Goal: Transaction & Acquisition: Purchase product/service

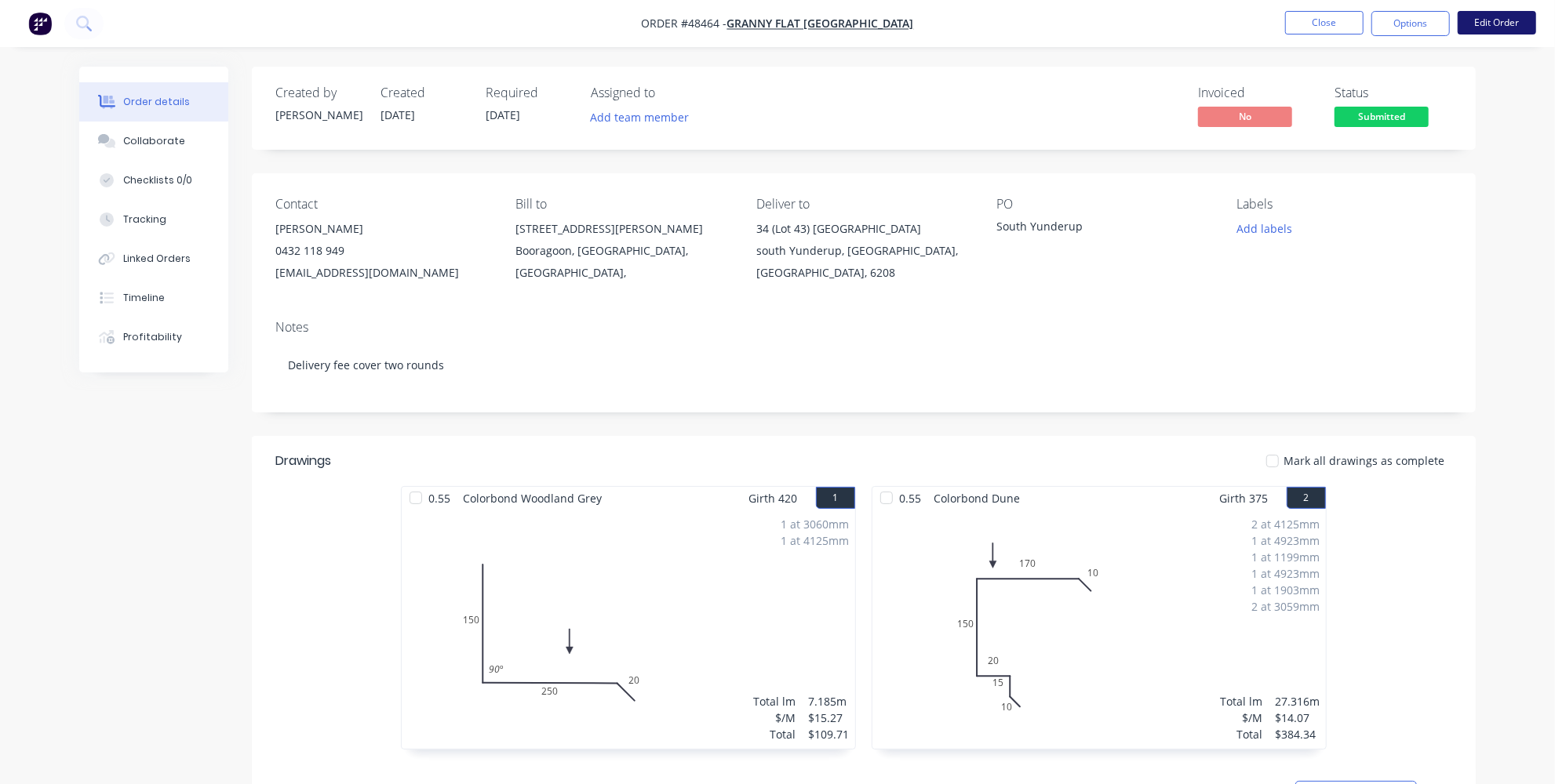
click at [1502, 17] on button "Edit Order" at bounding box center [1496, 22] width 78 height 23
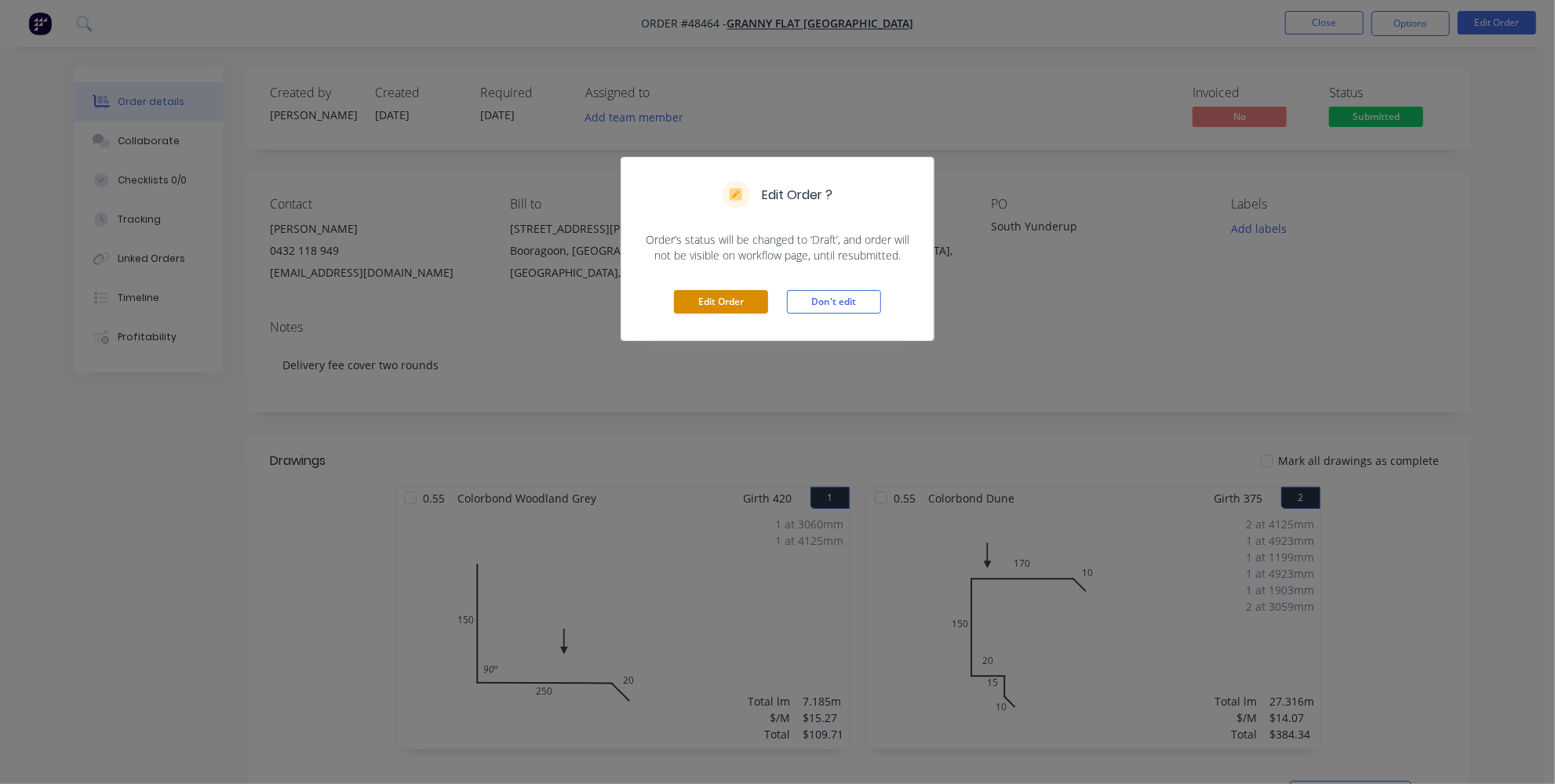
click at [717, 309] on button "Edit Order" at bounding box center [721, 302] width 94 height 23
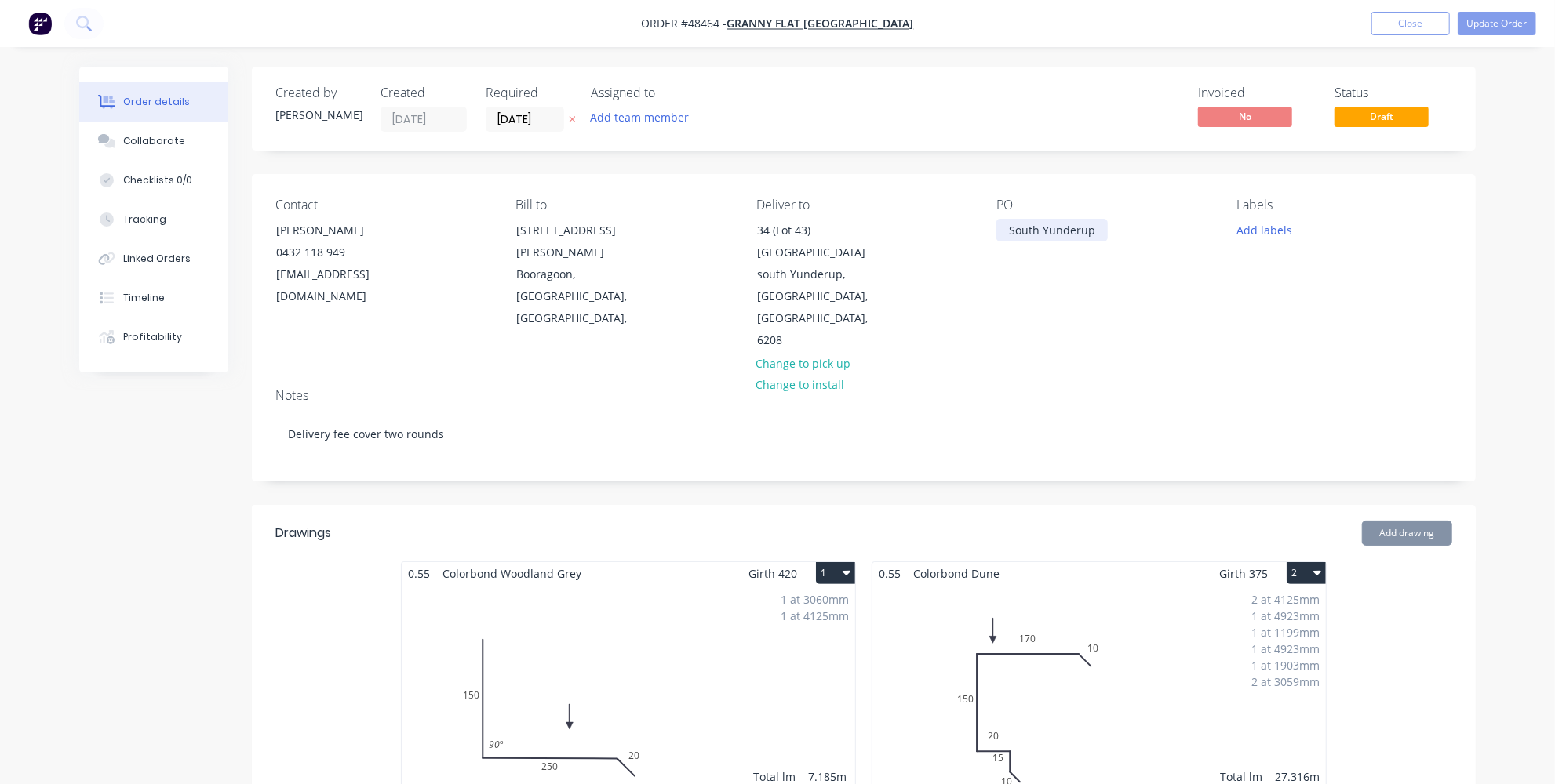
click at [1094, 227] on div "South Yunderup" at bounding box center [1052, 230] width 111 height 22
click at [539, 111] on input "[DATE]" at bounding box center [524, 119] width 77 height 23
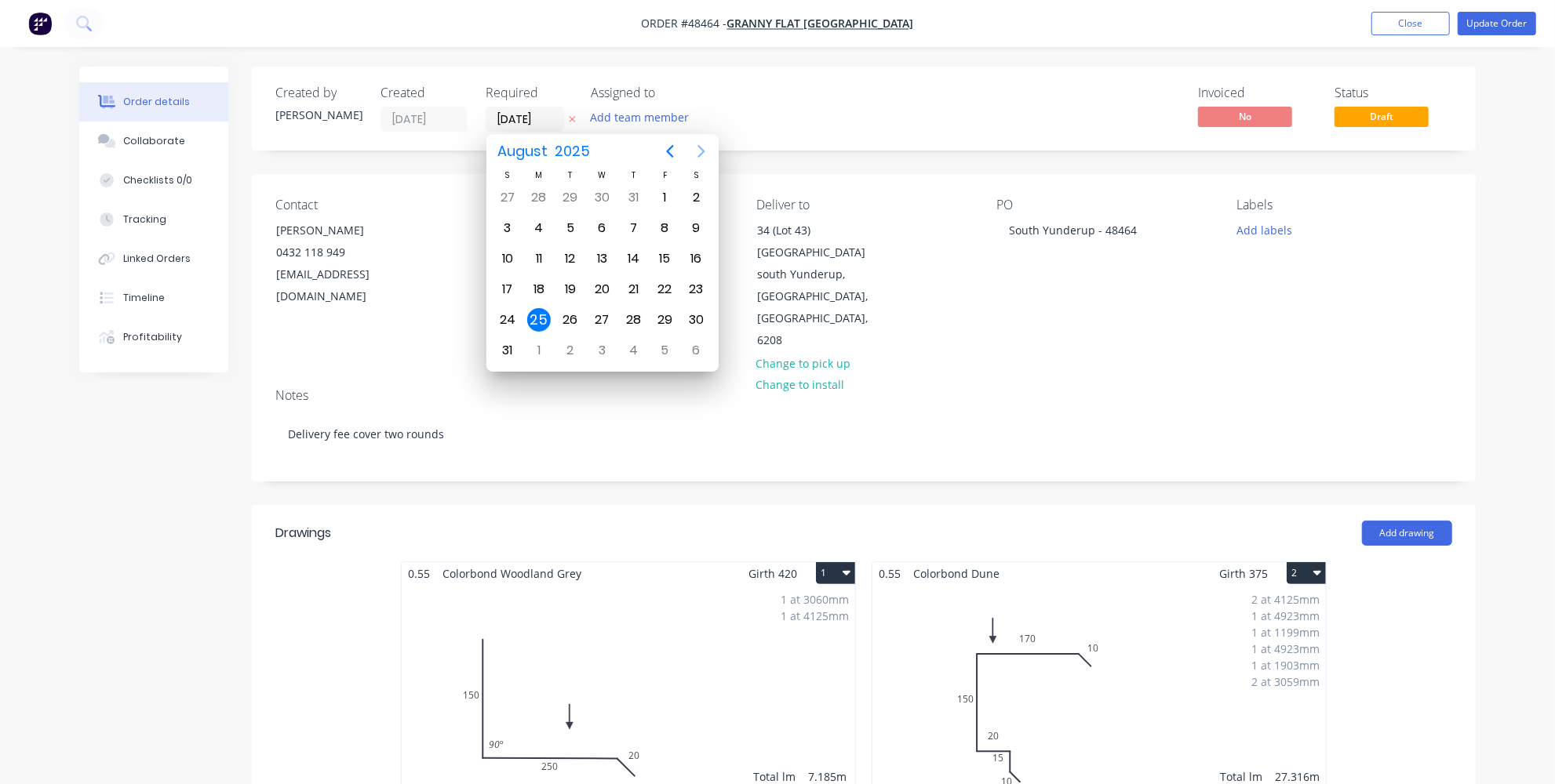
click at [698, 154] on icon "Next page" at bounding box center [702, 152] width 19 height 19
click at [579, 226] on div "9" at bounding box center [570, 227] width 23 height 23
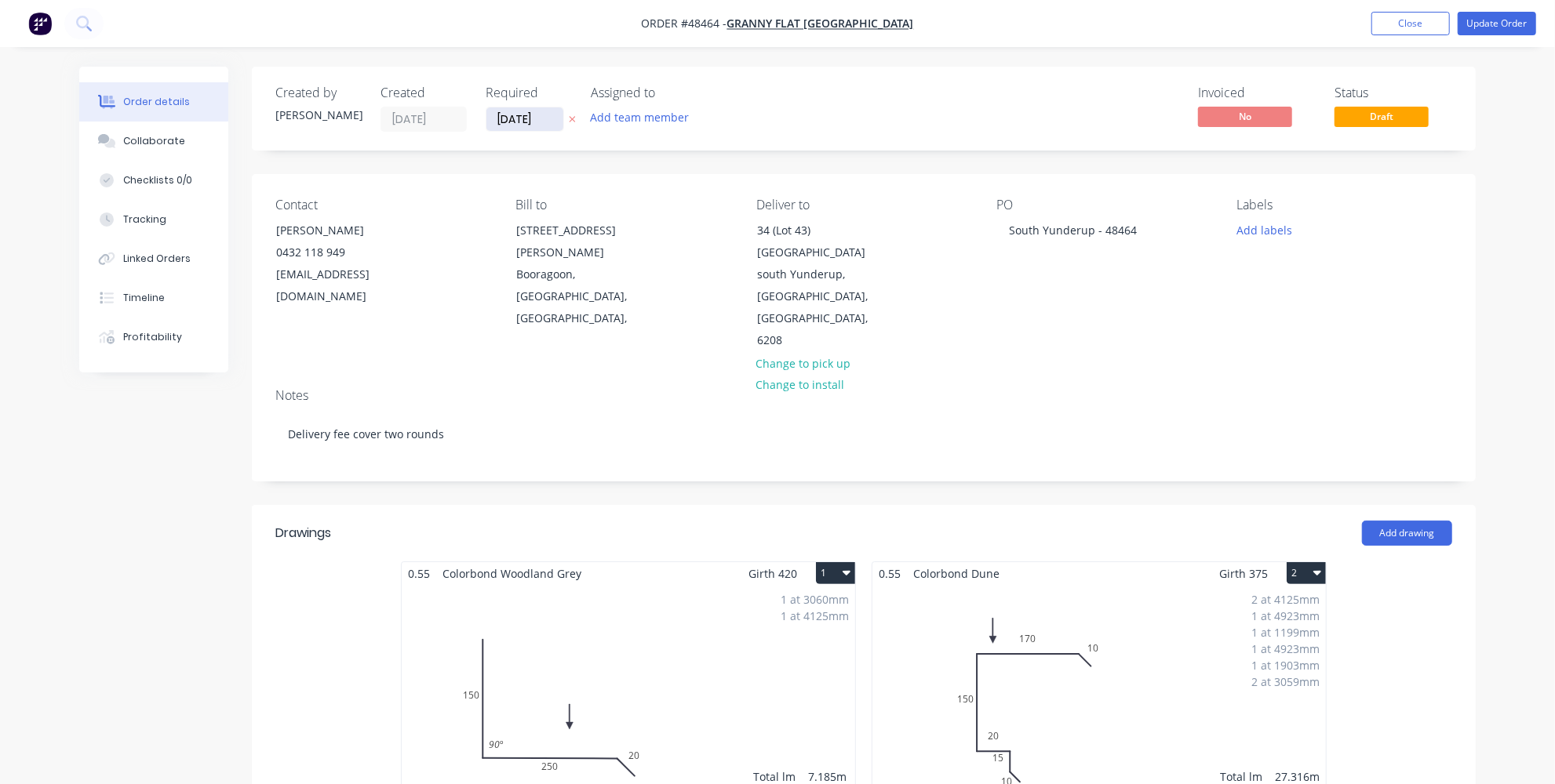
click at [528, 116] on input "09/09/25" at bounding box center [524, 119] width 77 height 23
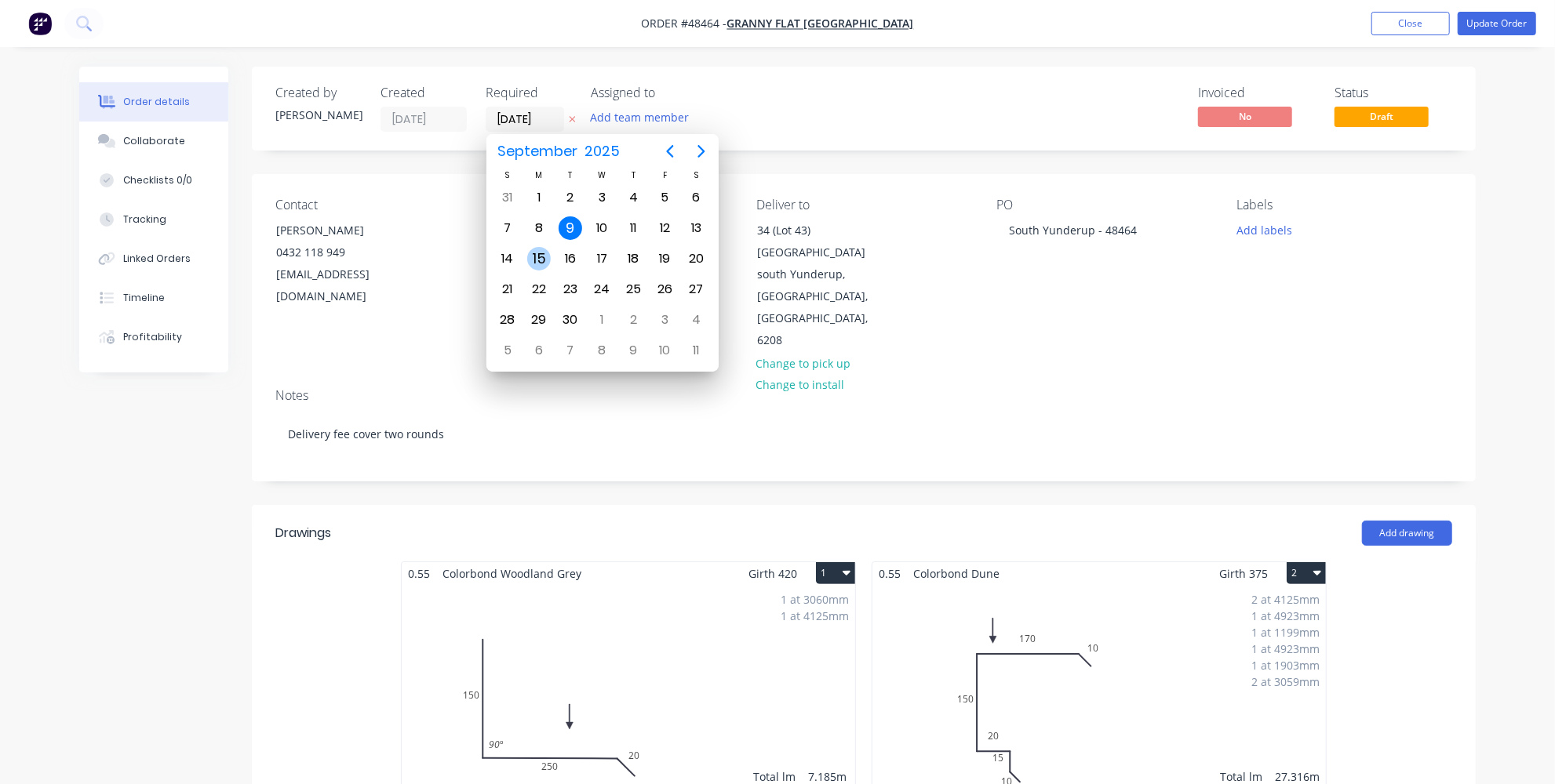
click at [534, 252] on div "15" at bounding box center [539, 258] width 23 height 23
type input "[DATE]"
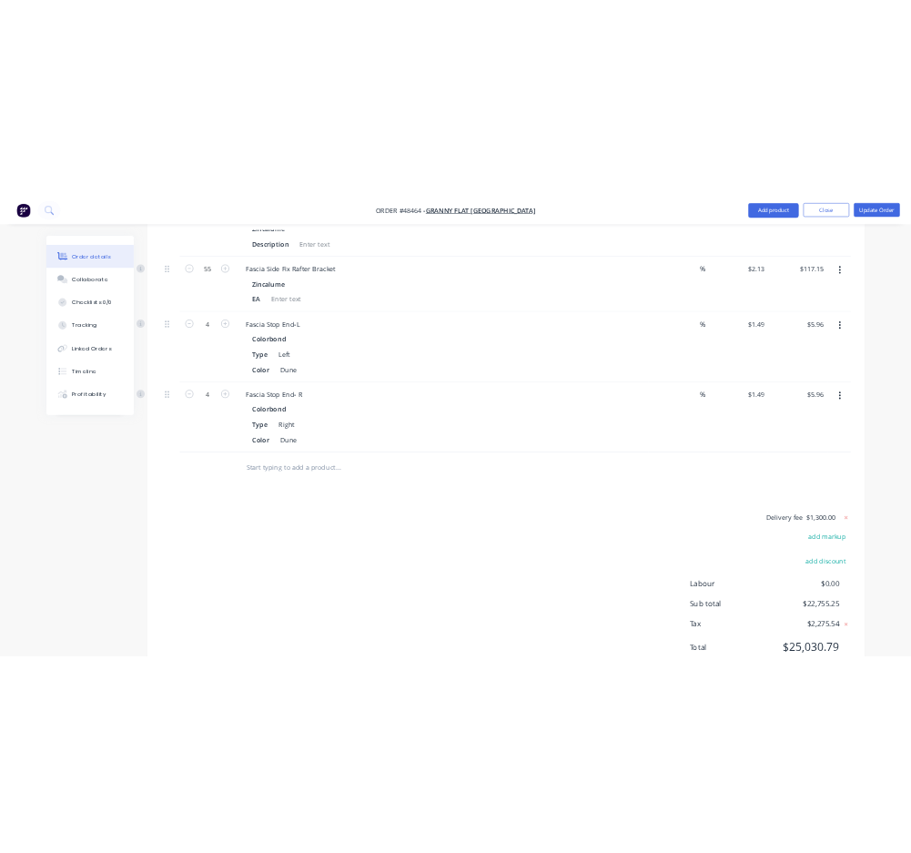
scroll to position [4642, 0]
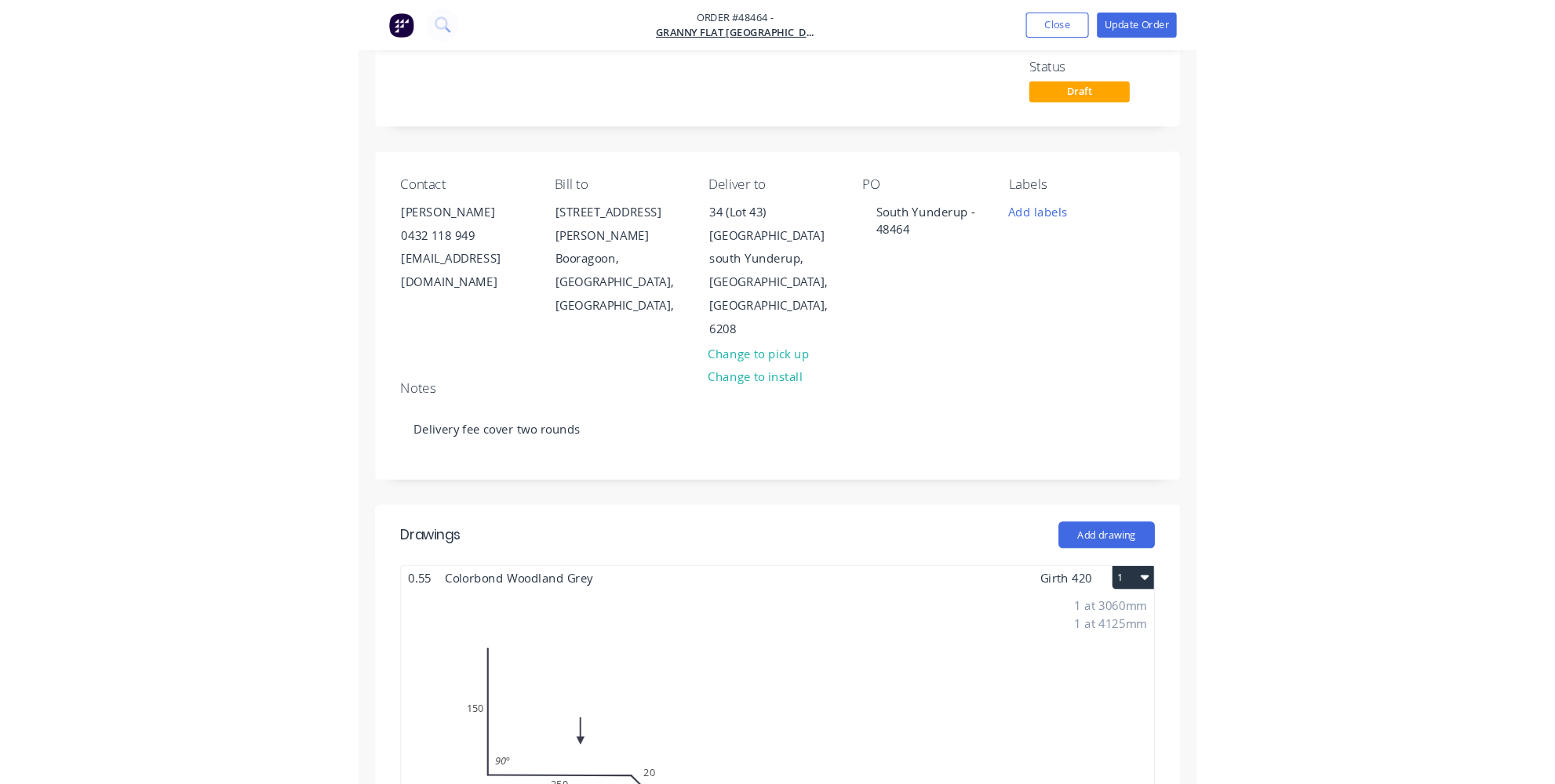
scroll to position [7, 0]
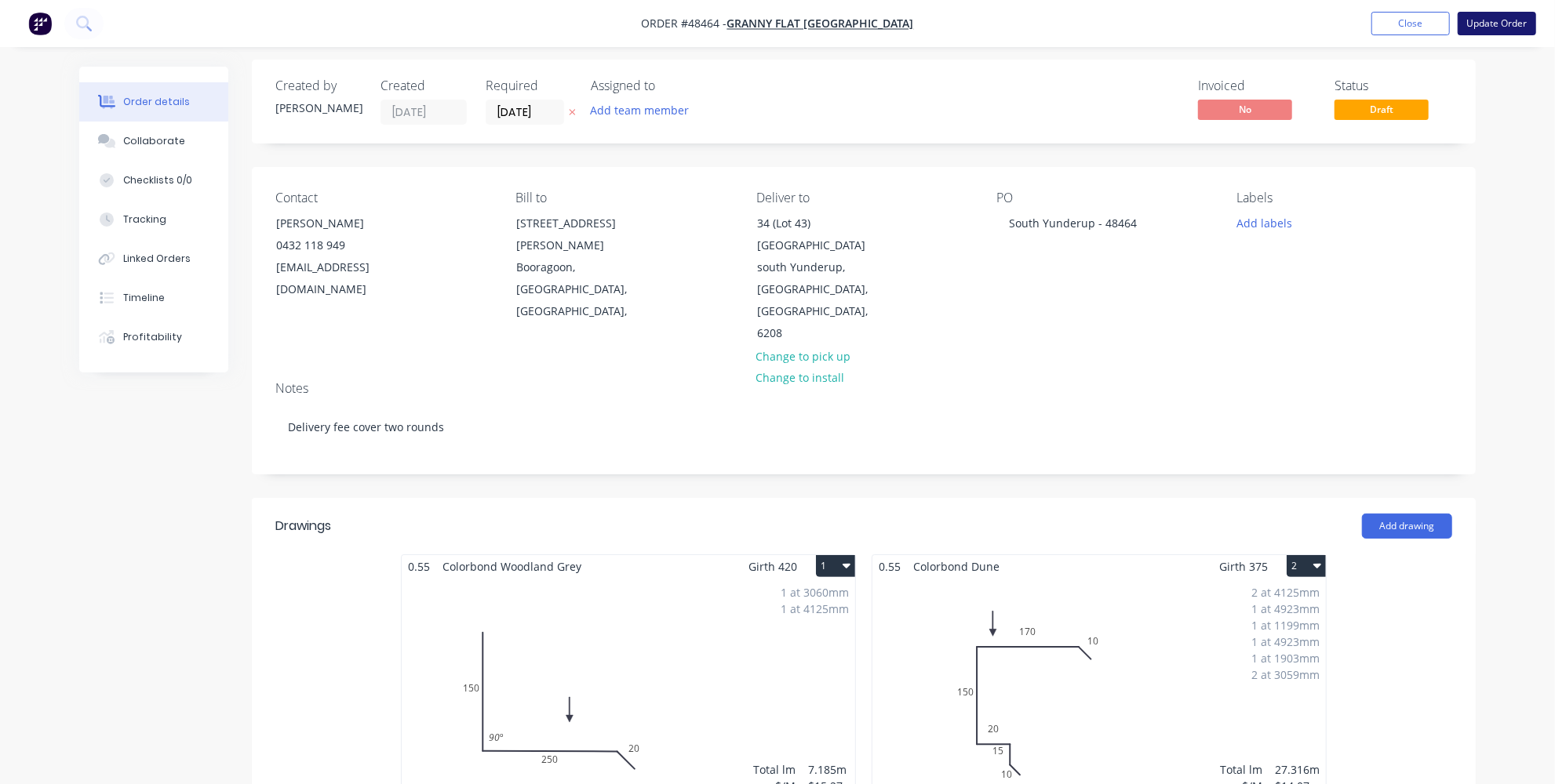
click at [1488, 24] on button "Update Order" at bounding box center [1496, 23] width 78 height 23
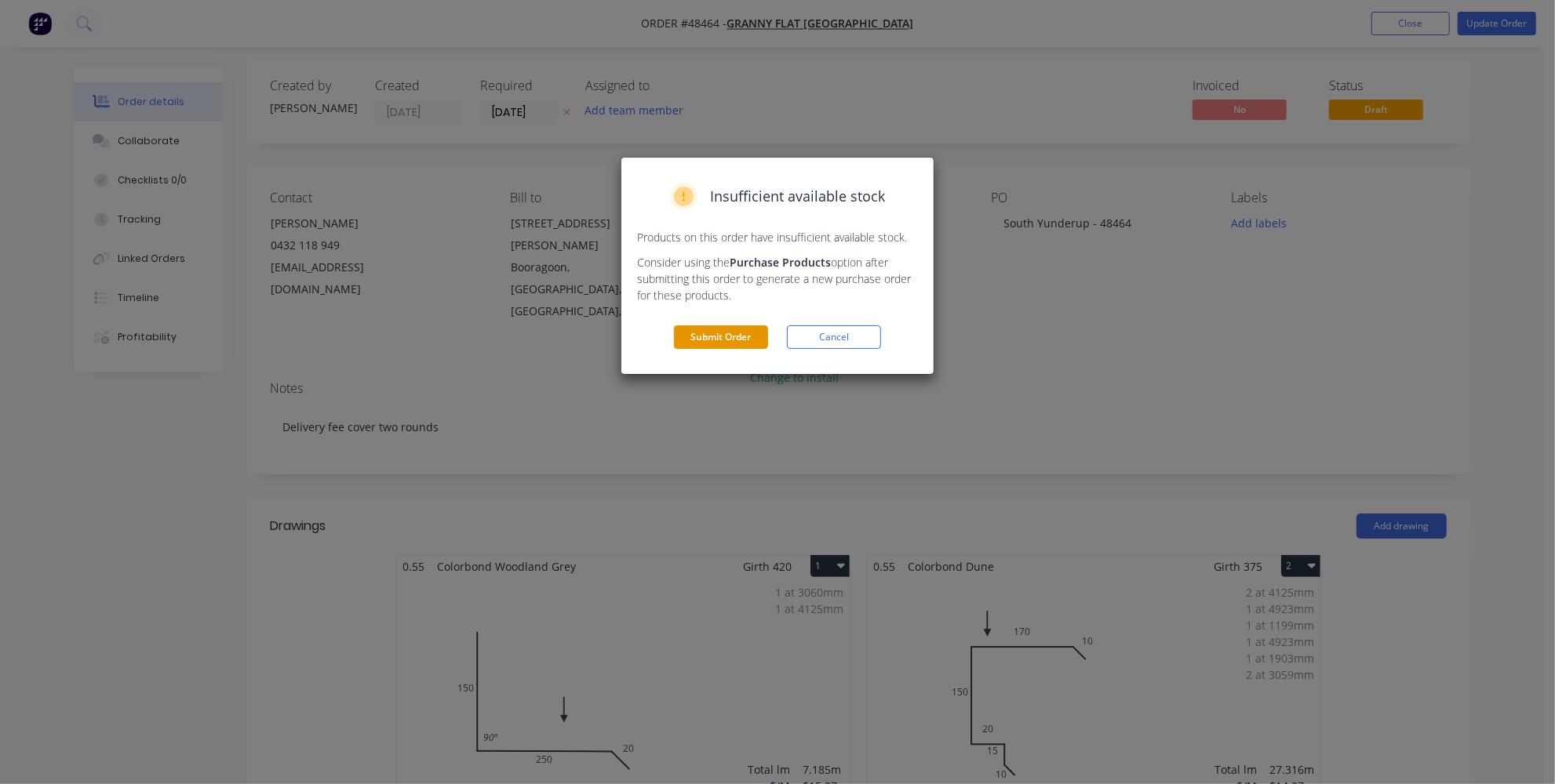
click at [740, 334] on button "Submit Order" at bounding box center [721, 337] width 94 height 23
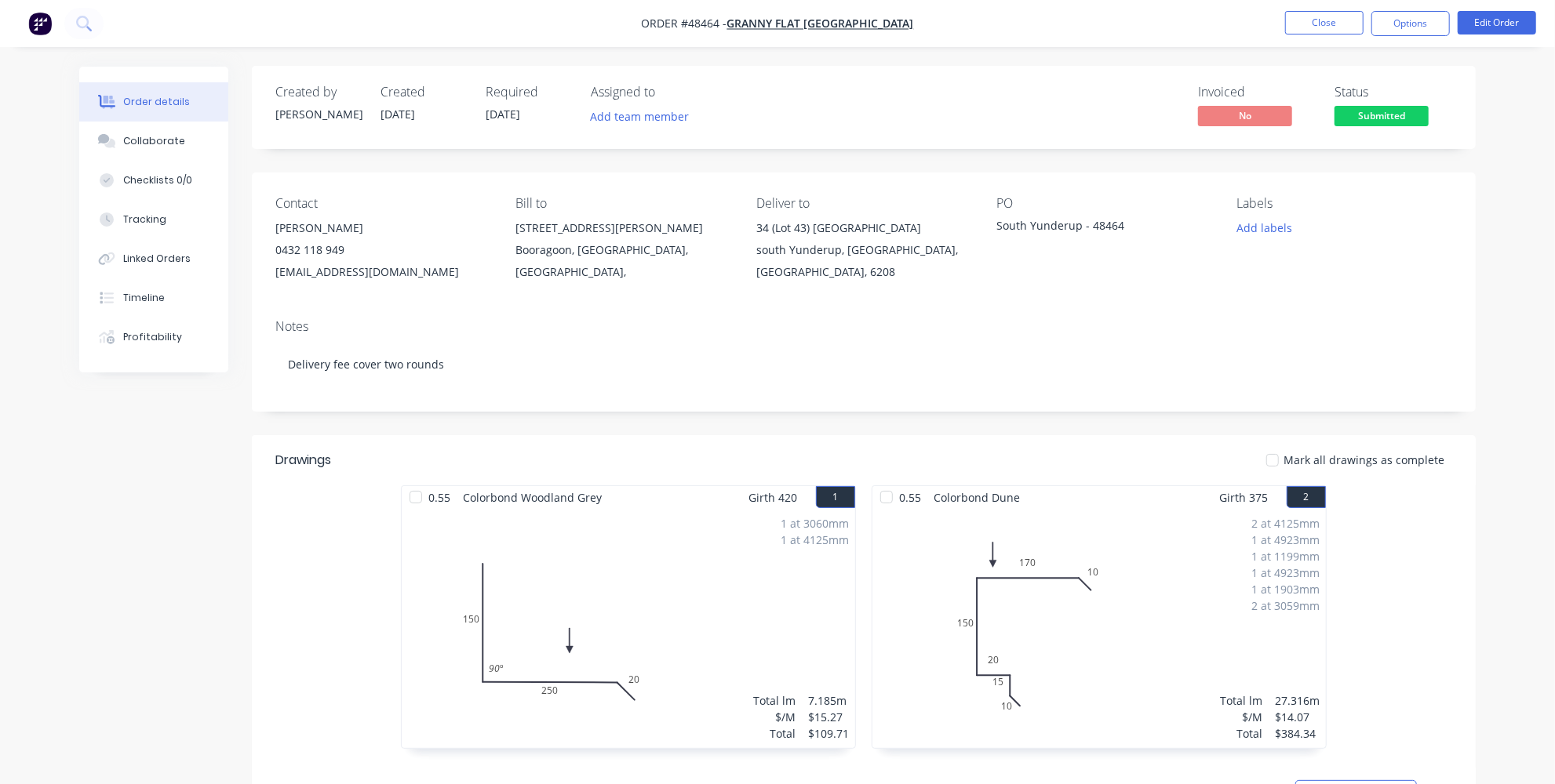
scroll to position [0, 0]
click at [1429, 16] on button "Options" at bounding box center [1410, 23] width 78 height 25
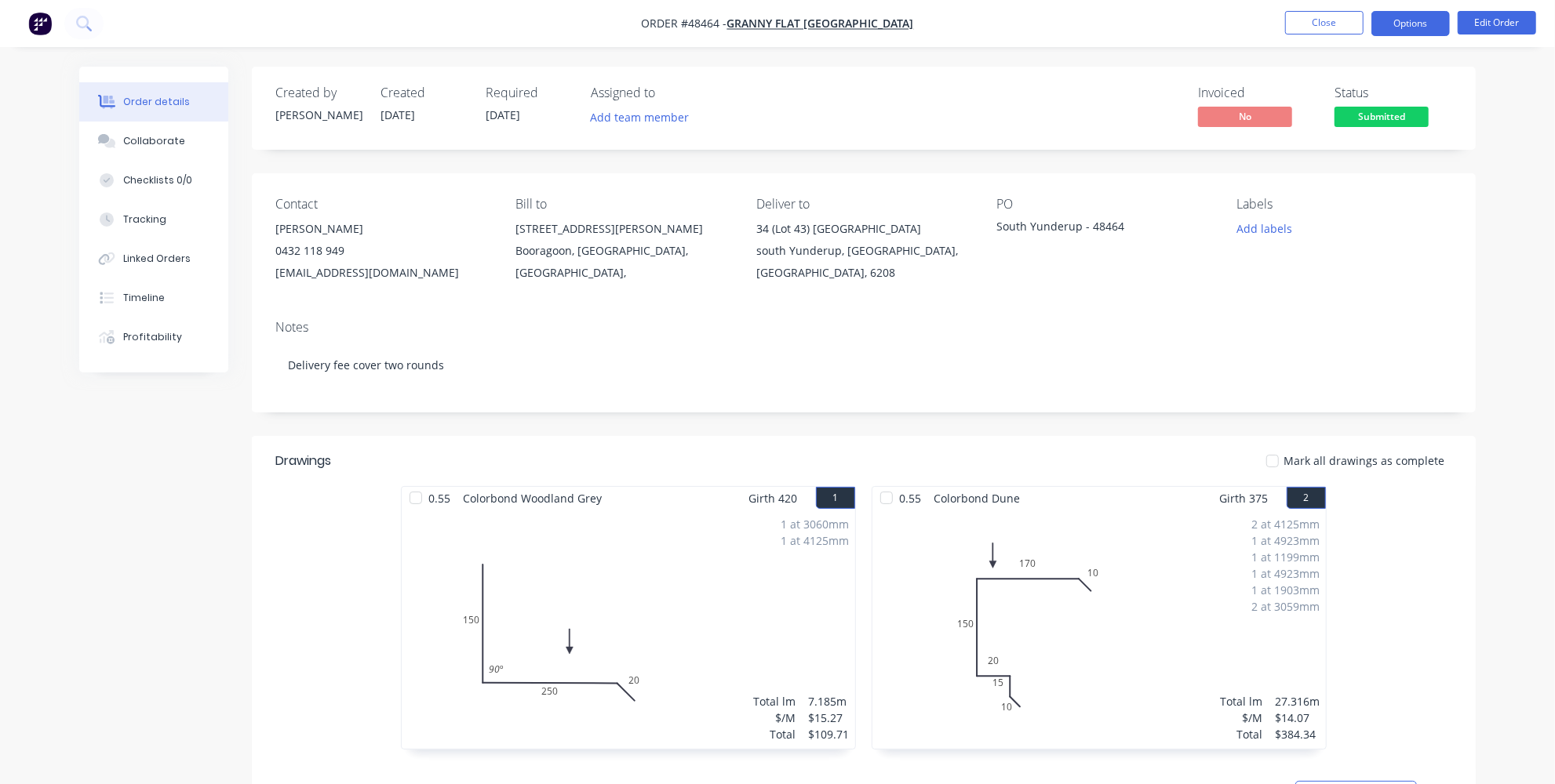
click at [1428, 22] on button "Options" at bounding box center [1410, 23] width 78 height 25
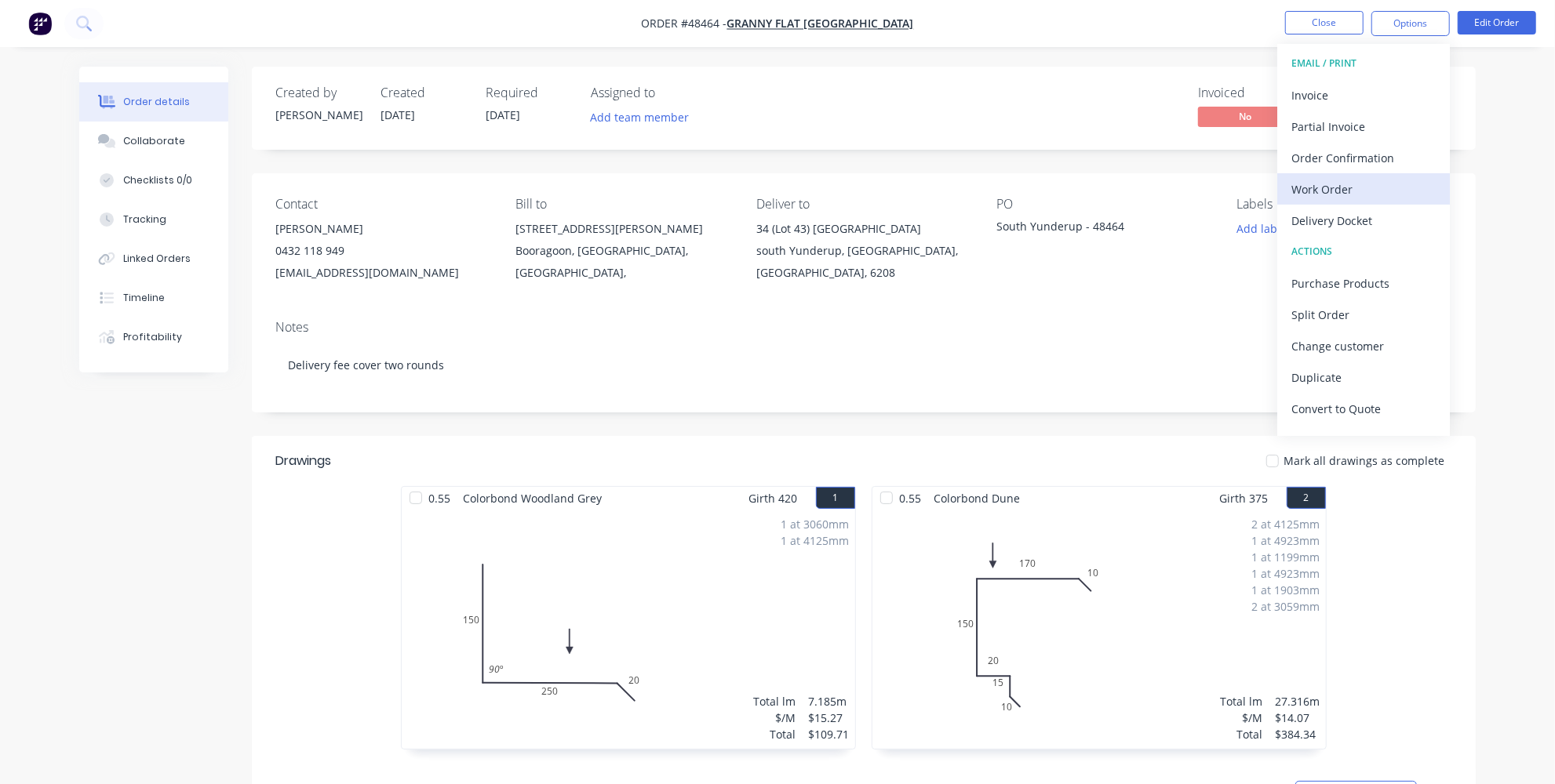
click at [1346, 190] on div "Work Order" at bounding box center [1363, 190] width 144 height 22
click at [1331, 178] on div "Custom" at bounding box center [1363, 190] width 144 height 22
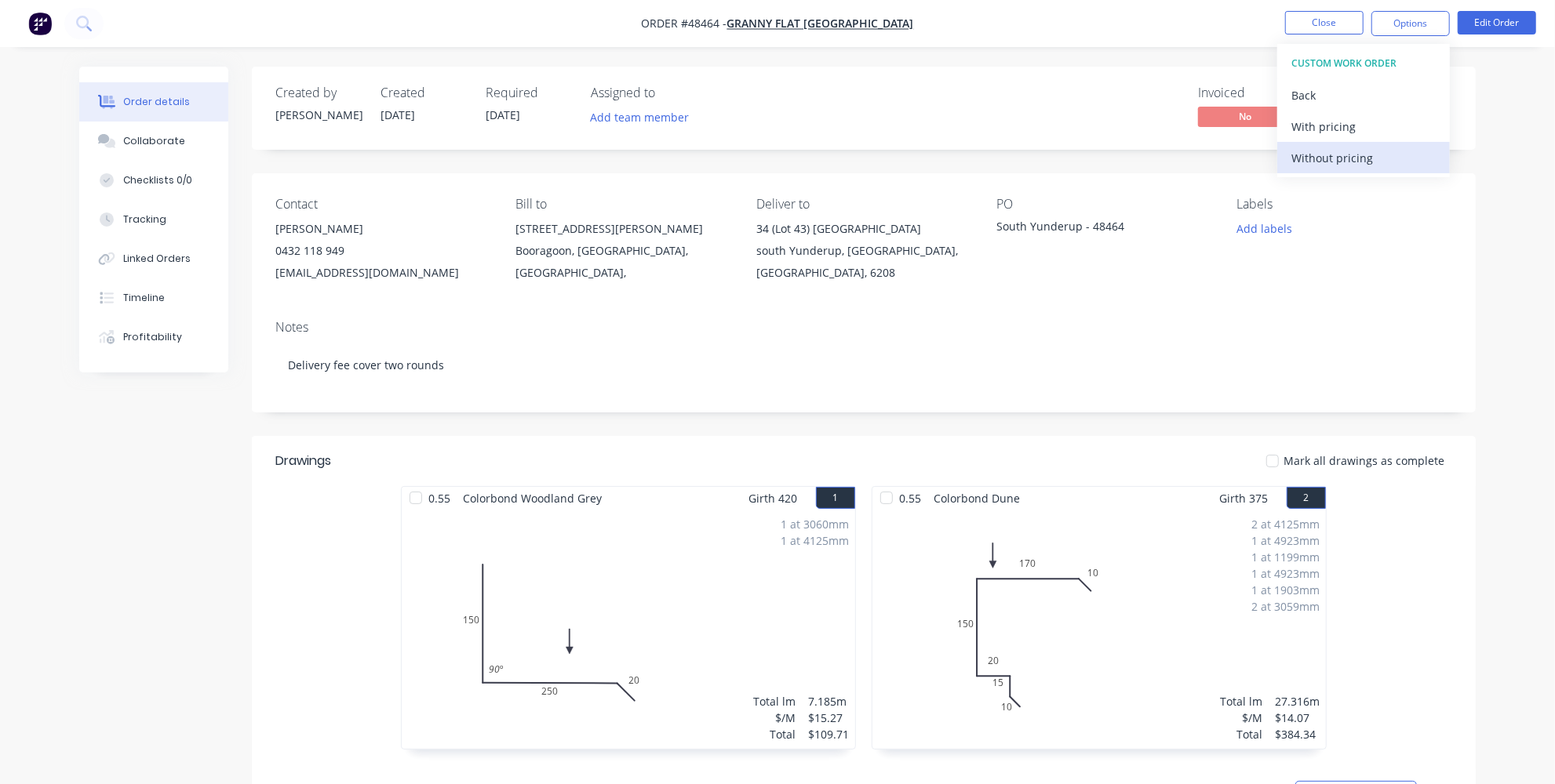
click at [1321, 159] on div "Without pricing" at bounding box center [1363, 158] width 144 height 22
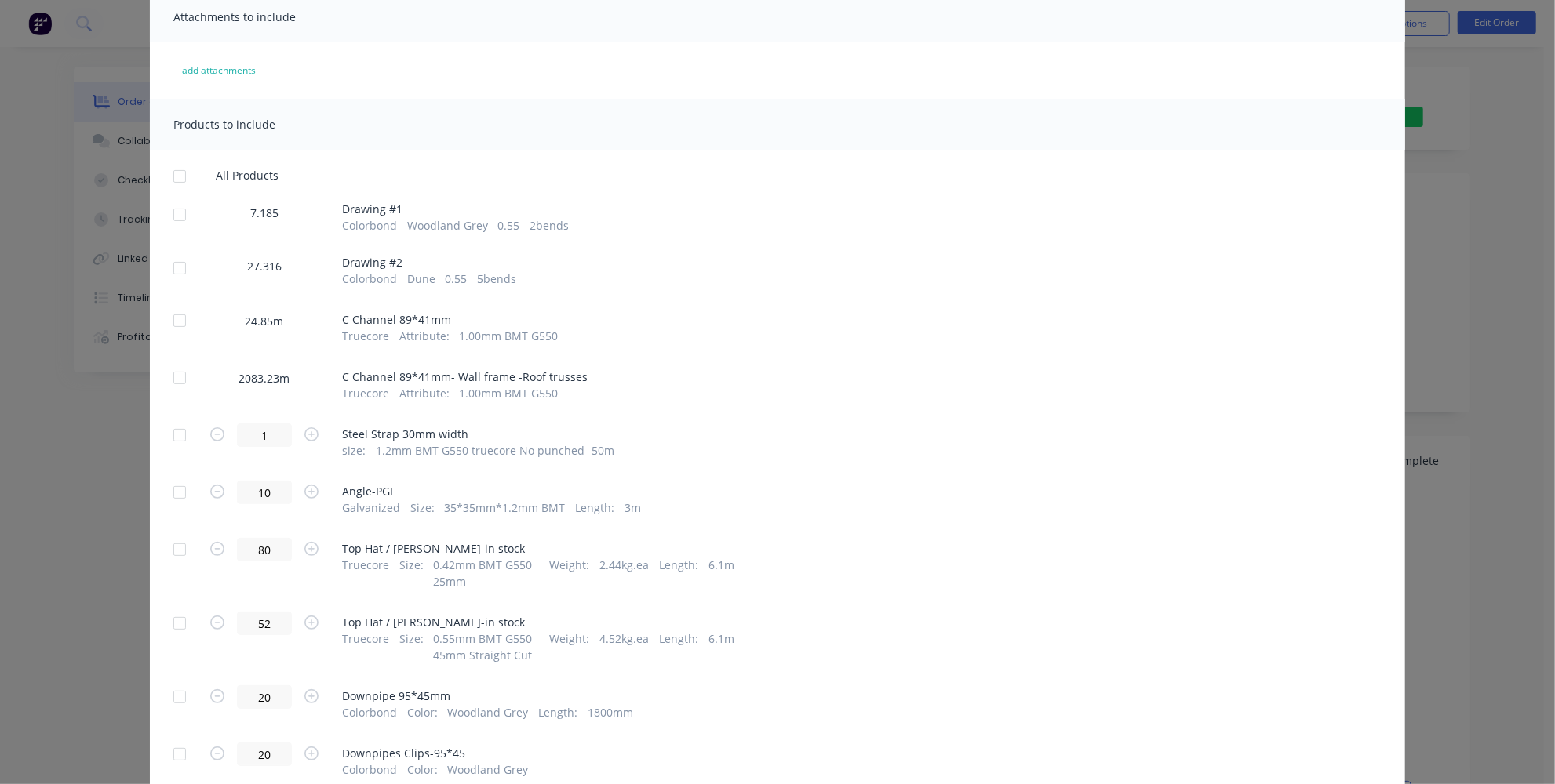
scroll to position [142, 0]
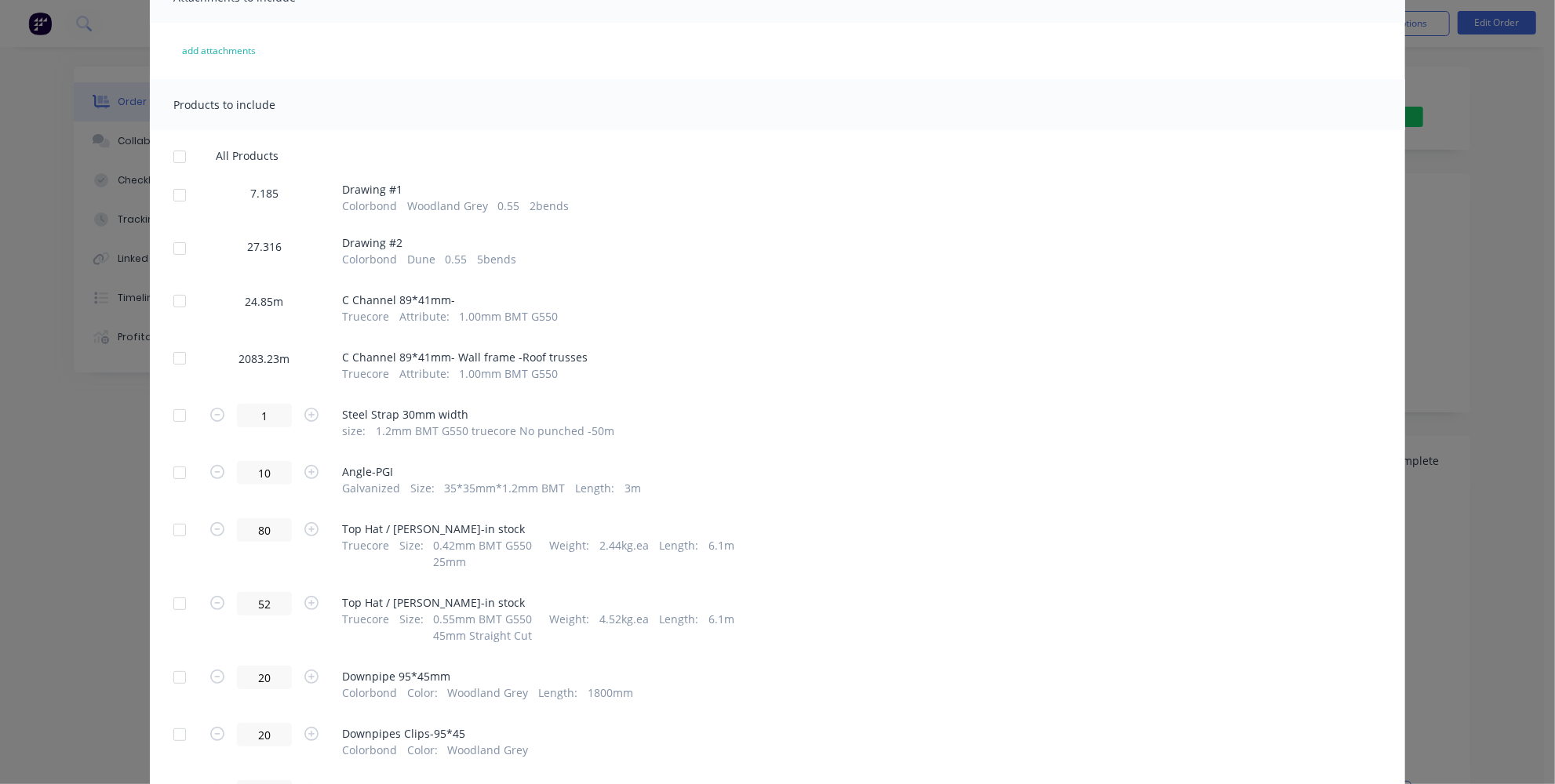
click at [178, 192] on div at bounding box center [179, 195] width 31 height 31
click at [172, 243] on div at bounding box center [179, 248] width 31 height 31
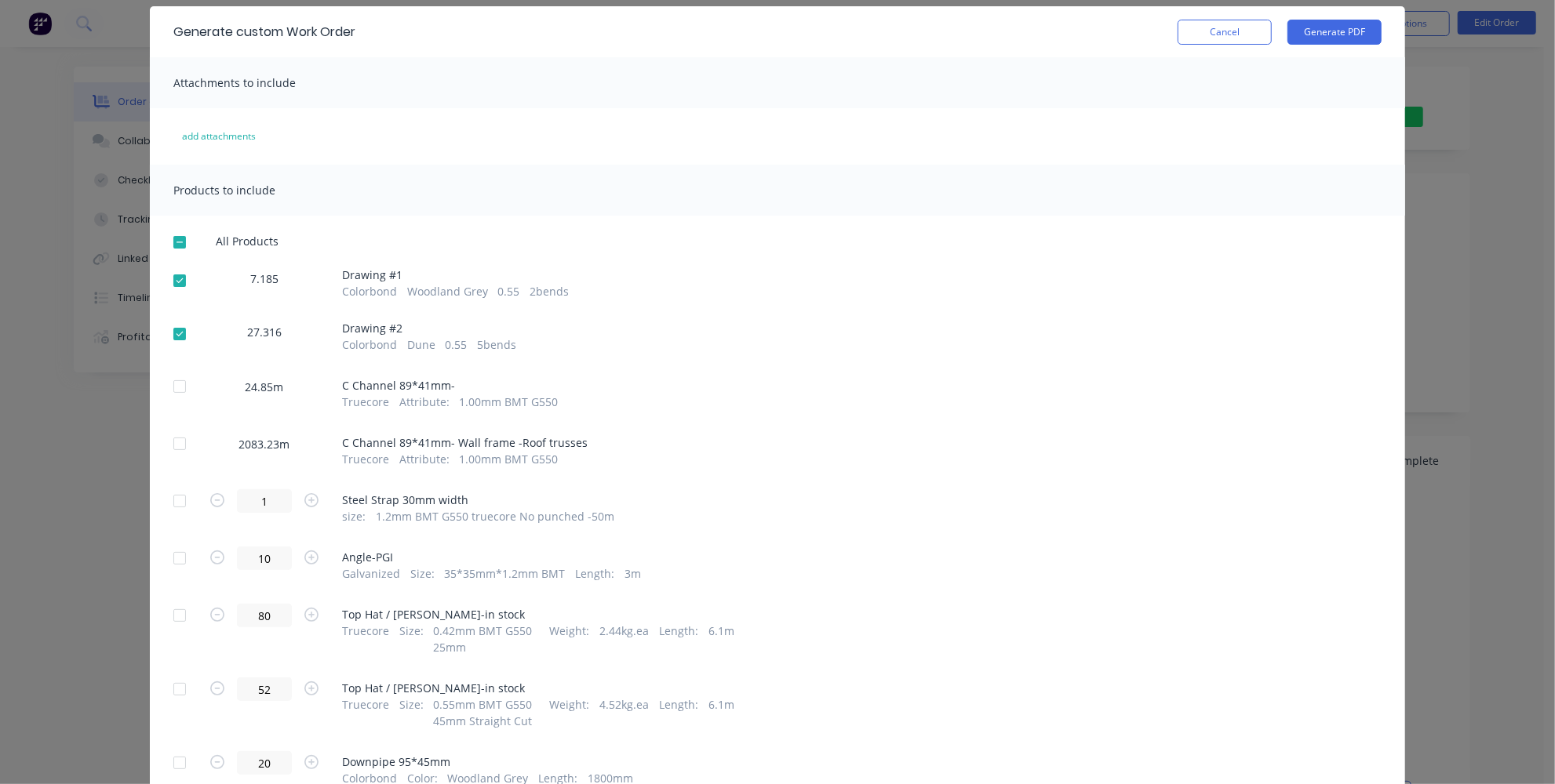
scroll to position [0, 0]
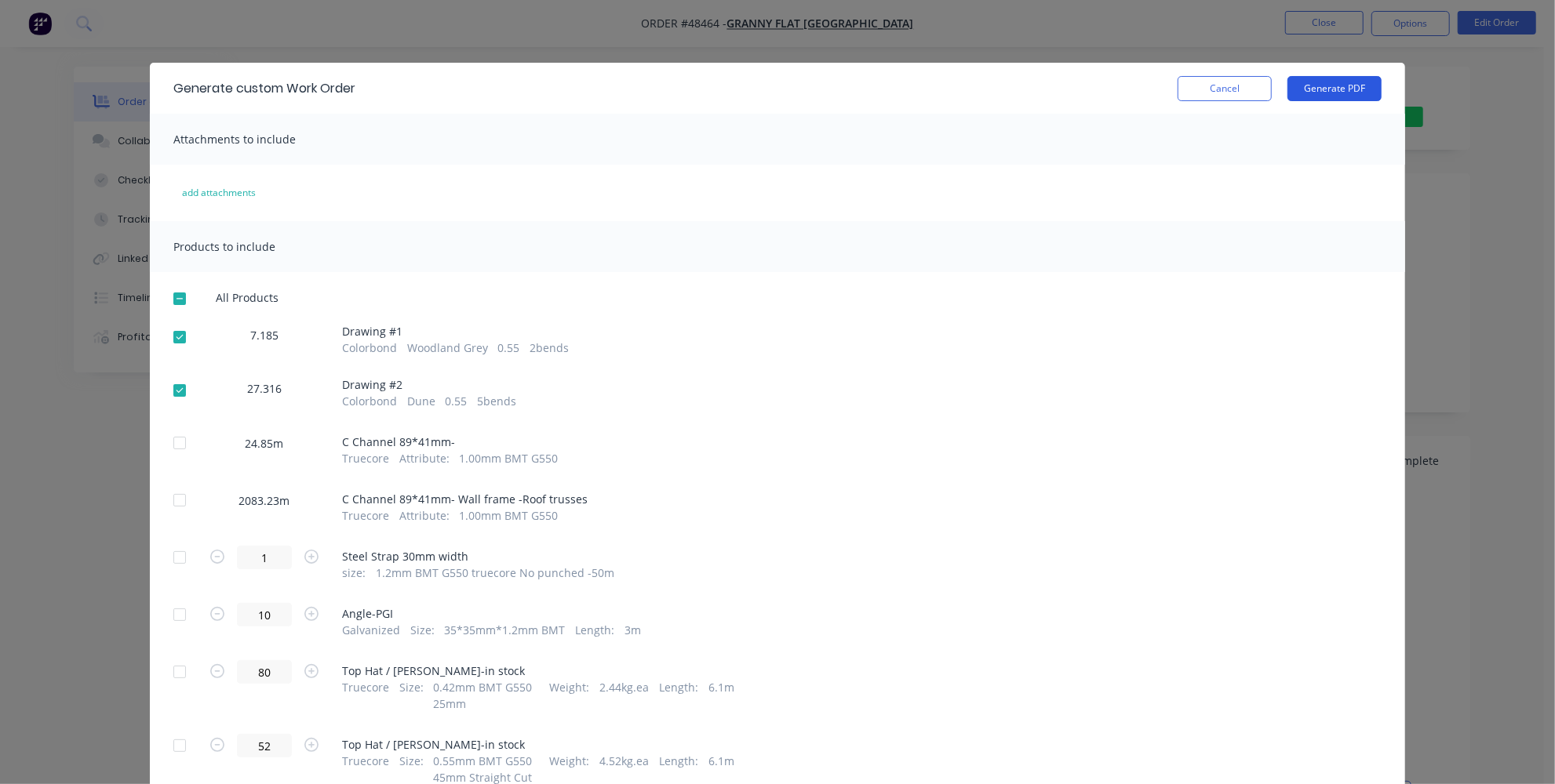
click at [1324, 87] on button "Generate PDF" at bounding box center [1334, 88] width 94 height 25
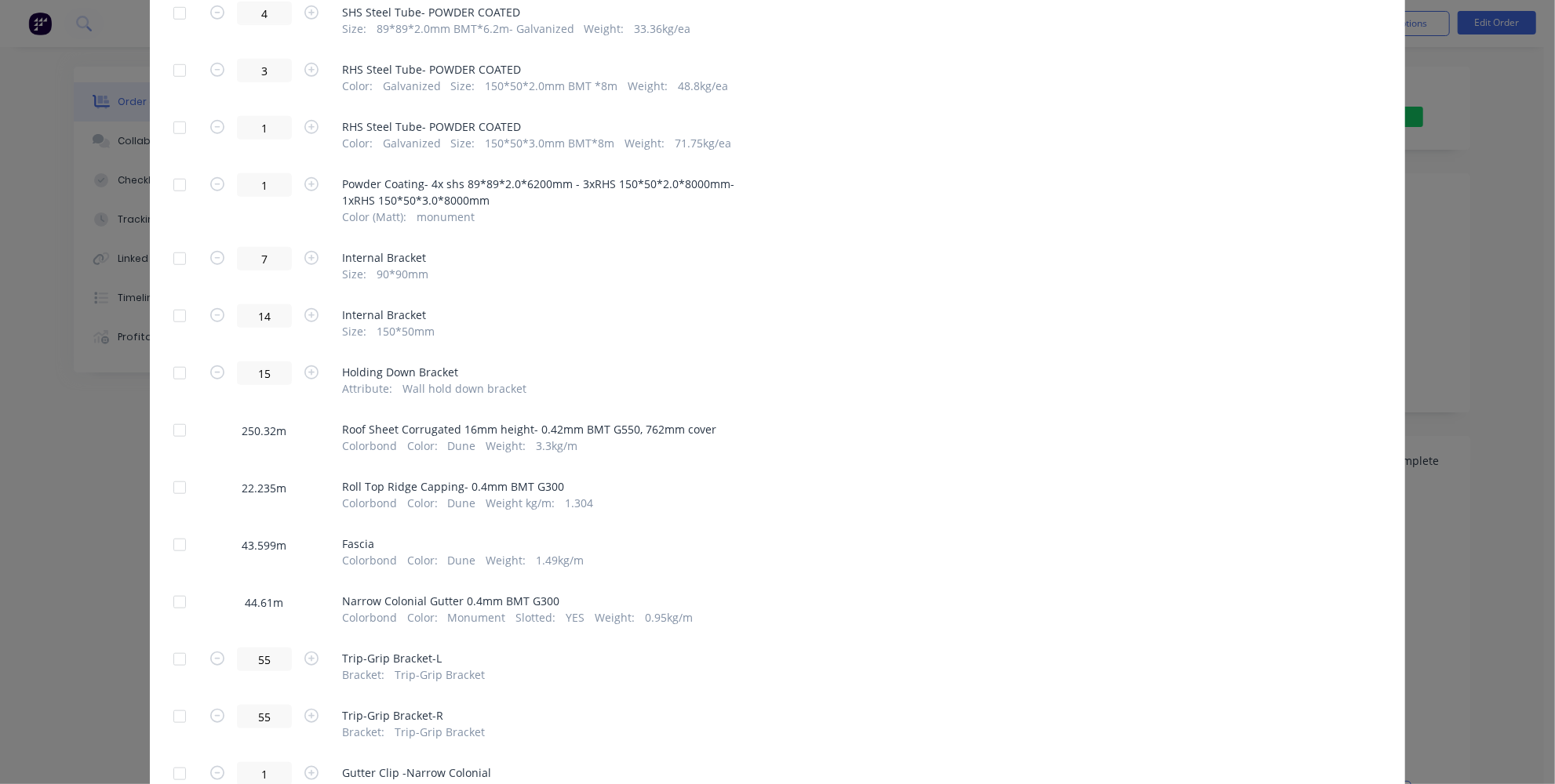
scroll to position [998, 0]
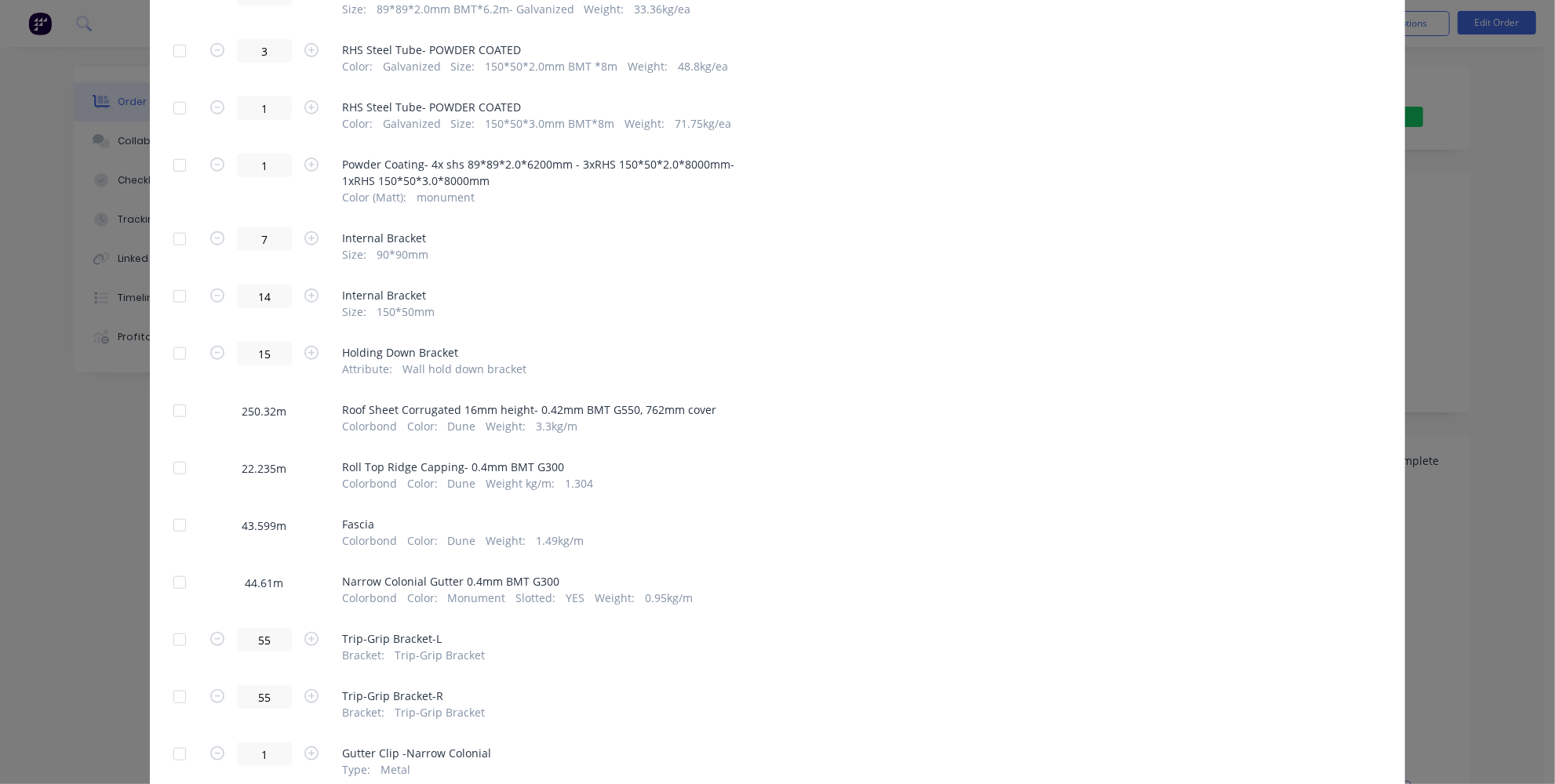
click at [178, 406] on div at bounding box center [179, 411] width 31 height 31
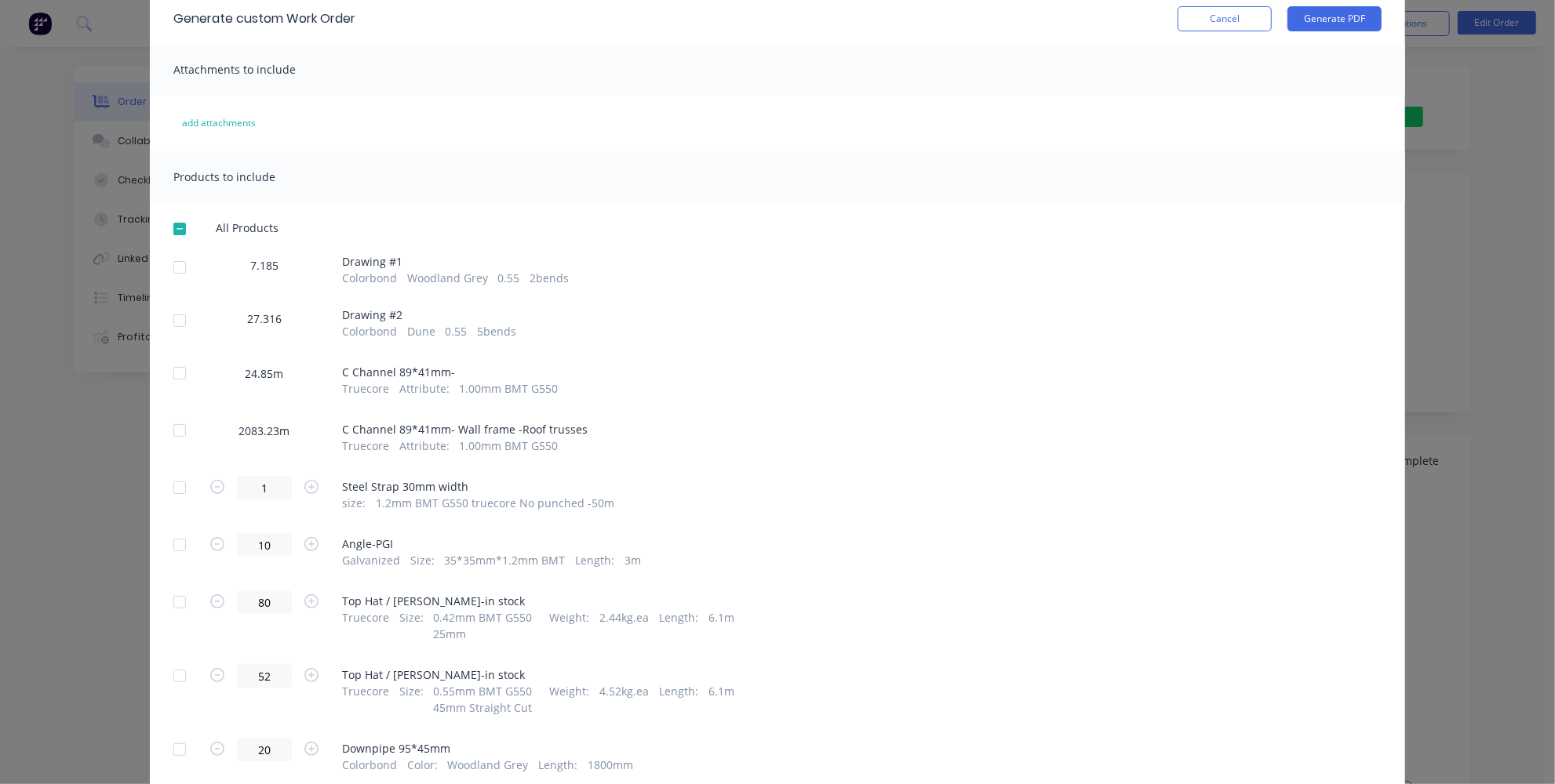
scroll to position [0, 0]
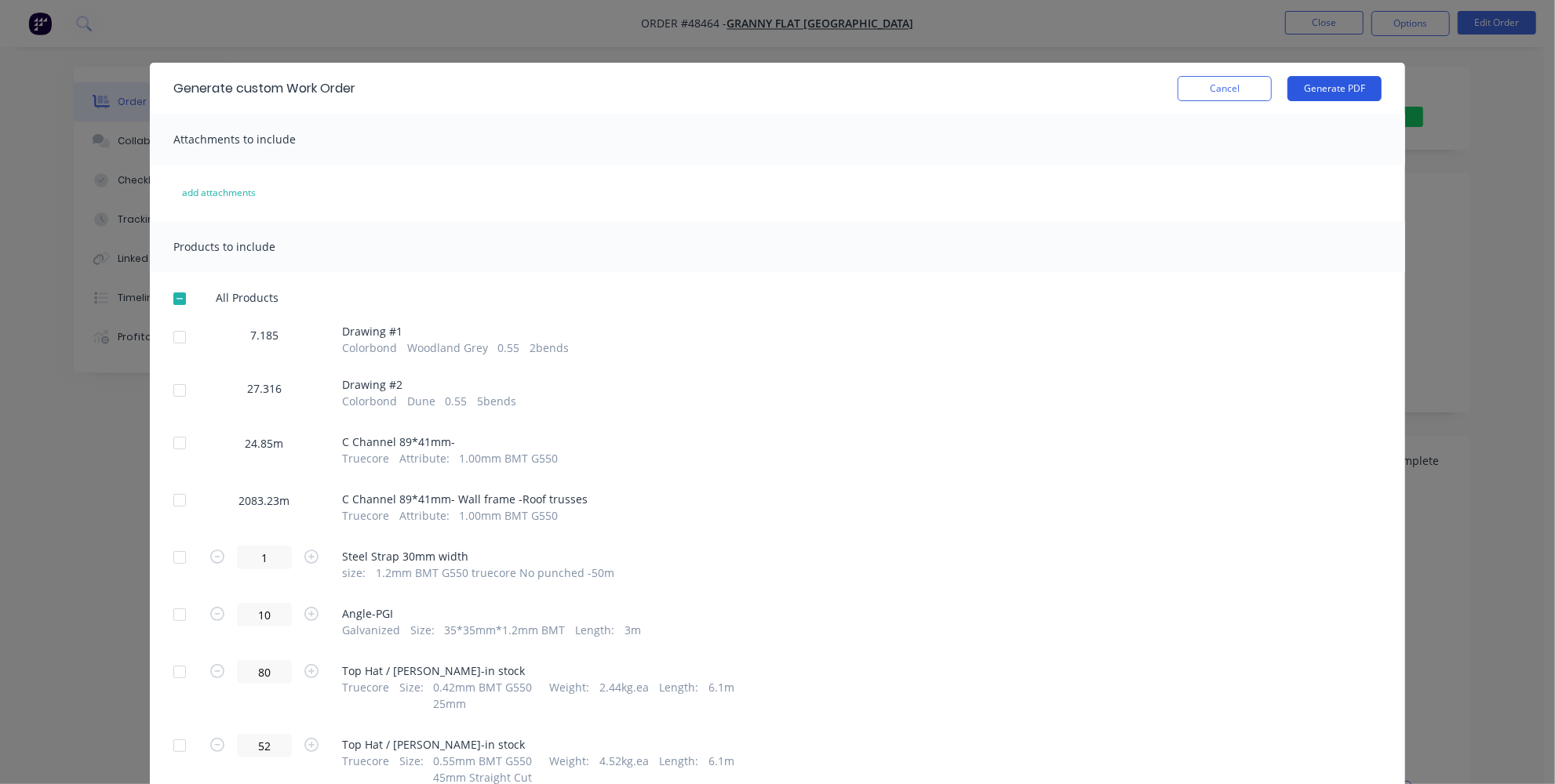
click at [1346, 83] on button "Generate PDF" at bounding box center [1334, 88] width 94 height 25
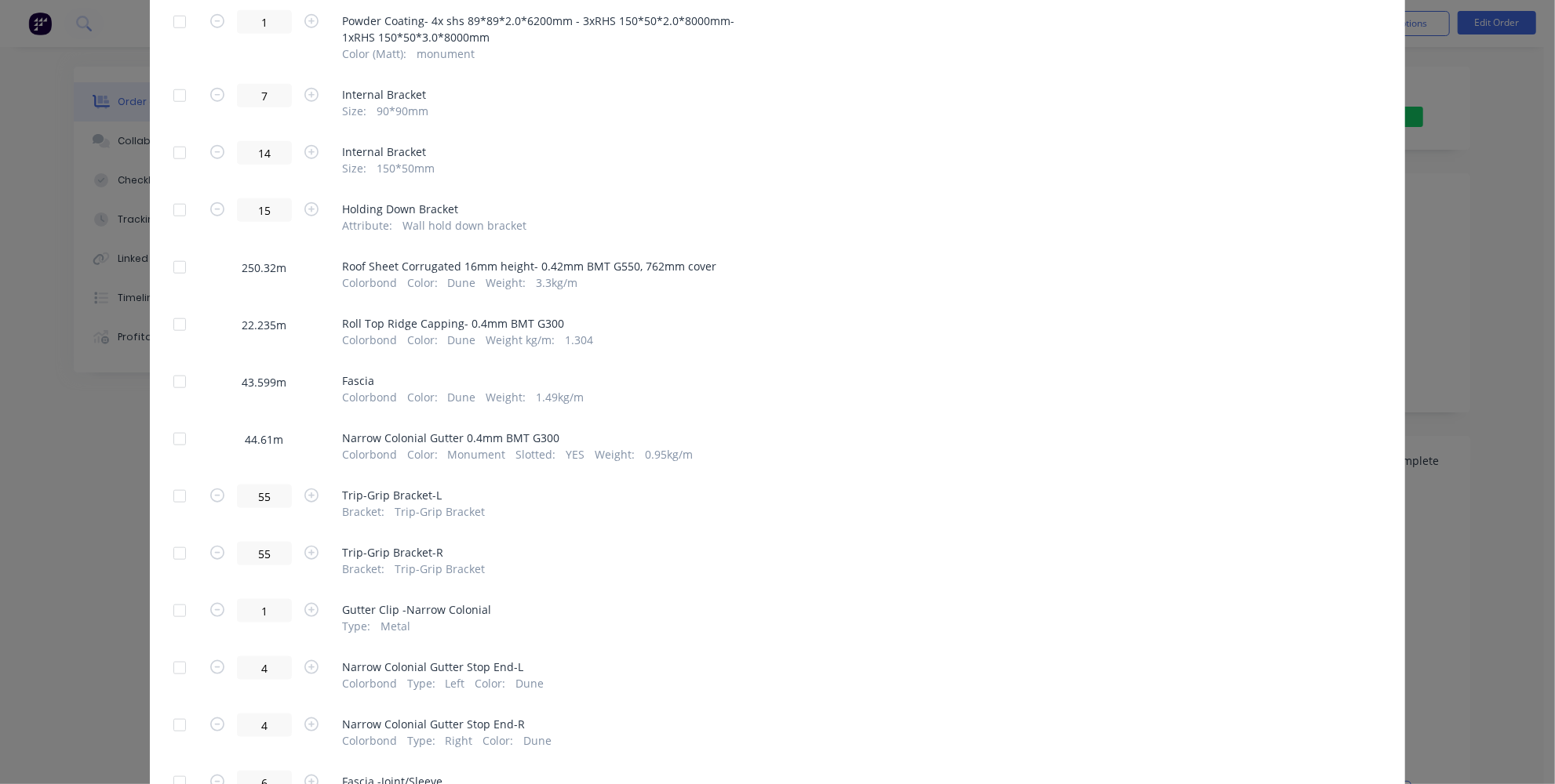
scroll to position [1069, 0]
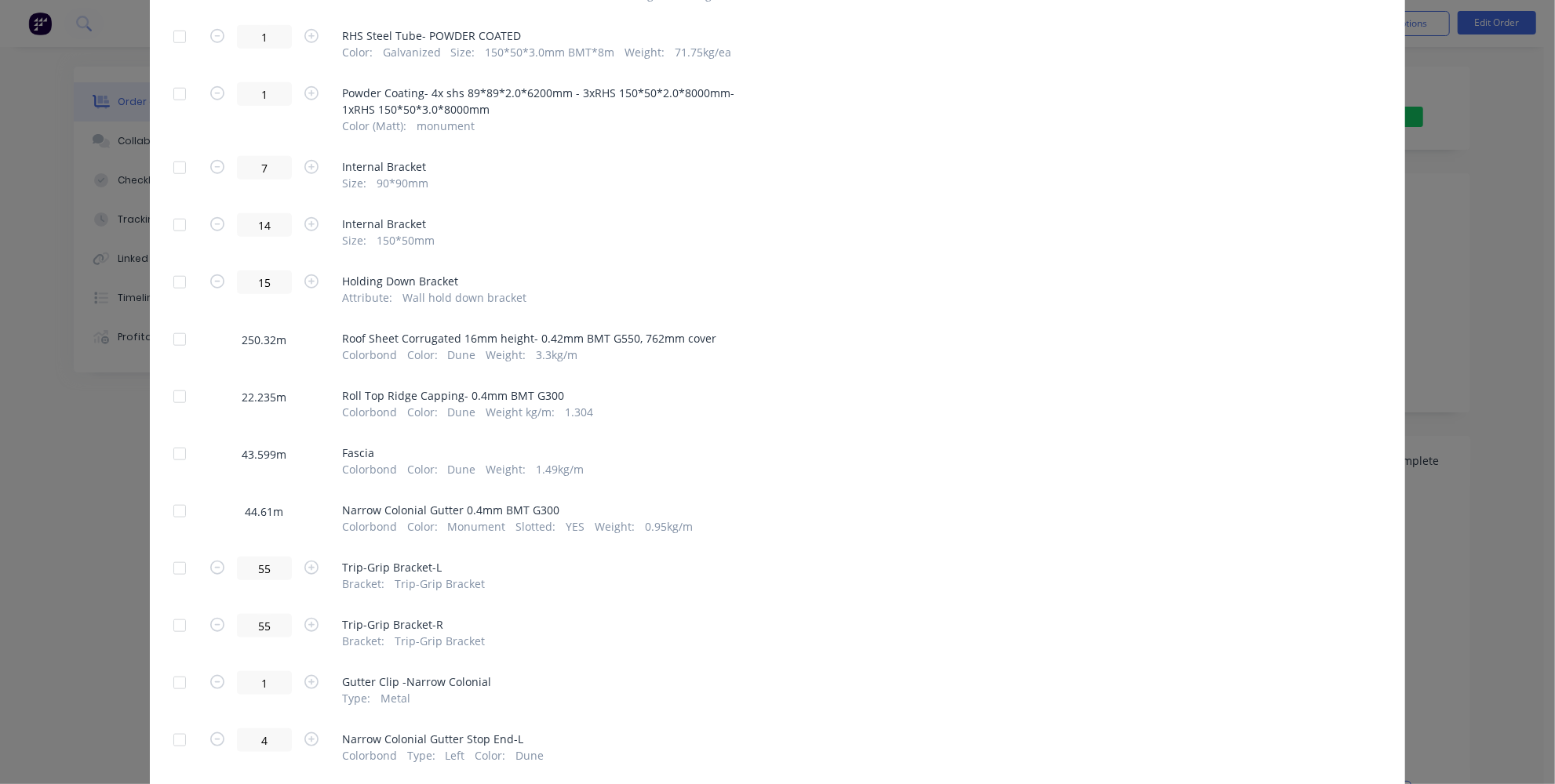
click at [175, 397] on div at bounding box center [179, 396] width 31 height 31
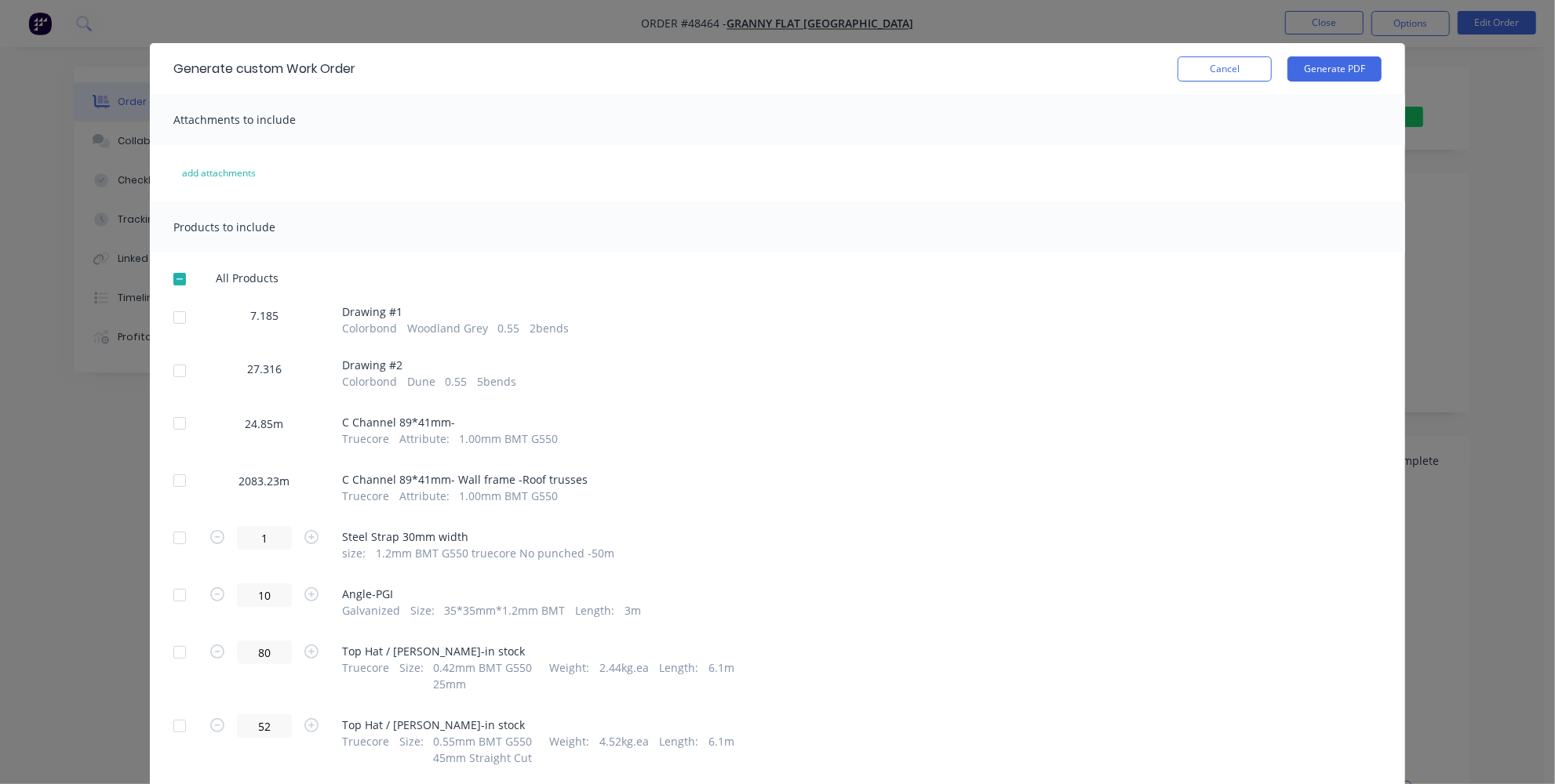
scroll to position [0, 0]
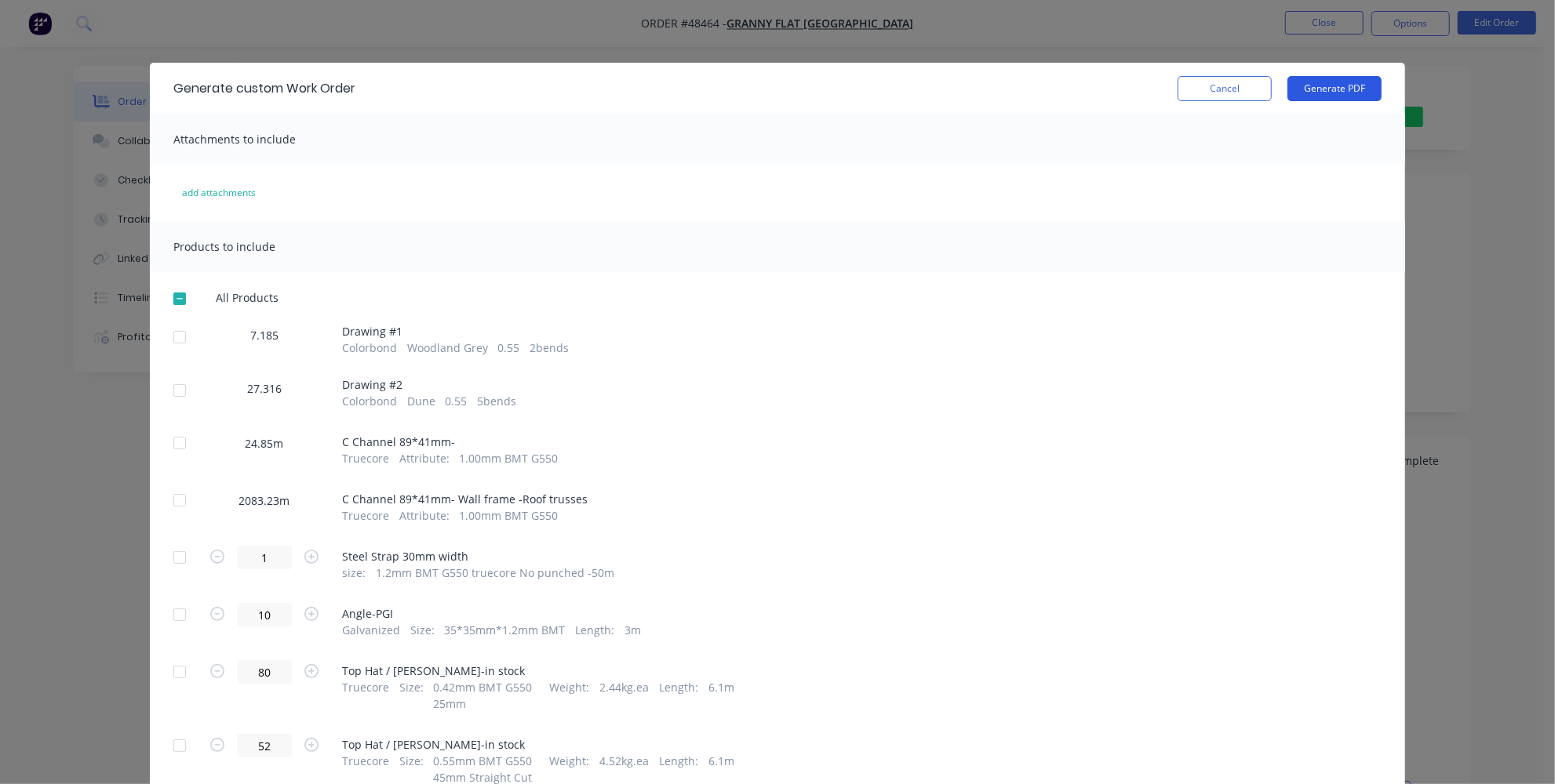
click at [1339, 94] on button "Generate PDF" at bounding box center [1334, 88] width 94 height 25
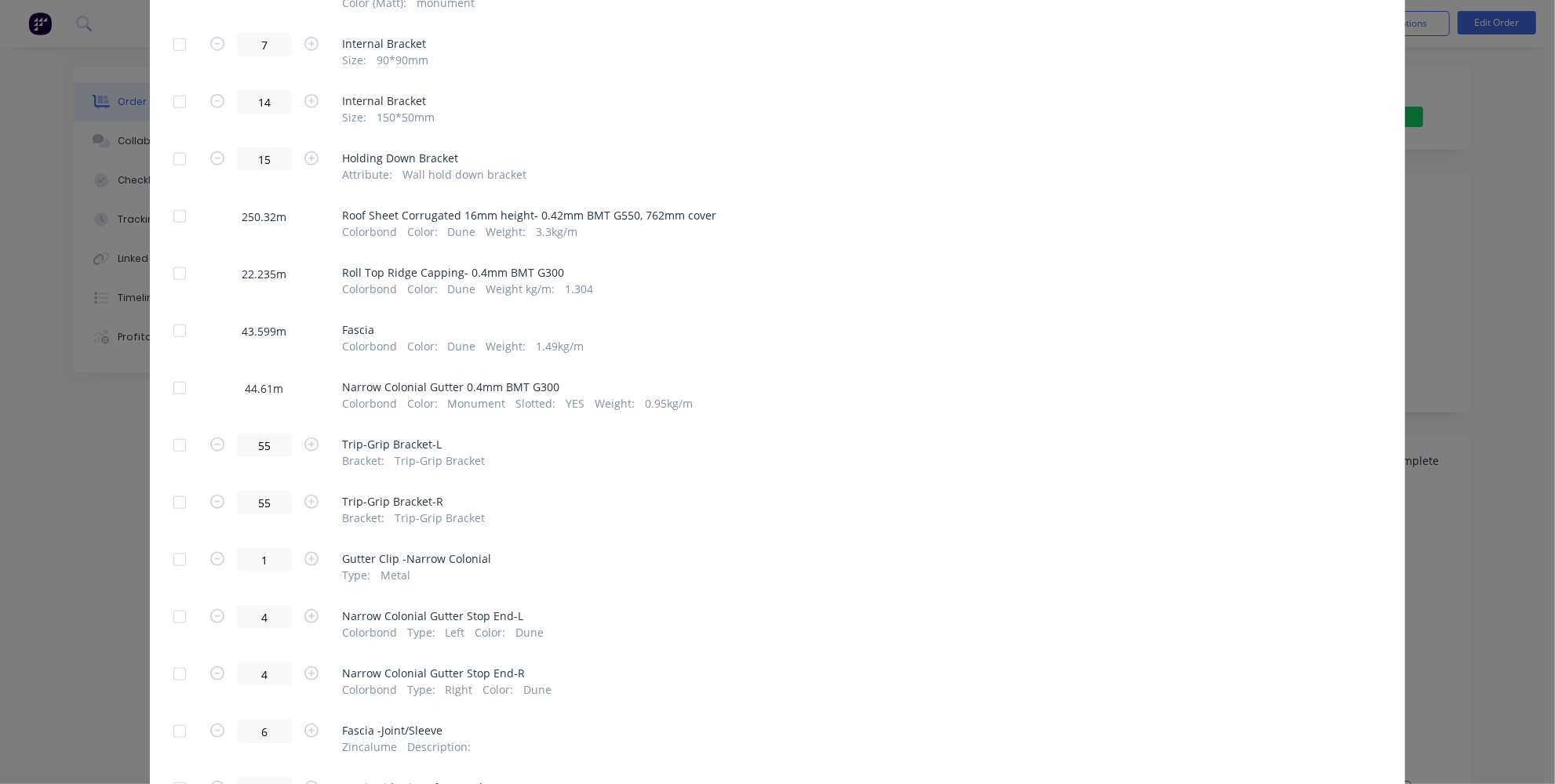
scroll to position [1211, 0]
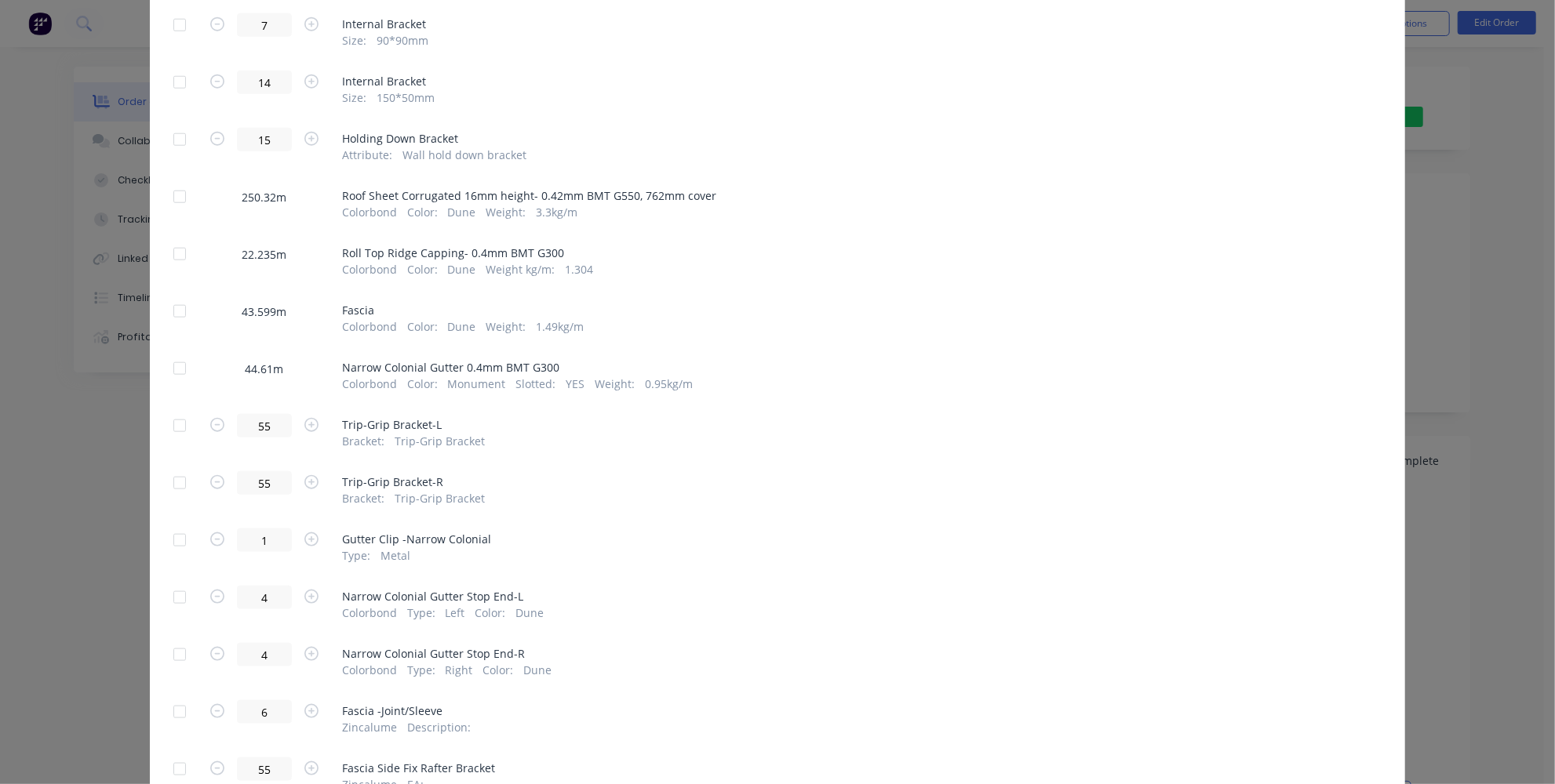
click at [179, 312] on div at bounding box center [179, 311] width 31 height 31
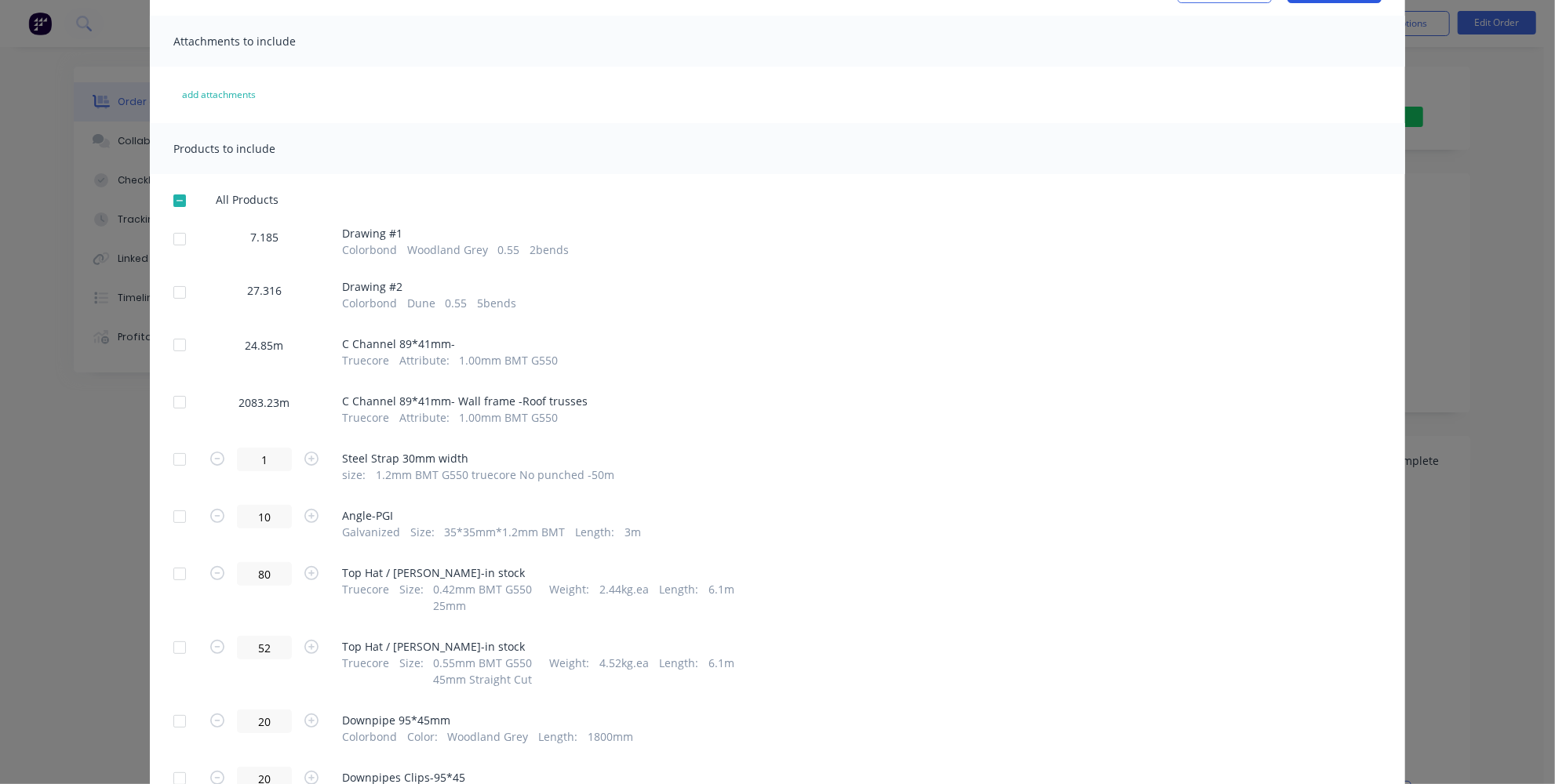
scroll to position [0, 0]
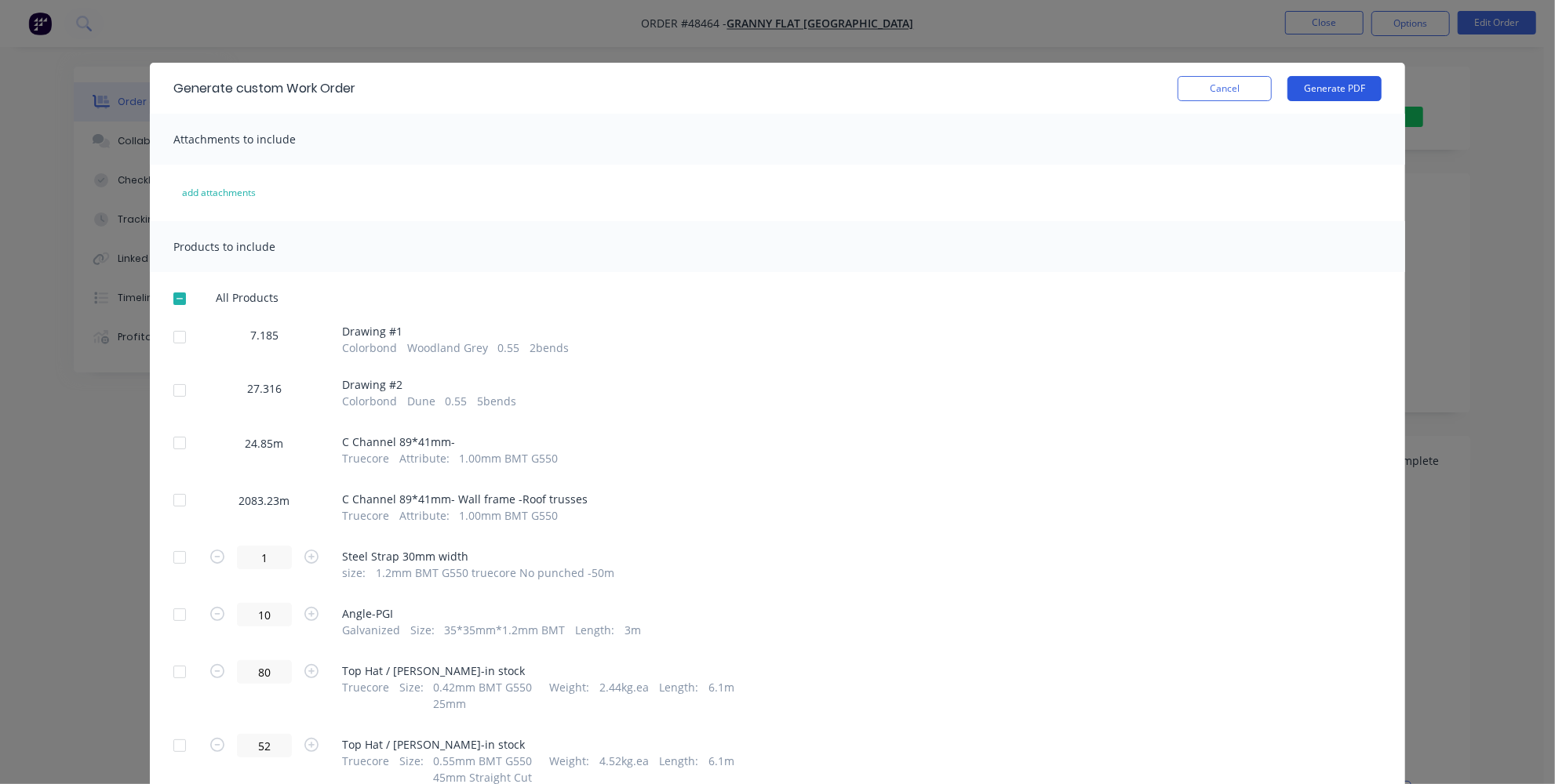
click at [1371, 89] on button "Generate PDF" at bounding box center [1334, 88] width 94 height 25
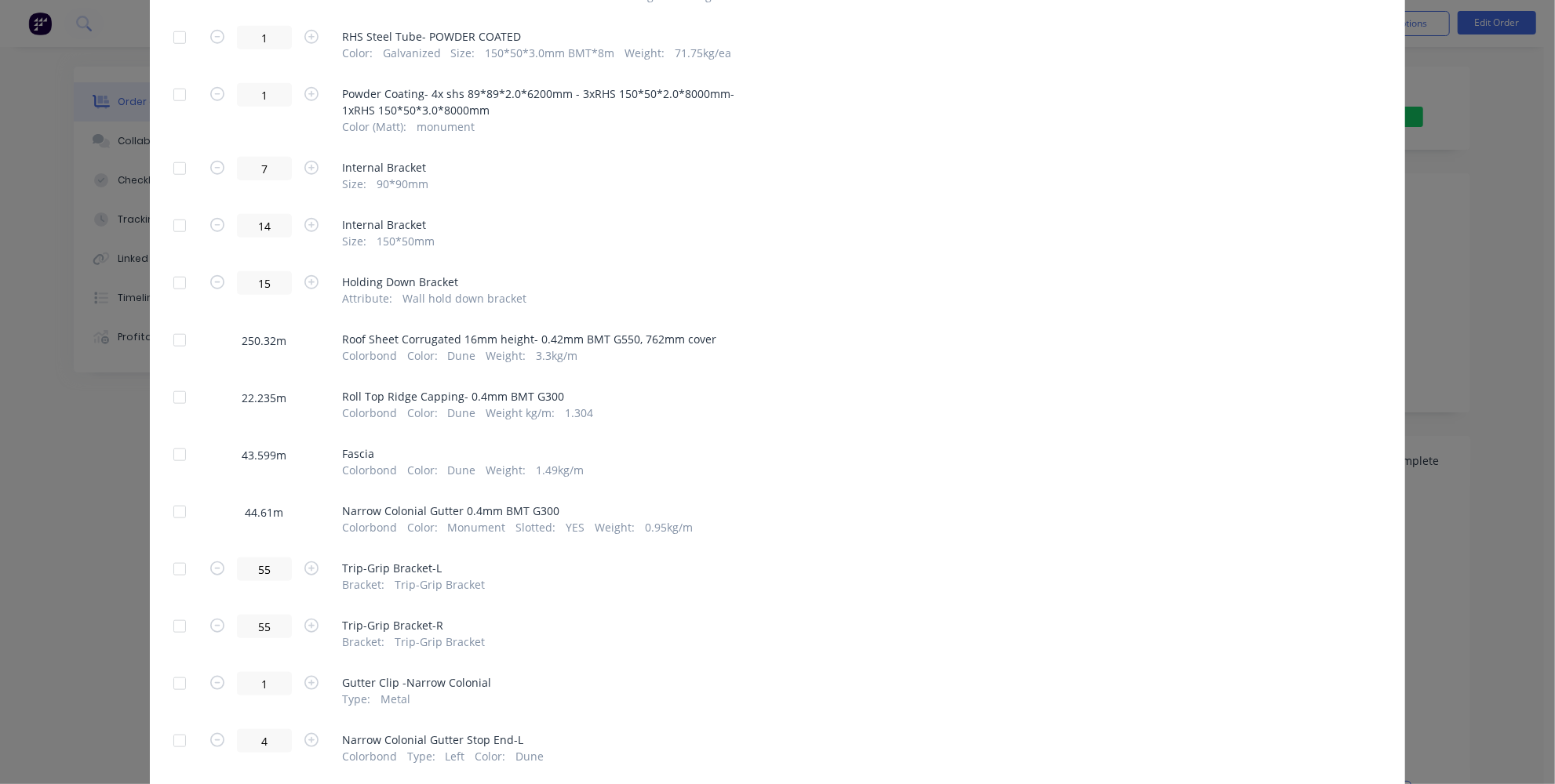
scroll to position [1069, 0]
click at [179, 504] on div at bounding box center [179, 511] width 31 height 31
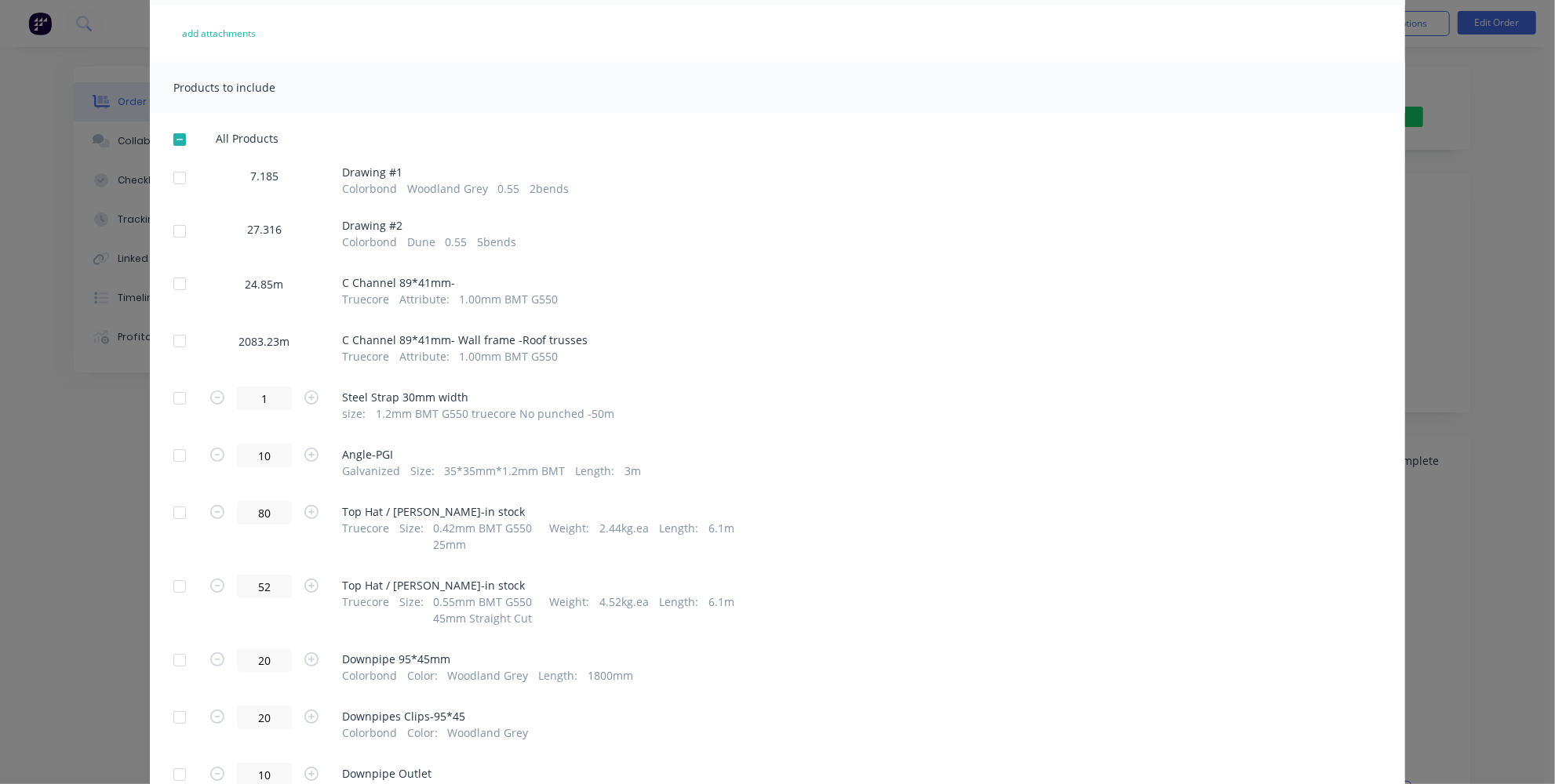
scroll to position [0, 0]
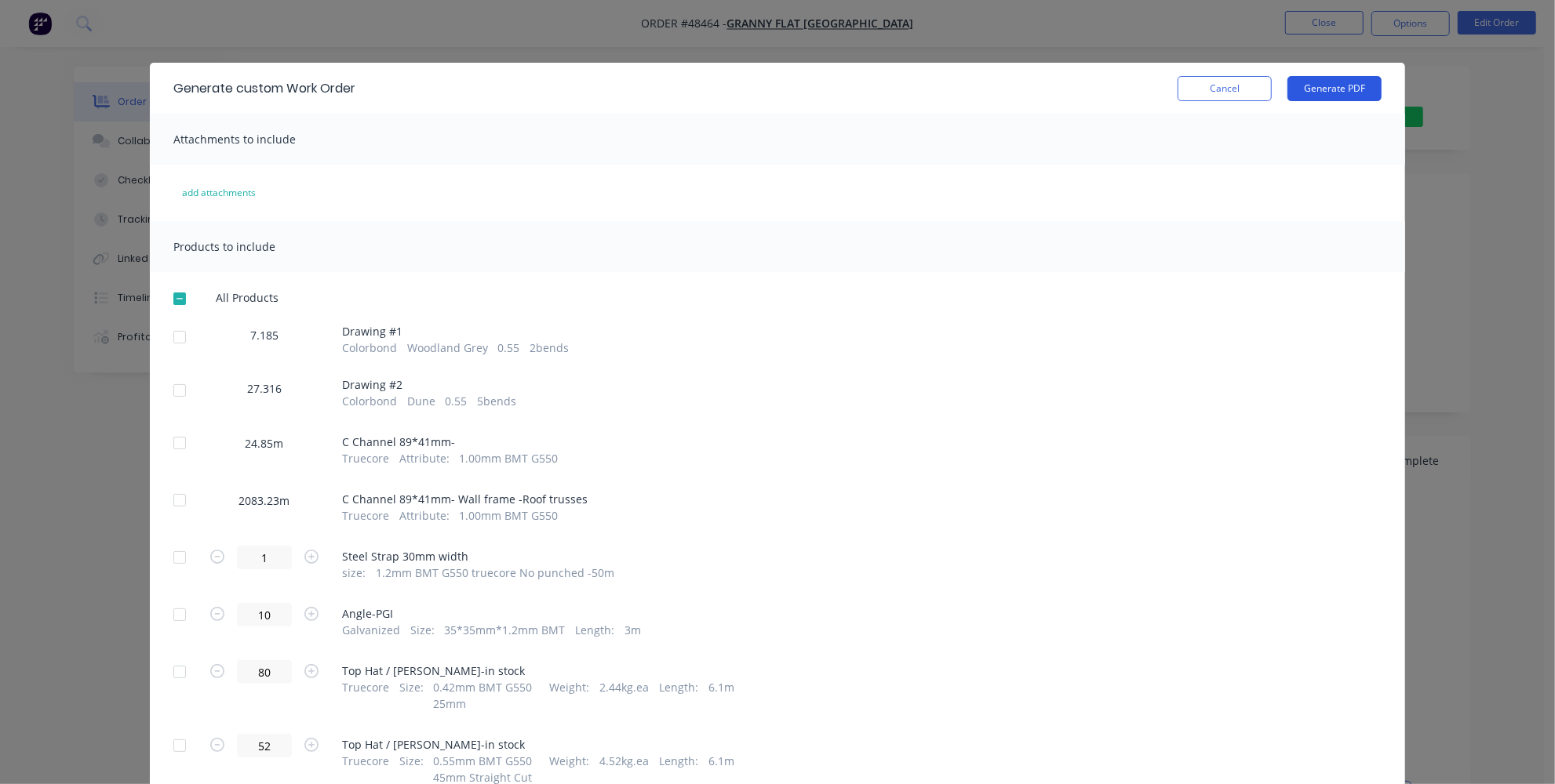
click at [1331, 95] on button "Generate PDF" at bounding box center [1334, 88] width 94 height 25
click at [1194, 86] on button "Cancel" at bounding box center [1224, 88] width 94 height 25
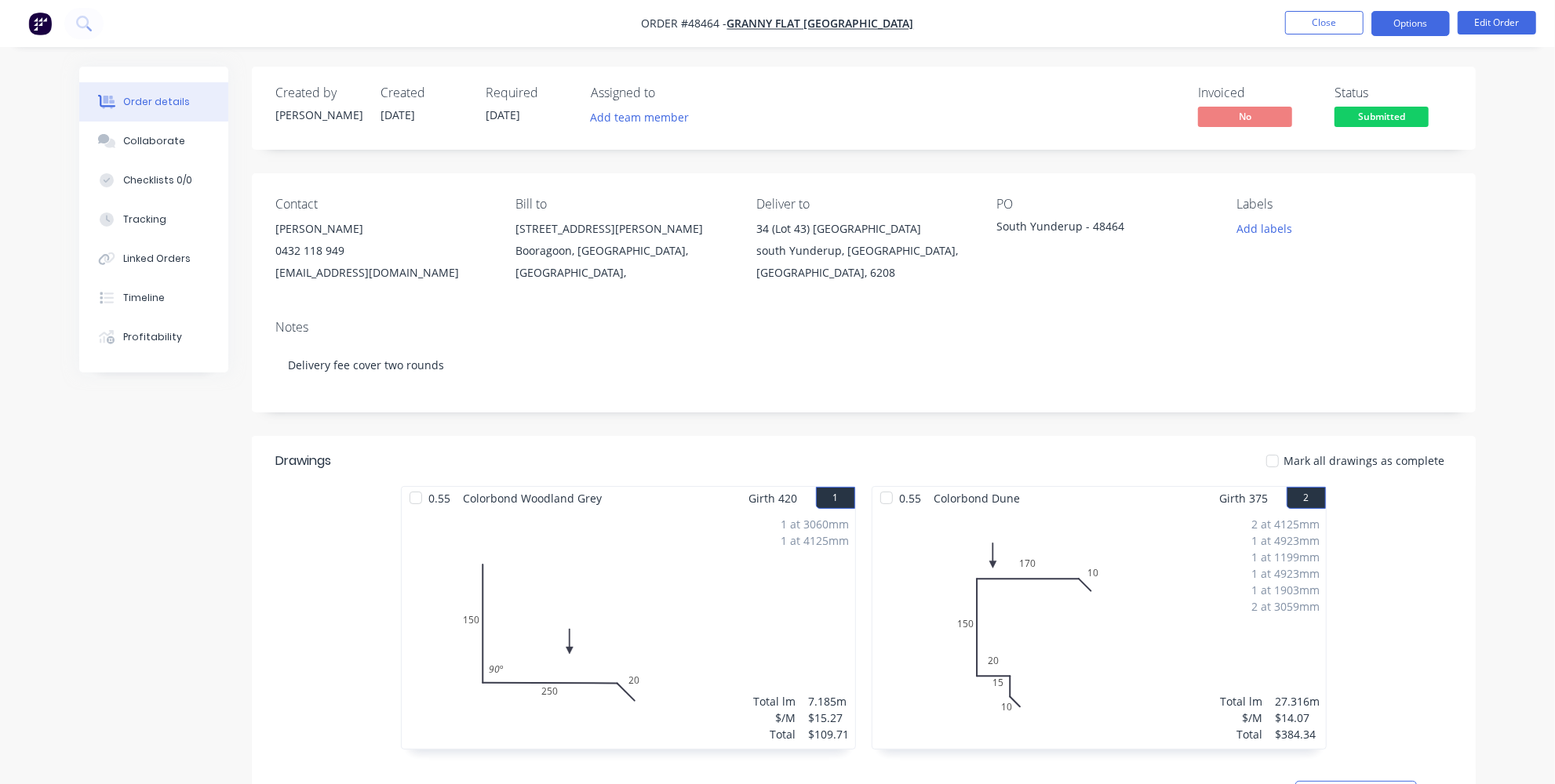
click at [1394, 19] on button "Options" at bounding box center [1410, 23] width 78 height 25
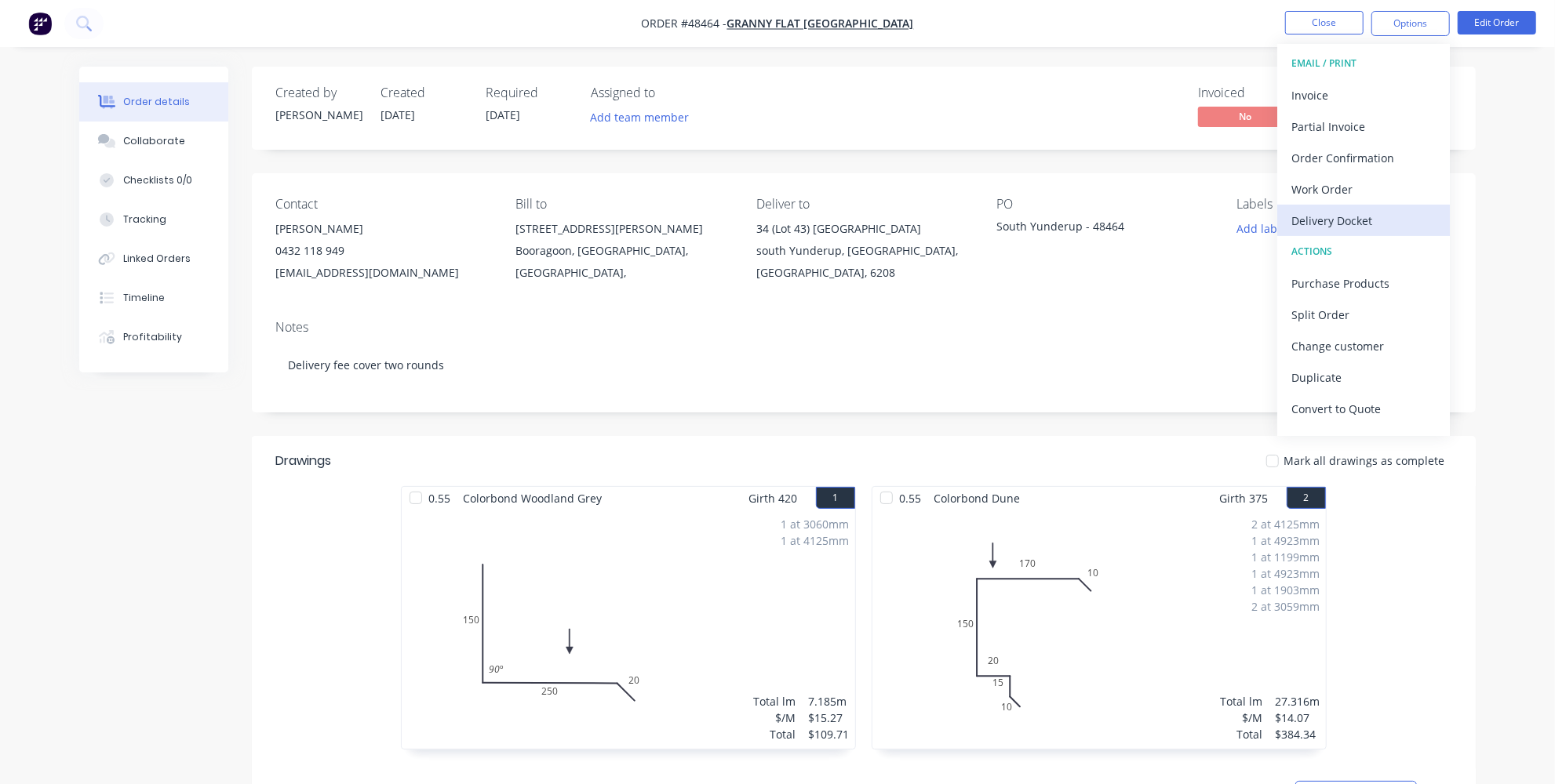
click at [1358, 219] on div "Delivery Docket" at bounding box center [1363, 221] width 144 height 22
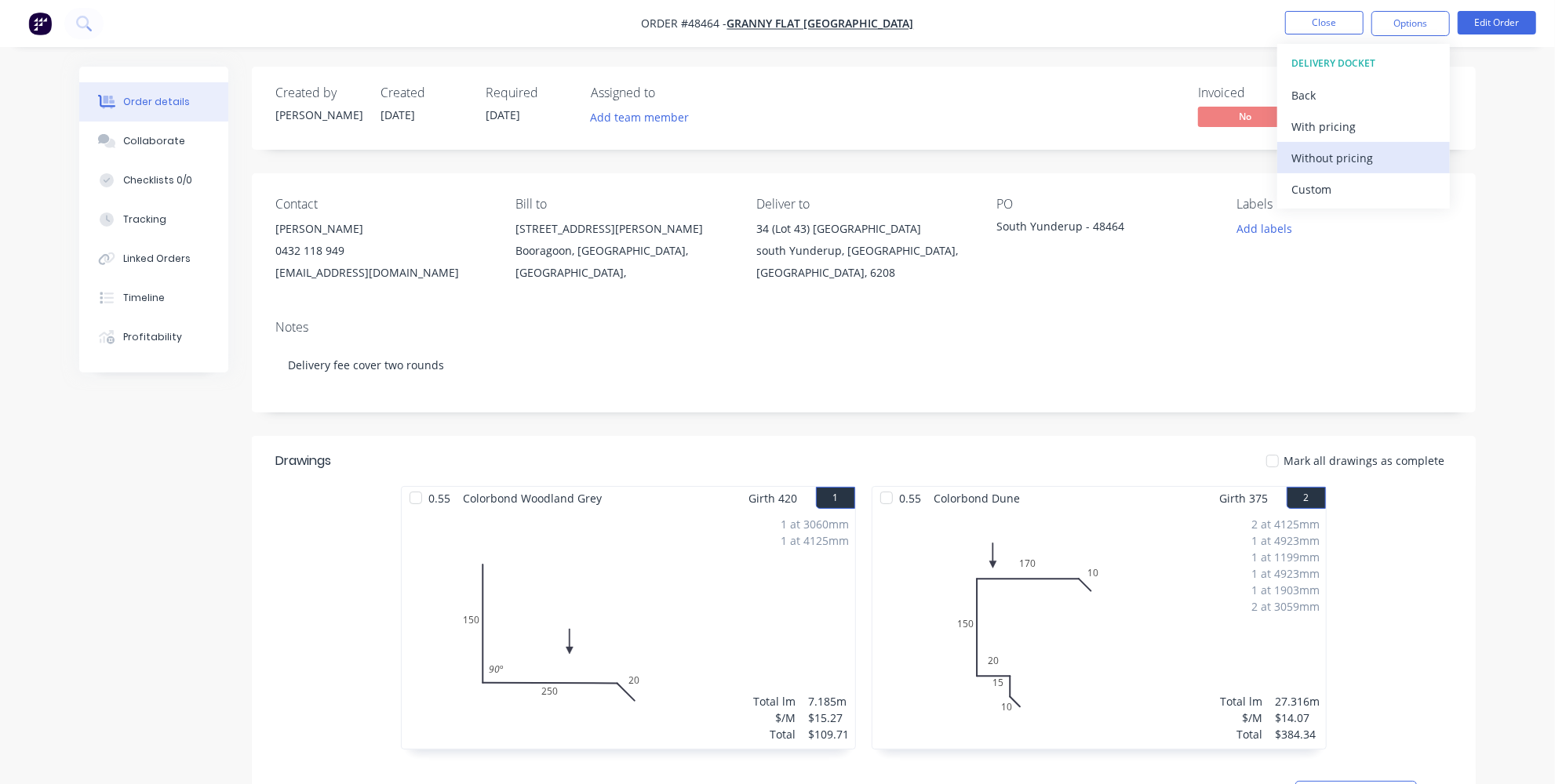
click at [1340, 159] on div "Without pricing" at bounding box center [1363, 158] width 144 height 22
drag, startPoint x: 1117, startPoint y: 227, endPoint x: 1106, endPoint y: 214, distance: 17.0
click at [1117, 226] on div "South Yunderup - 48464" at bounding box center [1095, 228] width 197 height 22
click at [1116, 225] on div "South Yunderup - 48464" at bounding box center [1095, 228] width 197 height 22
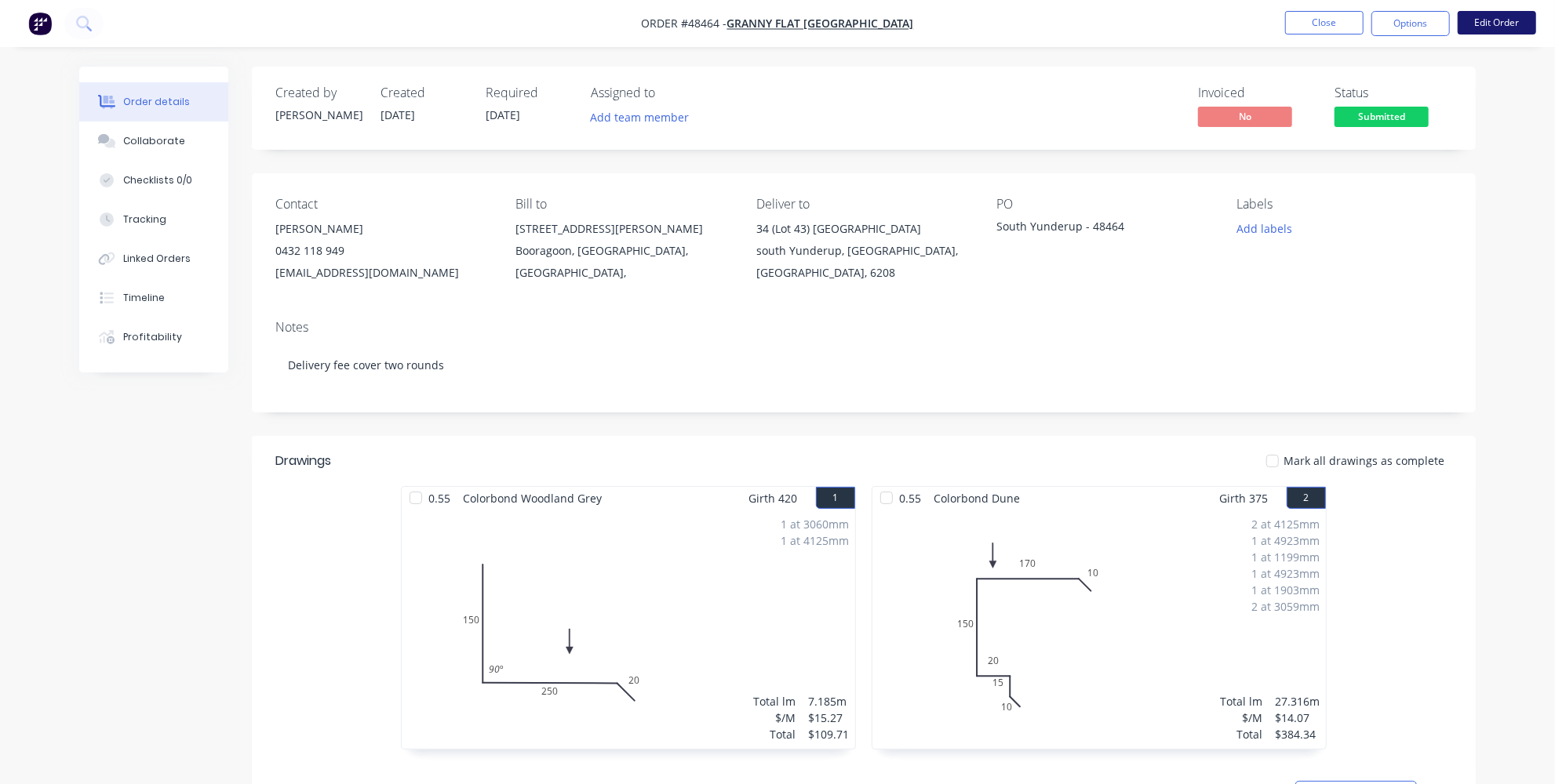
click at [1482, 18] on button "Edit Order" at bounding box center [1496, 22] width 78 height 23
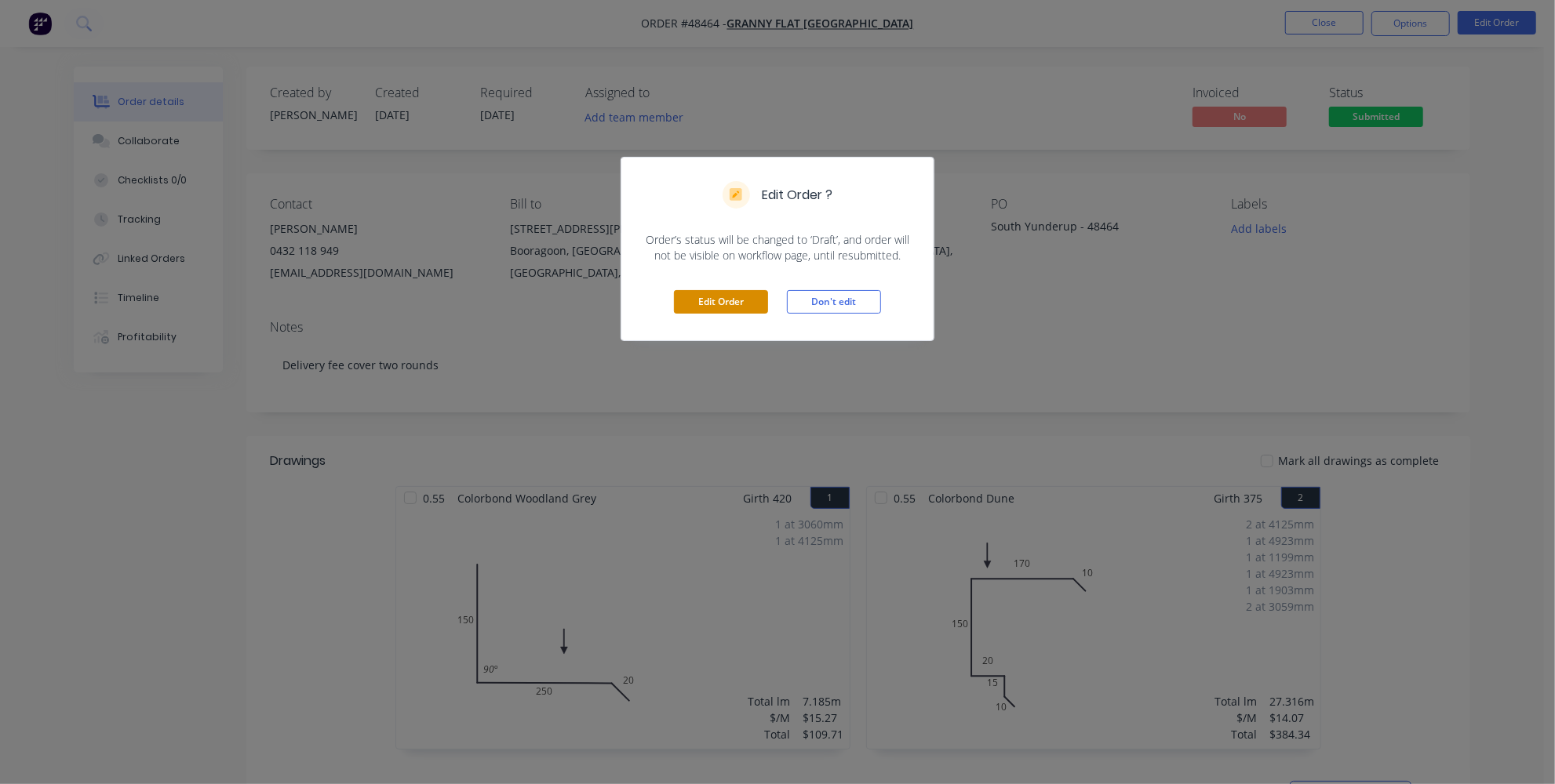
click at [724, 309] on button "Edit Order" at bounding box center [721, 302] width 94 height 23
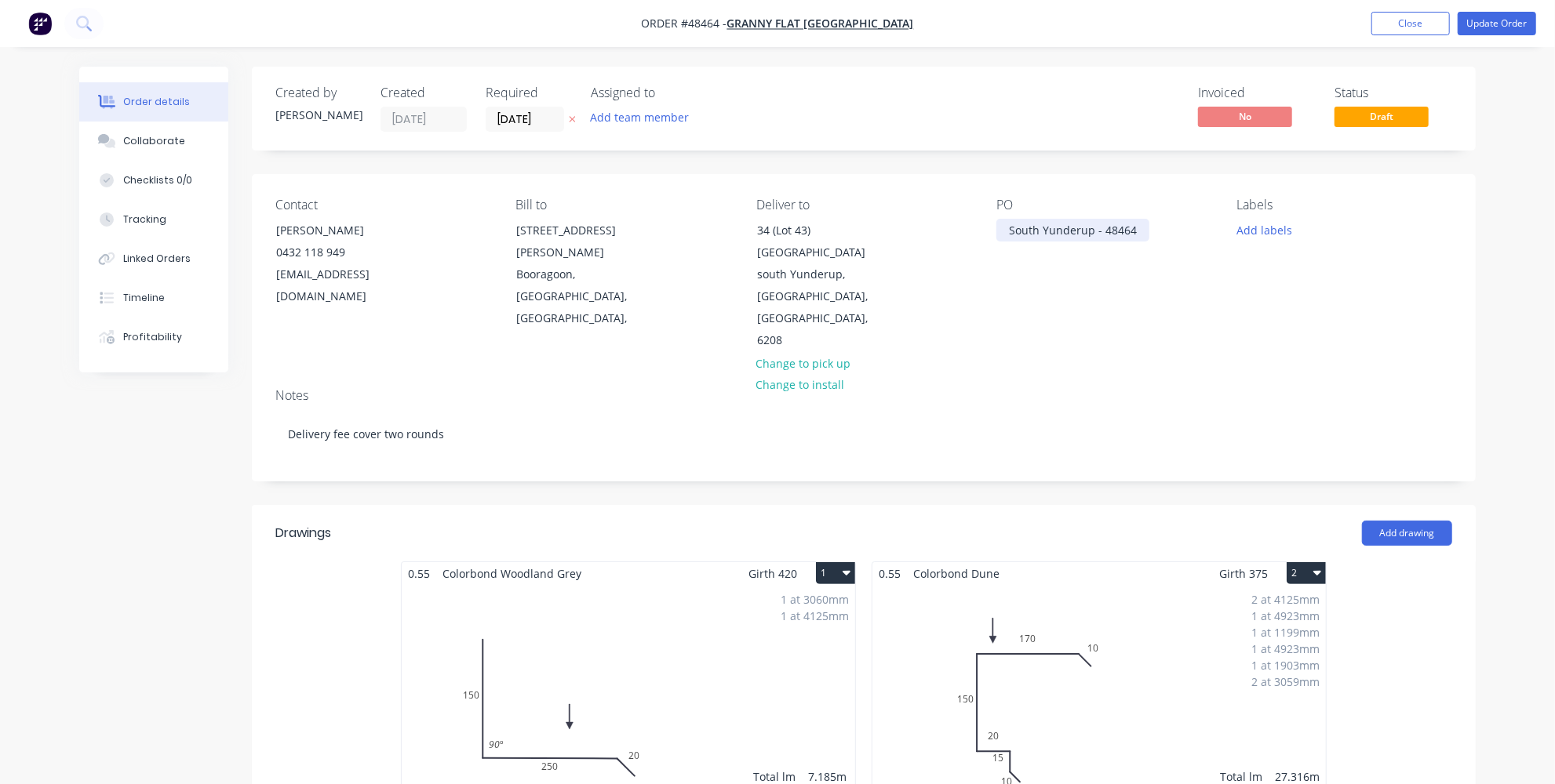
click at [1138, 226] on div "South Yunderup - 48464" at bounding box center [1072, 230] width 153 height 22
click at [1079, 320] on div "Contact Kiran Shanker 0432 118 949 kiran@grannyflatswa.com Bill to 92 McCoy st …" at bounding box center [864, 275] width 1224 height 202
click at [1503, 24] on button "Update Order" at bounding box center [1496, 23] width 78 height 23
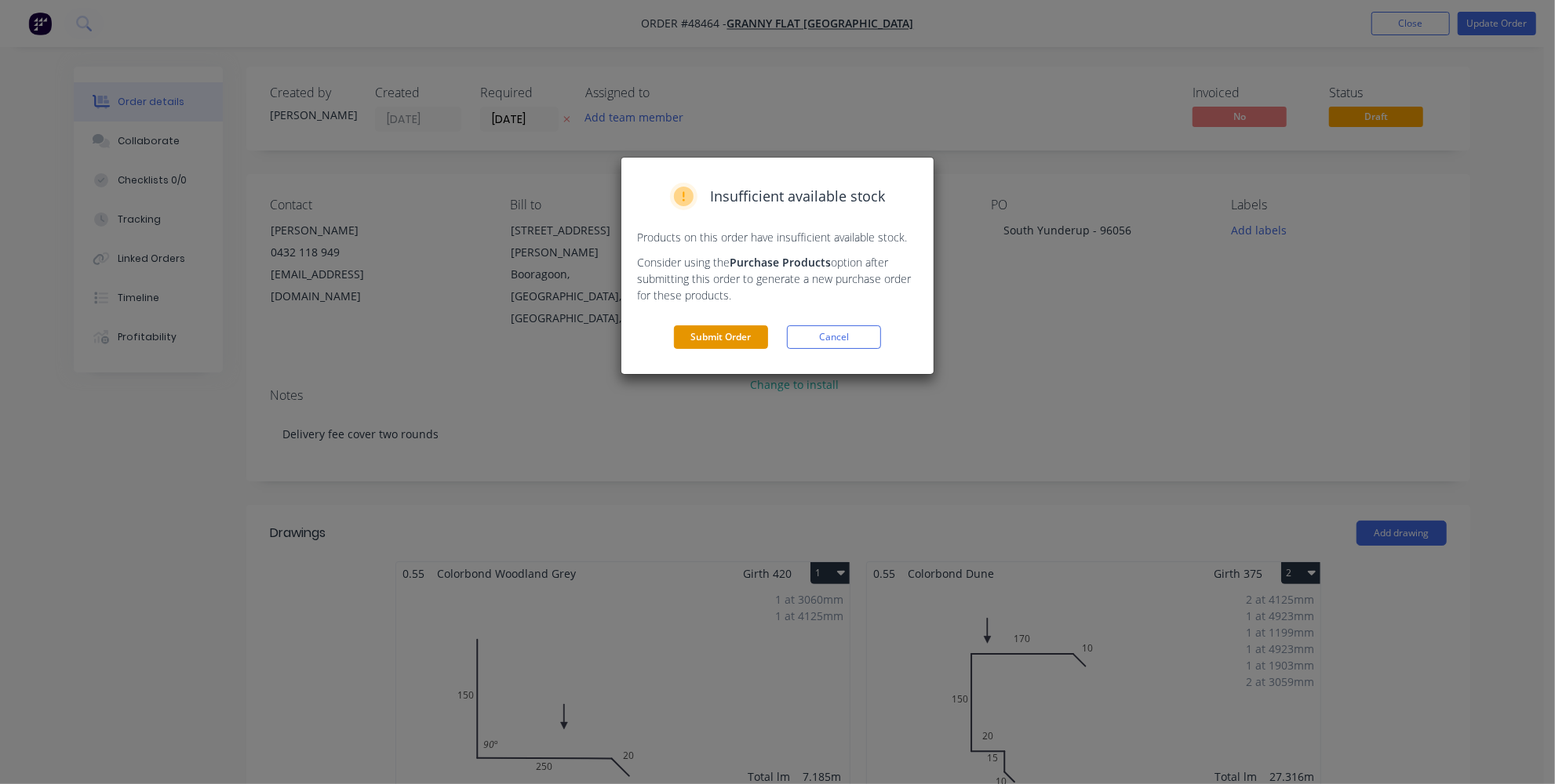
click at [682, 341] on button "Submit Order" at bounding box center [721, 337] width 94 height 23
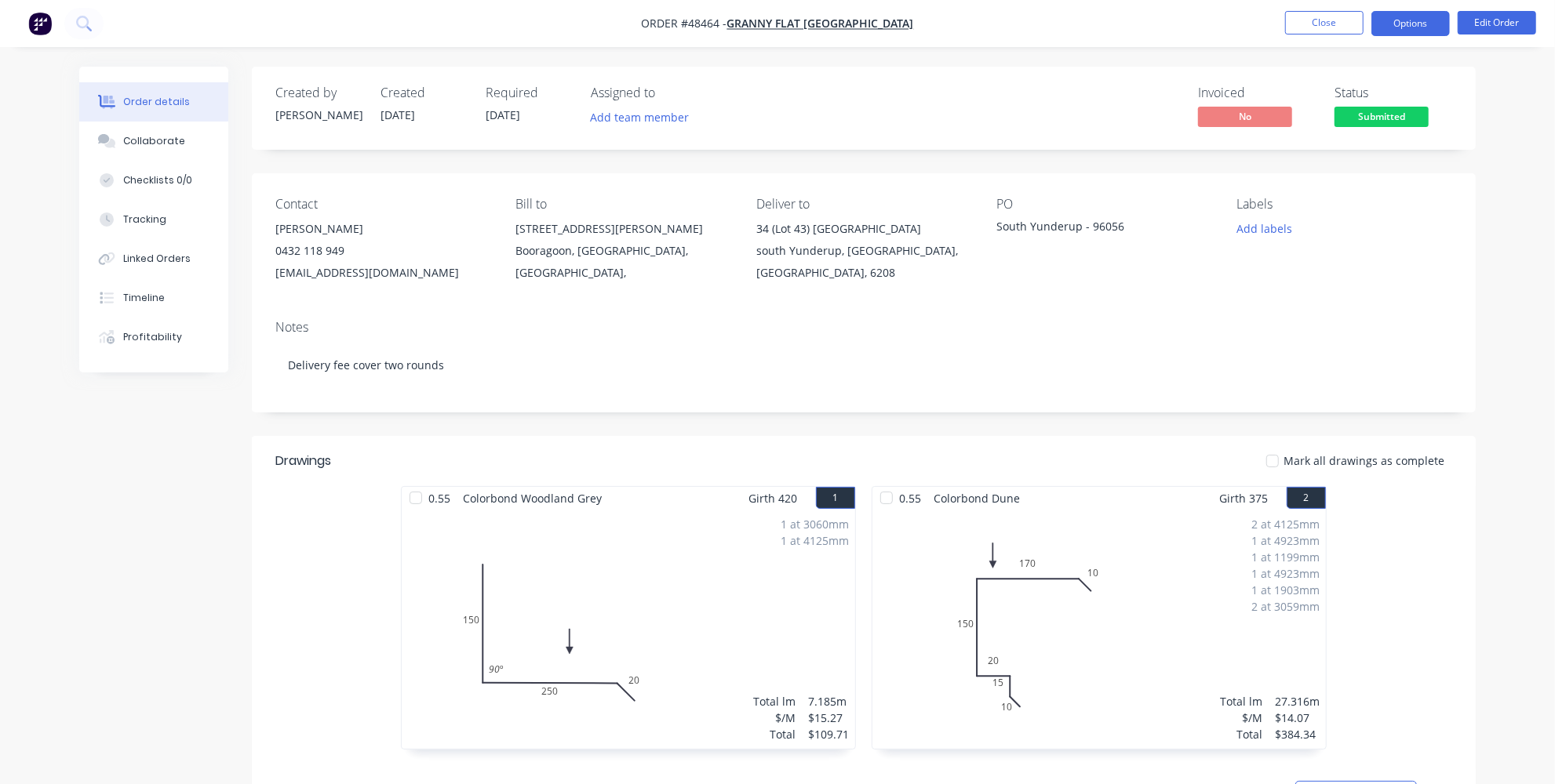
click at [1405, 30] on button "Options" at bounding box center [1410, 23] width 78 height 25
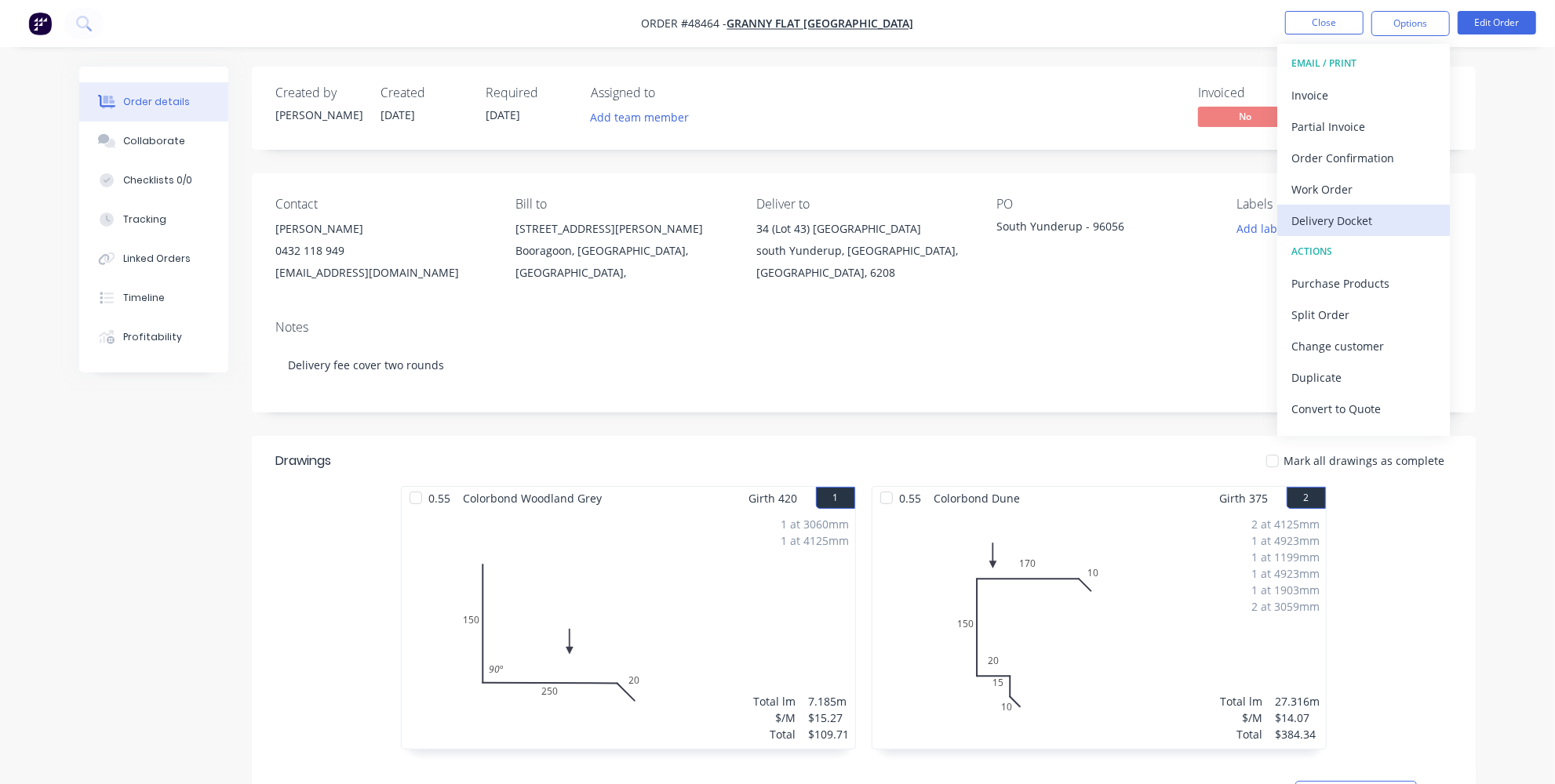
click at [1336, 220] on div "Delivery Docket" at bounding box center [1363, 221] width 144 height 22
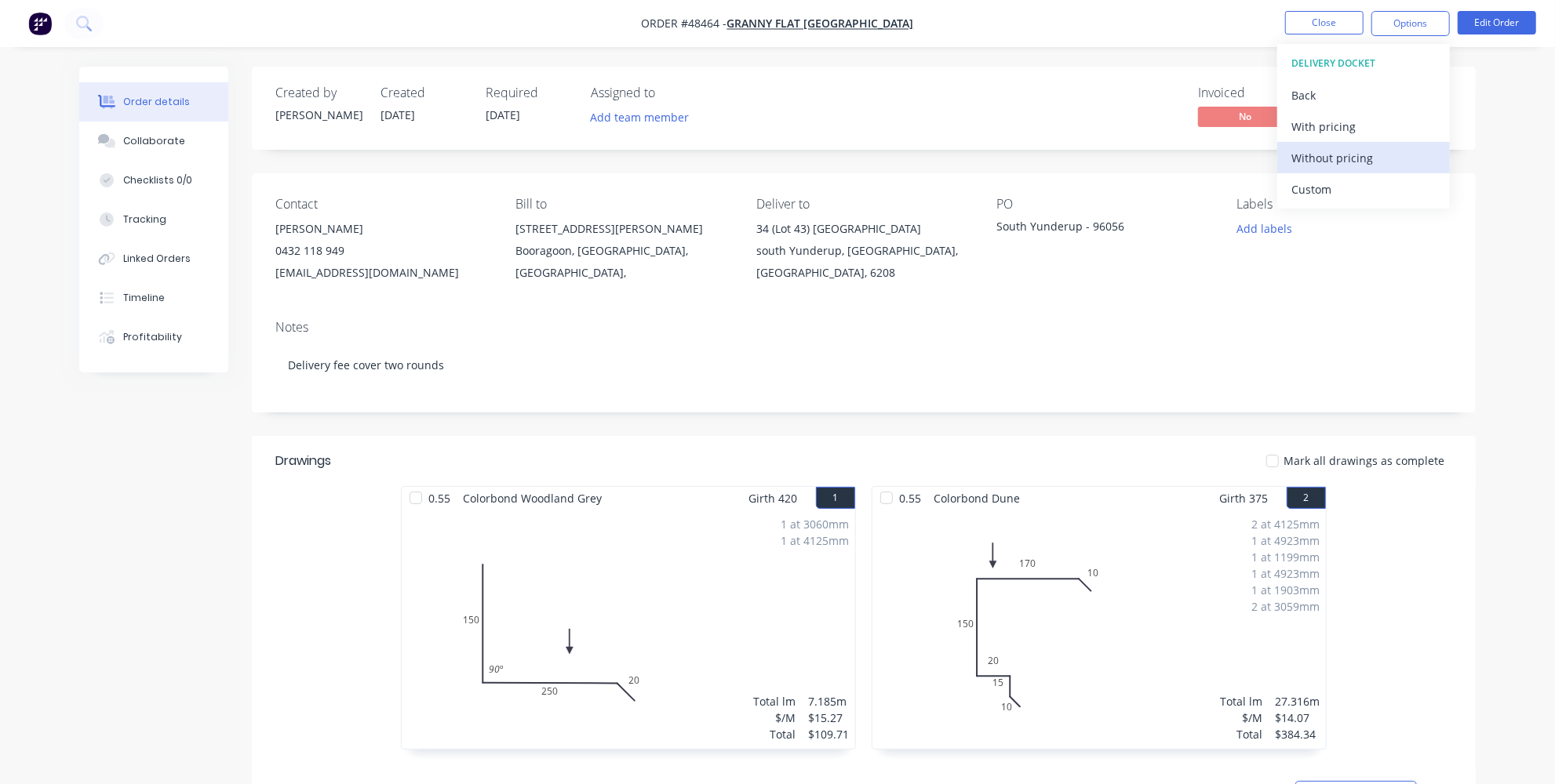
click at [1333, 153] on div "Without pricing" at bounding box center [1363, 158] width 144 height 22
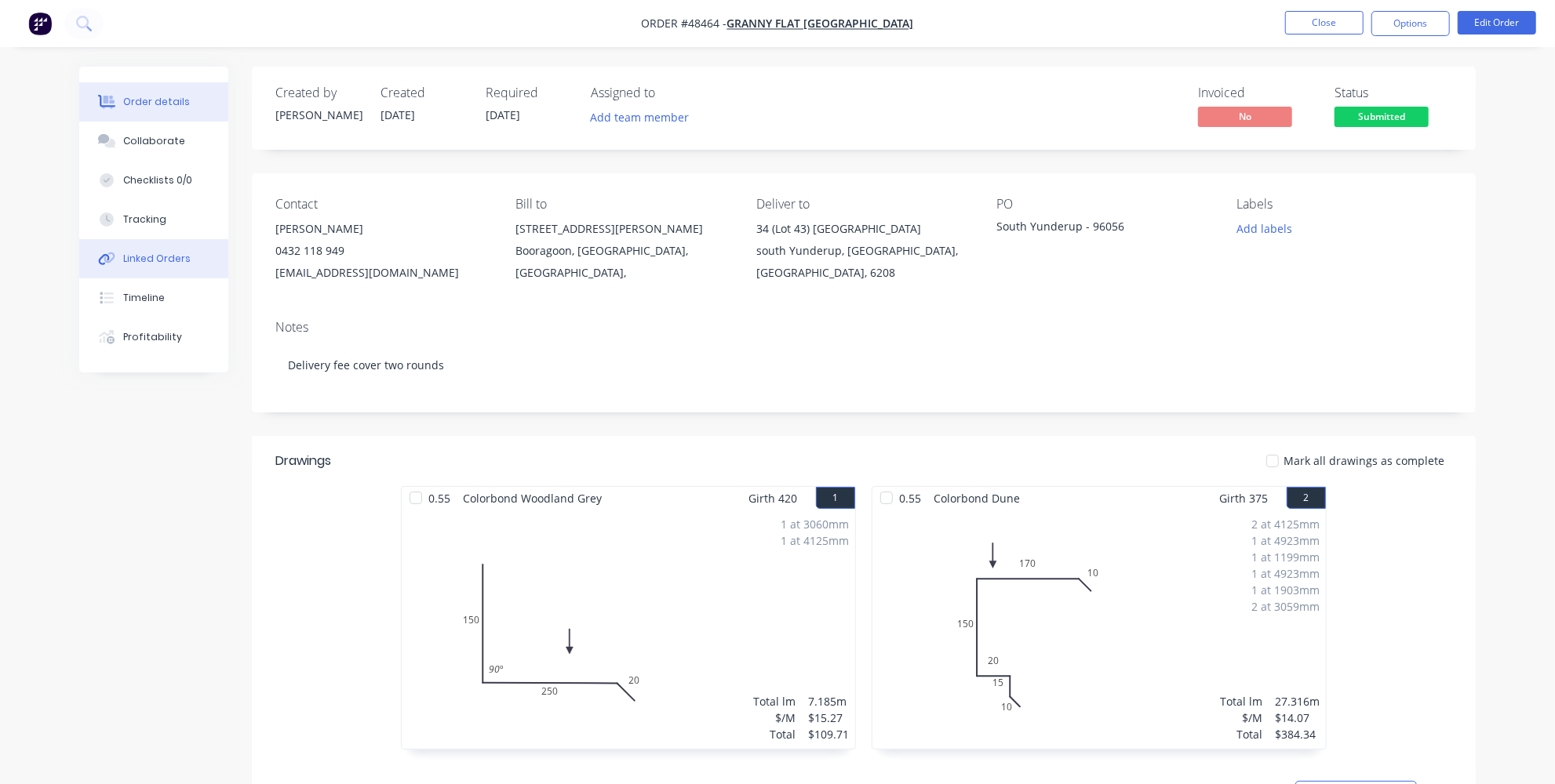
click at [162, 271] on button "Linked Orders" at bounding box center [153, 259] width 149 height 40
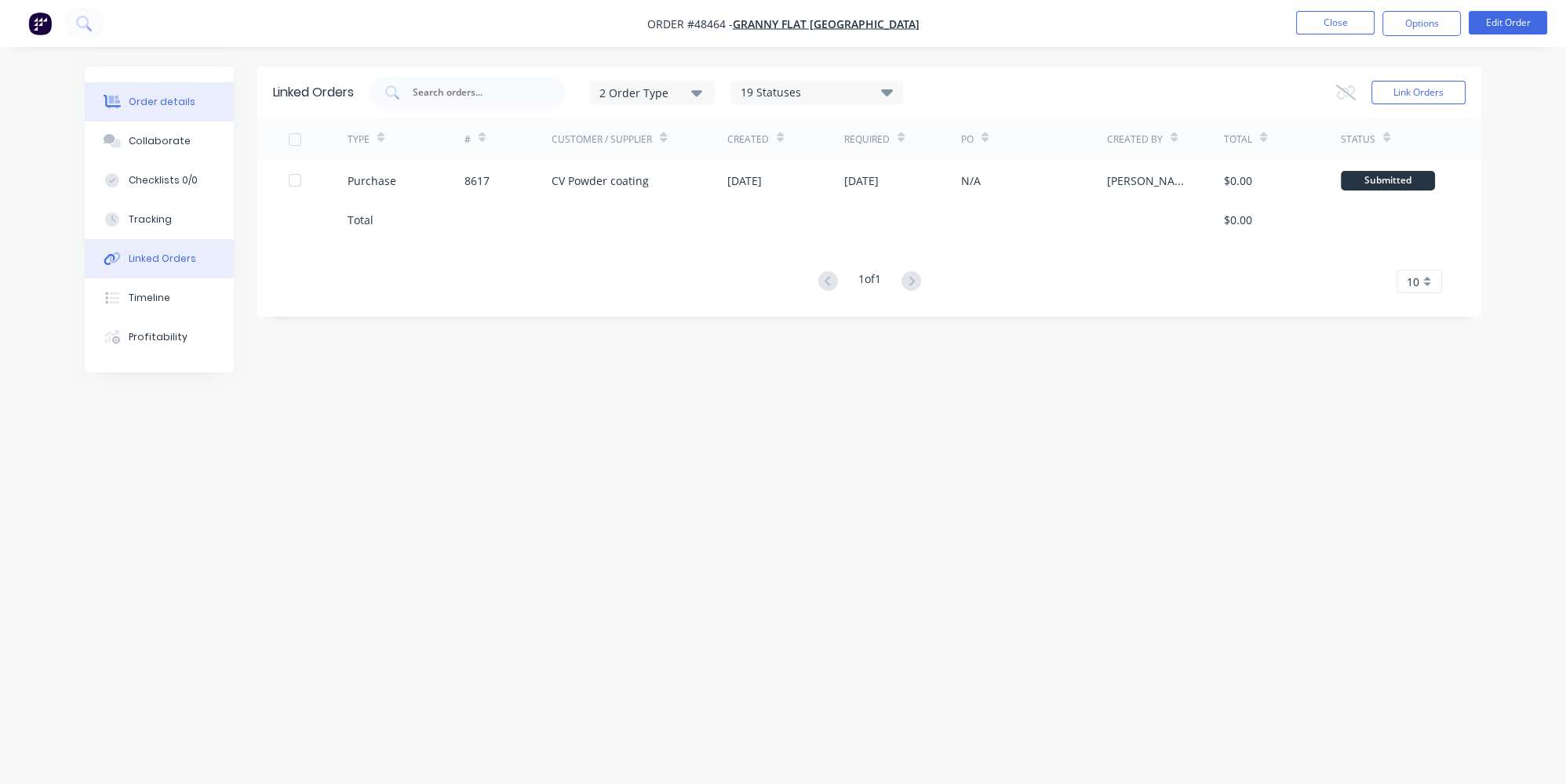
click at [162, 98] on div "Order details" at bounding box center [161, 102] width 66 height 14
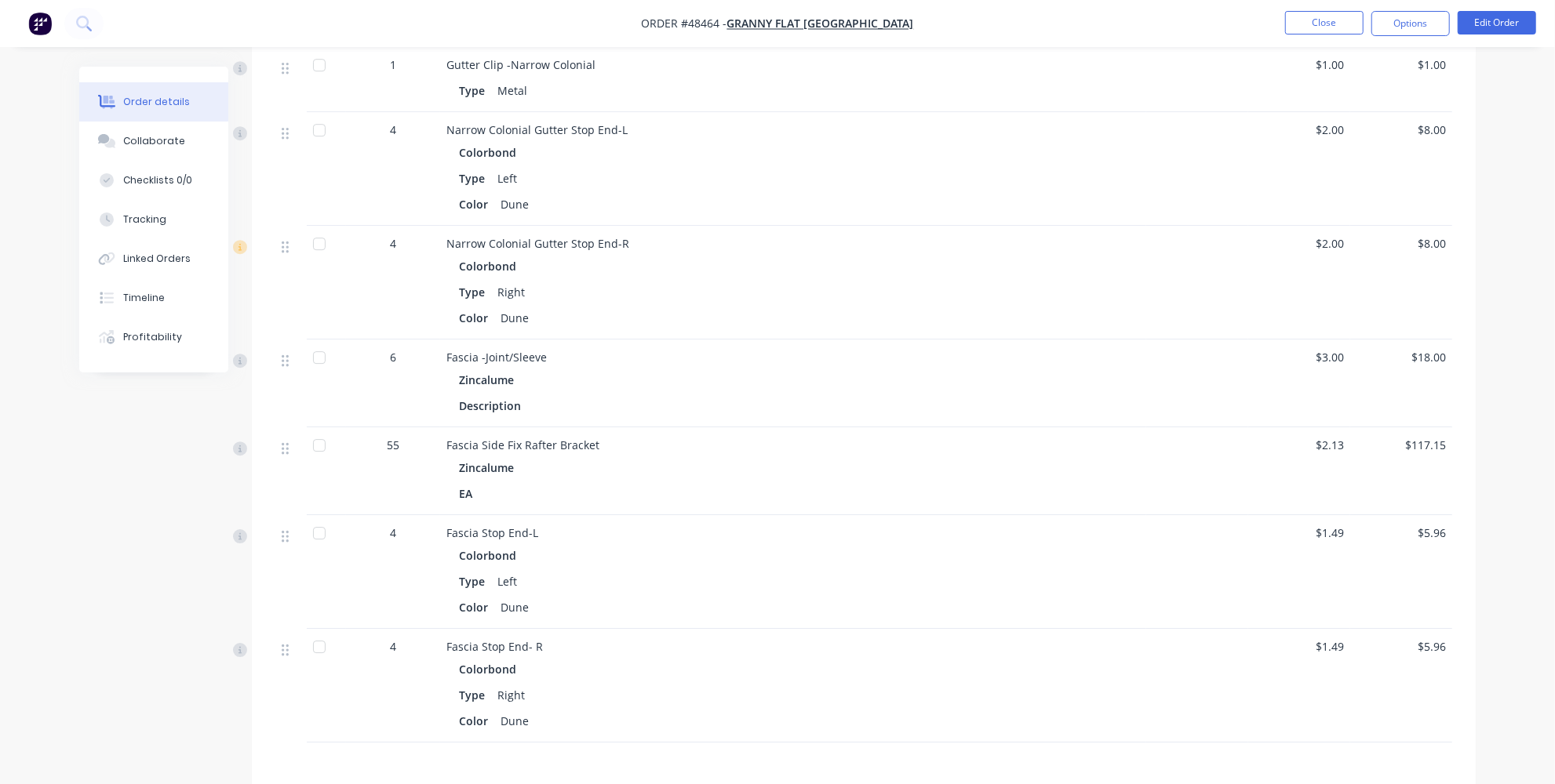
scroll to position [3564, 0]
click at [1529, 23] on button "Edit Order" at bounding box center [1496, 22] width 78 height 23
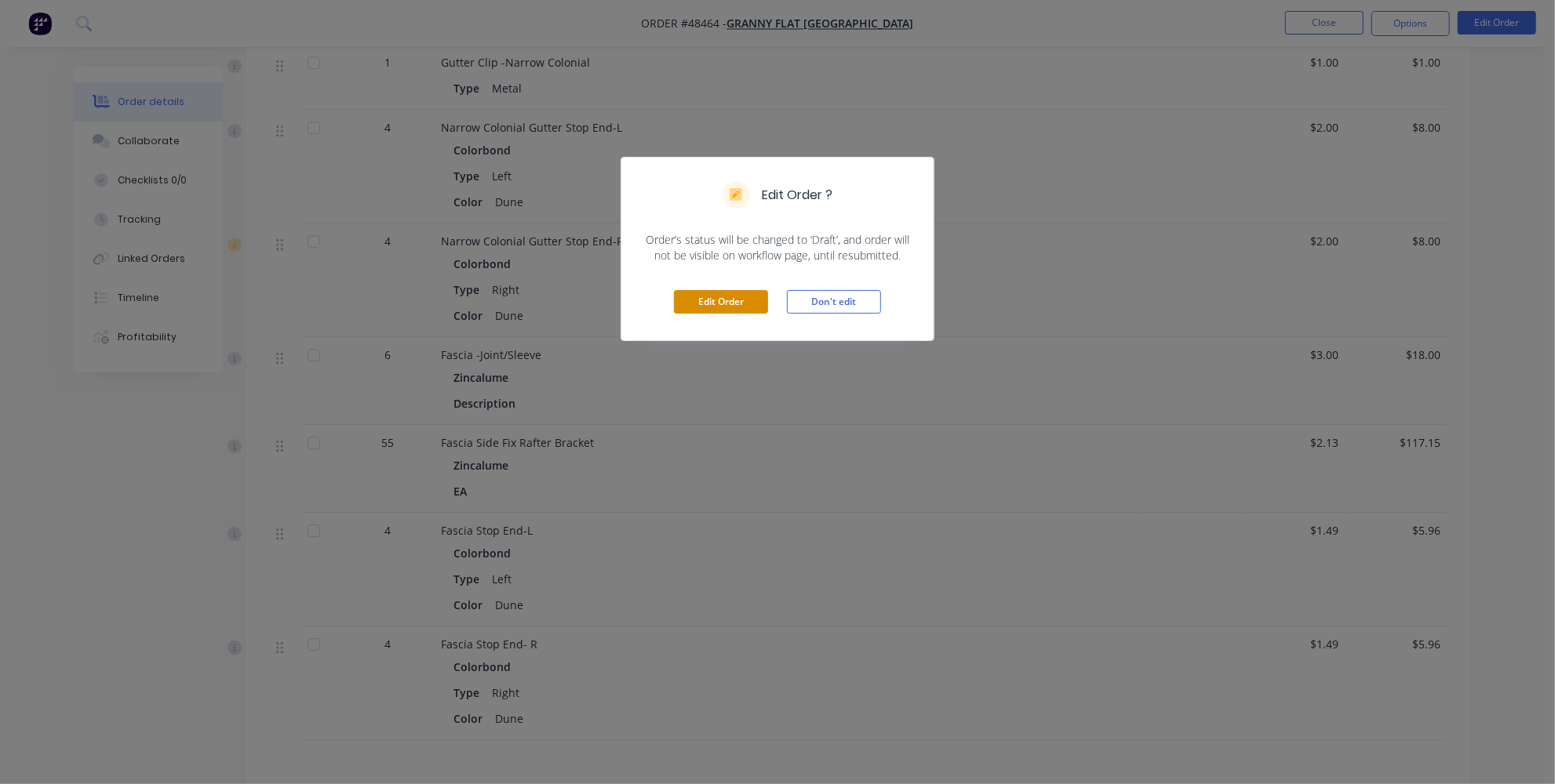
click at [734, 303] on button "Edit Order" at bounding box center [721, 302] width 94 height 23
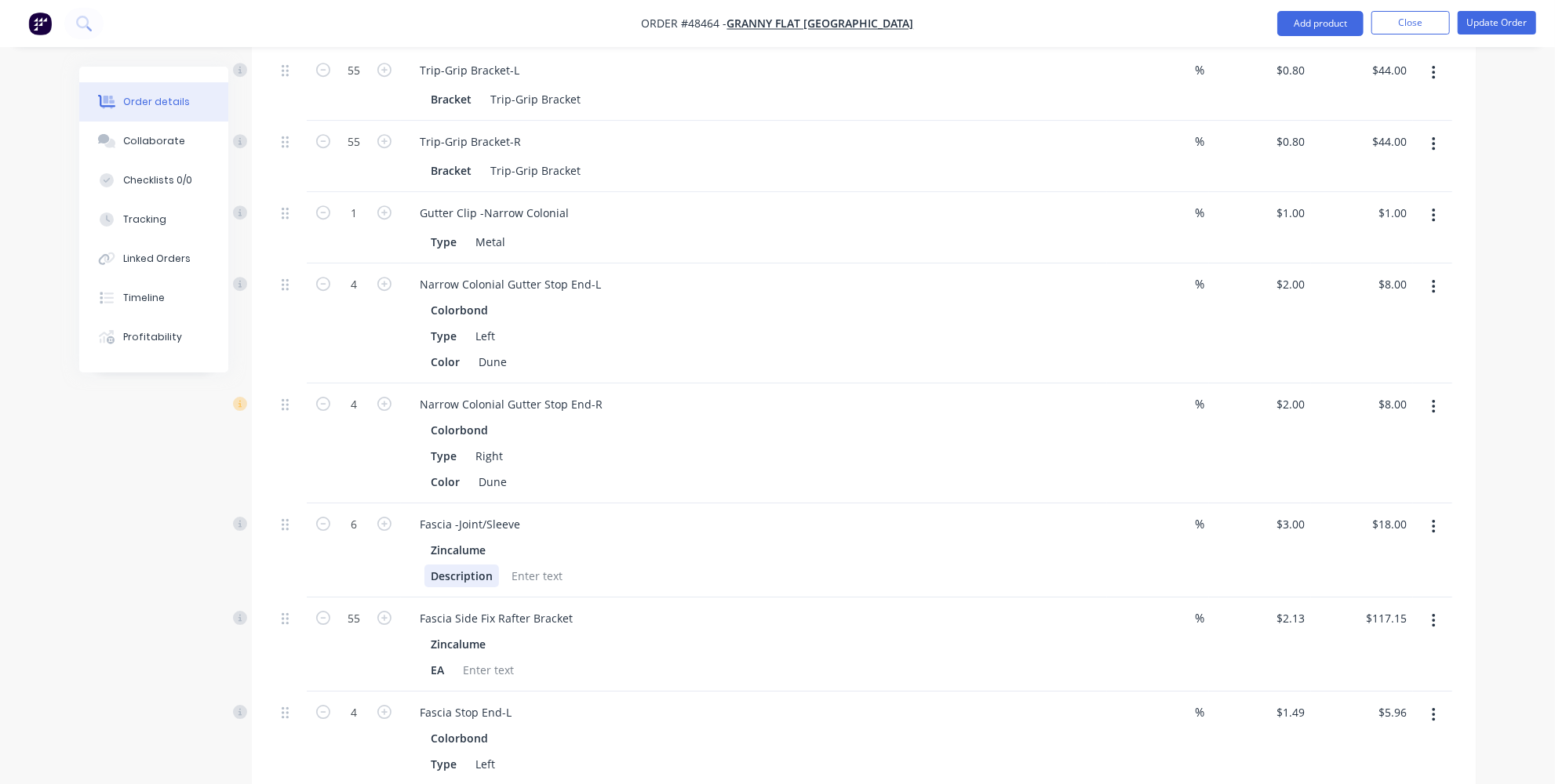
scroll to position [3715, 0]
click at [362, 205] on input "1" at bounding box center [353, 216] width 41 height 23
type input "45"
type input "$45.00"
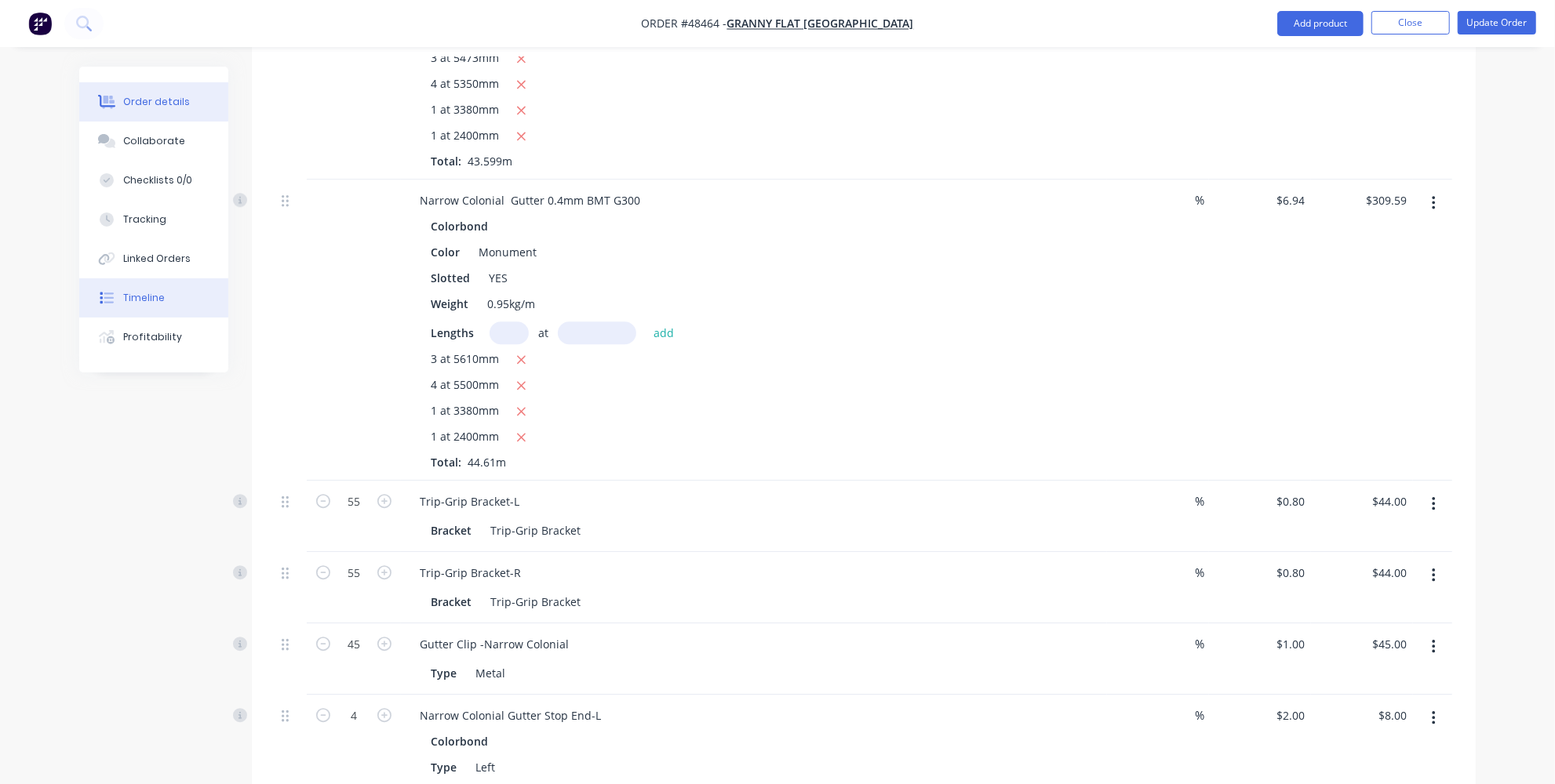
scroll to position [3002, 0]
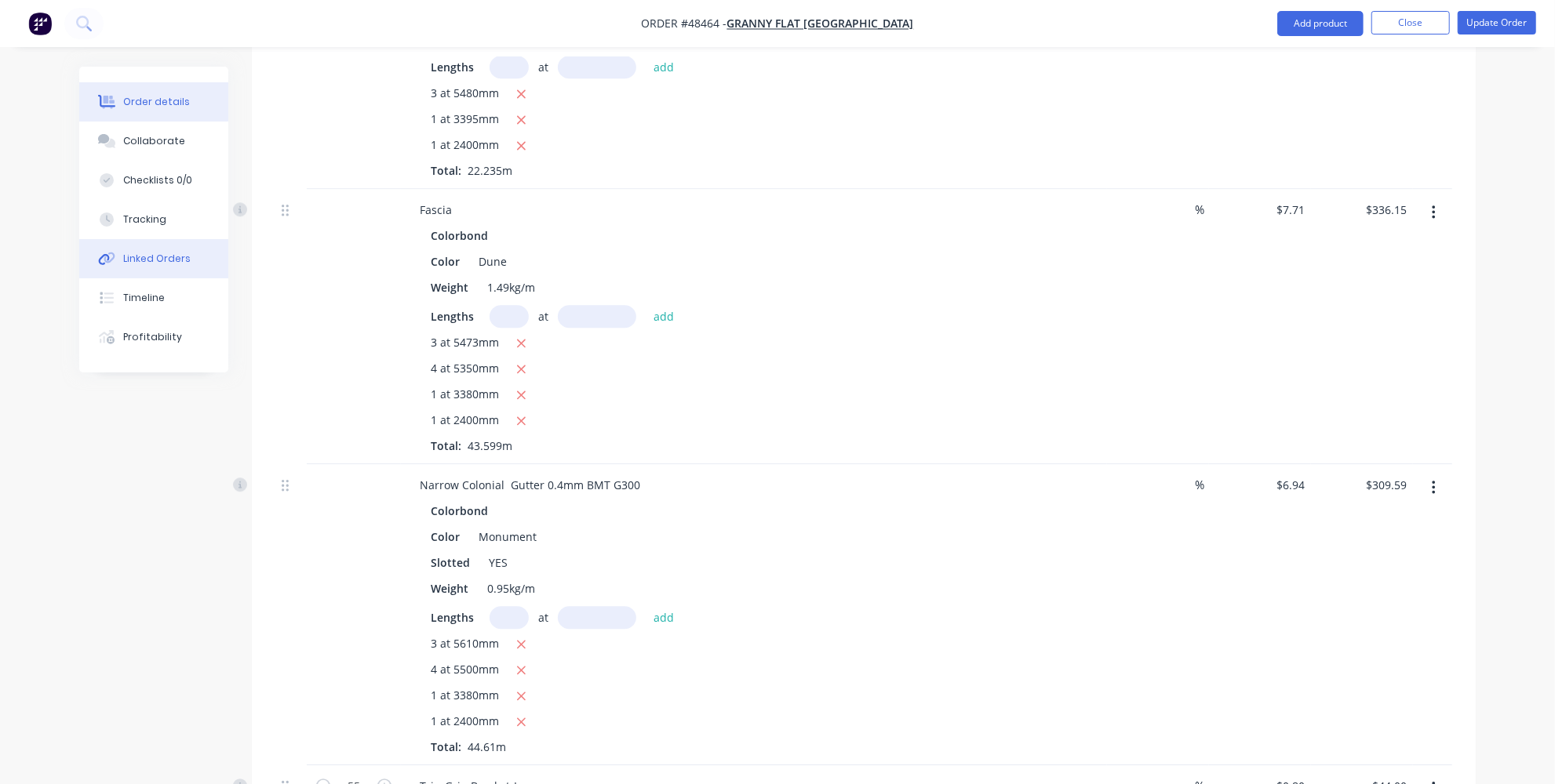
click at [140, 259] on div "Linked Orders" at bounding box center [157, 258] width 67 height 14
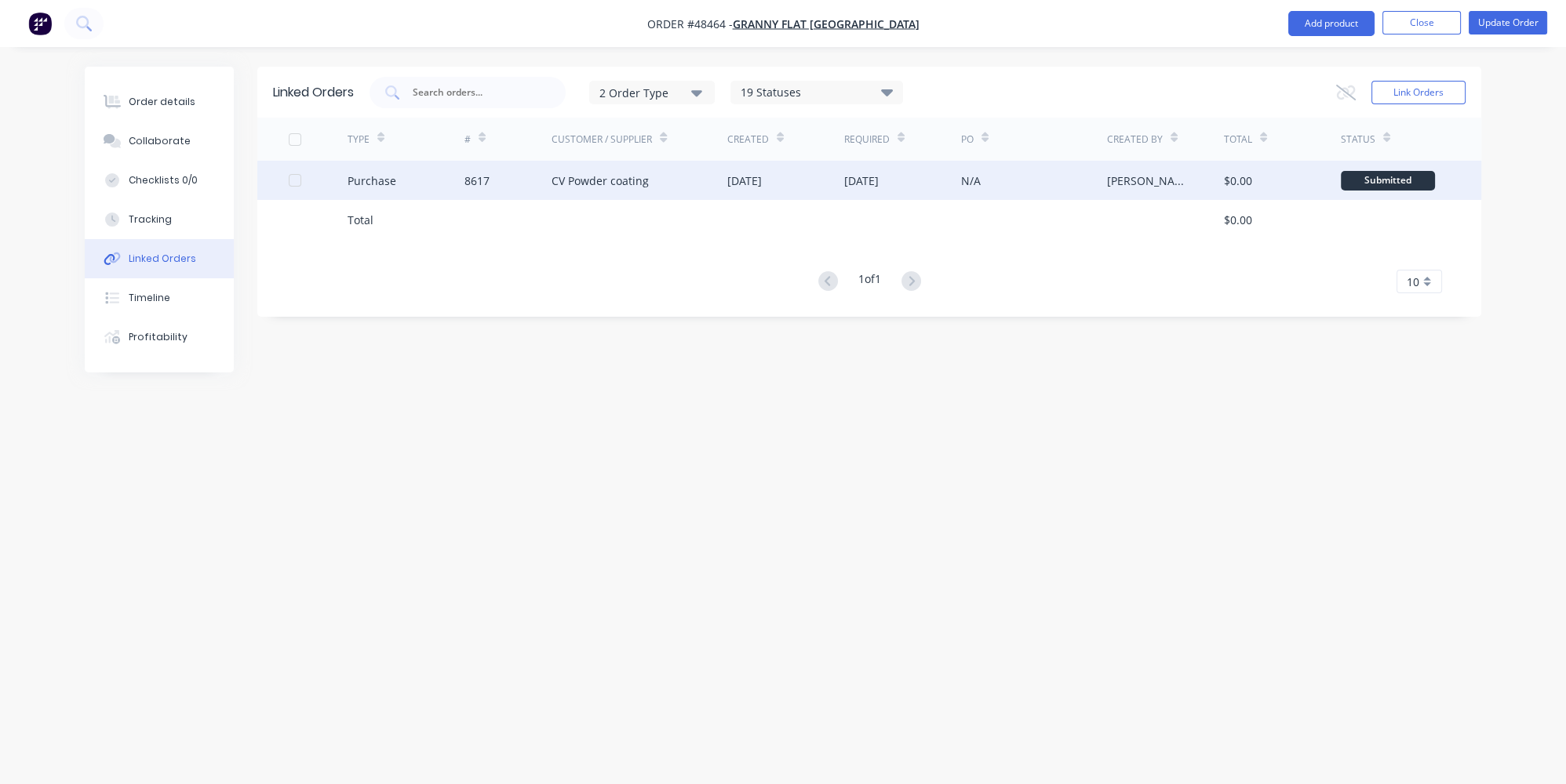
click at [427, 192] on div "Purchase" at bounding box center [406, 181] width 117 height 40
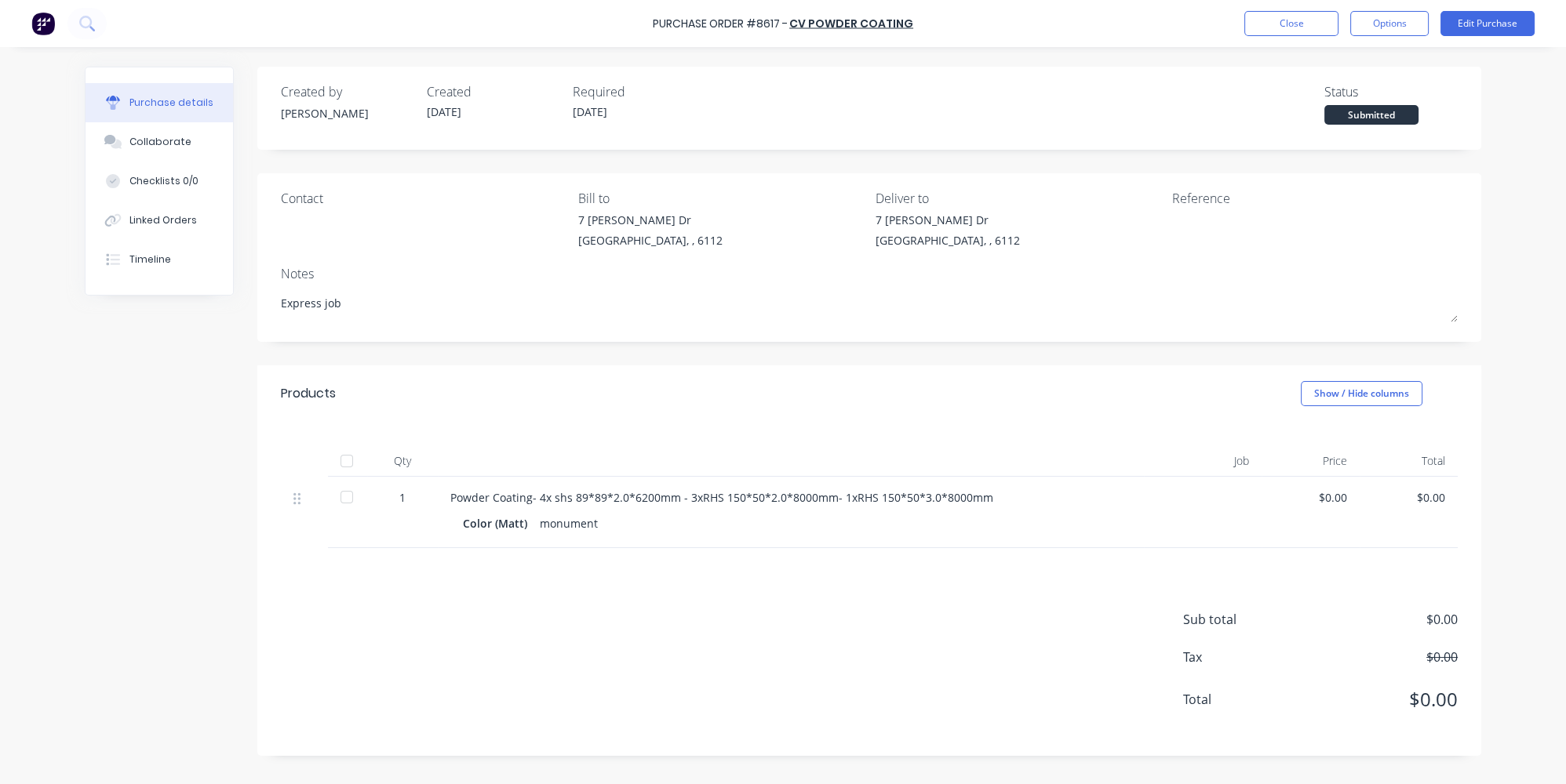
type textarea "x"
click at [1128, 605] on div "Sub total $0.00 Tax $0.00 Total $0.00" at bounding box center [870, 651] width 1224 height 208
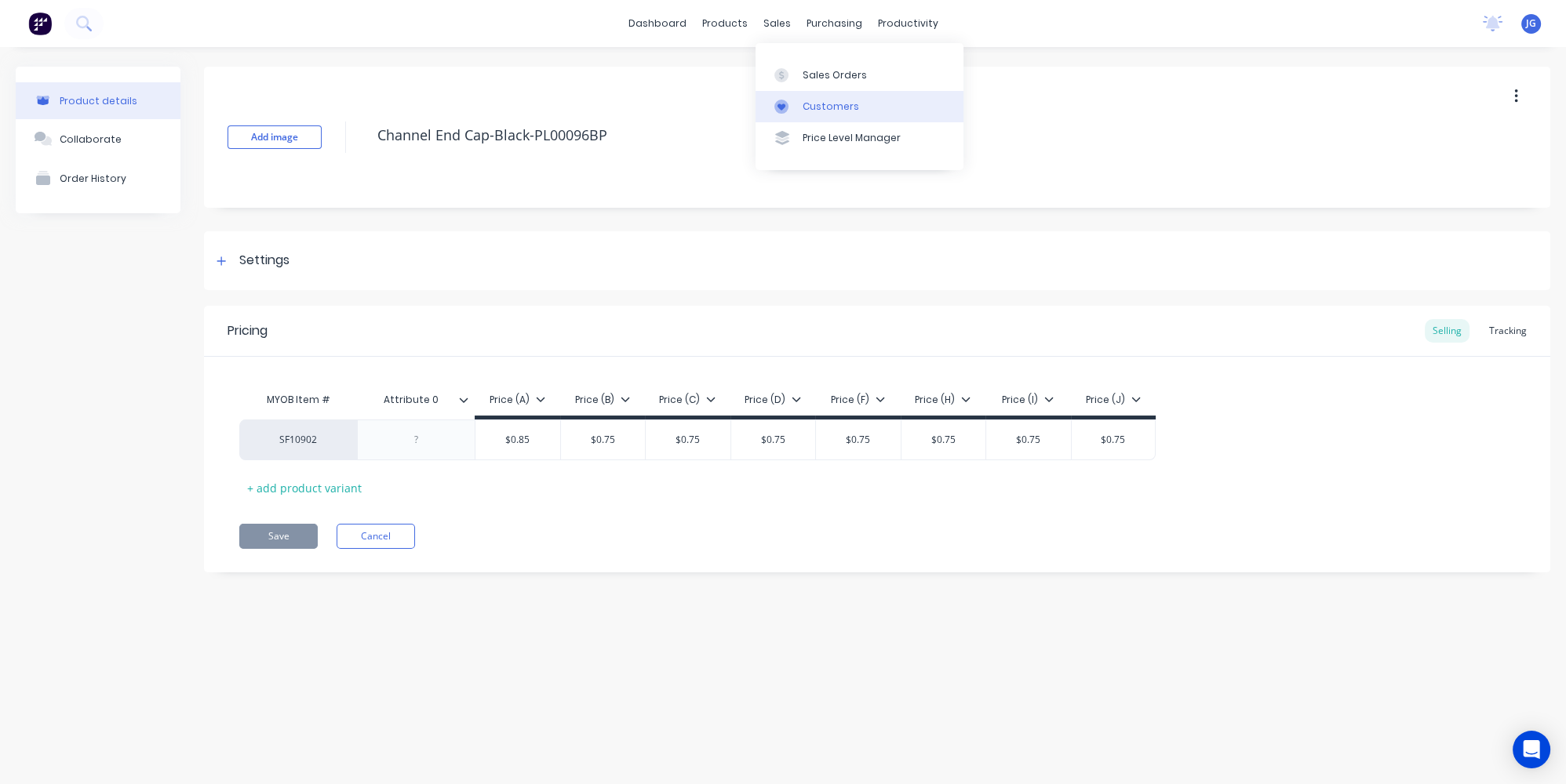
click at [802, 110] on div "Customers" at bounding box center [831, 107] width 57 height 14
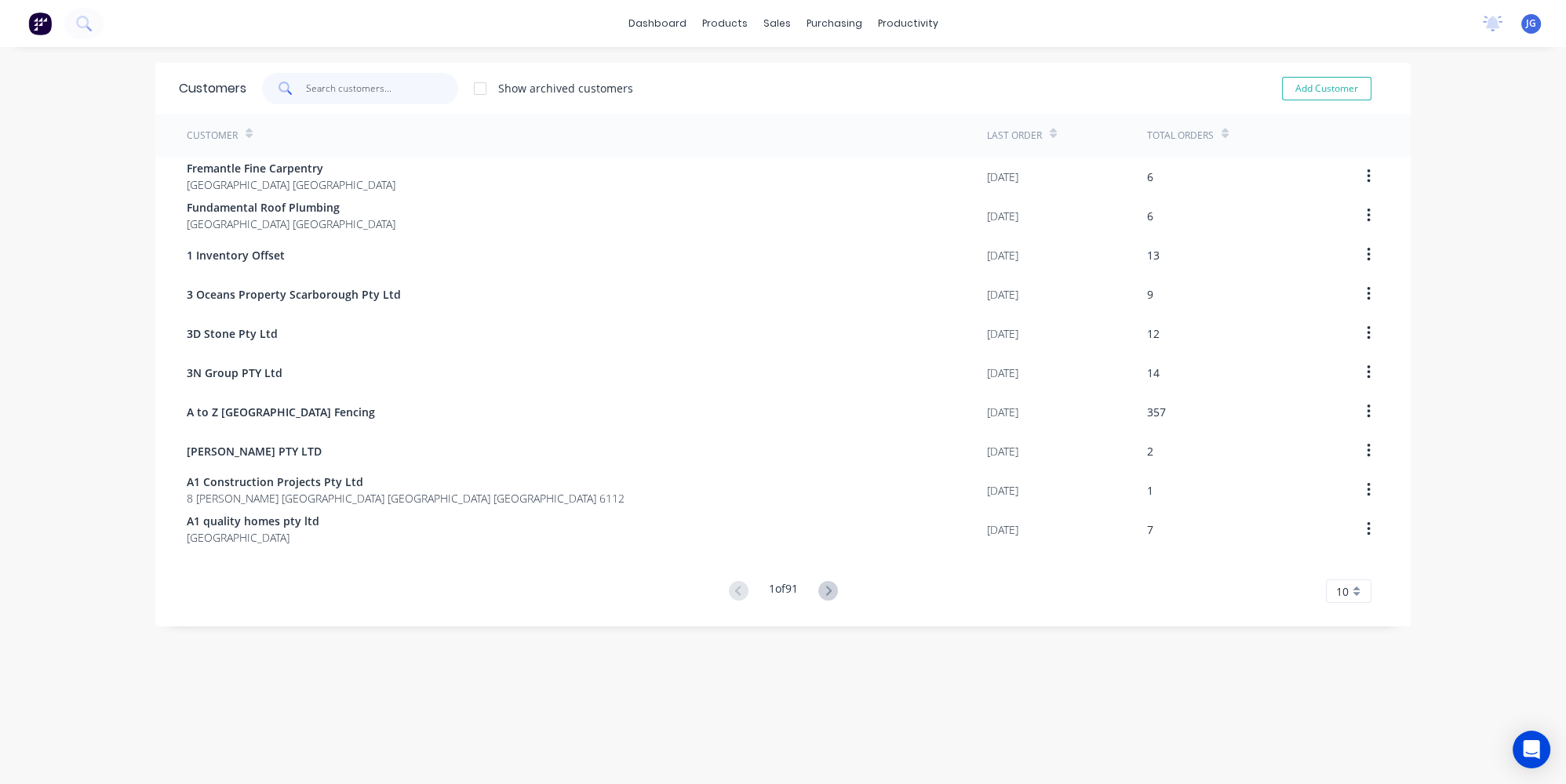
click at [349, 87] on input "text" at bounding box center [382, 89] width 153 height 31
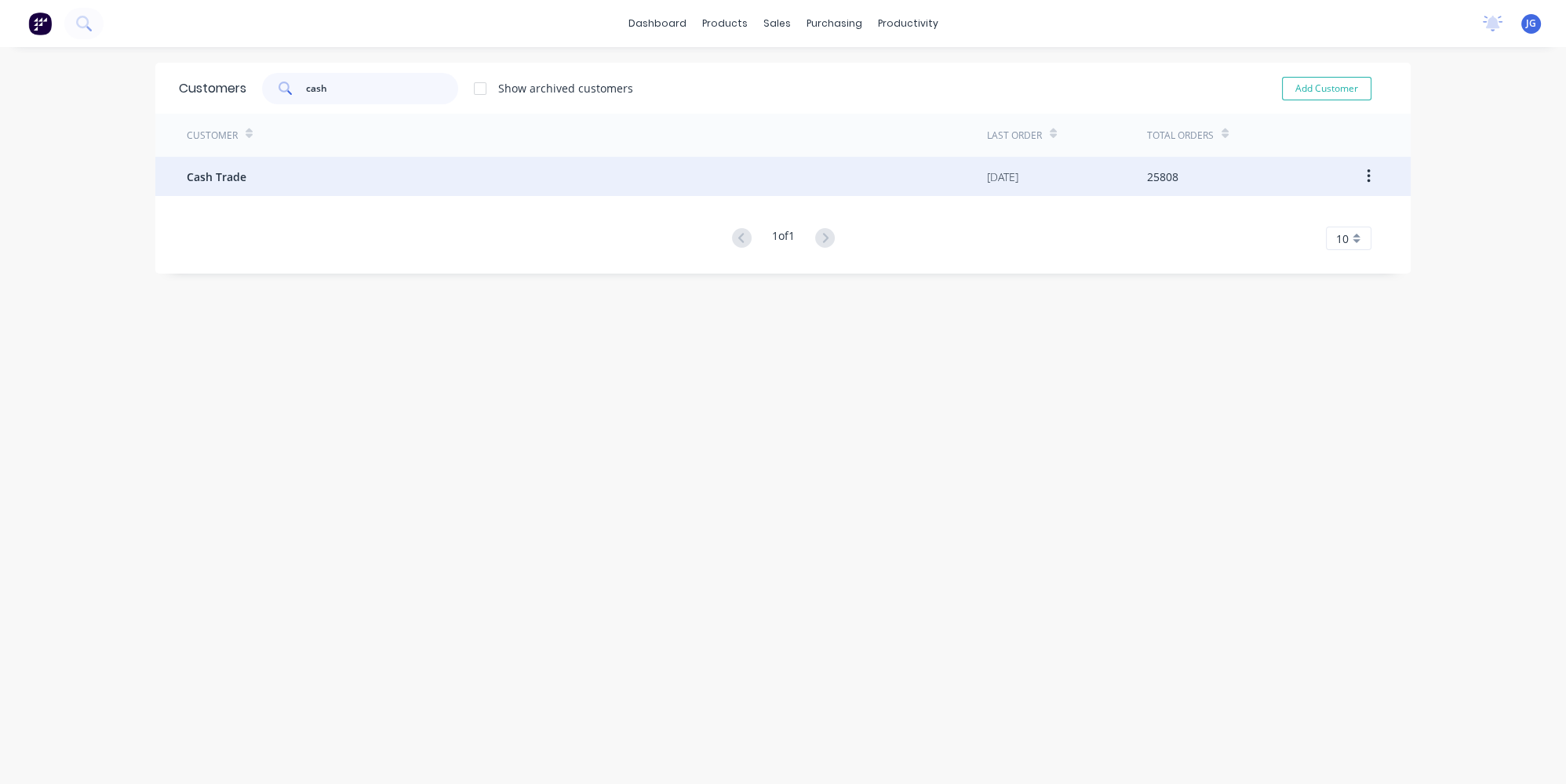
type input "cash"
click at [317, 163] on div "Cash Trade" at bounding box center [587, 177] width 800 height 40
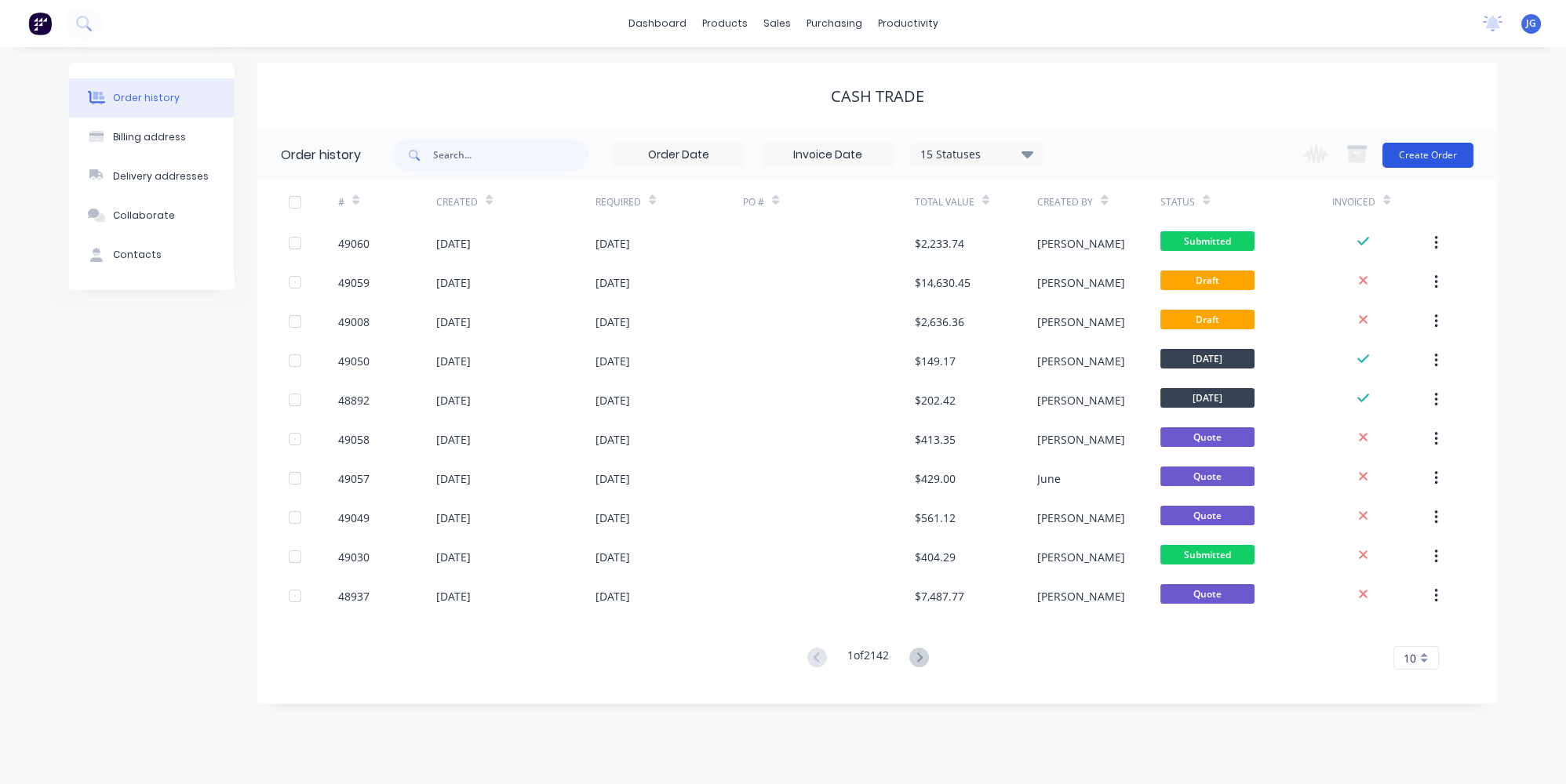
click at [1410, 159] on button "Create Order" at bounding box center [1428, 155] width 91 height 25
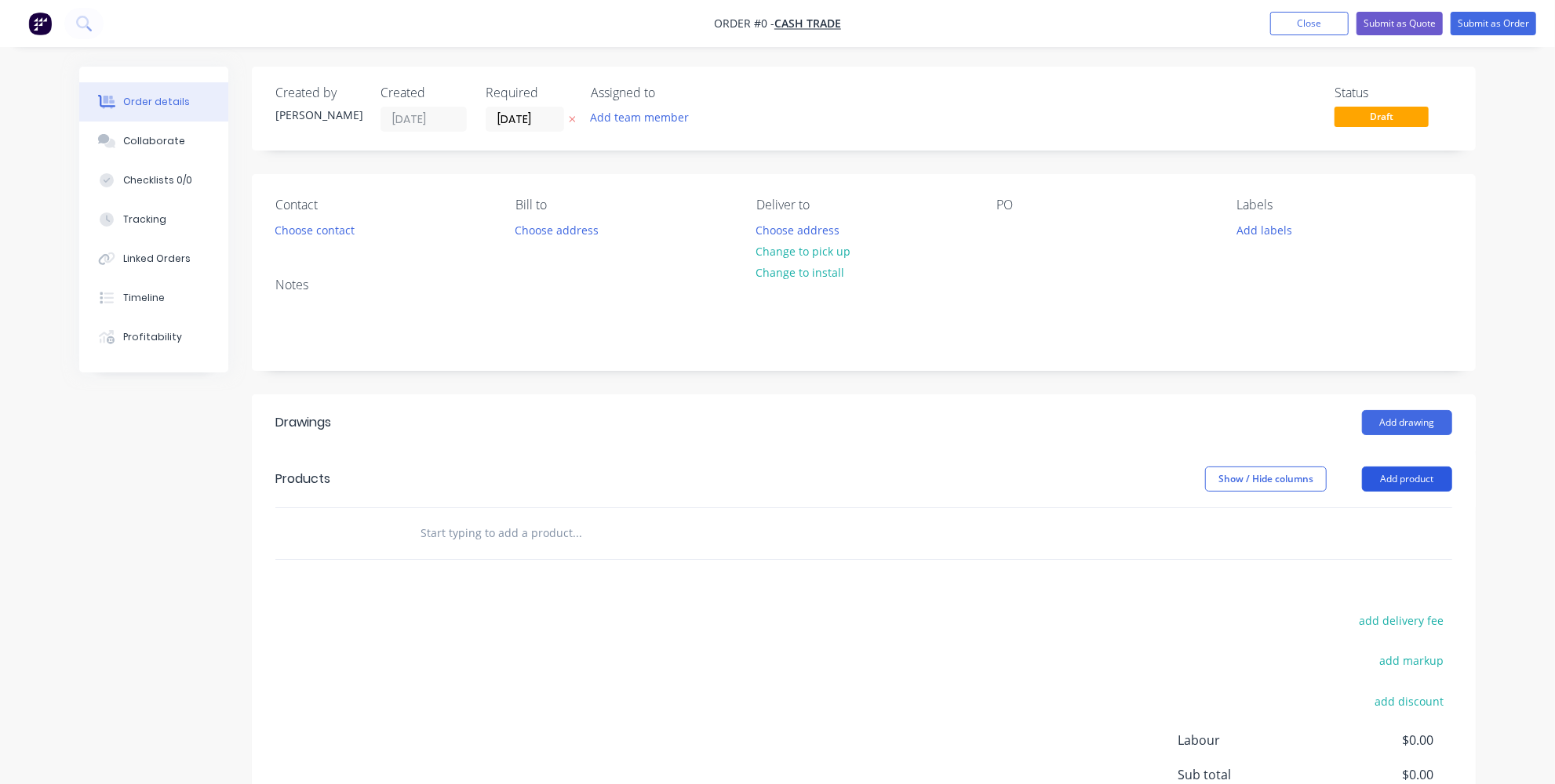
click at [1417, 476] on button "Add product" at bounding box center [1407, 479] width 91 height 25
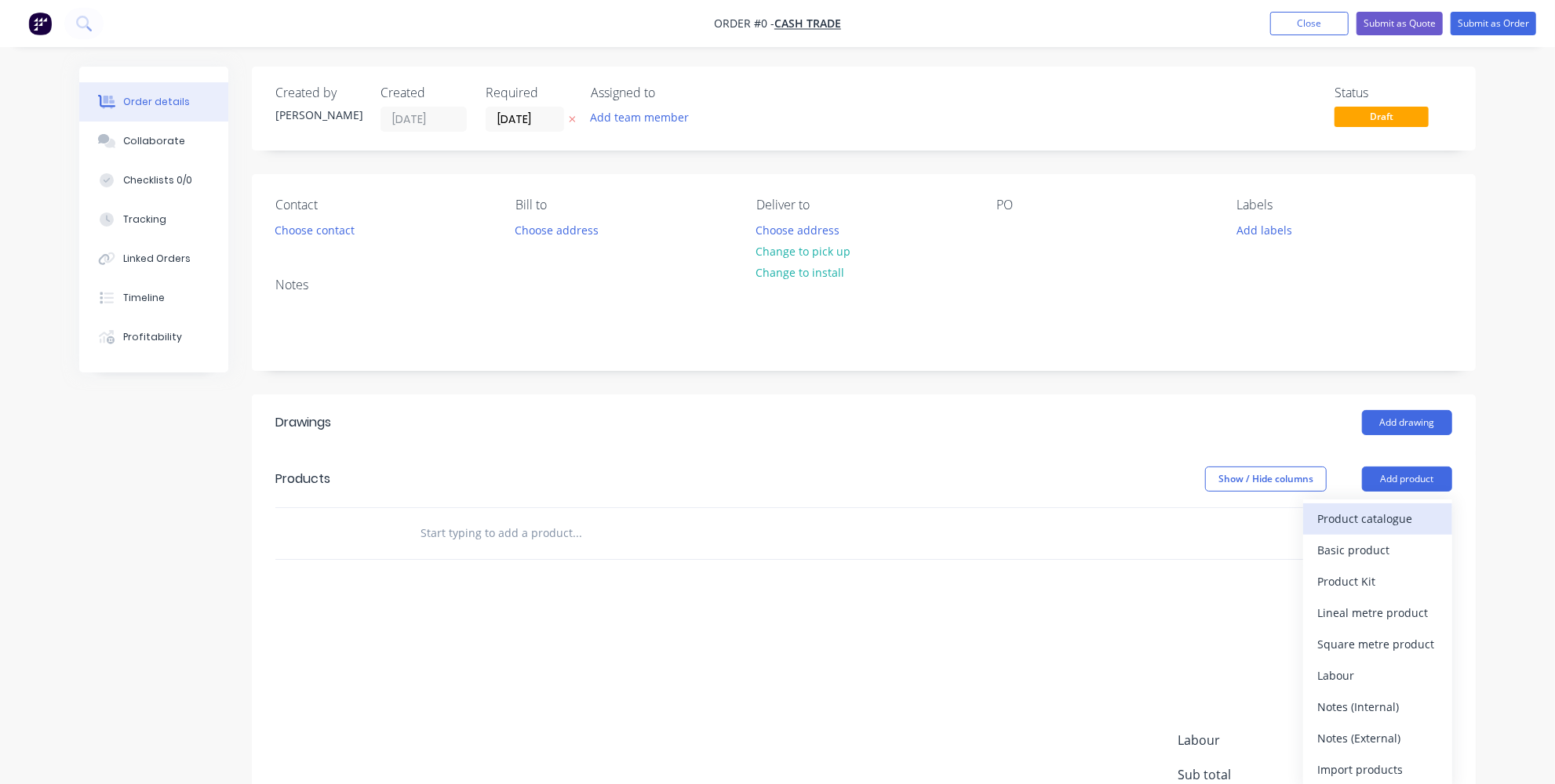
click at [1392, 507] on div "Product catalogue" at bounding box center [1377, 519] width 121 height 22
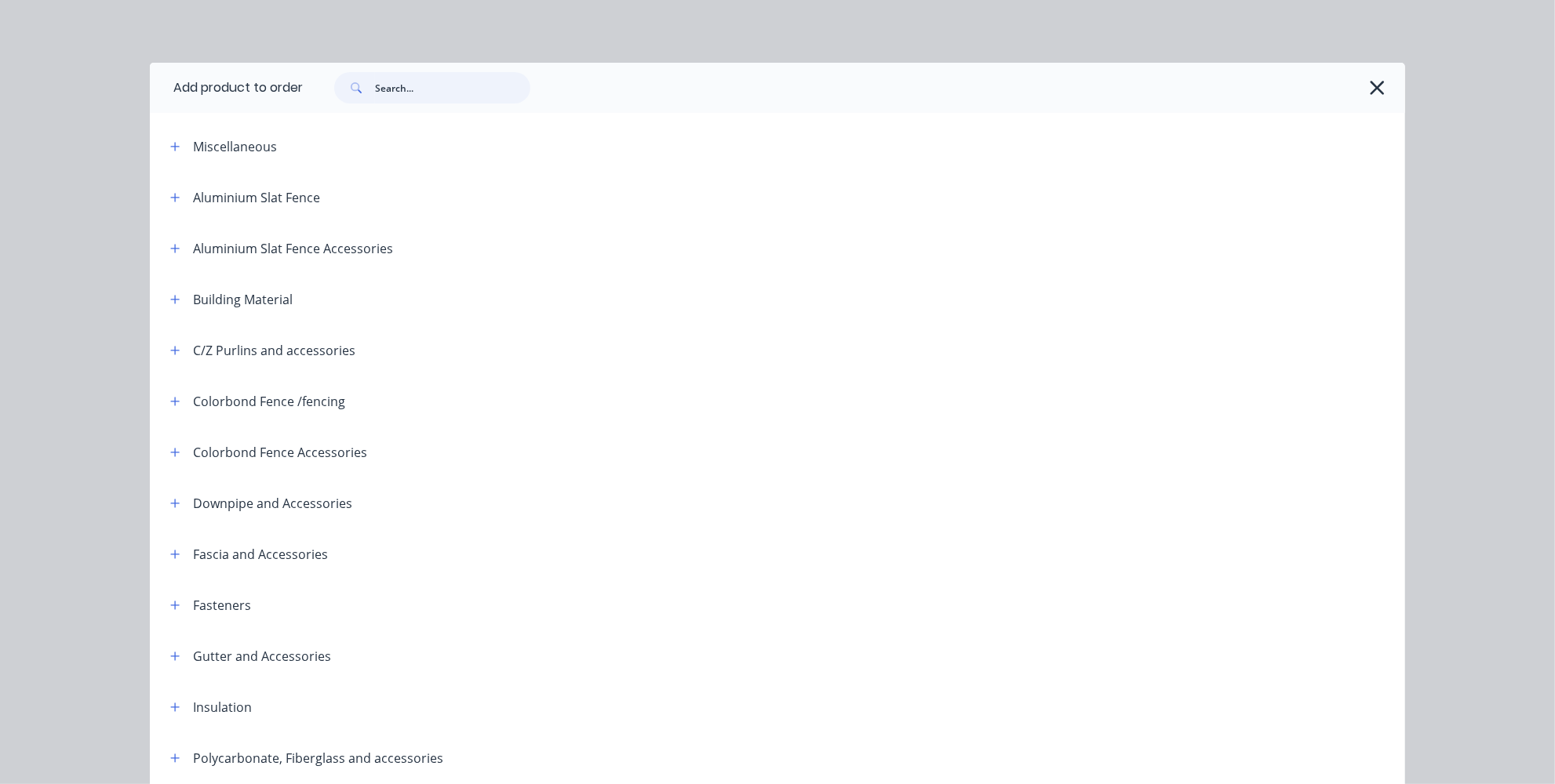
click at [474, 77] on input "text" at bounding box center [453, 88] width 155 height 31
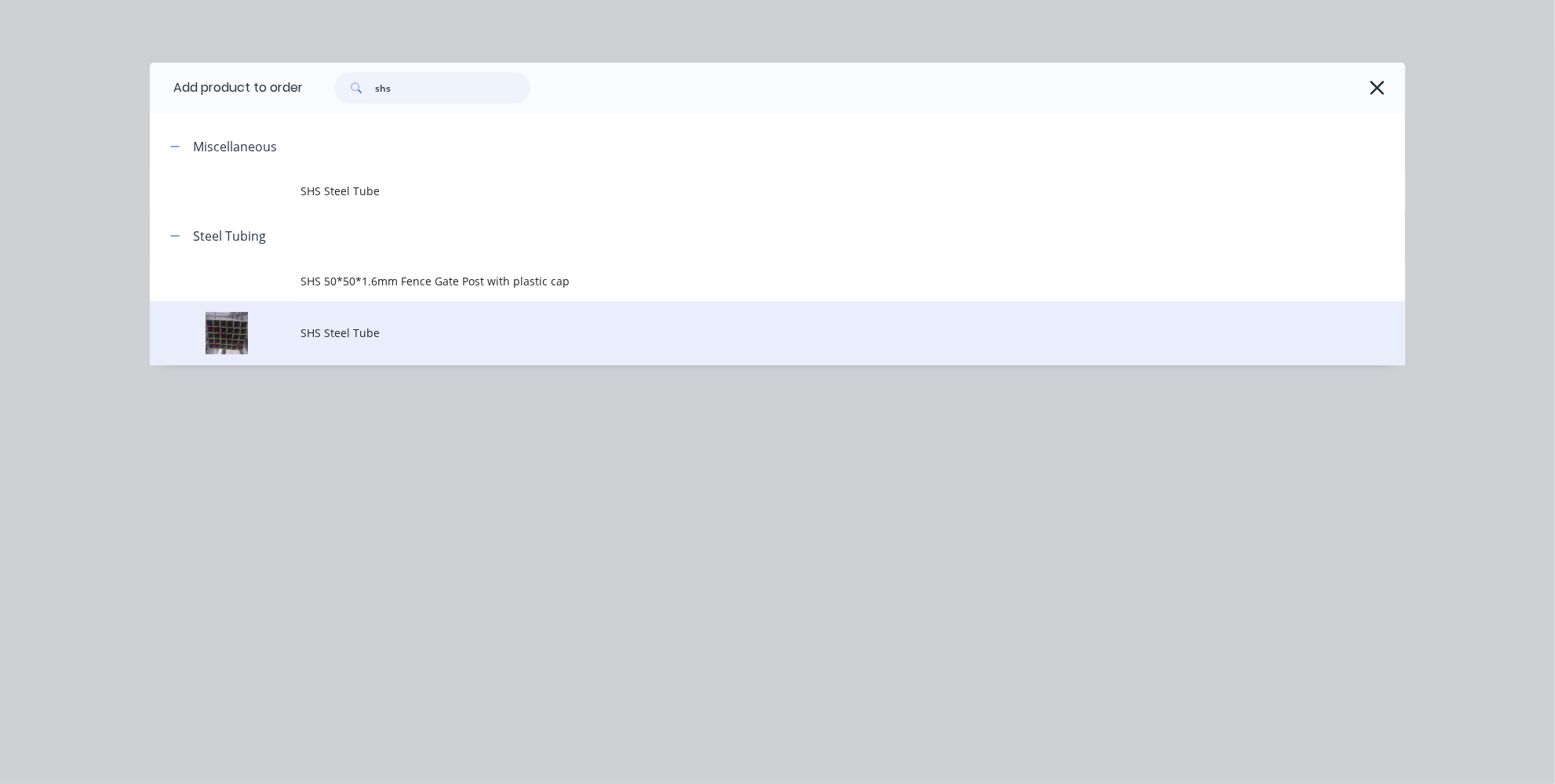
type input "shs"
click at [331, 332] on span "SHS Steel Tube" at bounding box center [742, 333] width 884 height 16
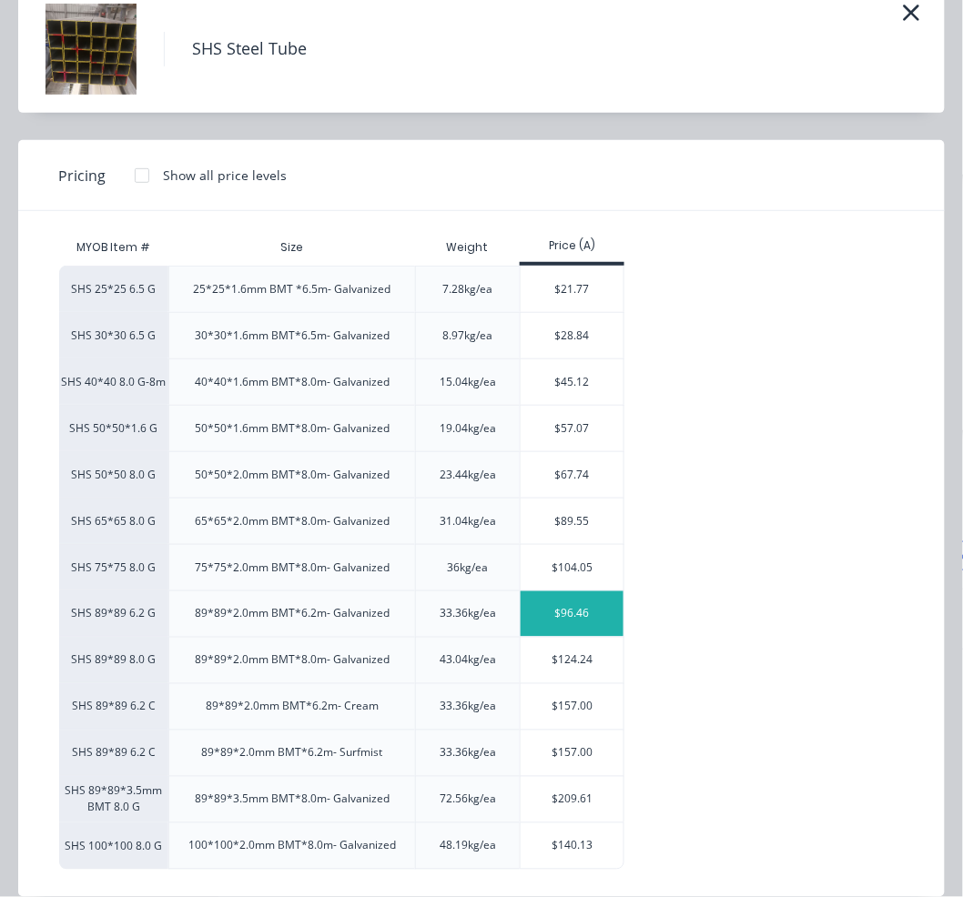
click at [573, 613] on div "$96.46" at bounding box center [572, 615] width 103 height 46
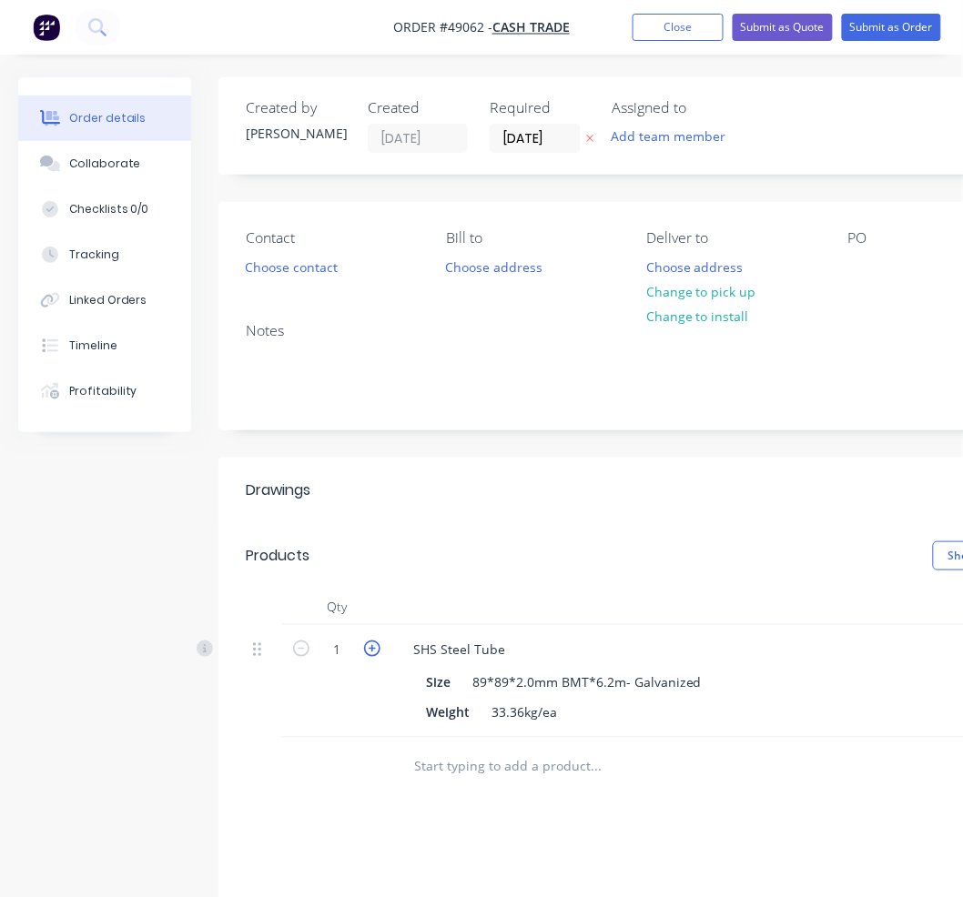
click at [369, 646] on icon "button" at bounding box center [372, 649] width 16 height 16
type input "2"
type input "$192.92"
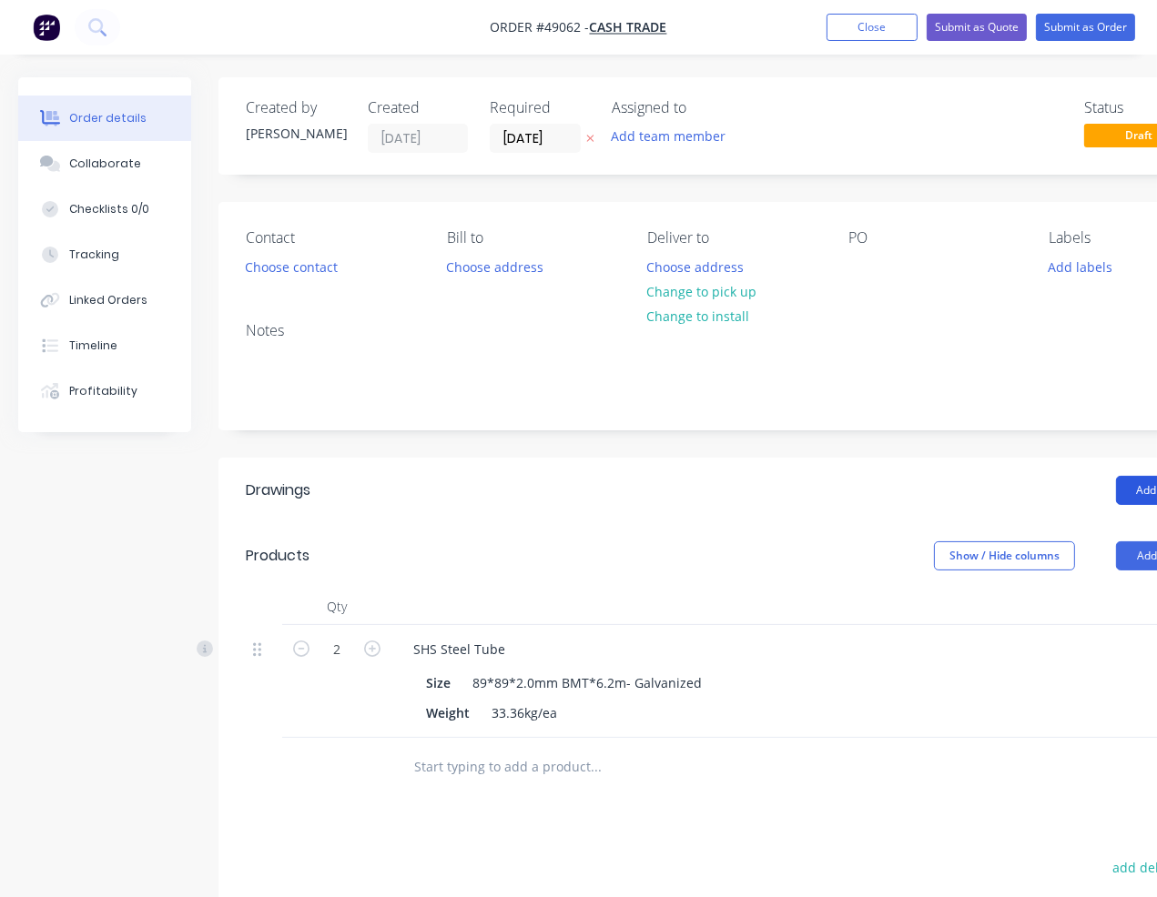
click at [1131, 489] on button "Add drawing" at bounding box center [1168, 490] width 105 height 29
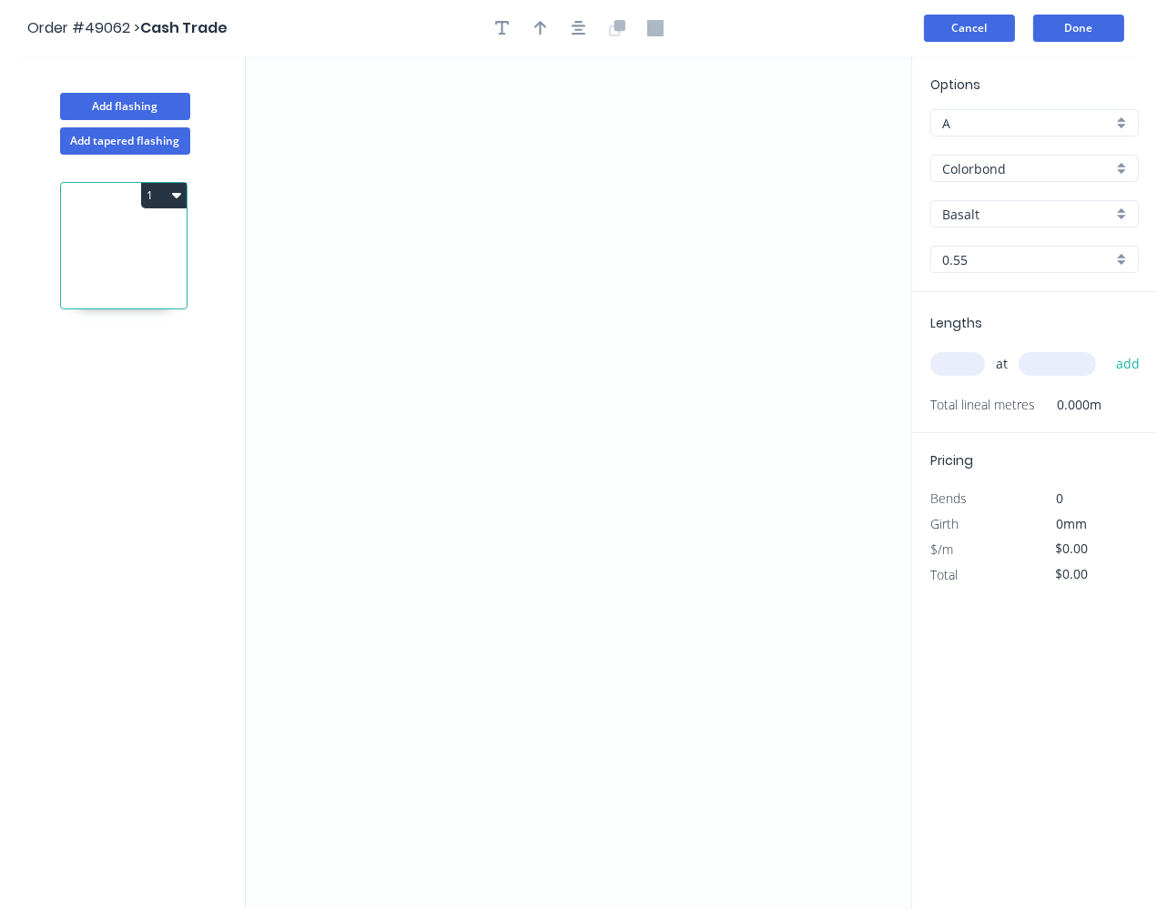
click at [971, 33] on button "Cancel" at bounding box center [969, 28] width 91 height 27
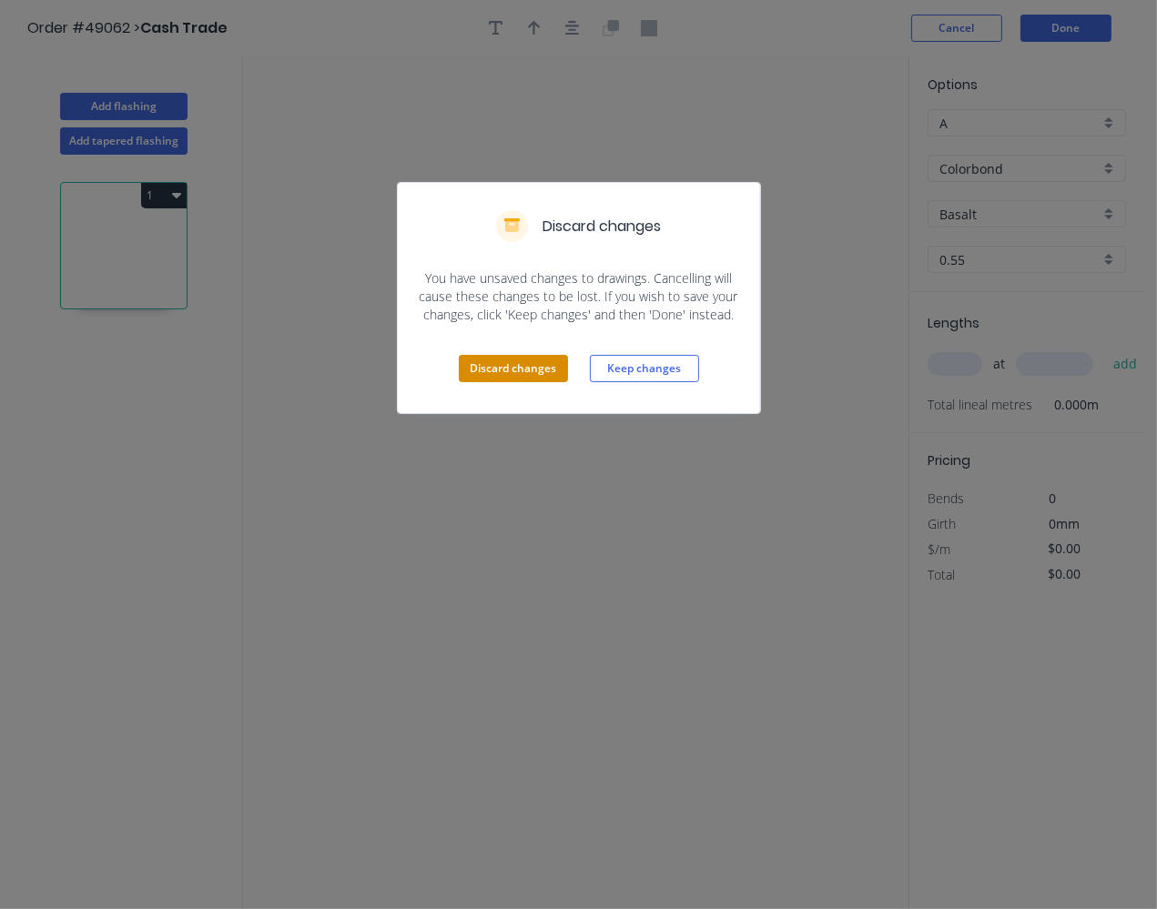
click at [554, 365] on button "Discard changes" at bounding box center [513, 368] width 109 height 27
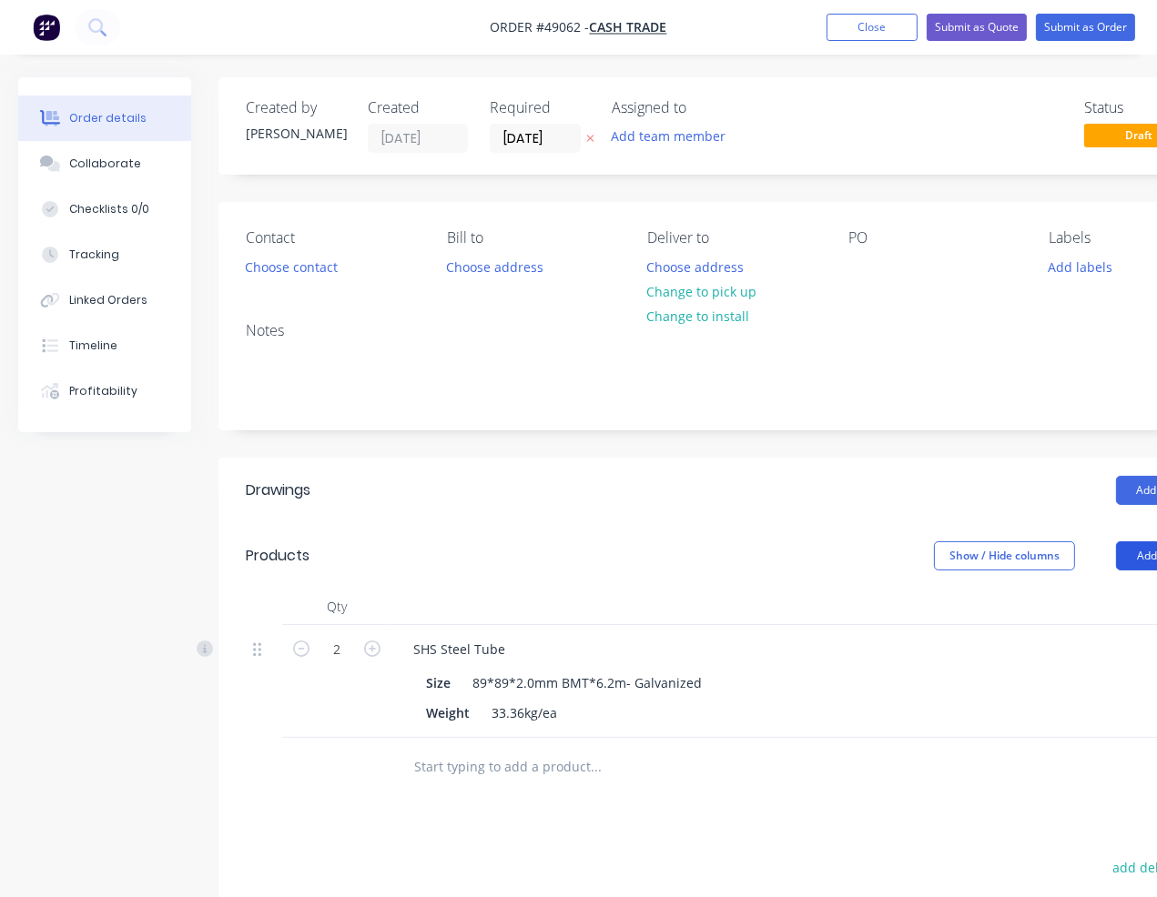
click at [1117, 556] on button "Add product" at bounding box center [1168, 556] width 105 height 29
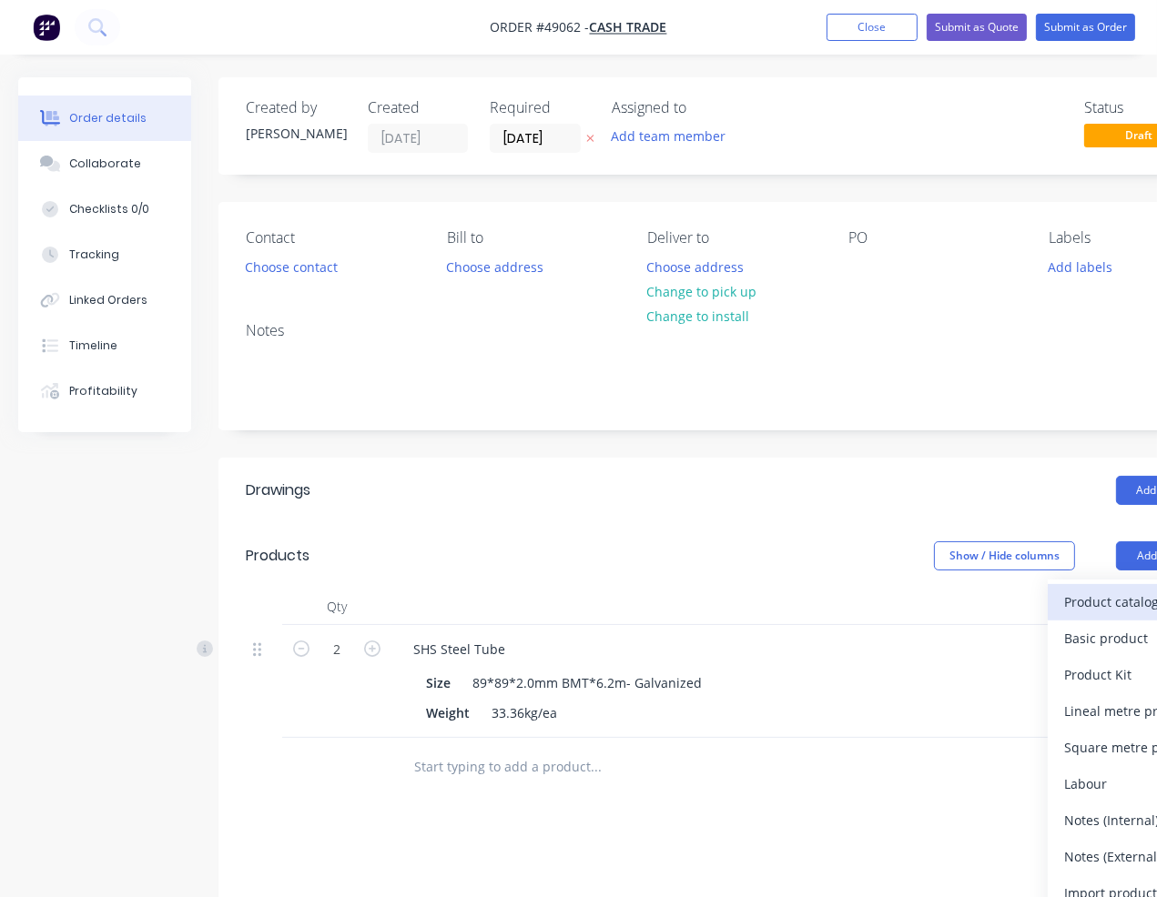
click at [1071, 589] on div "Product catalogue" at bounding box center [1134, 602] width 140 height 26
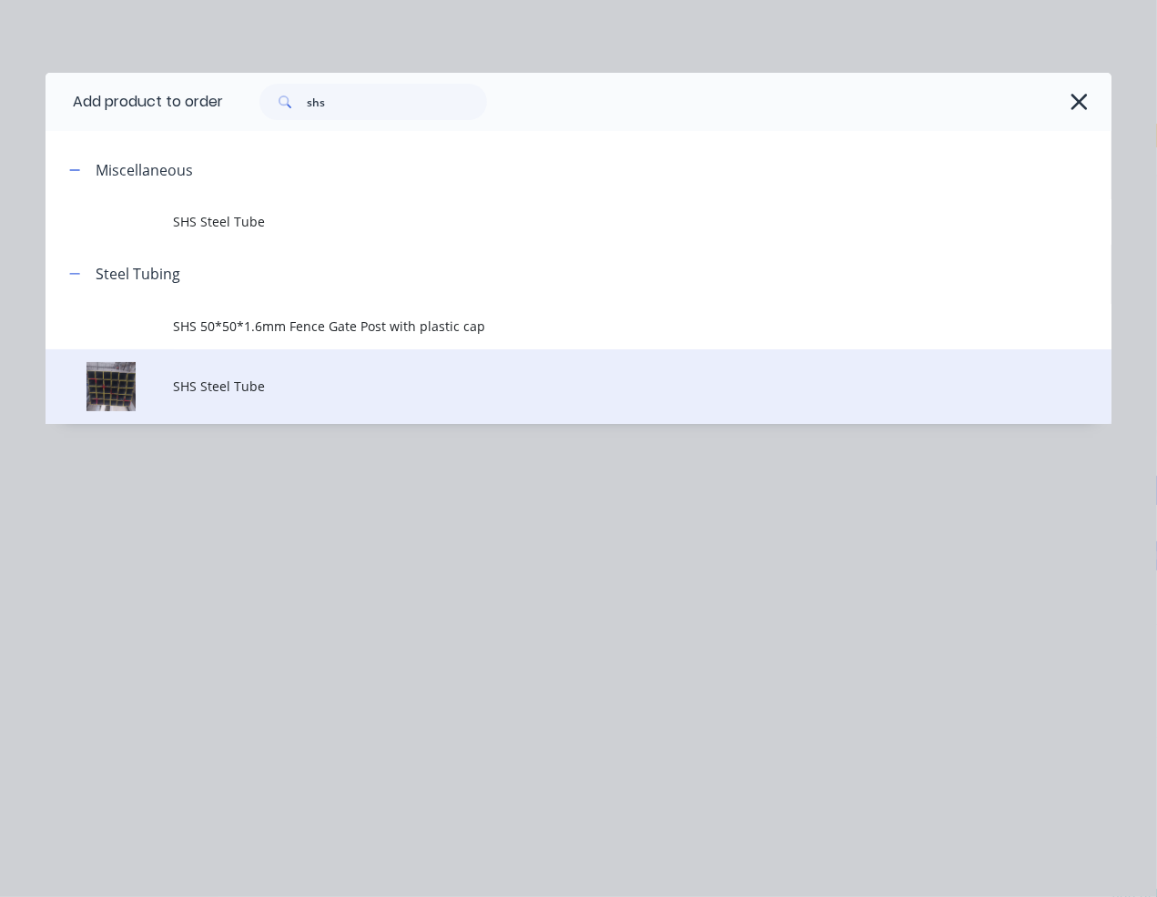
click at [282, 386] on span "SHS Steel Tube" at bounding box center [549, 386] width 750 height 19
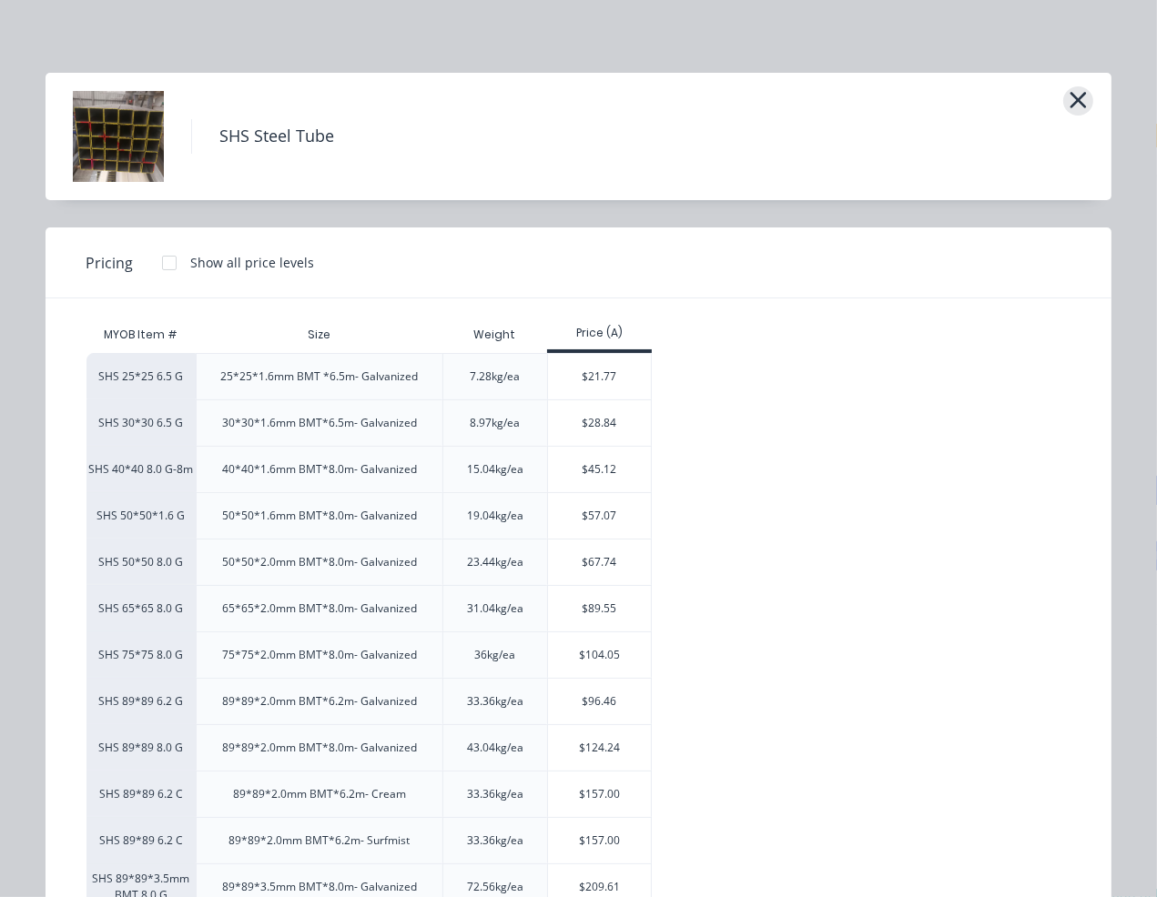
click at [1071, 94] on icon "button" at bounding box center [1078, 99] width 19 height 25
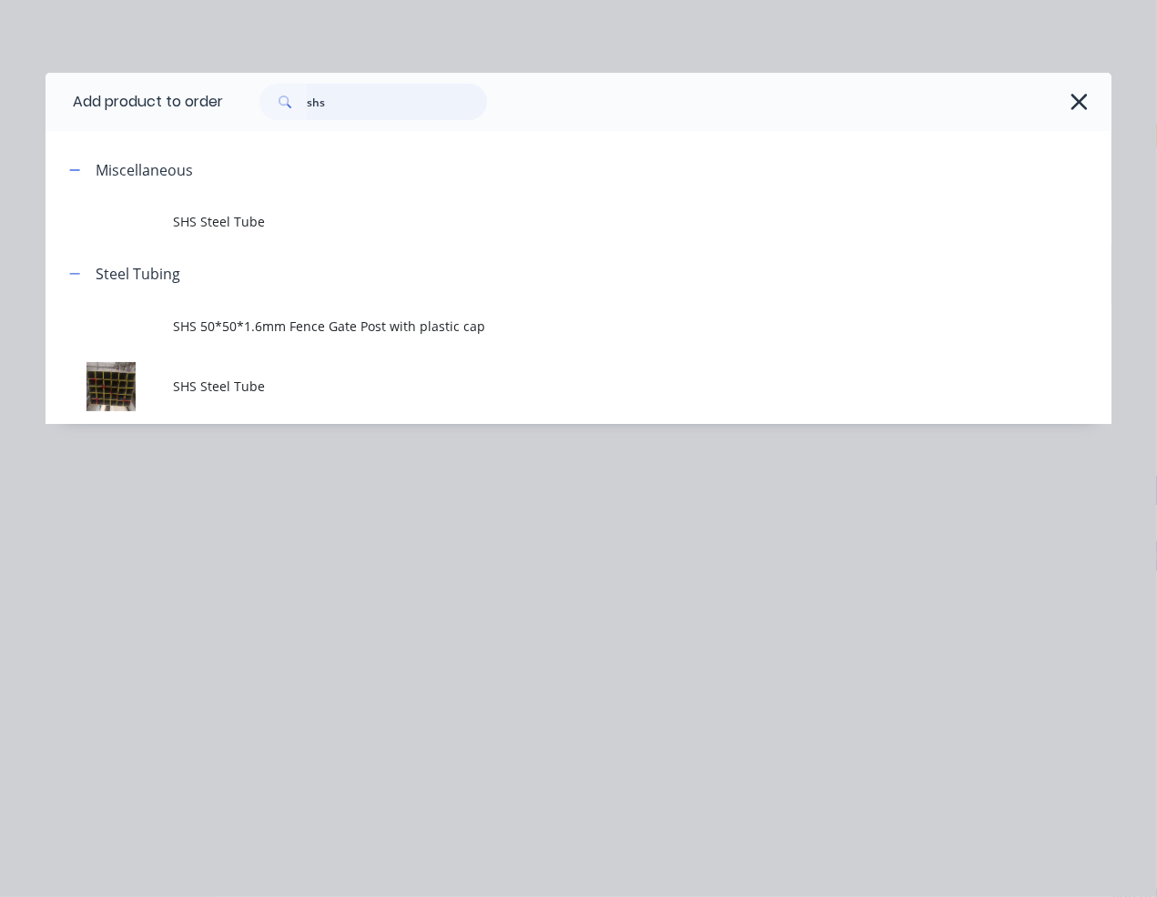
drag, startPoint x: 381, startPoint y: 96, endPoint x: 234, endPoint y: 102, distance: 147.6
click at [234, 102] on div "shs" at bounding box center [658, 102] width 870 height 36
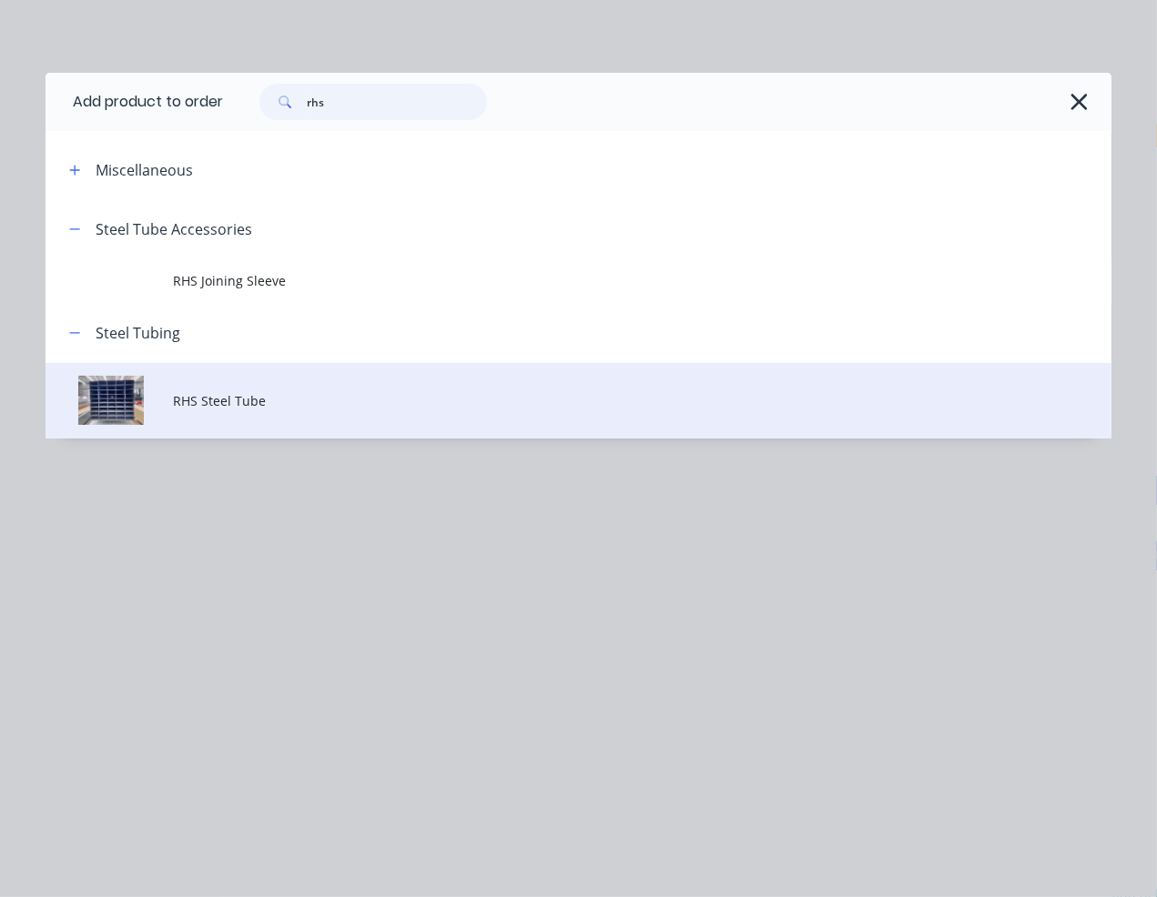
type input "rhs"
click at [209, 398] on span "RHS Steel Tube" at bounding box center [549, 400] width 750 height 19
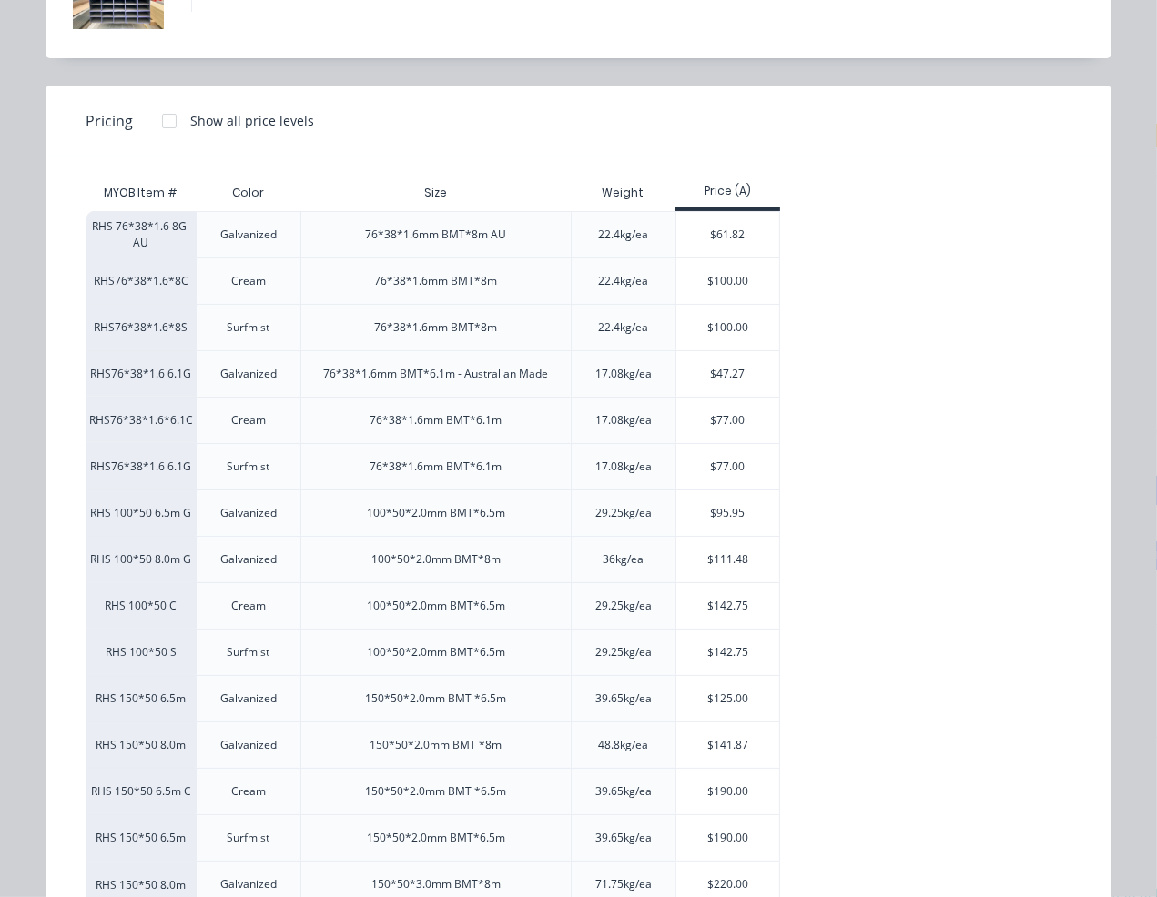
scroll to position [165, 0]
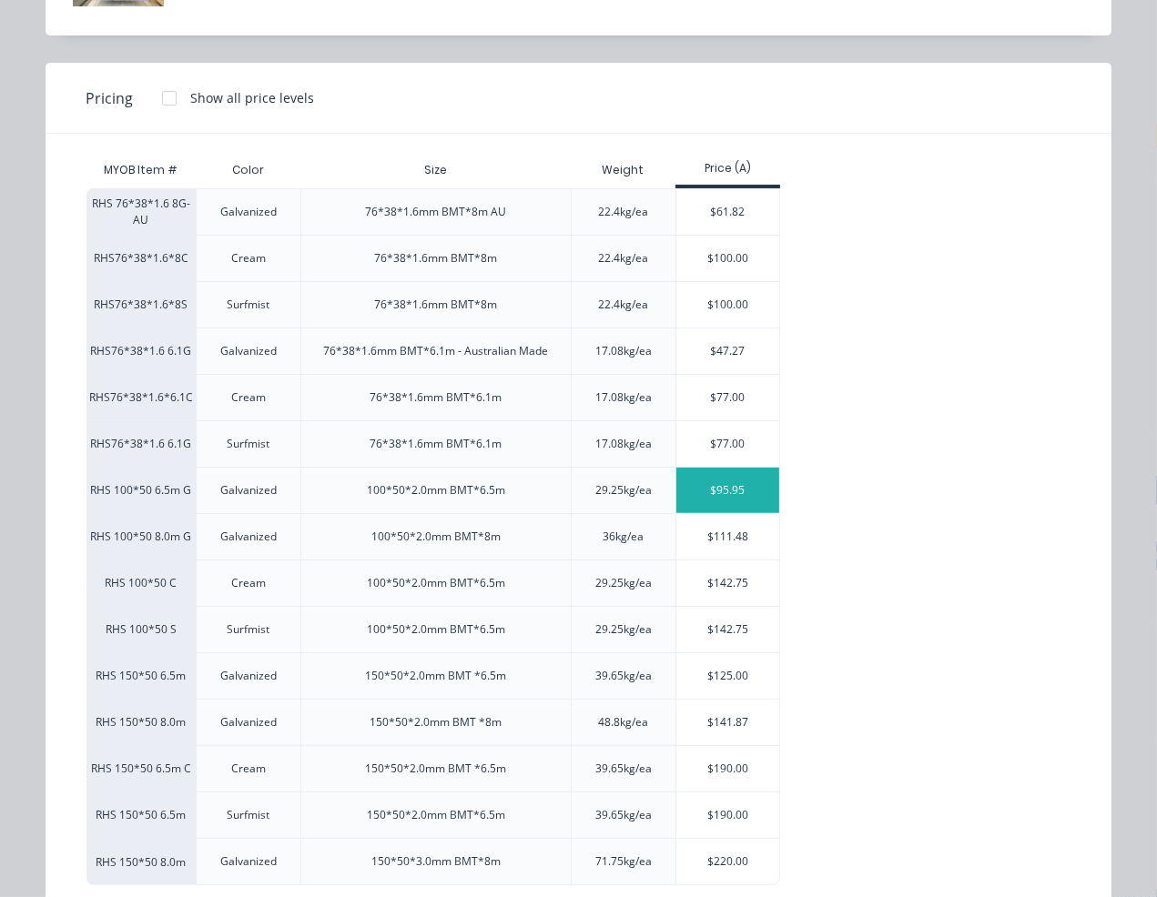
click at [712, 491] on div "$95.95" at bounding box center [727, 491] width 103 height 46
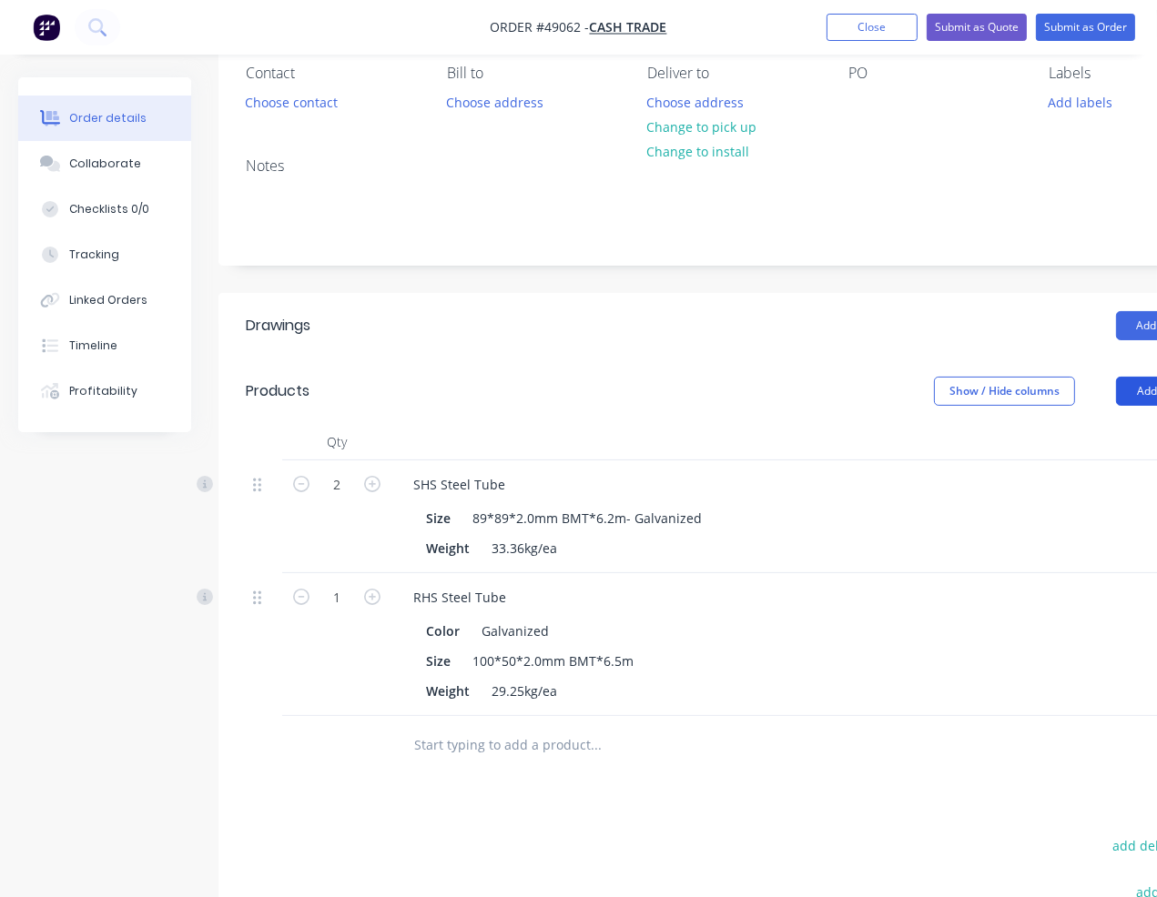
click at [1130, 386] on button "Add product" at bounding box center [1168, 391] width 105 height 29
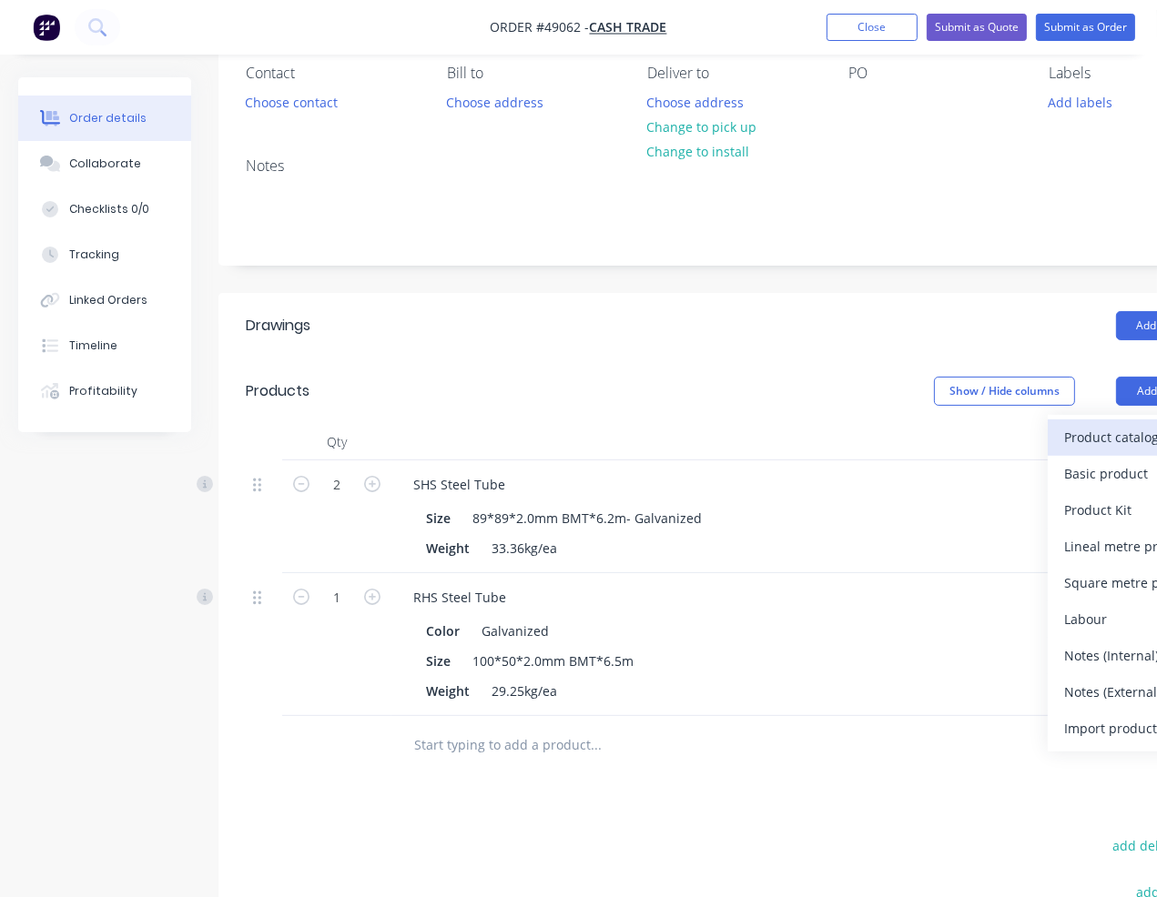
click at [1064, 428] on div "Product catalogue" at bounding box center [1134, 437] width 140 height 26
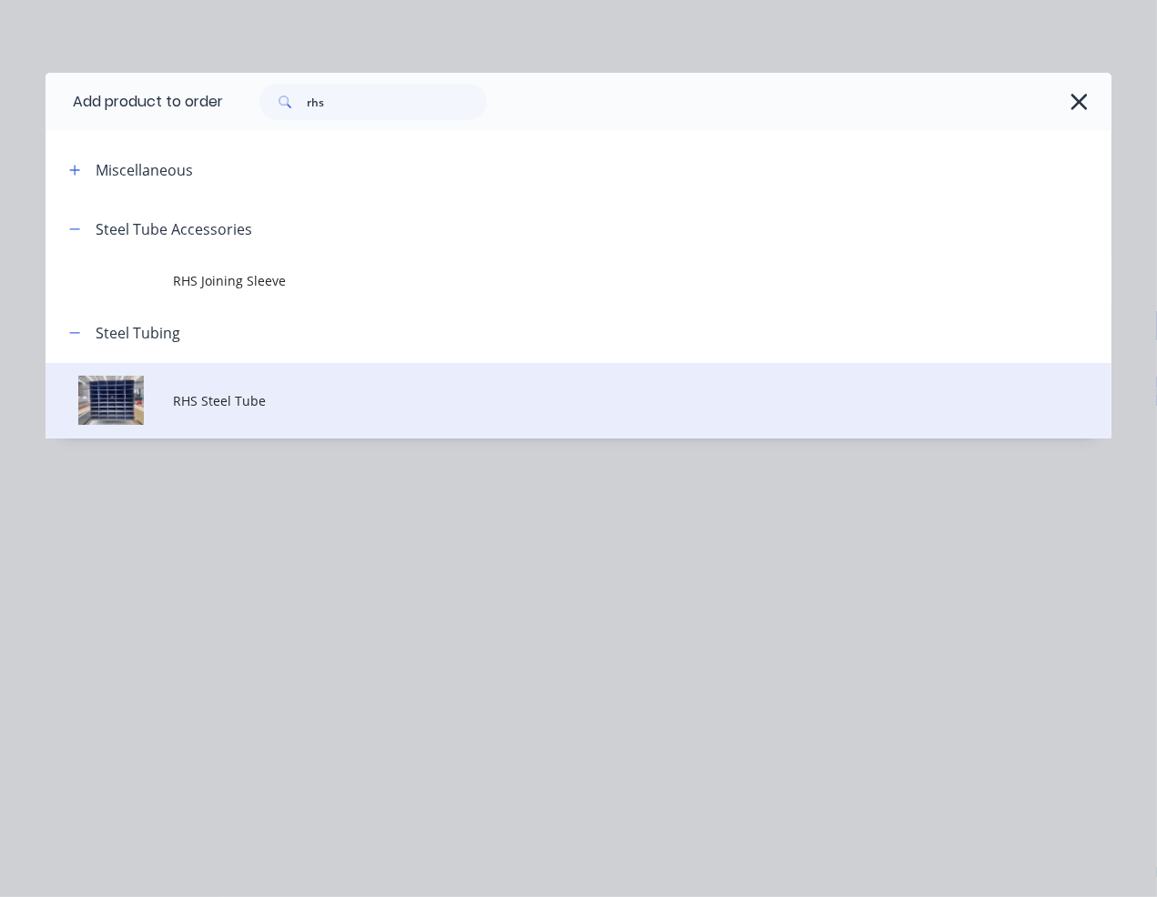
click at [207, 404] on span "RHS Steel Tube" at bounding box center [549, 400] width 750 height 19
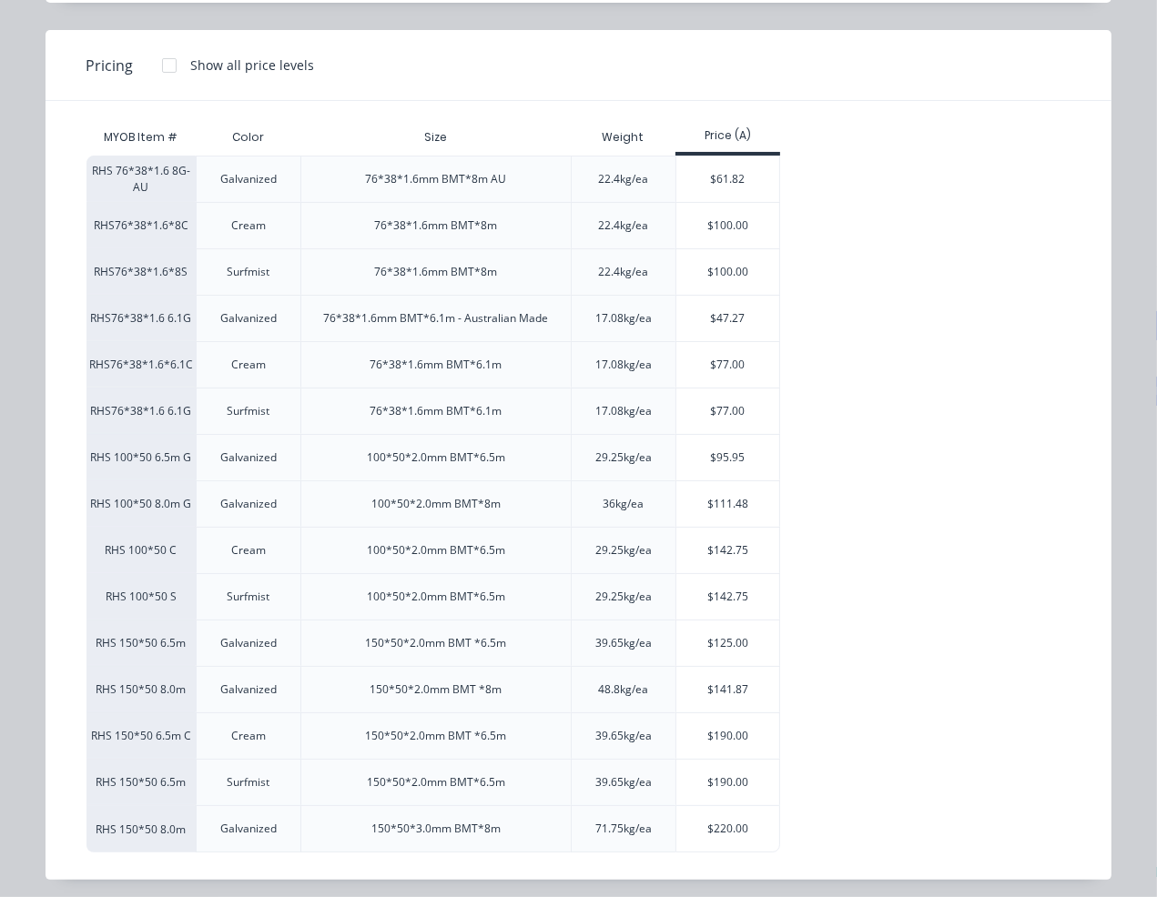
scroll to position [330, 0]
click at [730, 492] on div "$111.48" at bounding box center [727, 504] width 103 height 46
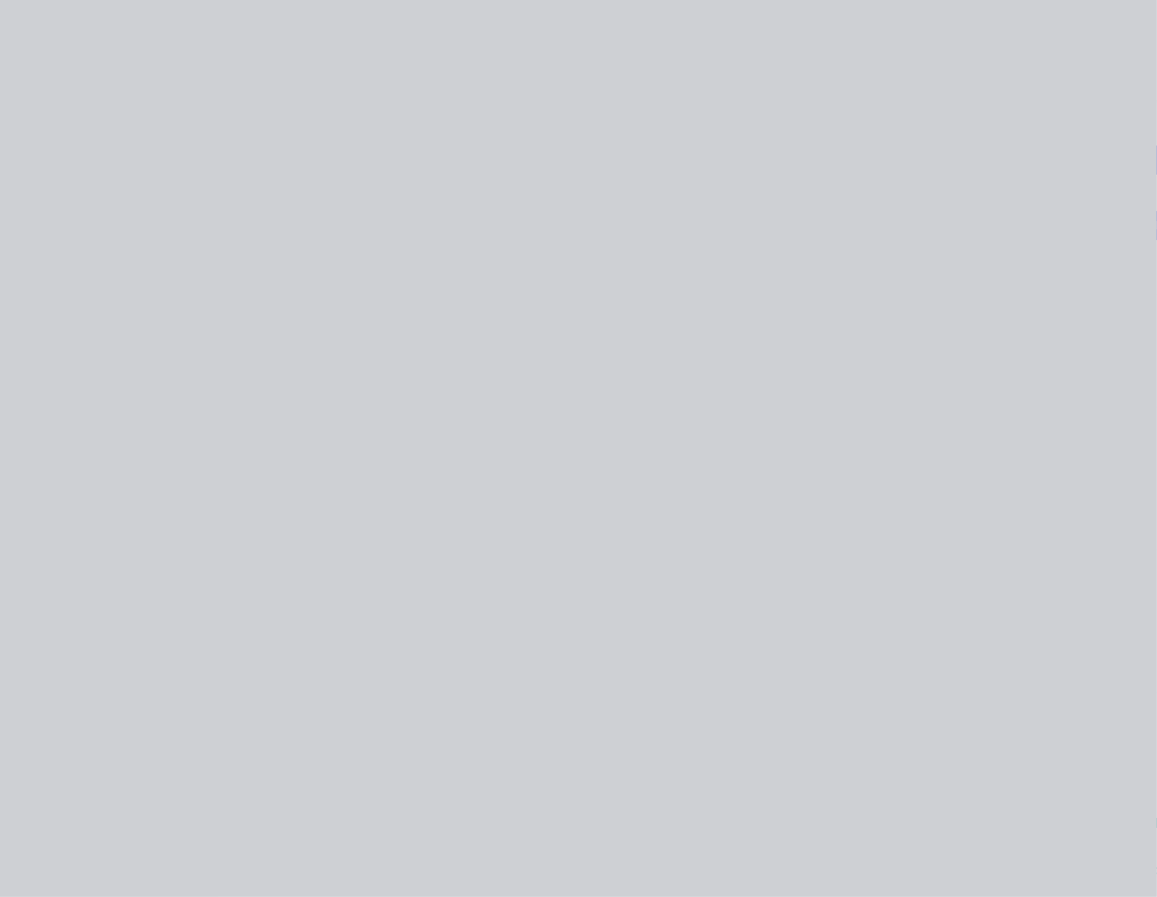
scroll to position [0, 0]
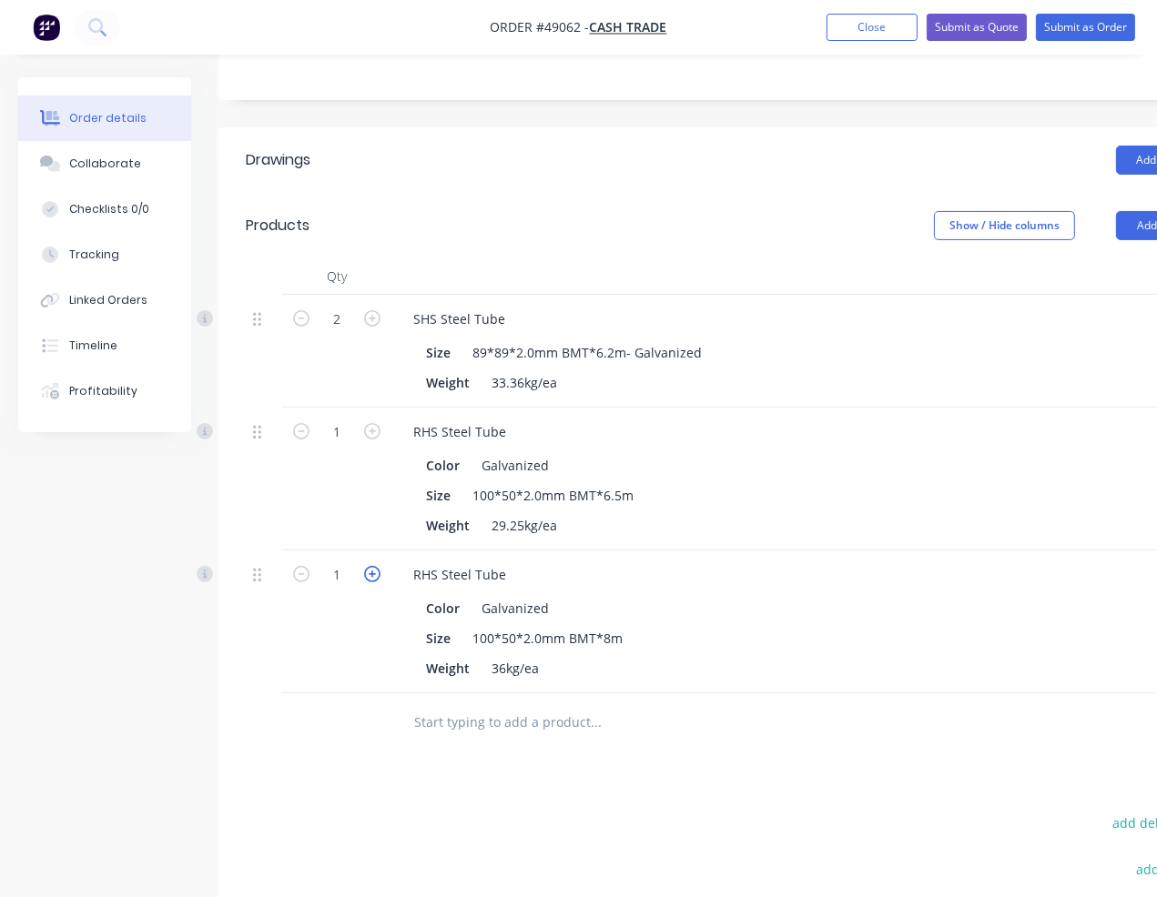
click at [371, 568] on icon "button" at bounding box center [372, 574] width 16 height 16
type input "2"
type input "$222.96"
click at [1134, 229] on button "Add product" at bounding box center [1168, 225] width 105 height 29
click at [1092, 263] on div "Product catalogue" at bounding box center [1134, 271] width 140 height 26
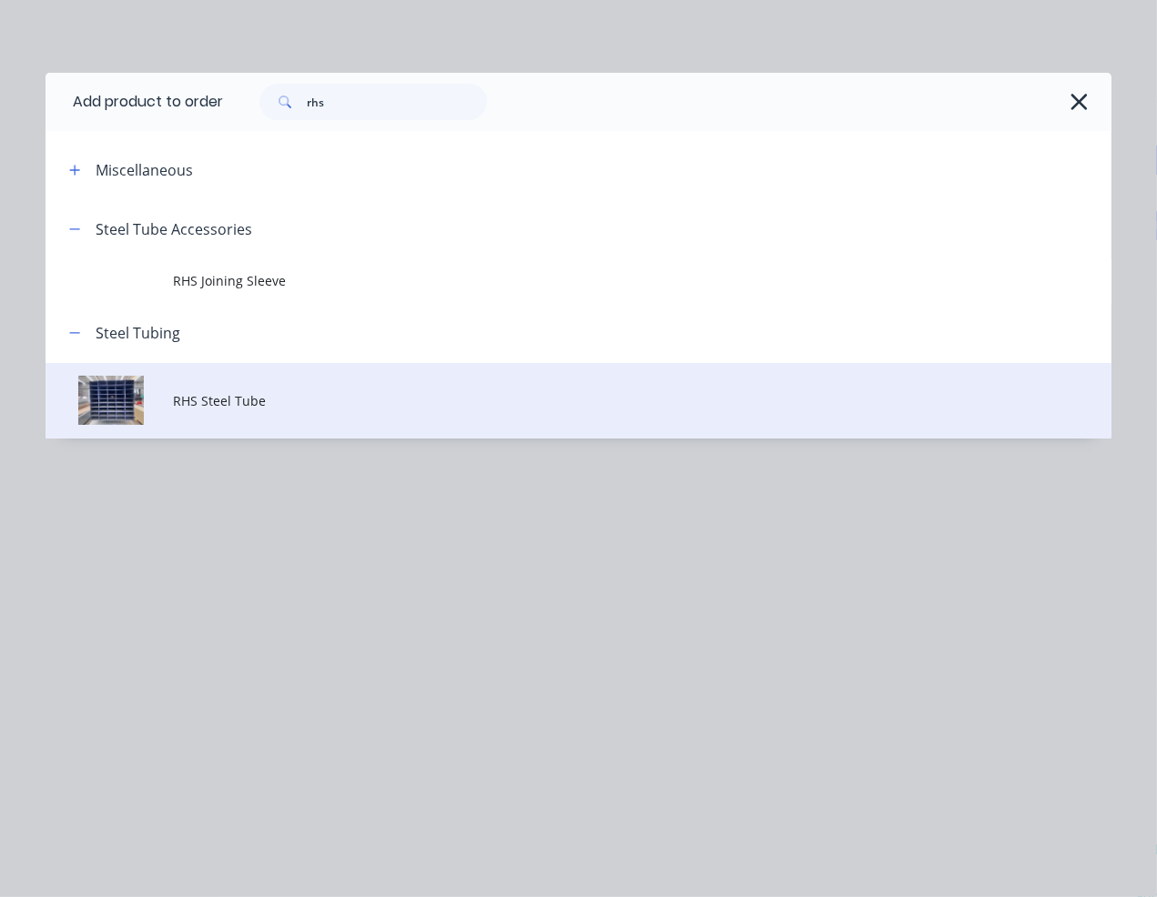
click at [301, 390] on td "RHS Steel Tube" at bounding box center [643, 401] width 938 height 76
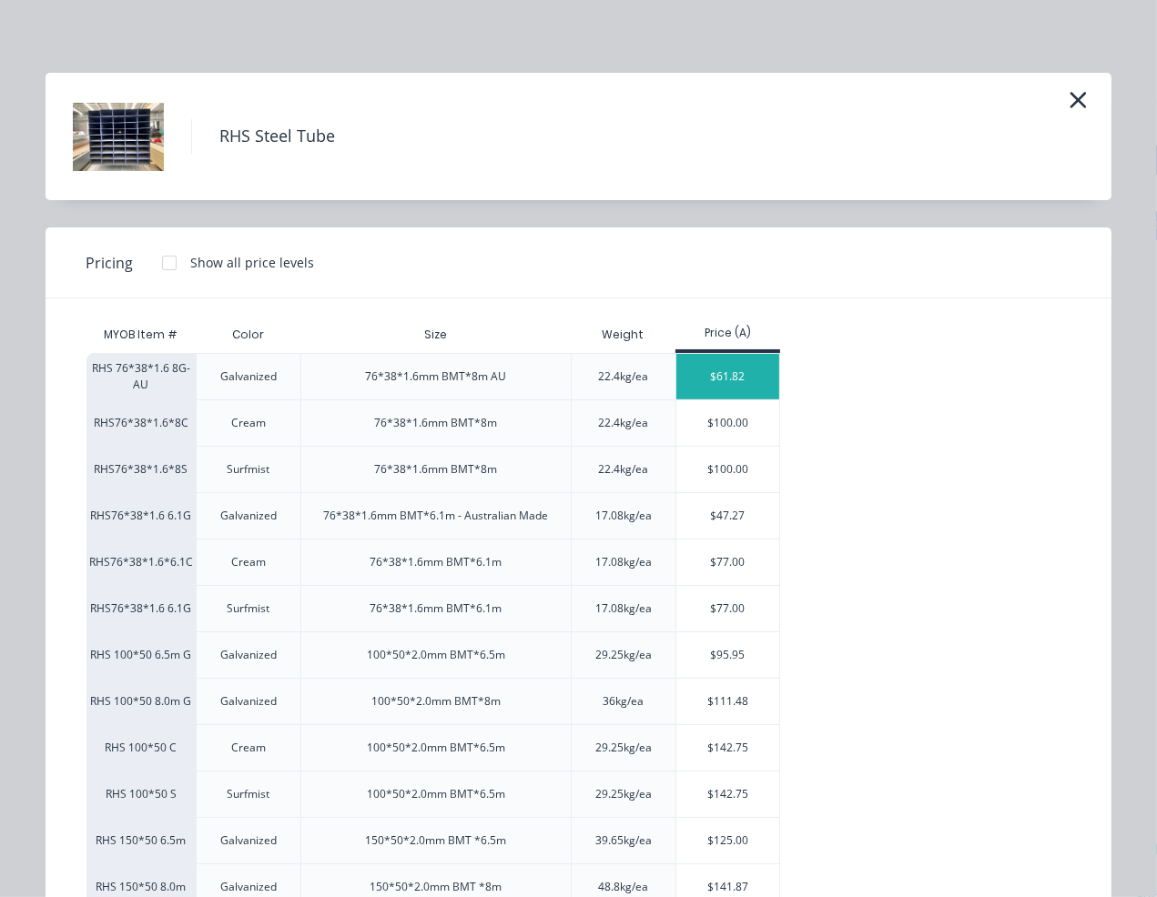
click at [713, 370] on div "$61.82" at bounding box center [727, 377] width 103 height 46
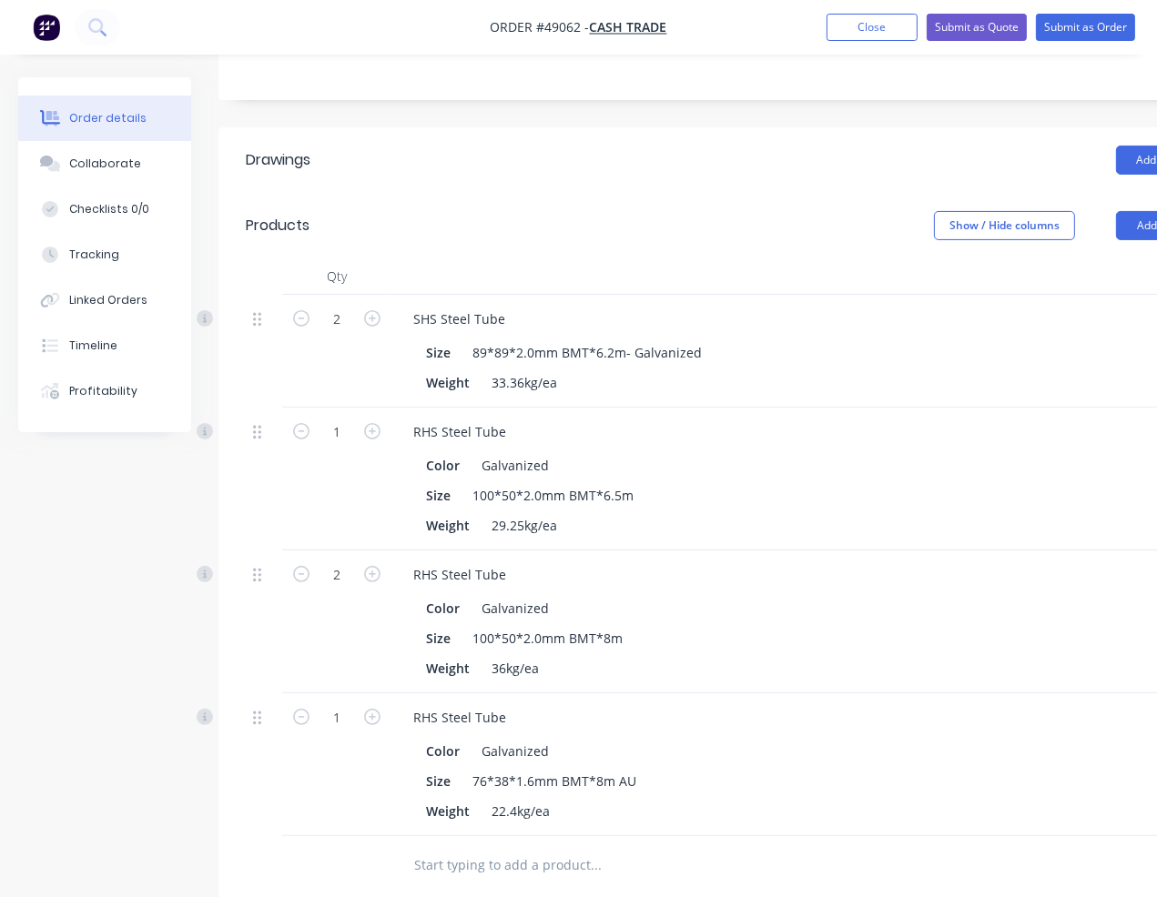
click at [380, 711] on button "button" at bounding box center [372, 715] width 24 height 19
type input "2"
type input "$123.64"
click at [504, 714] on div "RHS Steel Tube" at bounding box center [460, 717] width 122 height 26
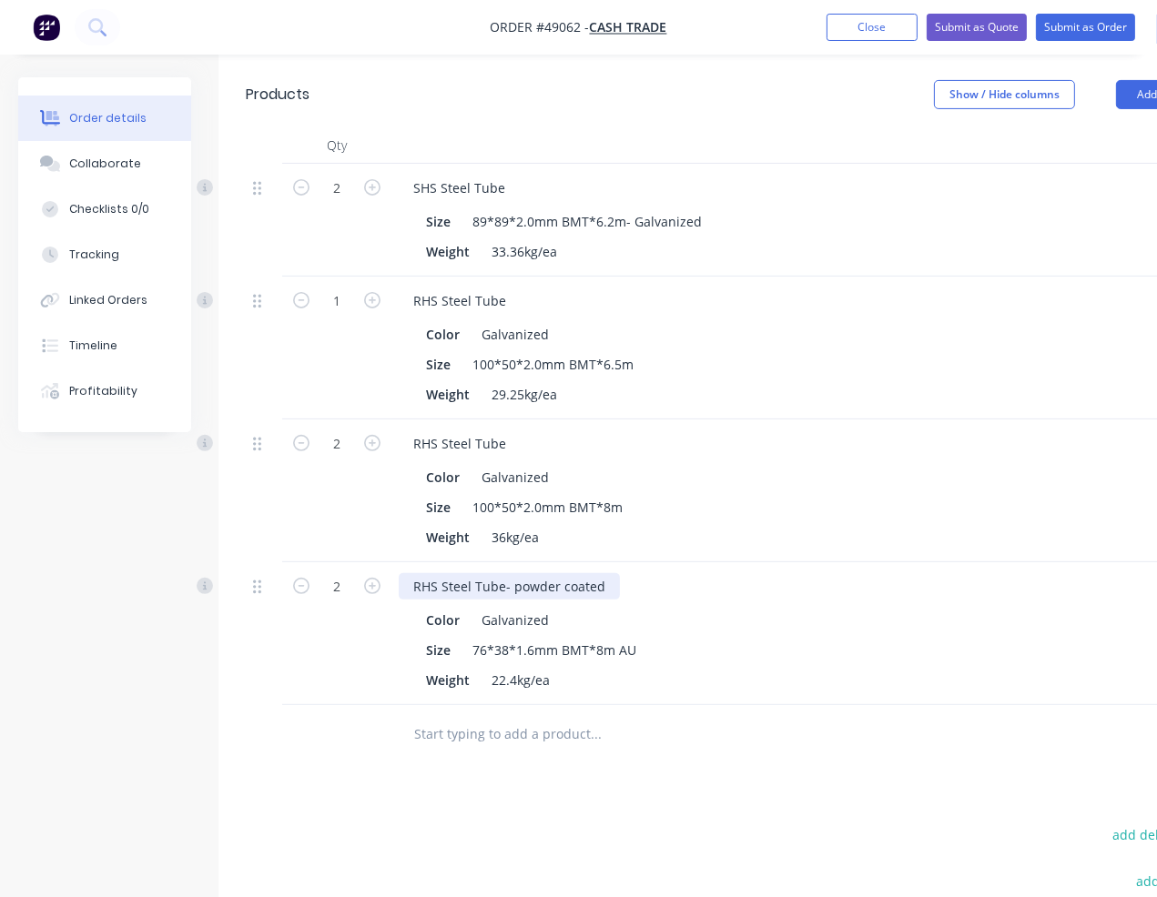
scroll to position [496, 0]
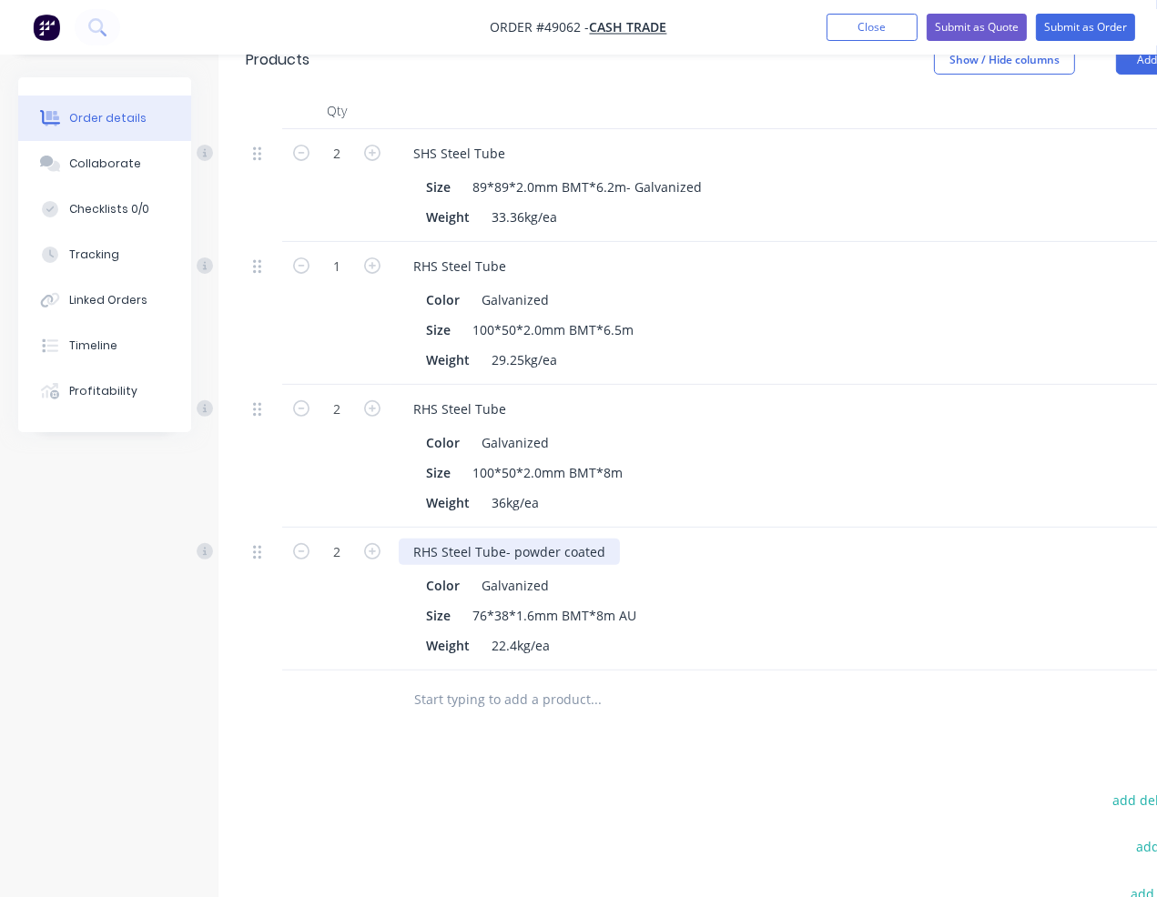
click at [508, 550] on div "RHS Steel Tube- powder coated" at bounding box center [509, 552] width 221 height 26
click at [370, 549] on icon "button" at bounding box center [372, 551] width 16 height 16
type input "3"
type input "$185.46"
click at [370, 549] on icon "button" at bounding box center [372, 551] width 16 height 16
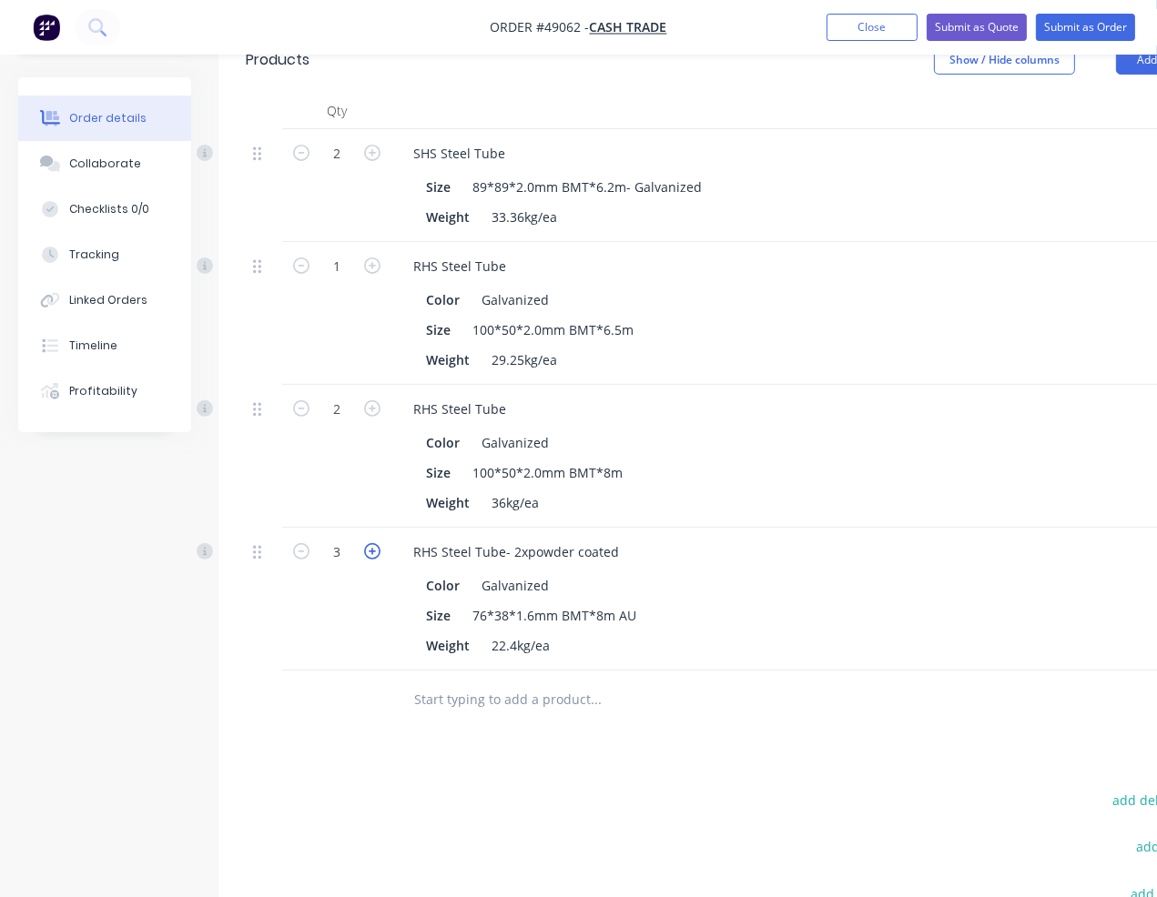
type input "4"
type input "$247.28"
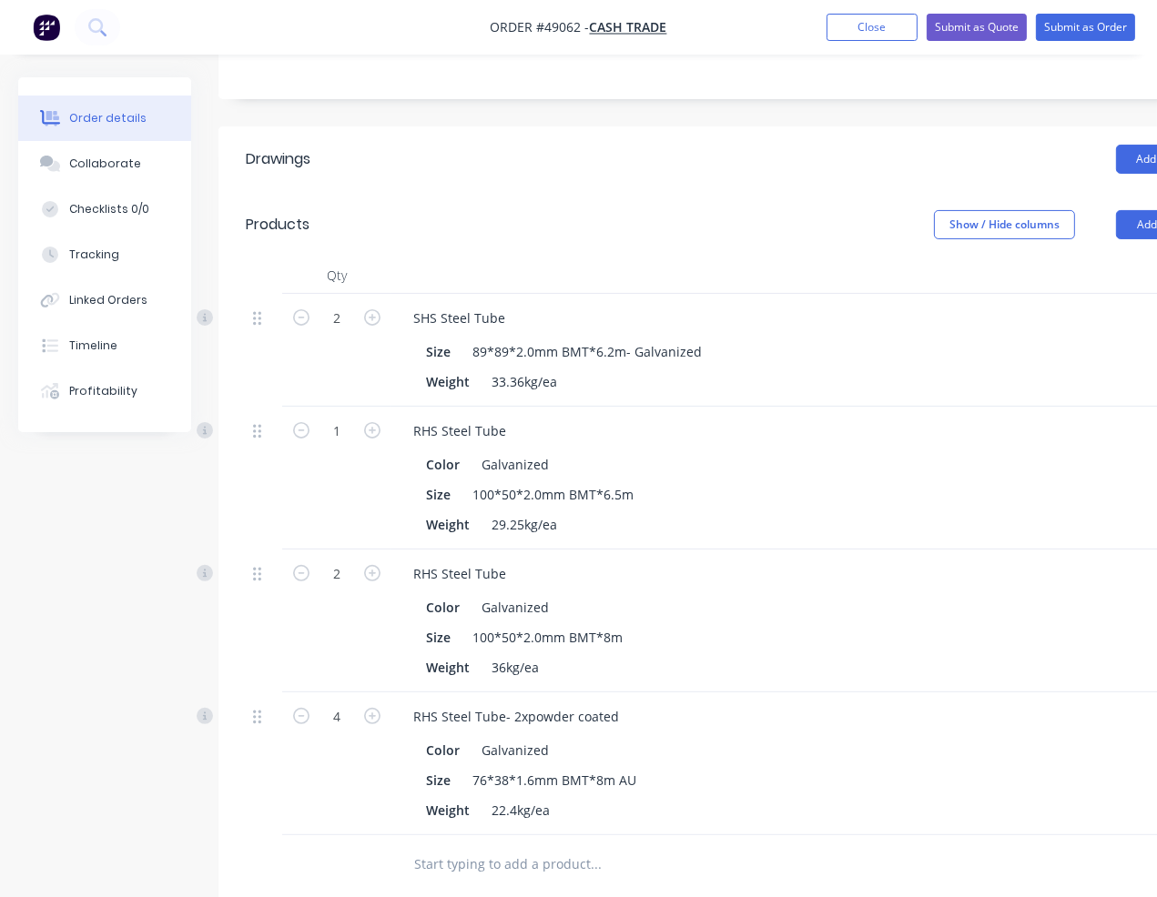
scroll to position [330, 0]
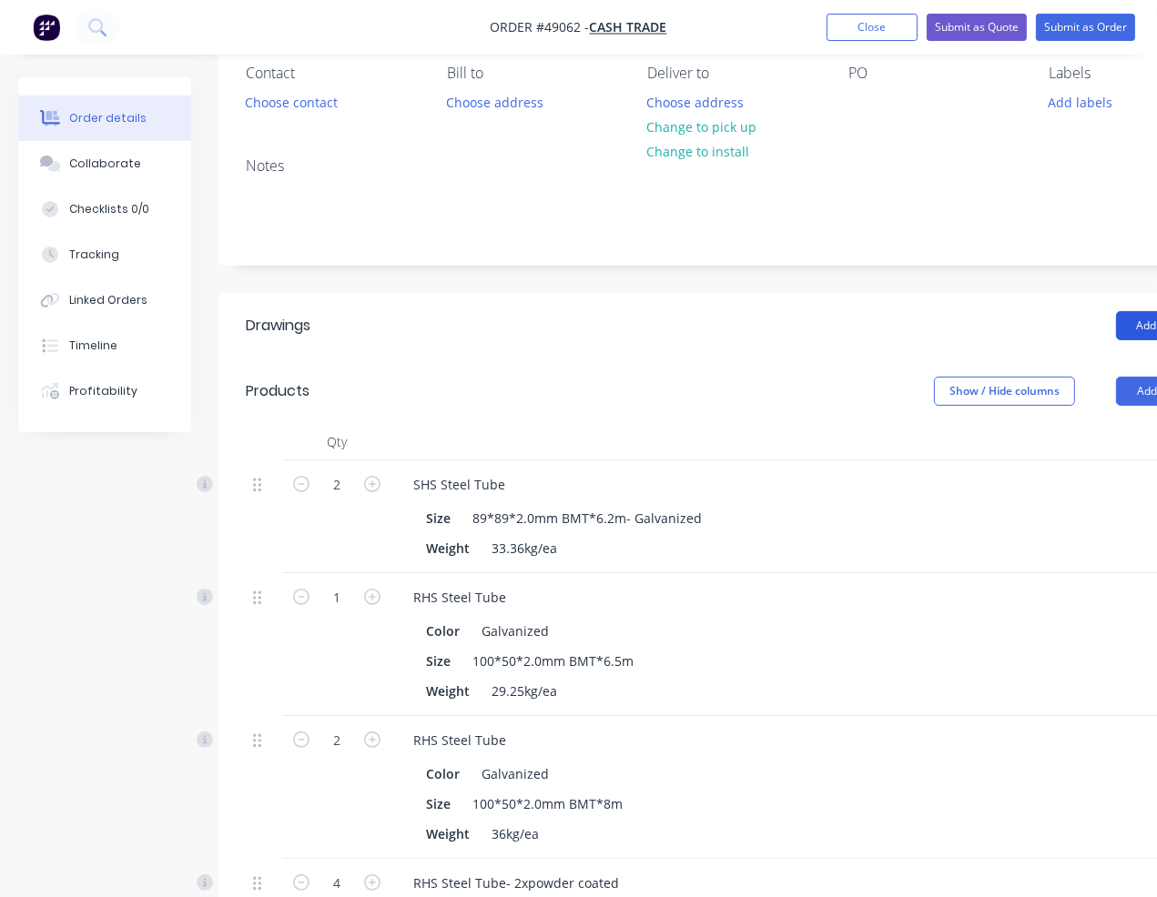
click at [1129, 325] on button "Add drawing" at bounding box center [1168, 325] width 105 height 29
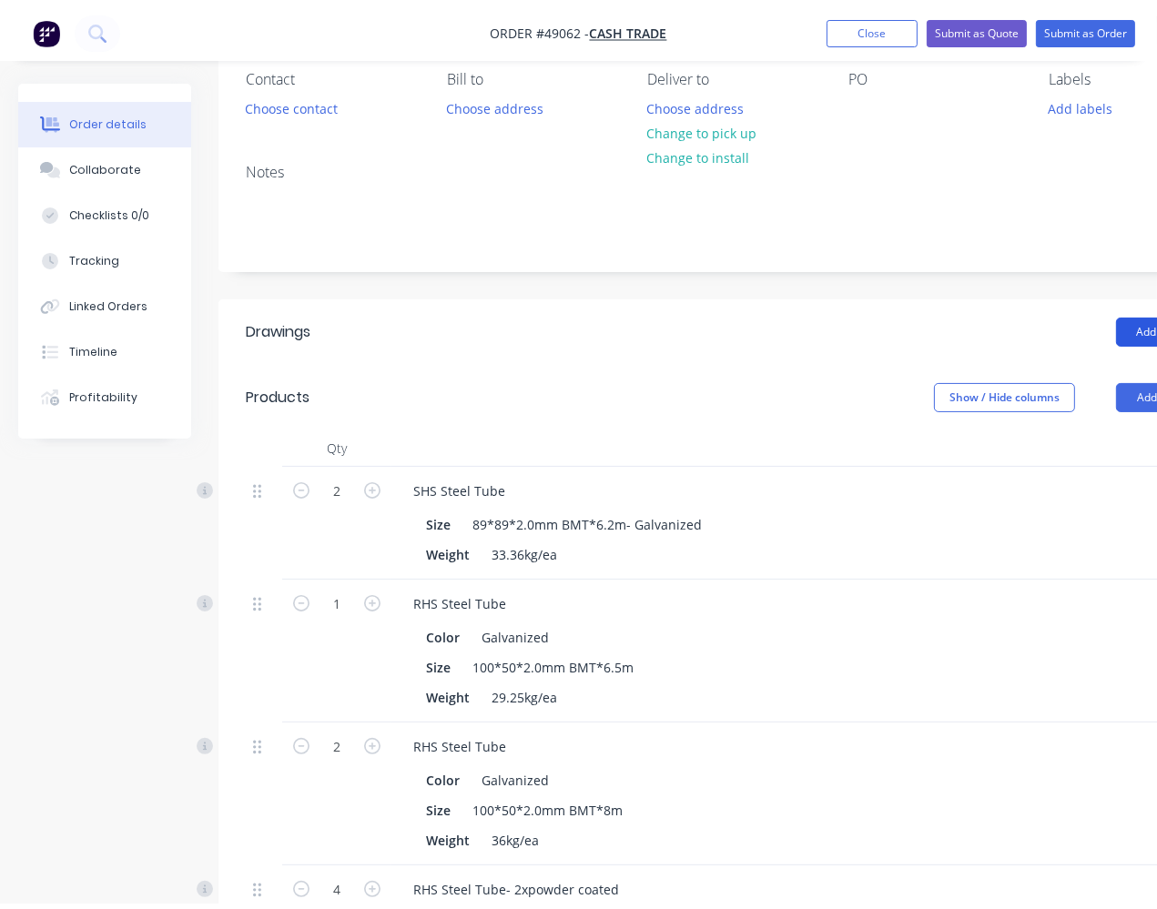
scroll to position [31, 0]
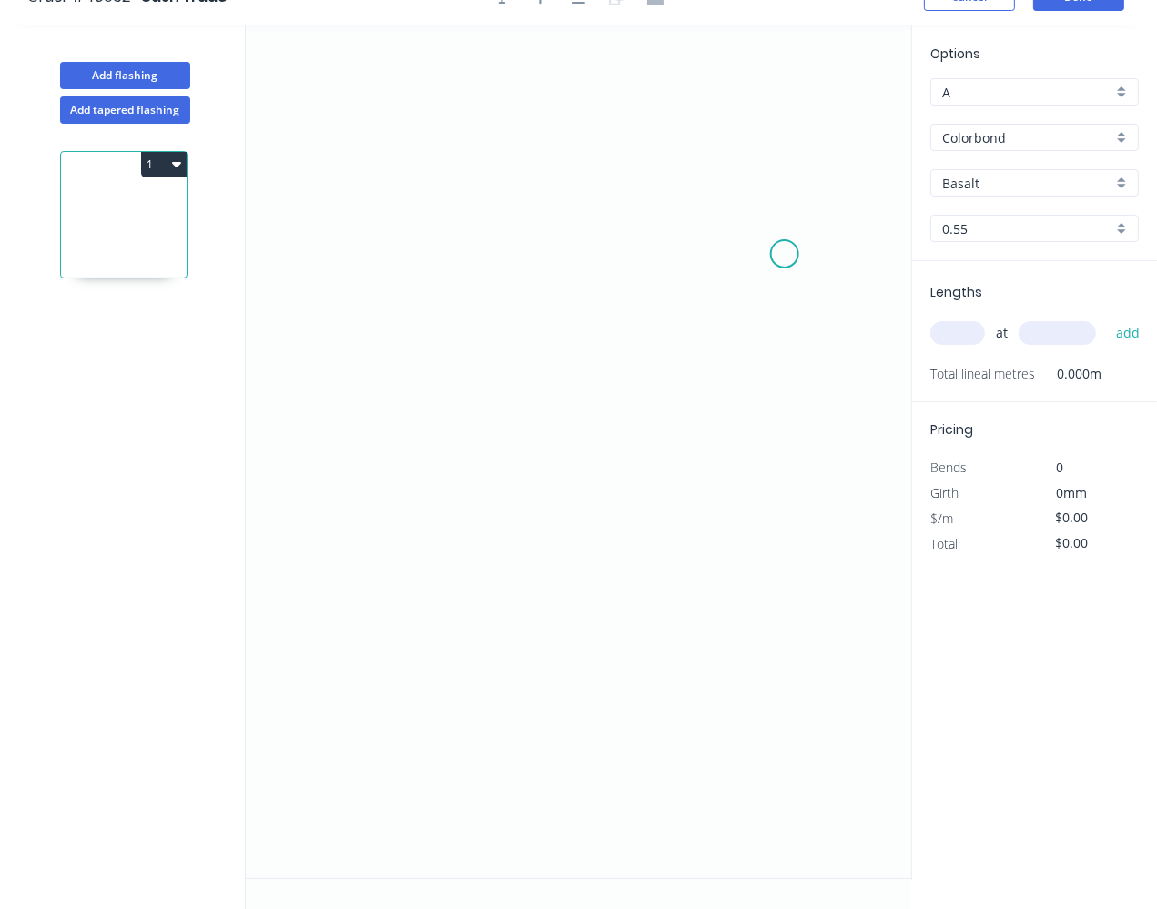
click at [792, 267] on icon "0" at bounding box center [578, 451] width 665 height 853
click at [767, 215] on icon at bounding box center [779, 241] width 25 height 53
click at [462, 225] on icon "0 ?" at bounding box center [578, 451] width 665 height 853
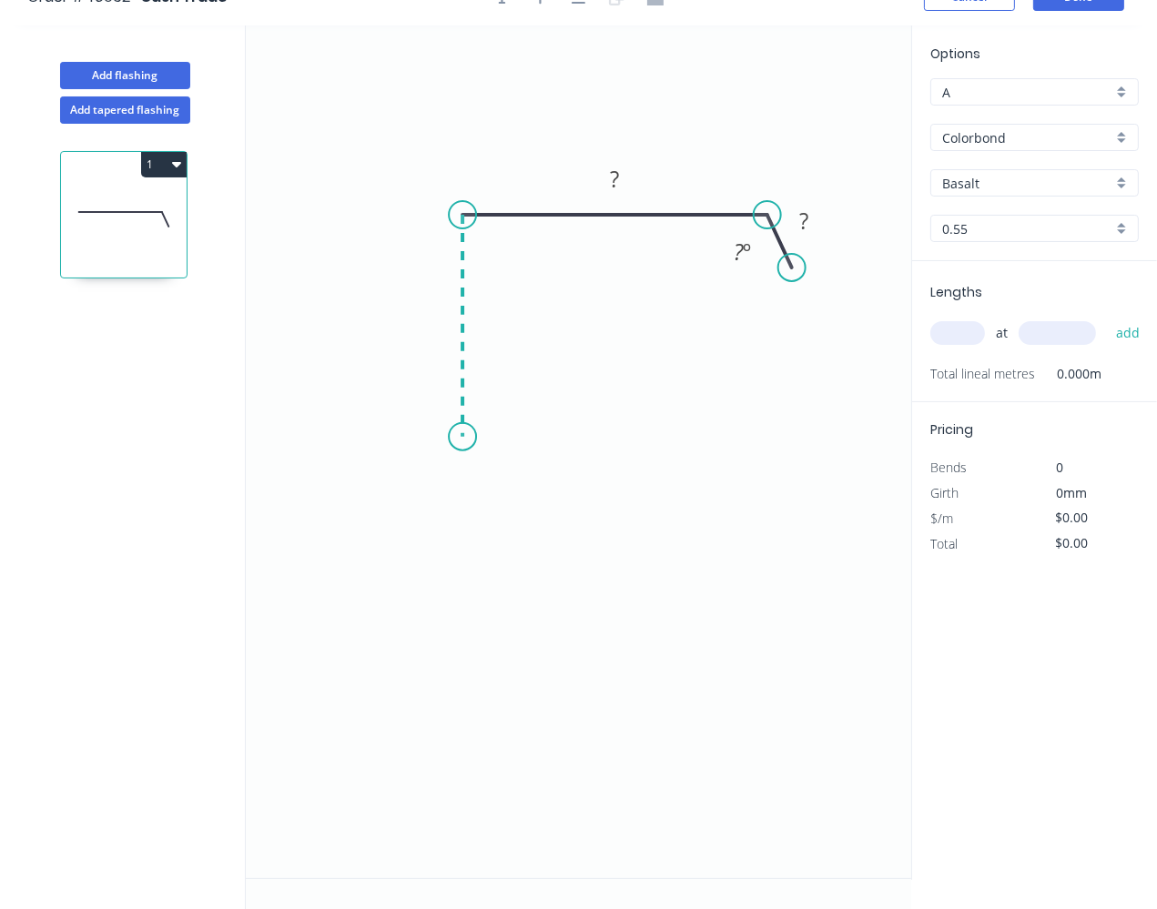
click at [451, 436] on icon "0 ? ? ? º" at bounding box center [578, 451] width 665 height 853
click at [514, 492] on icon "0 ? ? ? ? º" at bounding box center [578, 451] width 665 height 853
click at [596, 171] on rect at bounding box center [614, 179] width 59 height 37
click at [625, 177] on rect at bounding box center [614, 179] width 36 height 25
click at [811, 210] on rect at bounding box center [804, 221] width 36 height 25
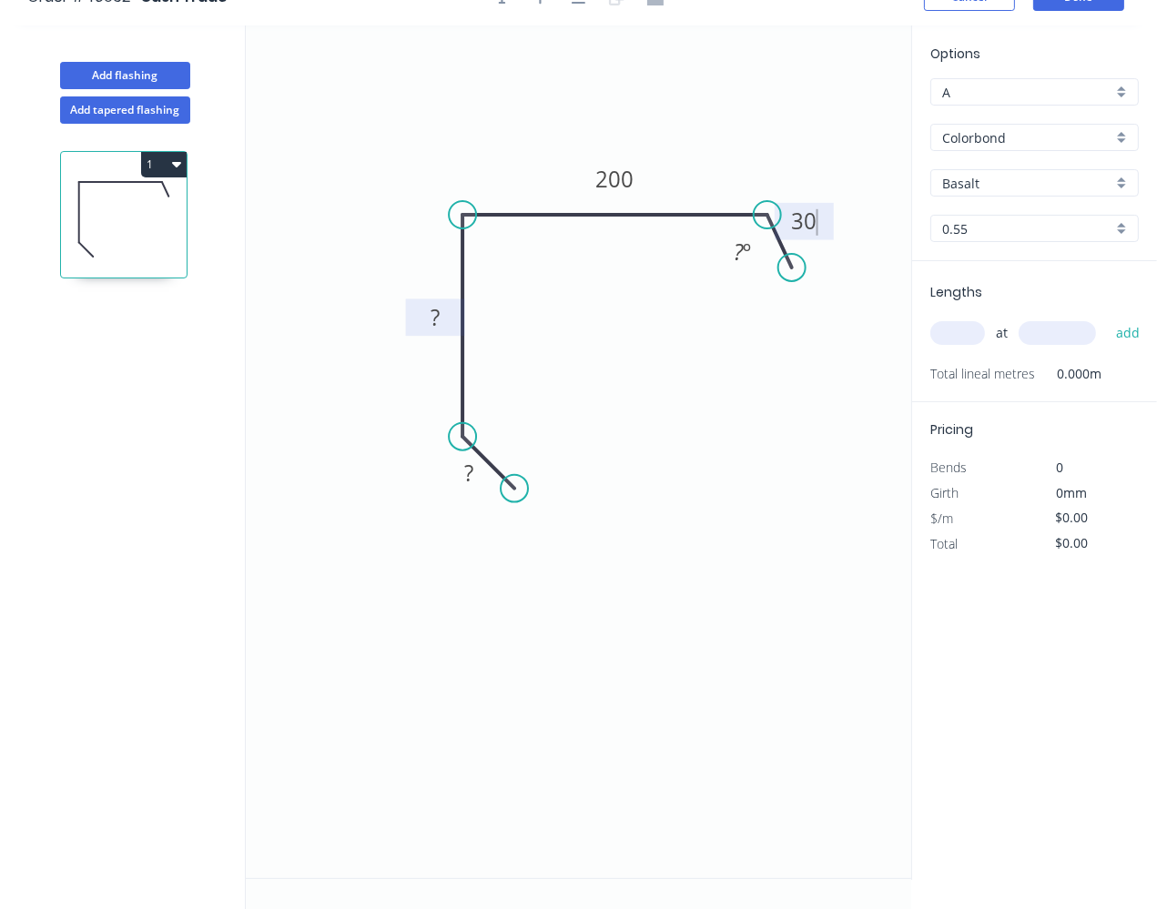
click at [431, 308] on tspan "?" at bounding box center [435, 317] width 9 height 30
click at [458, 311] on rect at bounding box center [434, 317] width 69 height 37
click at [436, 314] on tspan "?" at bounding box center [435, 317] width 9 height 30
click at [540, 361] on icon "0 ? 100 200 30 ? º" at bounding box center [578, 451] width 665 height 853
click at [480, 484] on rect at bounding box center [469, 473] width 36 height 25
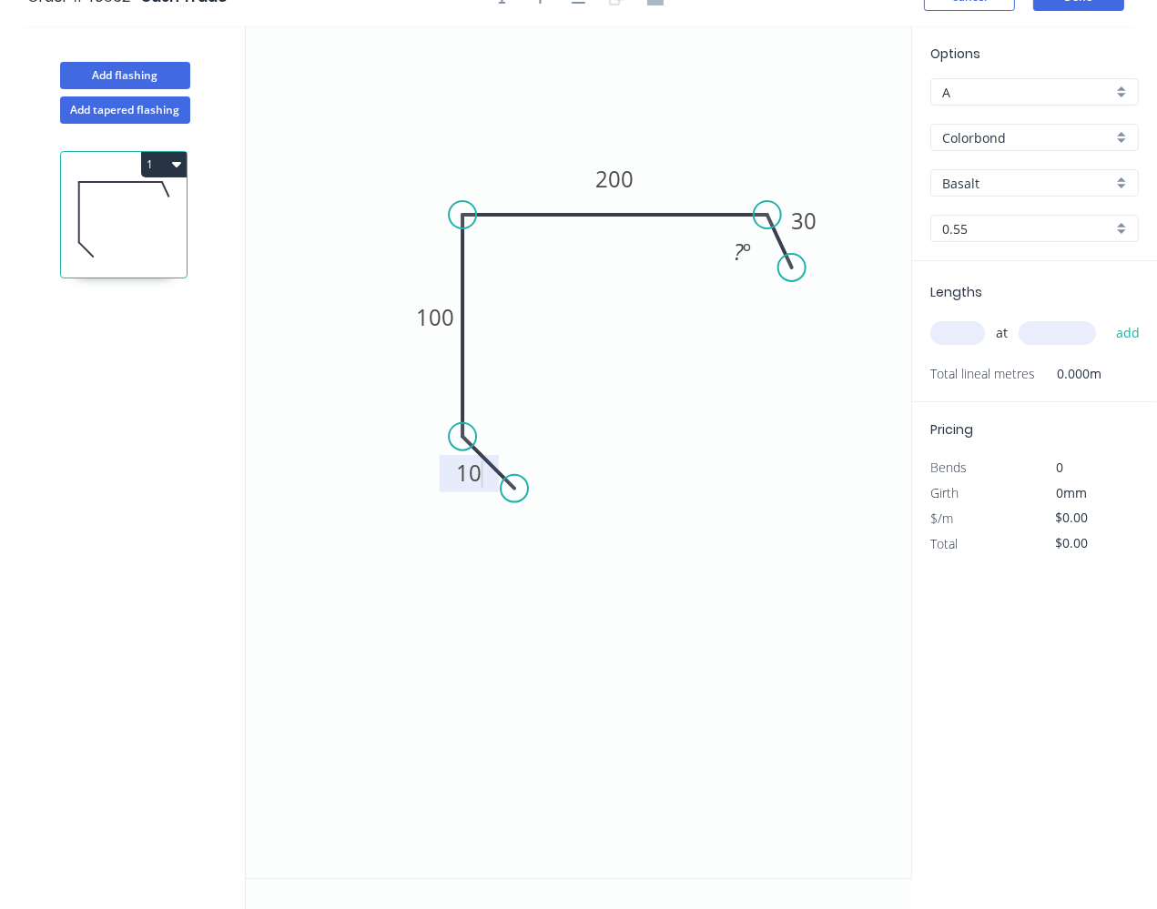
click at [422, 255] on icon "0 10 100 200 30 ? º" at bounding box center [578, 451] width 665 height 853
type input "$15.53"
drag, startPoint x: 766, startPoint y: 219, endPoint x: 765, endPoint y: 234, distance: 14.6
click at [765, 234] on g "? º" at bounding box center [745, 236] width 67 height 70
drag, startPoint x: 794, startPoint y: 267, endPoint x: 787, endPoint y: 289, distance: 23.6
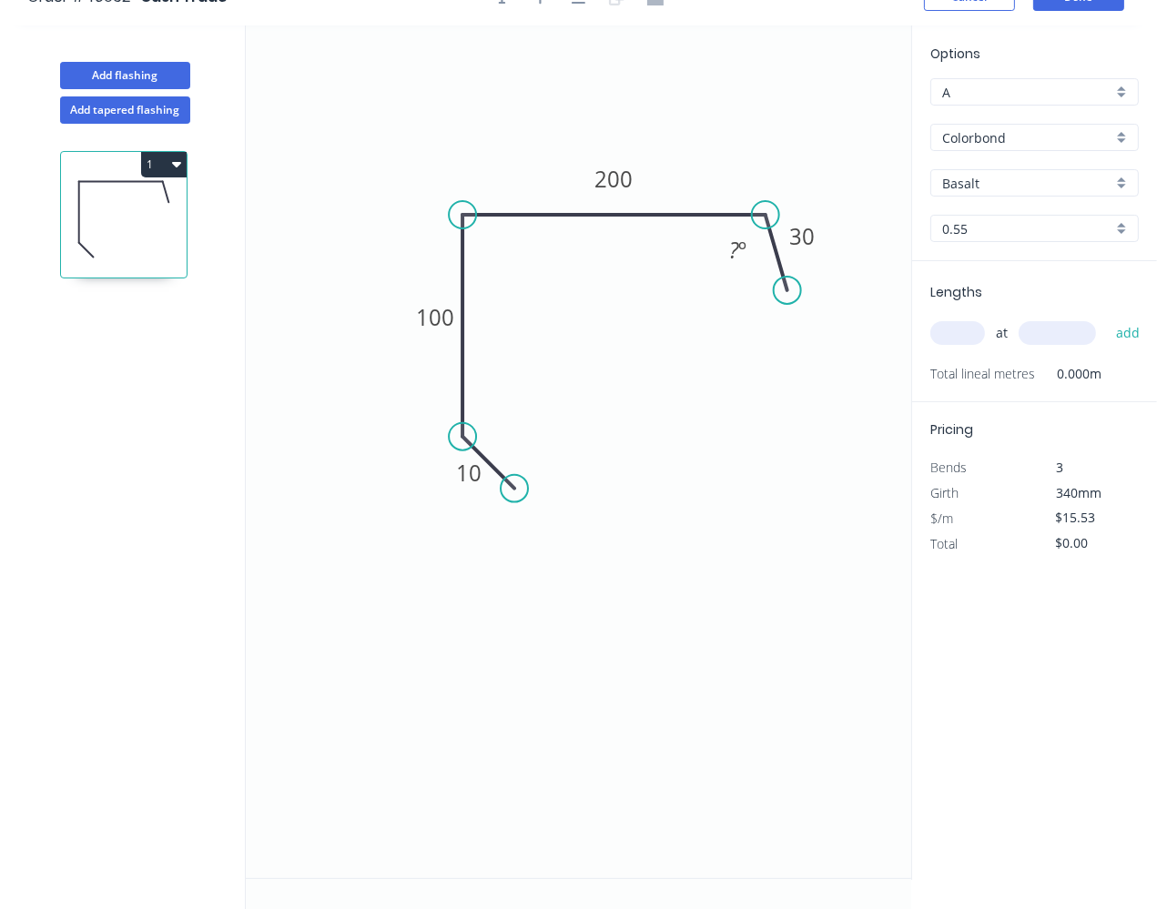
click at [787, 289] on circle at bounding box center [787, 290] width 27 height 27
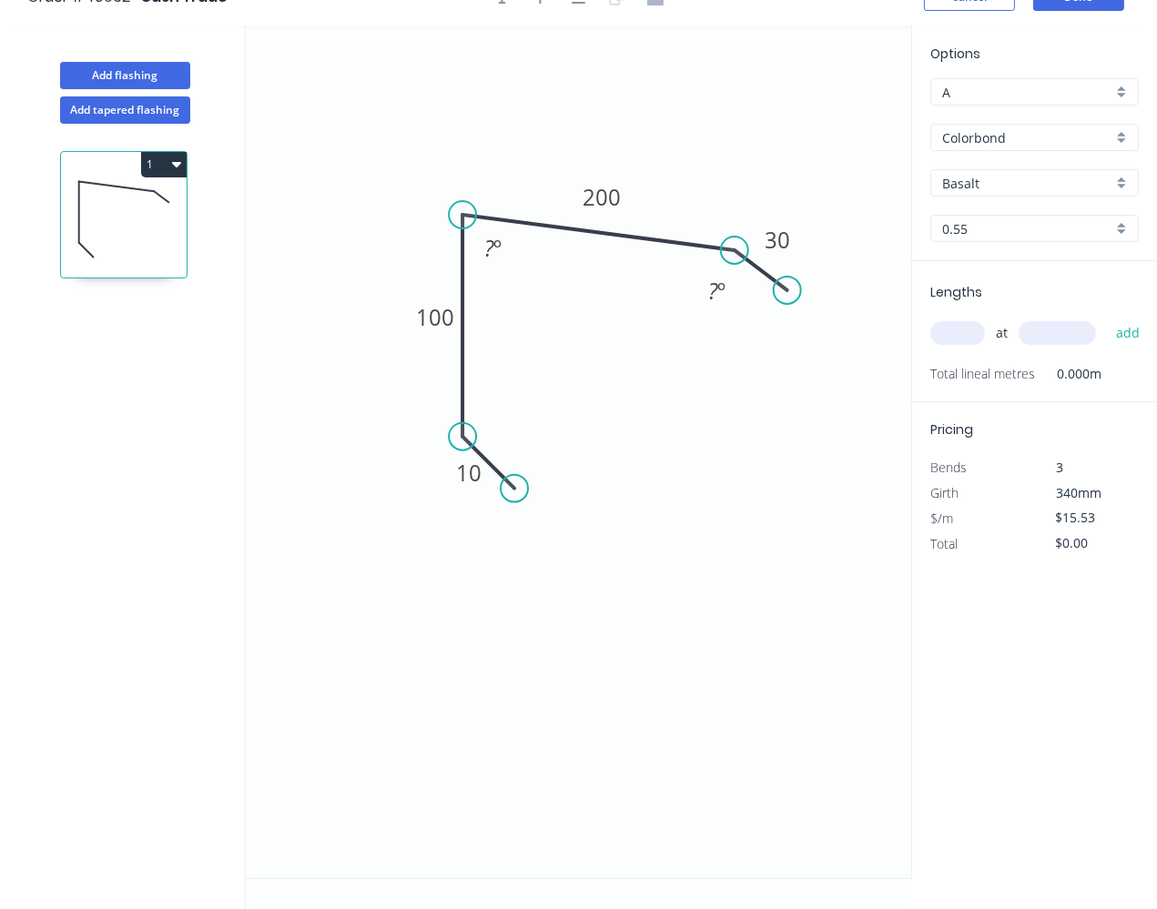
drag, startPoint x: 755, startPoint y: 214, endPoint x: 735, endPoint y: 249, distance: 40.8
click at [735, 249] on circle at bounding box center [734, 250] width 27 height 27
click at [769, 283] on circle at bounding box center [768, 284] width 27 height 27
click at [499, 242] on tspan "º" at bounding box center [497, 248] width 8 height 30
drag, startPoint x: 616, startPoint y: 340, endPoint x: 634, endPoint y: 317, distance: 29.1
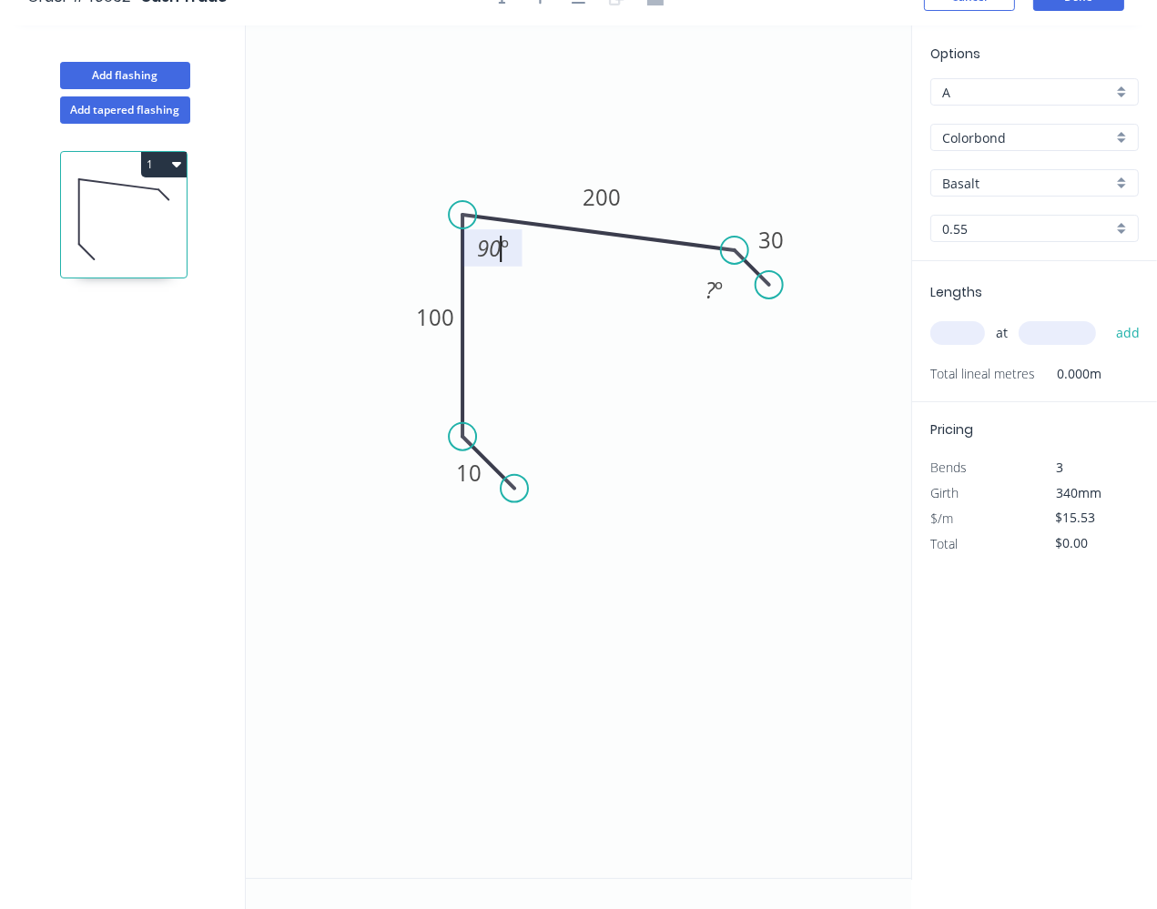
click at [622, 335] on icon "0 10 100 200 30 ? º 90 º" at bounding box center [578, 451] width 665 height 853
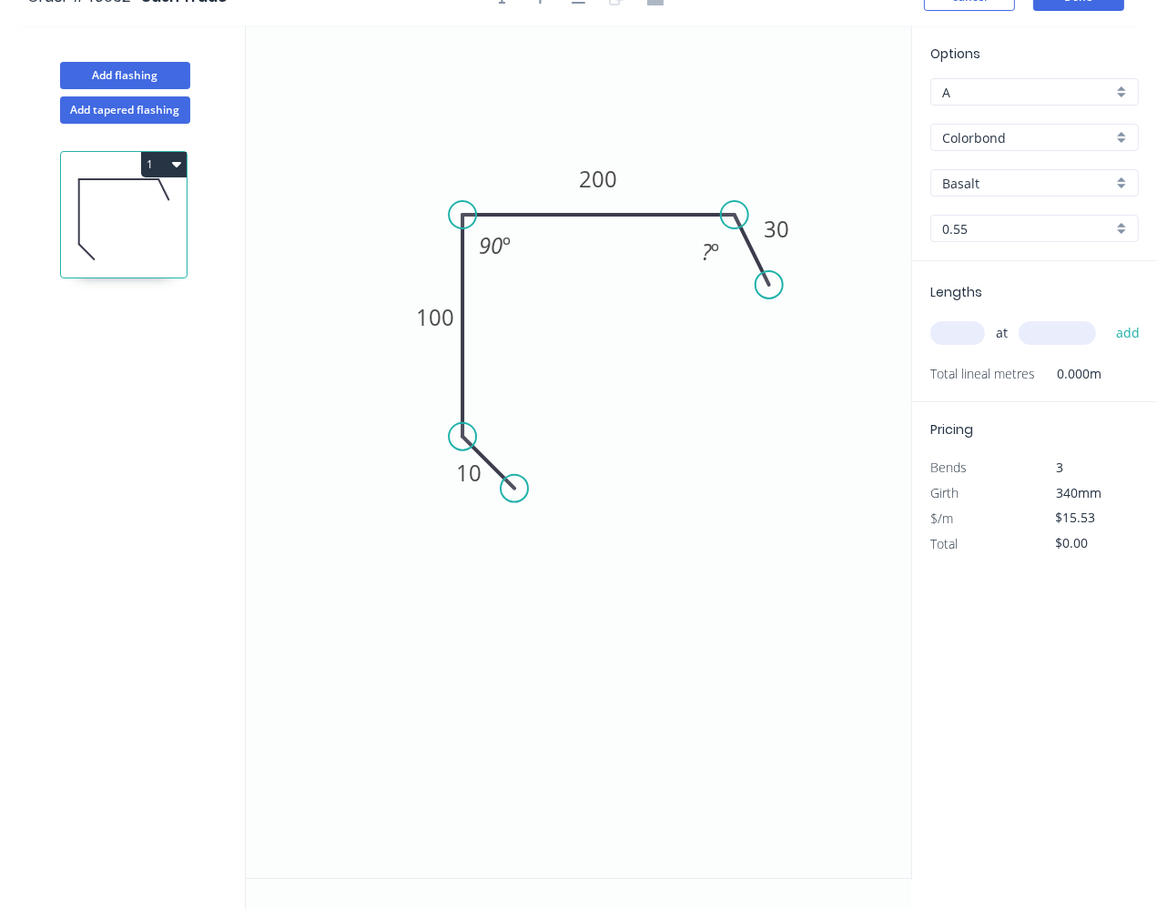
drag, startPoint x: 735, startPoint y: 242, endPoint x: 735, endPoint y: 226, distance: 16.4
click at [735, 226] on circle at bounding box center [734, 214] width 27 height 27
drag, startPoint x: 771, startPoint y: 285, endPoint x: 763, endPoint y: 265, distance: 21.6
click at [763, 265] on circle at bounding box center [762, 265] width 27 height 27
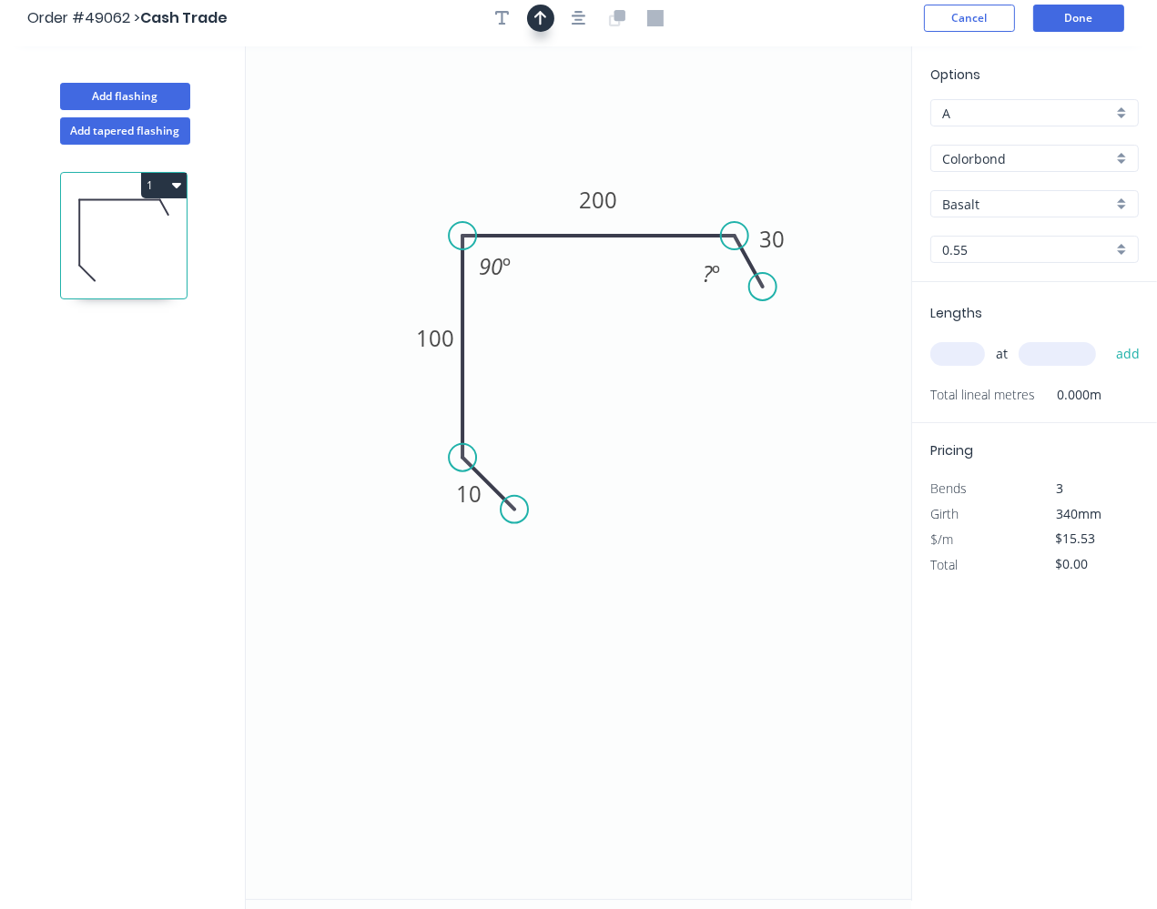
scroll to position [0, 0]
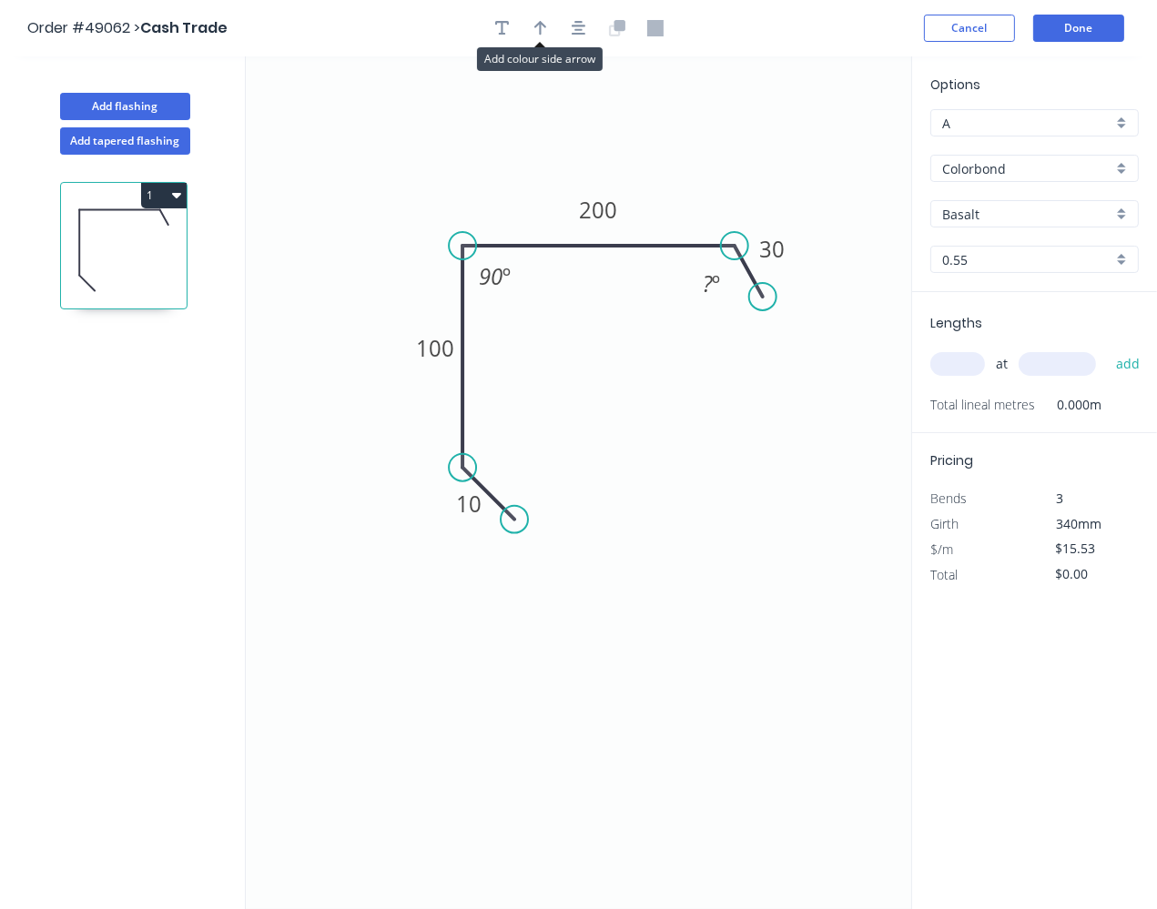
drag, startPoint x: 539, startPoint y: 30, endPoint x: 570, endPoint y: 70, distance: 50.6
click at [539, 30] on icon "button" at bounding box center [540, 28] width 13 height 15
drag, startPoint x: 813, startPoint y: 148, endPoint x: 512, endPoint y: 184, distance: 302.5
click at [475, 196] on icon "0 10 100 200 30 ? º 90 º" at bounding box center [578, 482] width 665 height 853
drag, startPoint x: 816, startPoint y: 143, endPoint x: 502, endPoint y: 187, distance: 317.0
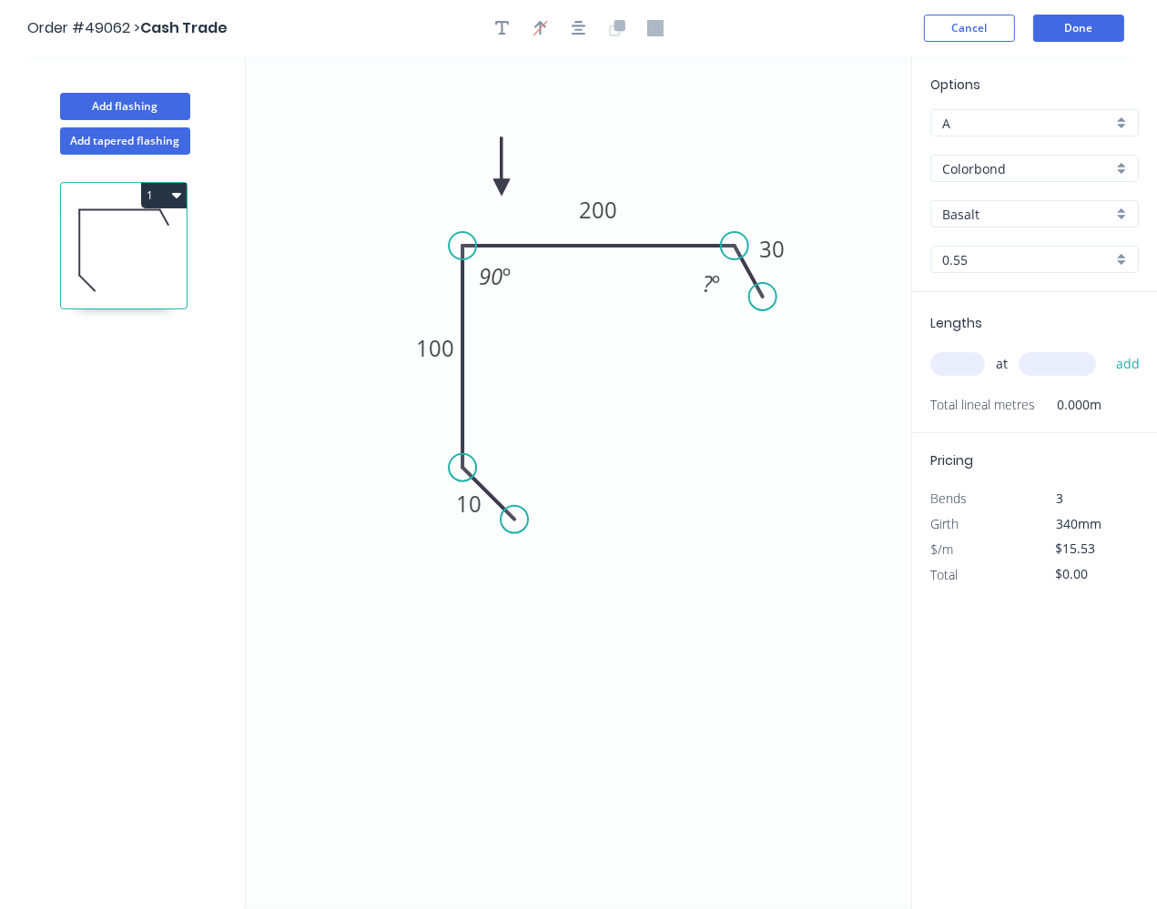
click at [502, 187] on icon at bounding box center [501, 166] width 16 height 58
click at [1030, 170] on input "Colorbond" at bounding box center [1027, 168] width 170 height 19
click at [887, 239] on icon "0 10 100 200 30 ? º 90 º" at bounding box center [578, 482] width 665 height 853
click at [998, 220] on input "Basalt" at bounding box center [1027, 214] width 170 height 19
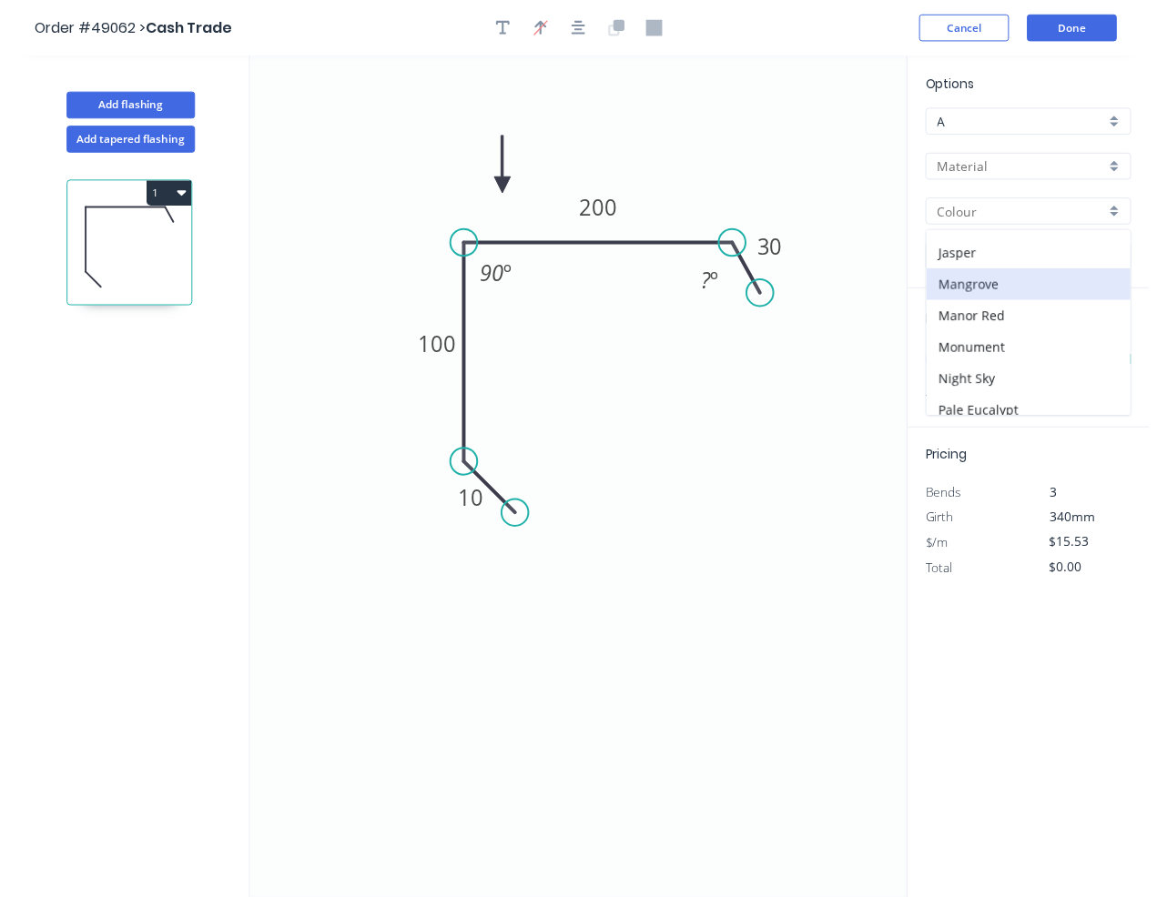
scroll to position [165, 0]
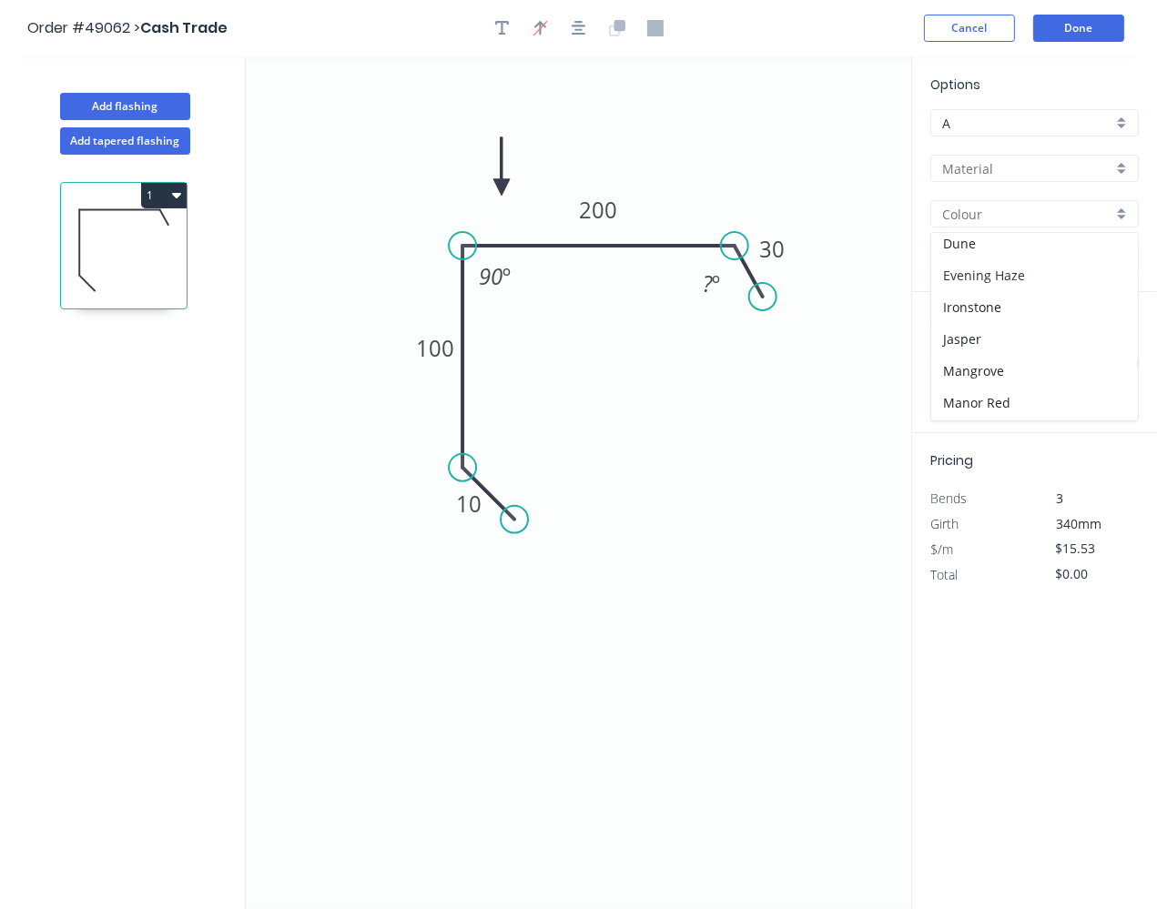
click at [1001, 266] on div "Evening Haze" at bounding box center [1034, 275] width 207 height 32
type input "Evening Haze"
click at [1004, 261] on input "0.55" at bounding box center [1027, 259] width 170 height 19
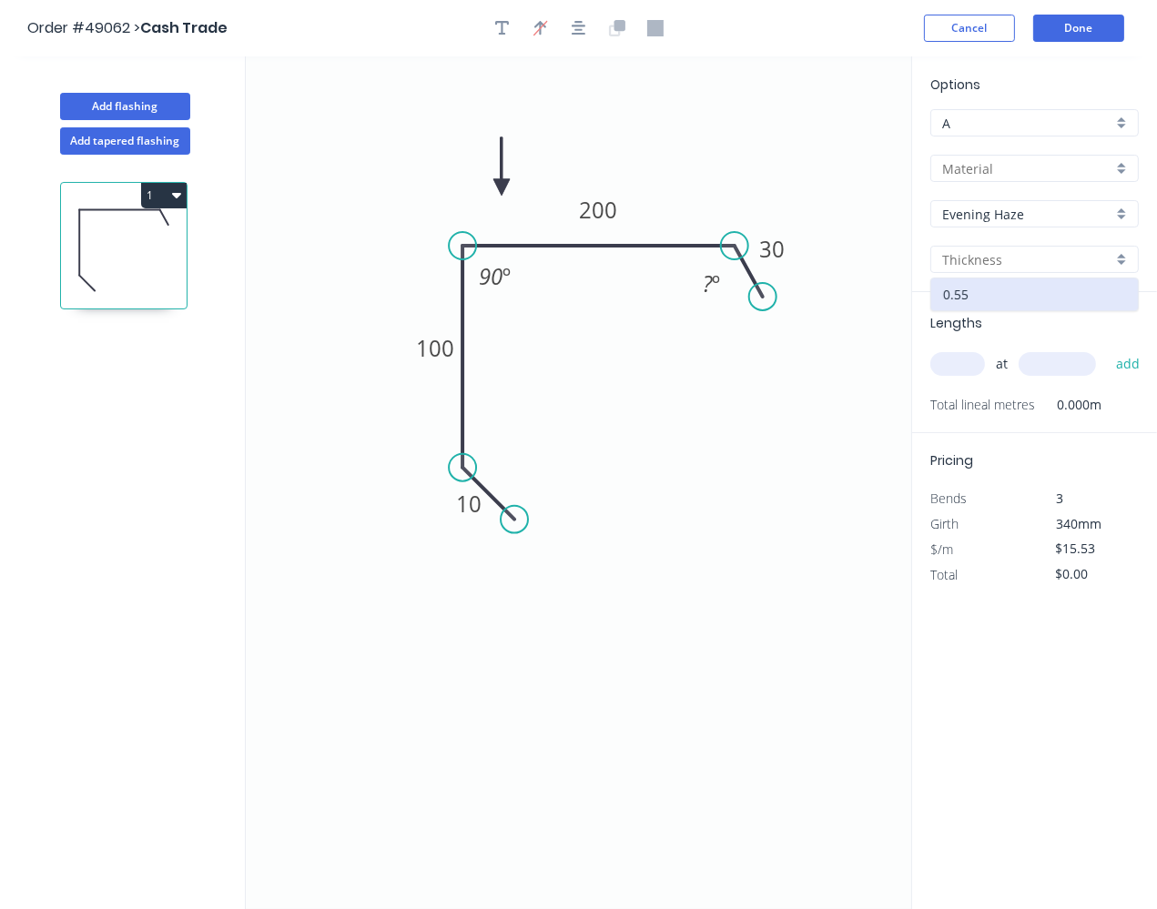
click at [864, 339] on icon "0 10 100 200 30 ? º 90 º" at bounding box center [578, 482] width 665 height 853
drag, startPoint x: 977, startPoint y: 249, endPoint x: 1130, endPoint y: 239, distance: 153.2
click at [980, 250] on input "text" at bounding box center [1027, 259] width 170 height 19
click at [1071, 280] on div "0.55" at bounding box center [1034, 295] width 207 height 32
type input "Colorbond"
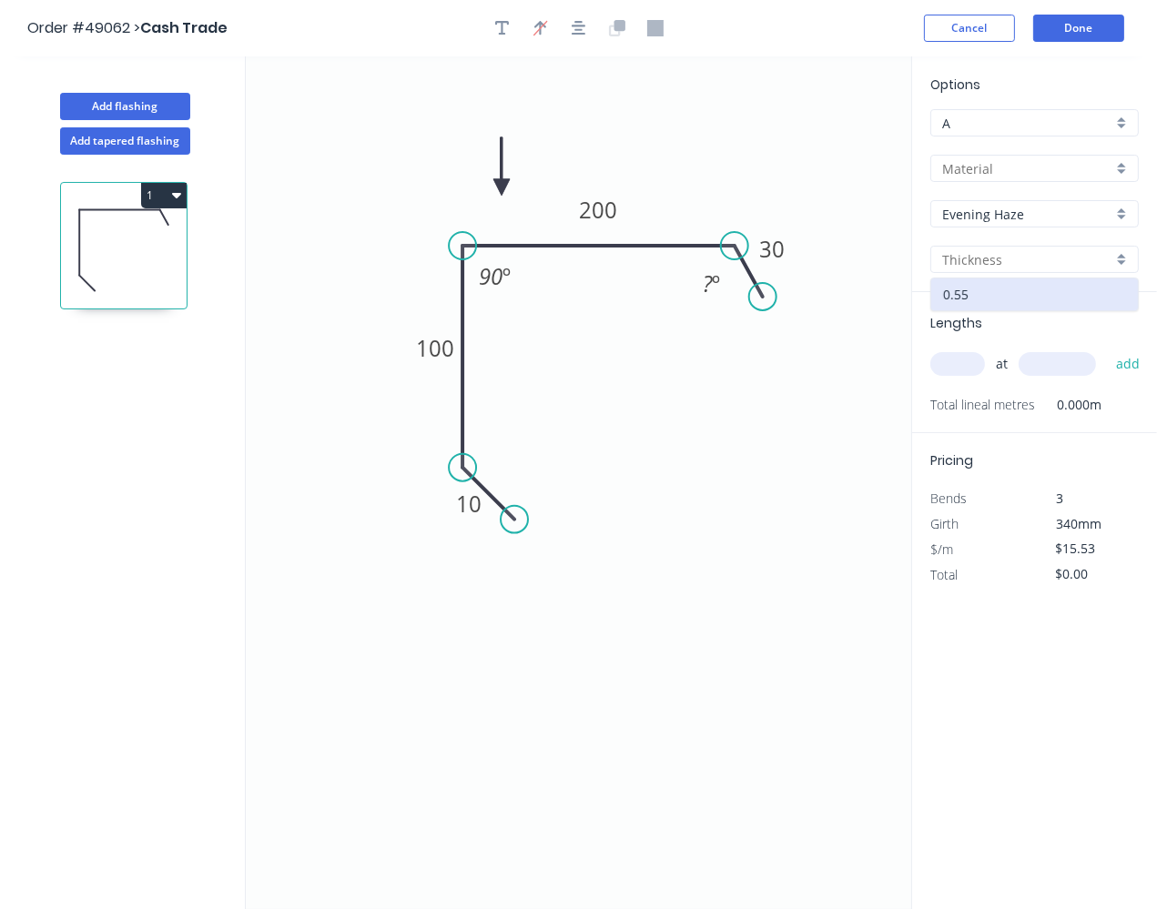
type input "0.55"
click at [978, 362] on input "text" at bounding box center [957, 364] width 55 height 24
click at [958, 362] on input "text" at bounding box center [957, 364] width 55 height 24
type input "2"
click at [1052, 362] on input "text" at bounding box center [1057, 364] width 77 height 24
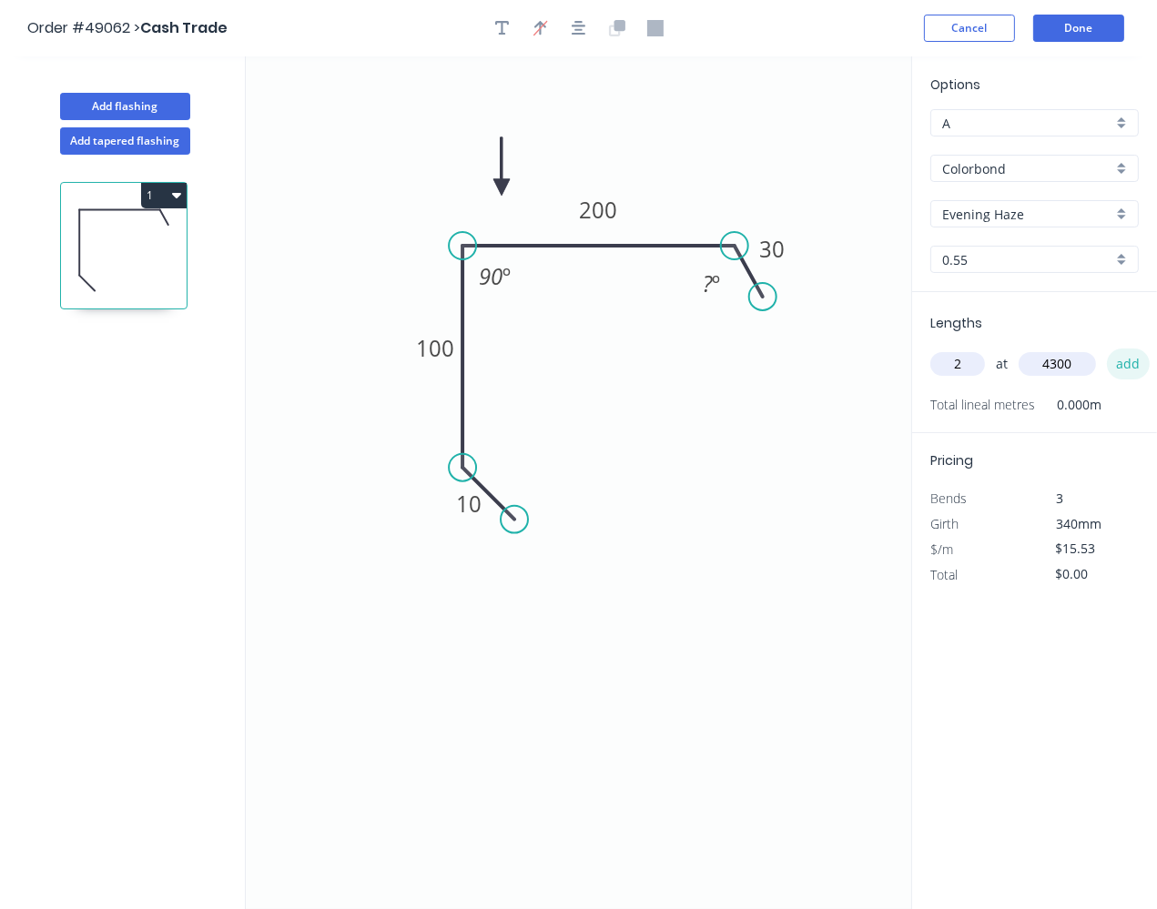
type input "4300"
click at [1117, 360] on button "add" at bounding box center [1128, 364] width 43 height 31
type input "$133.56"
type input "2"
click at [1043, 361] on input "text" at bounding box center [1057, 364] width 77 height 24
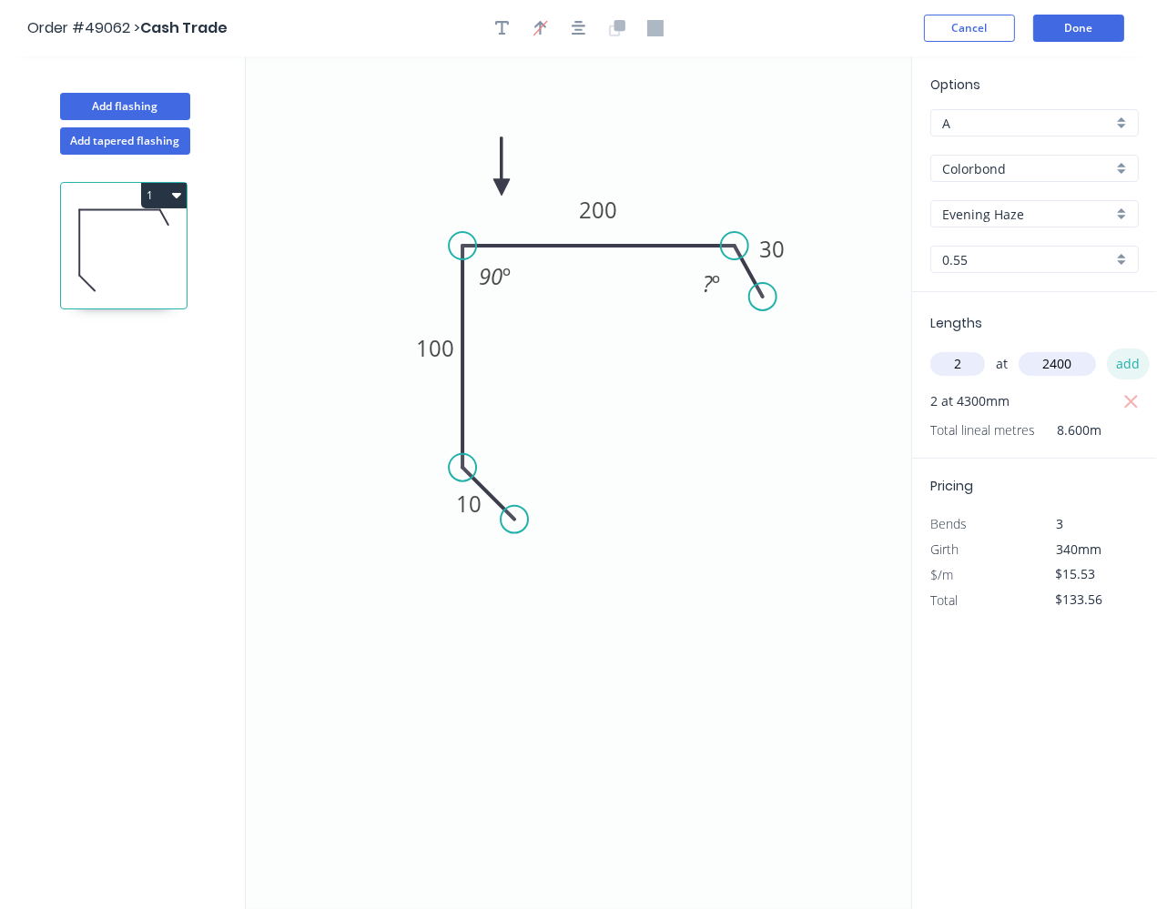
type input "2400"
click at [1125, 356] on button "add" at bounding box center [1128, 364] width 43 height 31
click at [173, 188] on icon "button" at bounding box center [176, 195] width 9 height 15
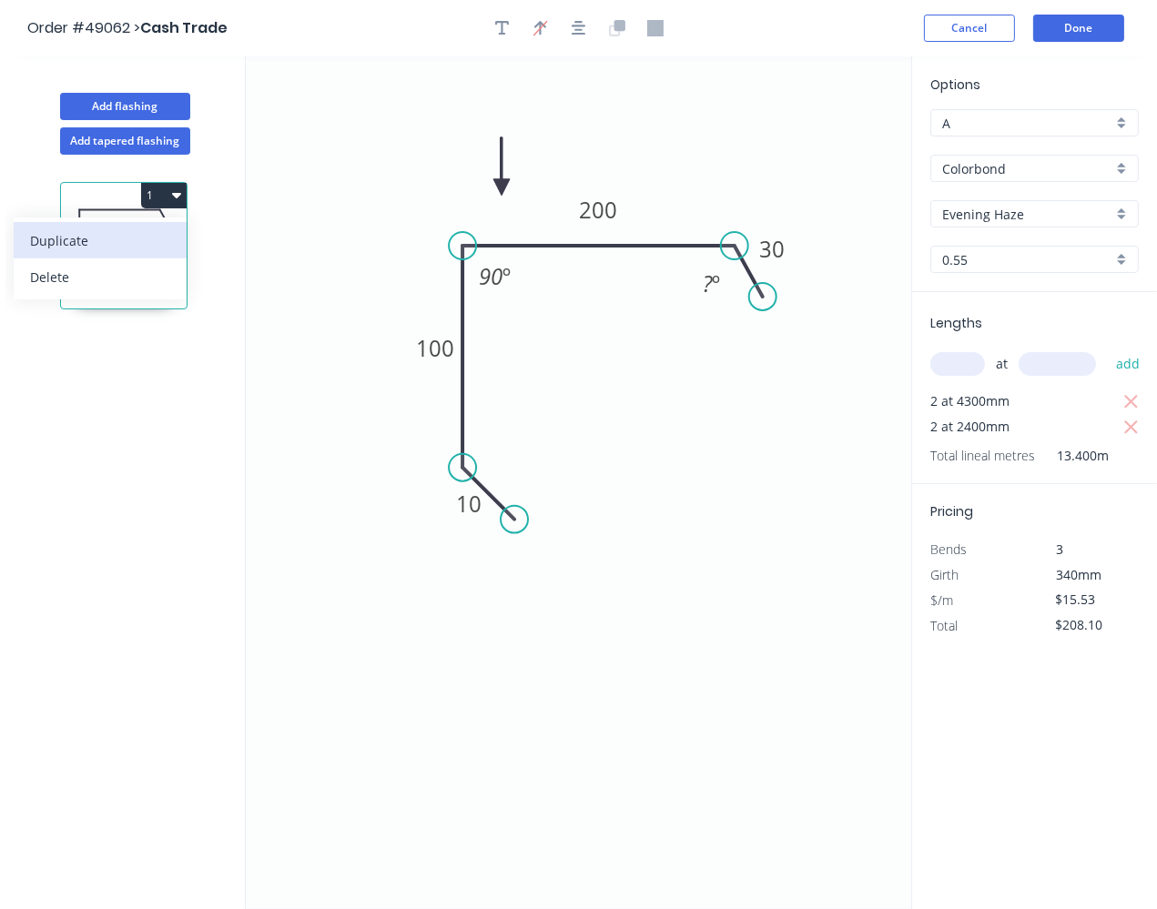
click at [110, 230] on div "Duplicate" at bounding box center [100, 241] width 140 height 26
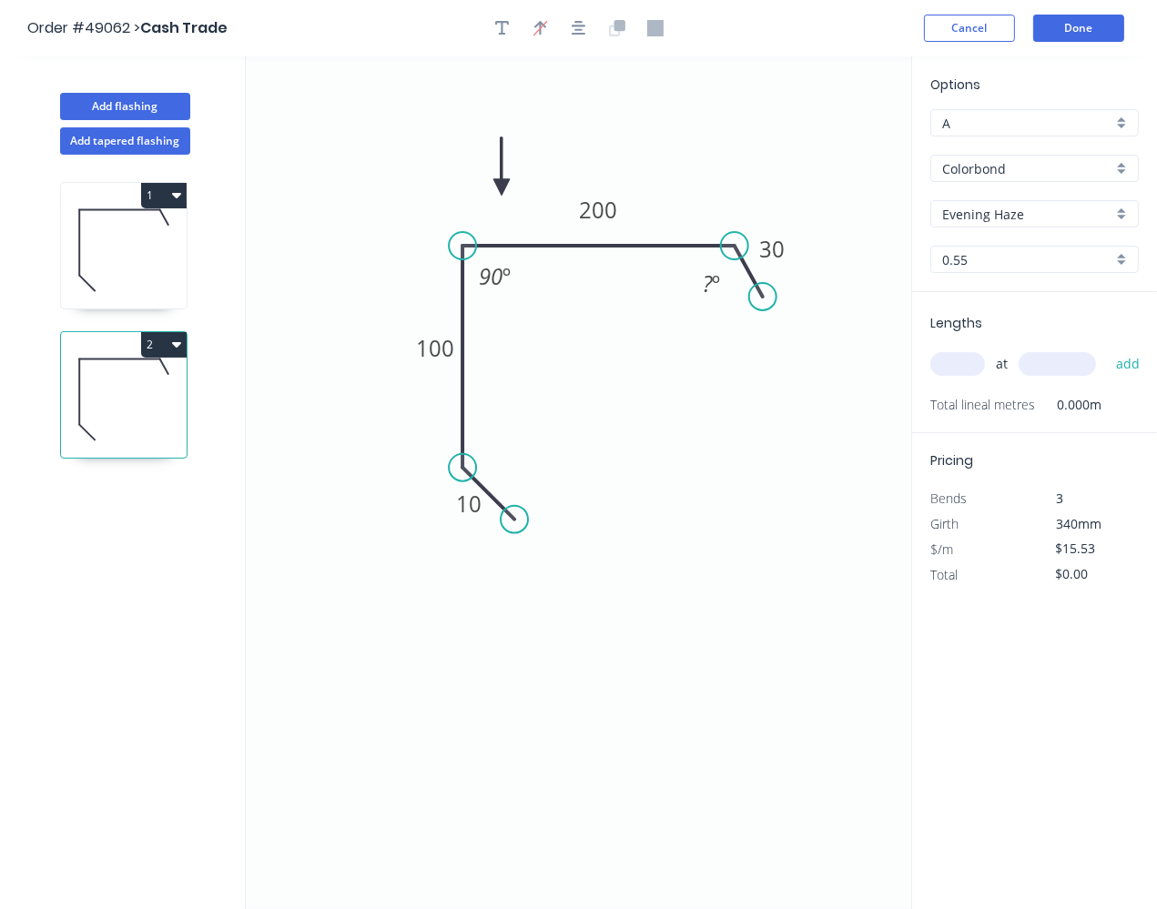
click at [127, 208] on icon at bounding box center [124, 250] width 126 height 117
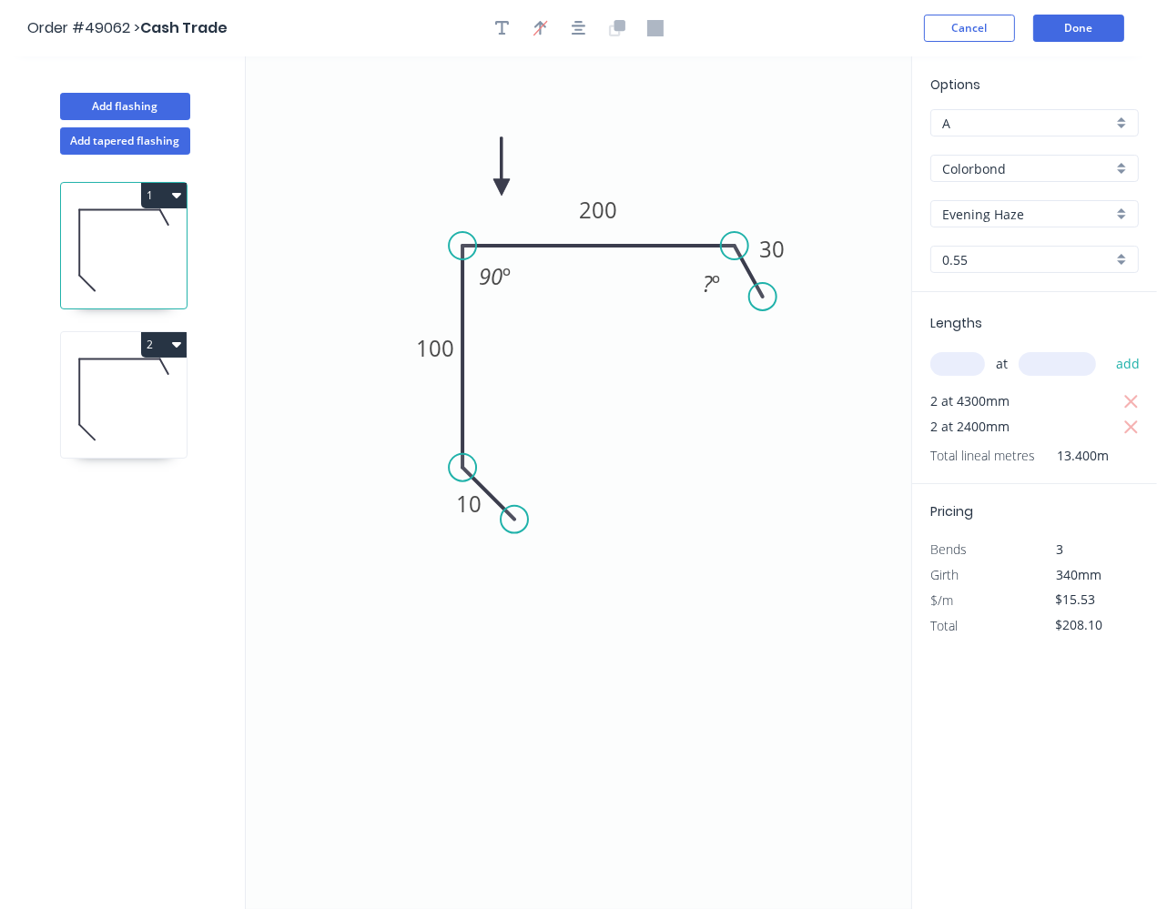
click at [147, 360] on icon at bounding box center [124, 399] width 126 height 117
type input "$0.00"
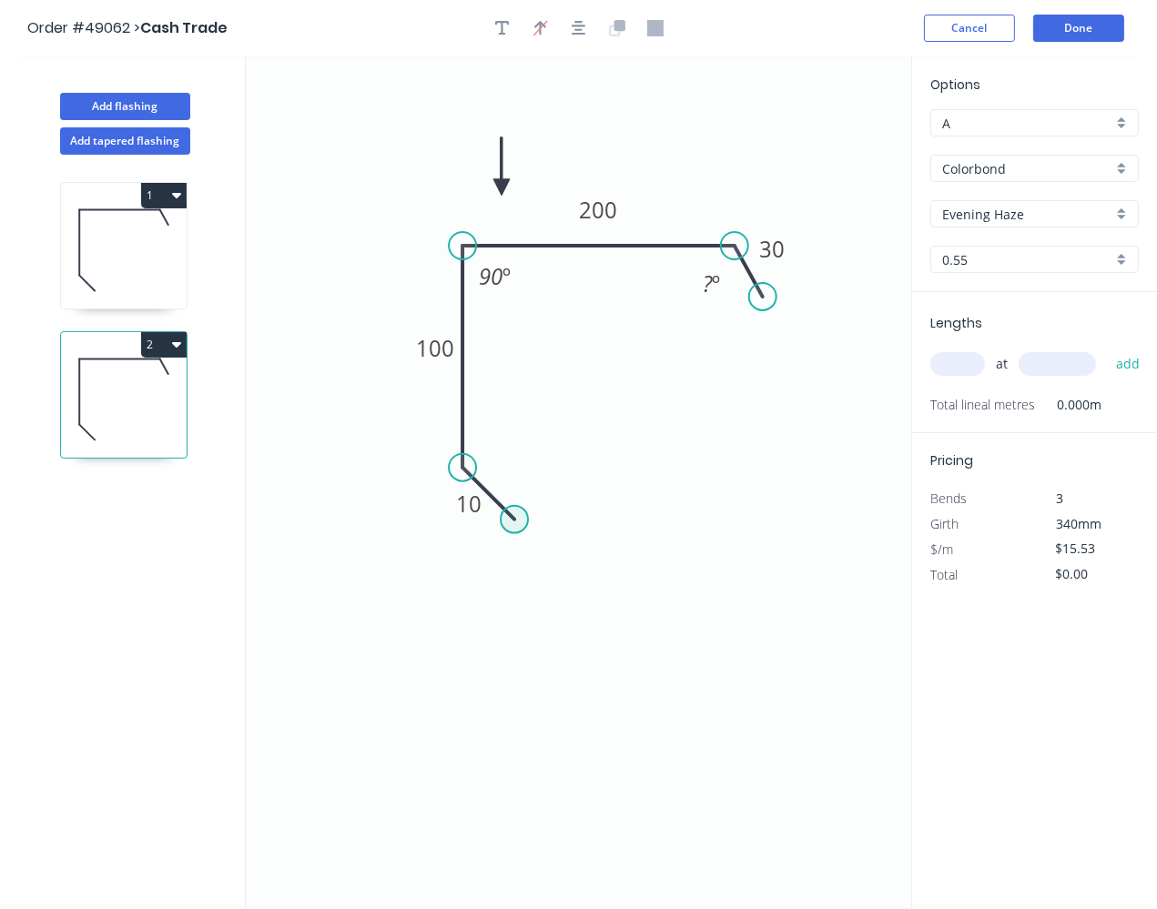
click at [506, 514] on circle at bounding box center [514, 519] width 27 height 27
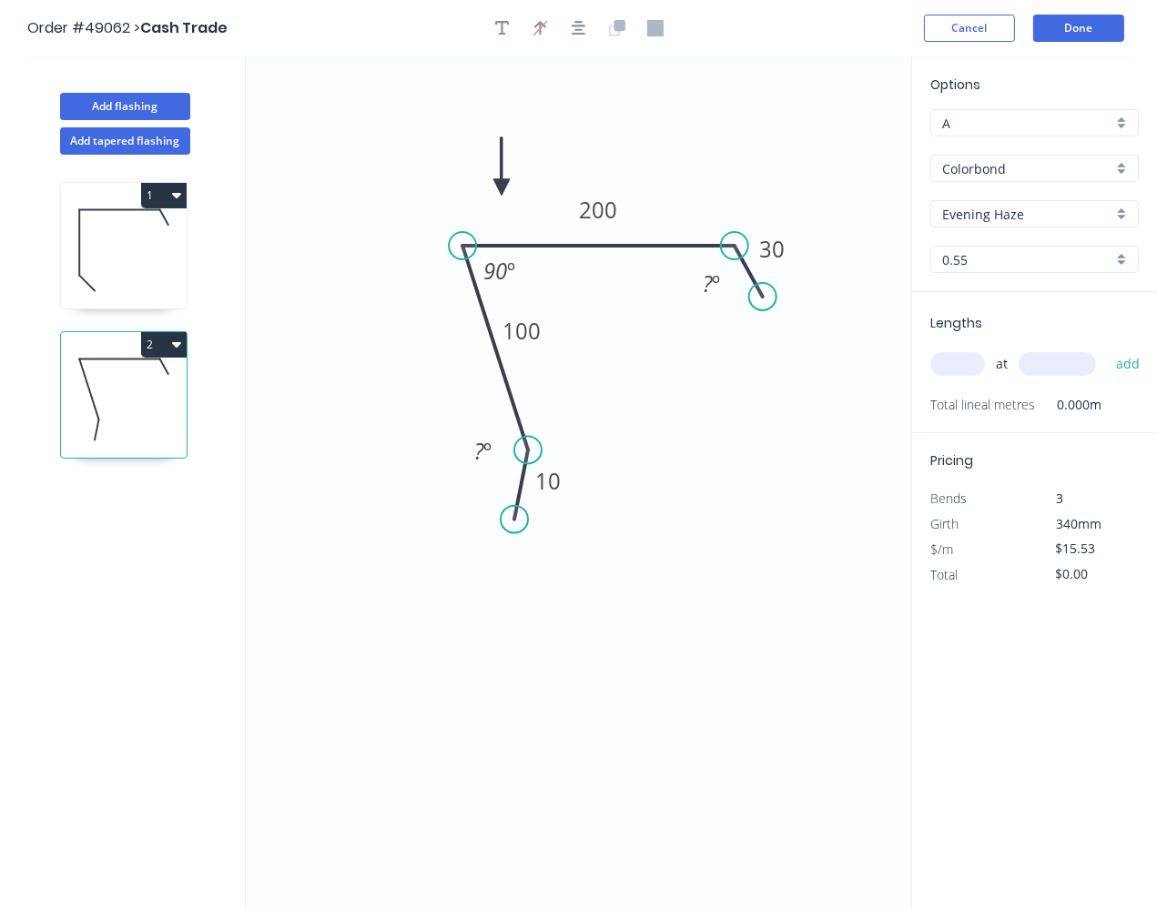
drag, startPoint x: 468, startPoint y: 471, endPoint x: 550, endPoint y: 441, distance: 87.3
click at [542, 441] on circle at bounding box center [527, 450] width 27 height 27
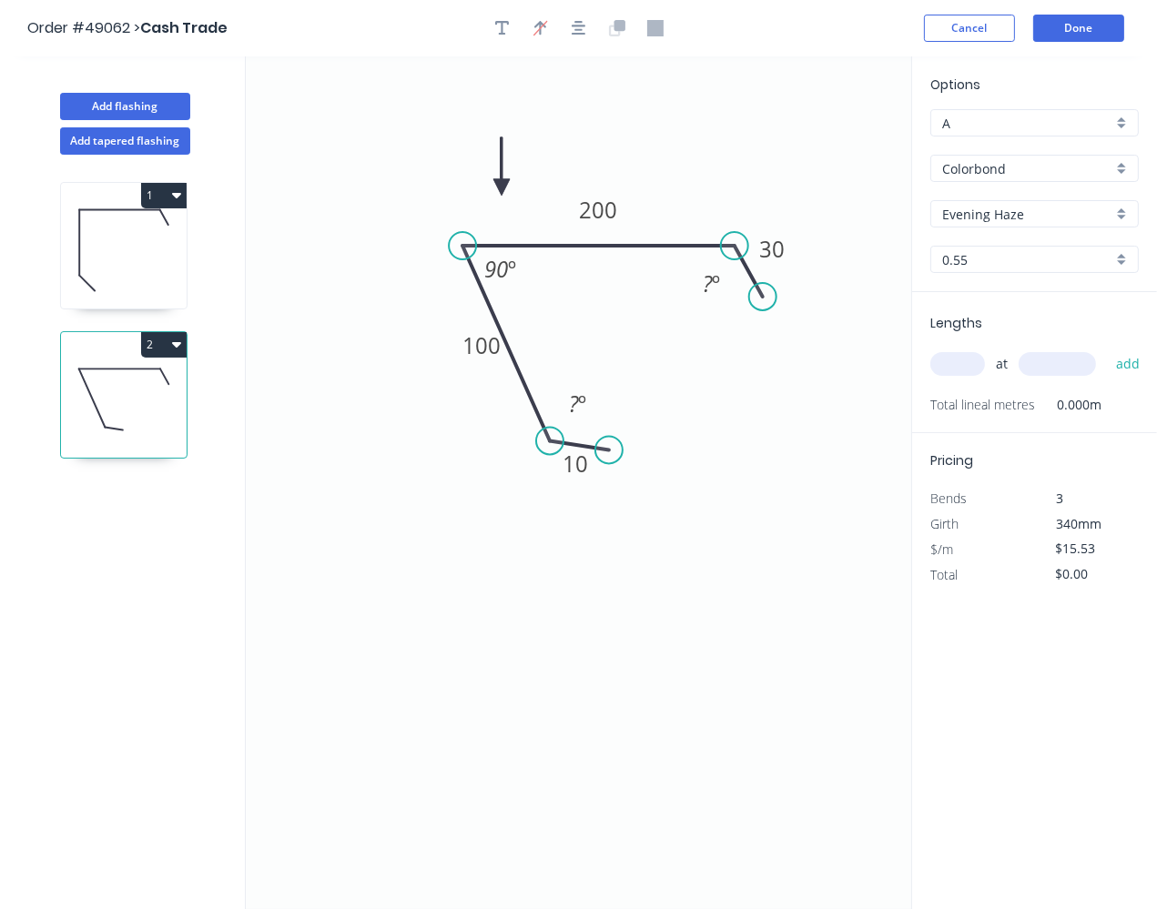
drag, startPoint x: 526, startPoint y: 516, endPoint x: 610, endPoint y: 450, distance: 106.9
click at [610, 450] on circle at bounding box center [608, 450] width 27 height 27
drag, startPoint x: 541, startPoint y: 444, endPoint x: 516, endPoint y: 445, distance: 24.6
click at [516, 445] on circle at bounding box center [515, 450] width 27 height 27
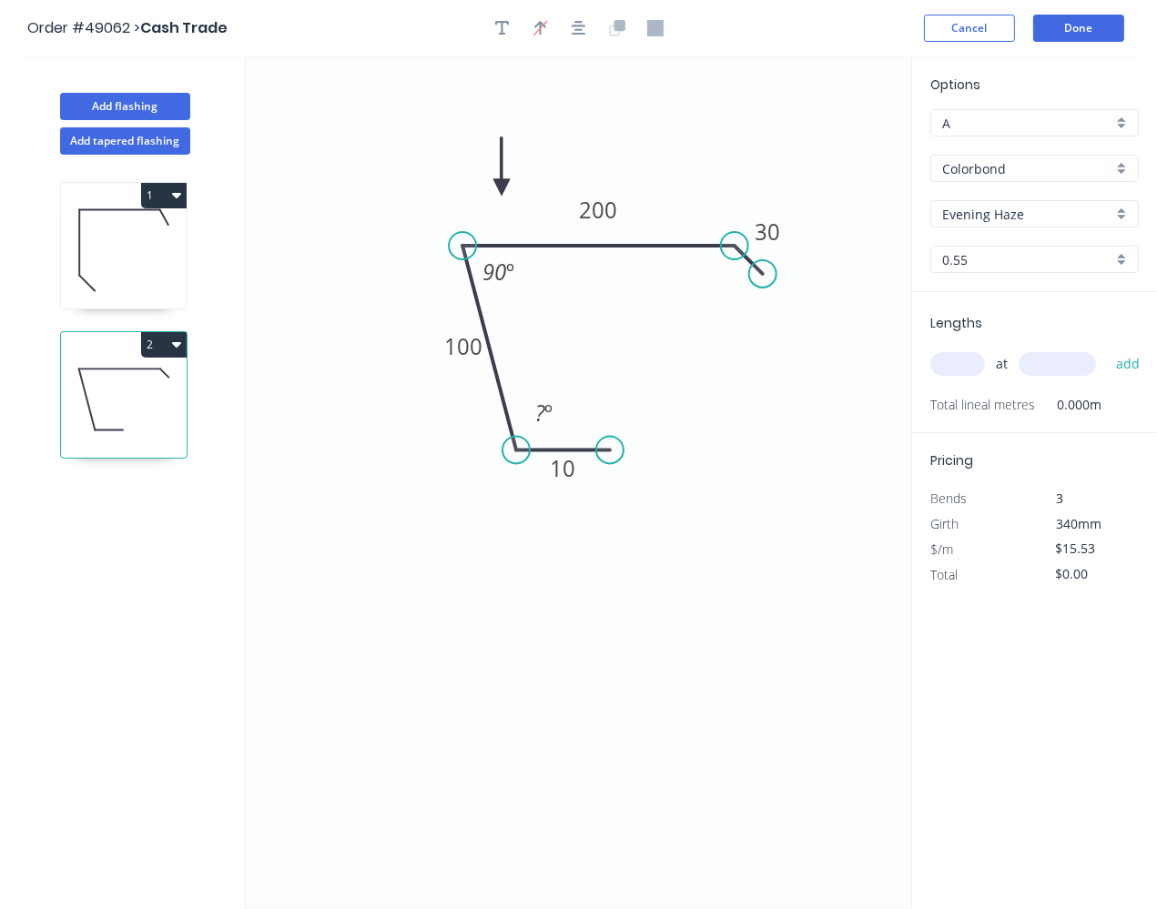
drag, startPoint x: 759, startPoint y: 292, endPoint x: 763, endPoint y: 271, distance: 21.2
click at [763, 271] on circle at bounding box center [762, 273] width 27 height 27
click at [775, 228] on tspan "30" at bounding box center [767, 232] width 25 height 30
click at [502, 263] on tspan "90" at bounding box center [494, 273] width 24 height 30
click at [578, 323] on icon "0 10 100 200 10 80 º ? º" at bounding box center [578, 482] width 665 height 853
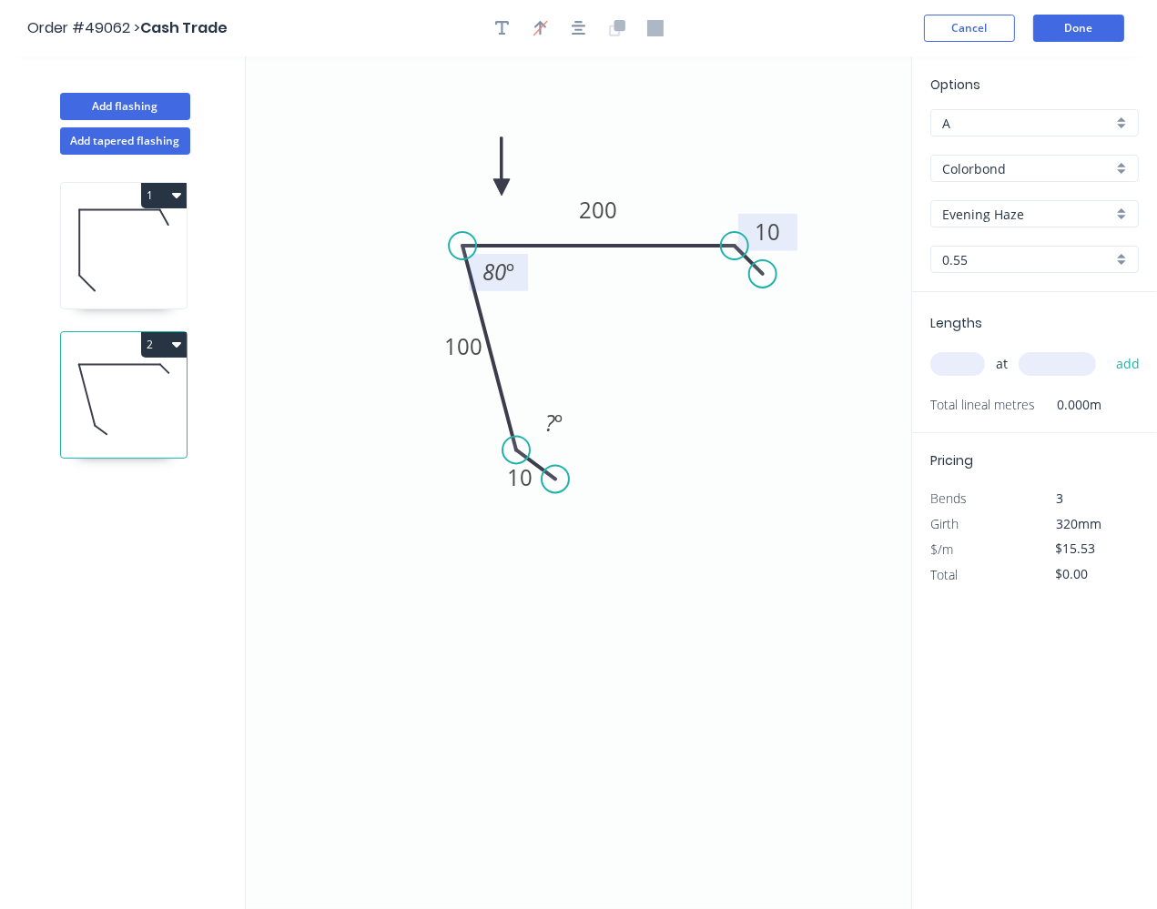
drag, startPoint x: 609, startPoint y: 444, endPoint x: 555, endPoint y: 479, distance: 63.9
click at [555, 479] on circle at bounding box center [555, 478] width 27 height 27
click at [554, 437] on tspan "º" at bounding box center [558, 424] width 8 height 30
click at [584, 489] on div "Hide angle" at bounding box center [648, 493] width 183 height 37
click at [964, 366] on input "text" at bounding box center [957, 364] width 55 height 24
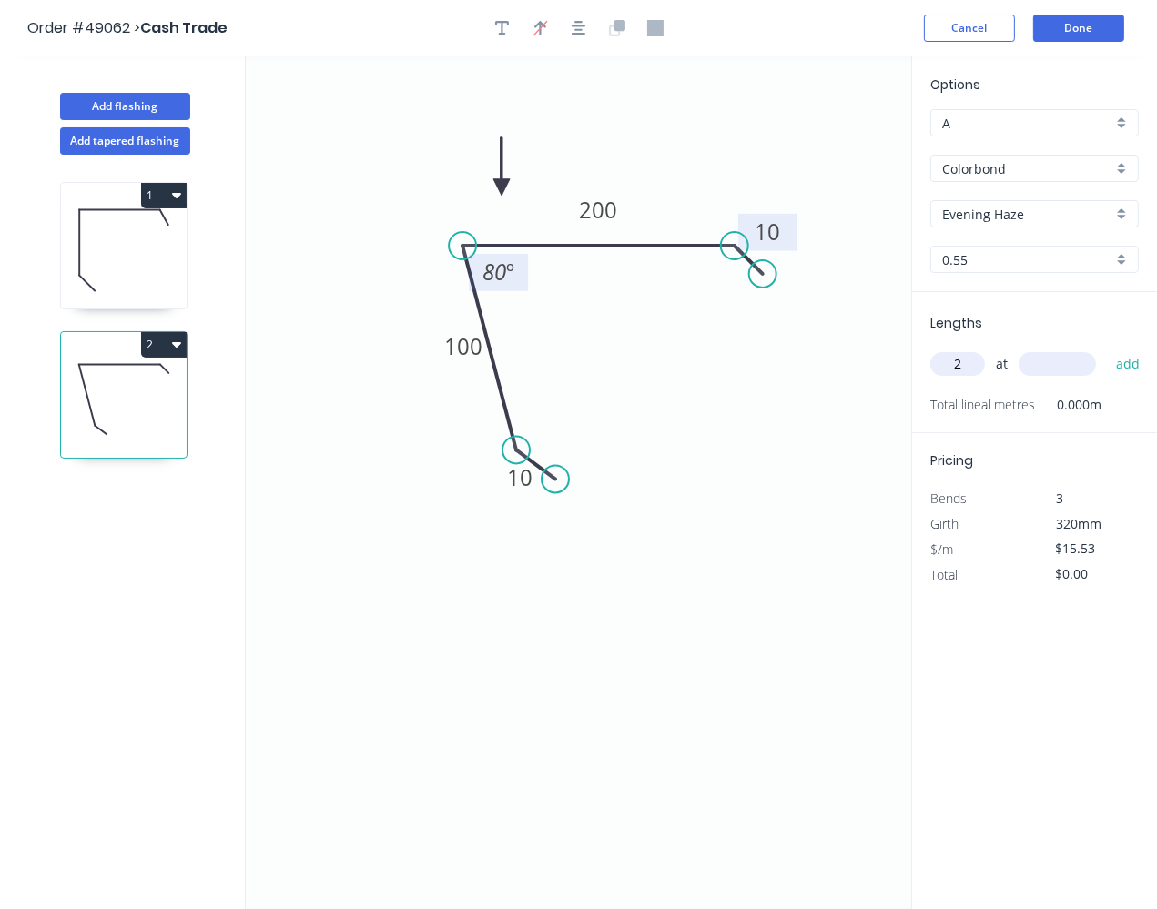
type input "2"
click at [1077, 370] on input "text" at bounding box center [1057, 364] width 77 height 24
type input "3"
type input "3500"
click at [1114, 368] on button "add" at bounding box center [1128, 364] width 43 height 31
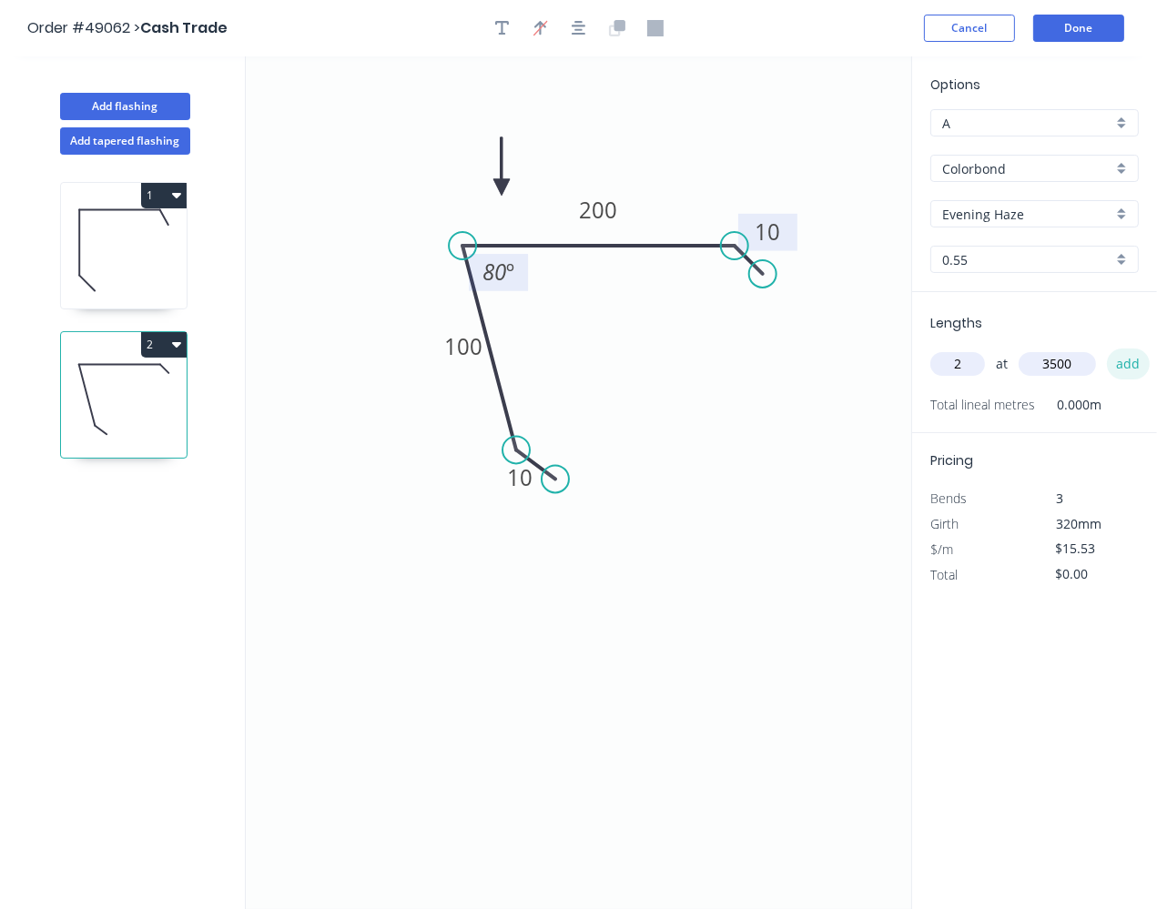
type input "$108.71"
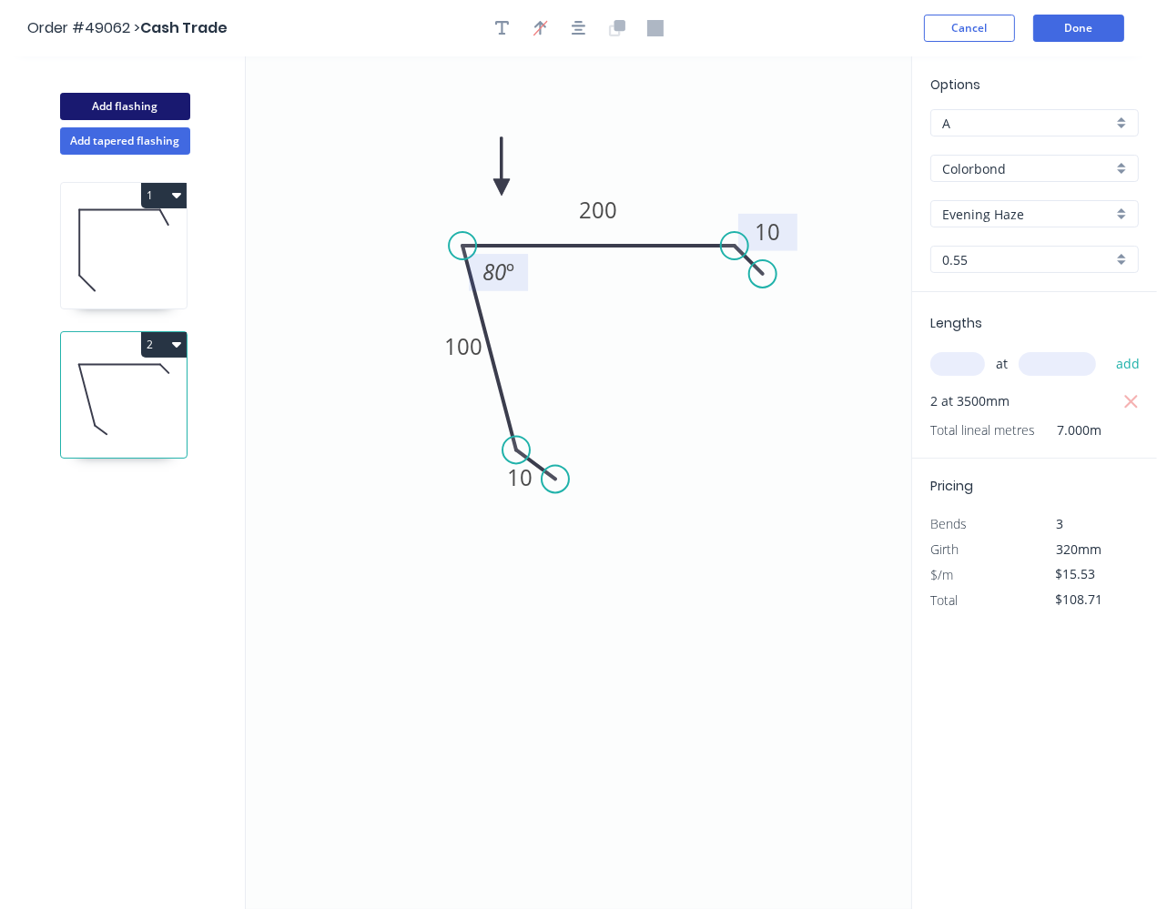
click at [139, 105] on button "Add flashing" at bounding box center [125, 106] width 130 height 27
type input "$0.00"
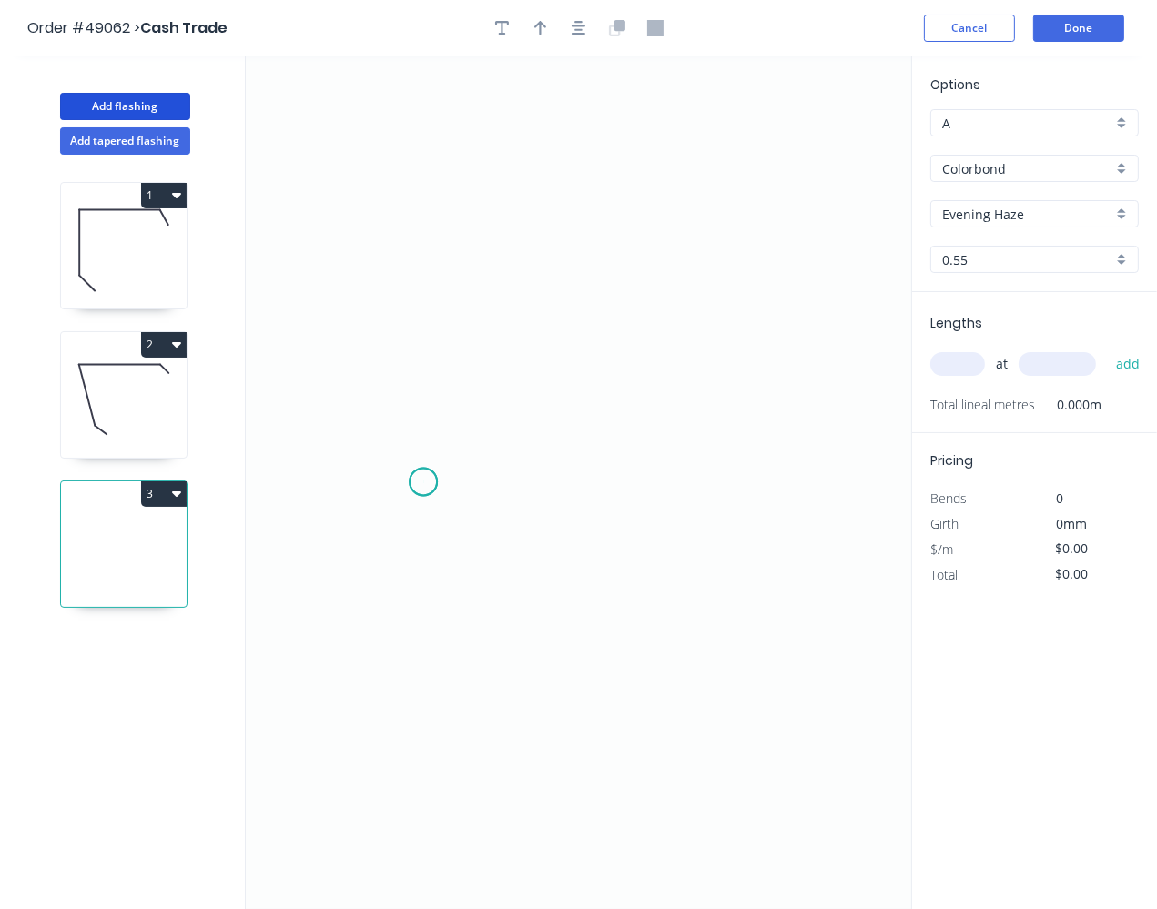
click at [423, 481] on icon "0" at bounding box center [578, 482] width 665 height 853
click at [435, 439] on icon "0" at bounding box center [578, 482] width 665 height 853
click at [723, 403] on icon "0 ?" at bounding box center [578, 482] width 665 height 853
click at [749, 243] on icon "0 ? ? ? º" at bounding box center [578, 482] width 665 height 853
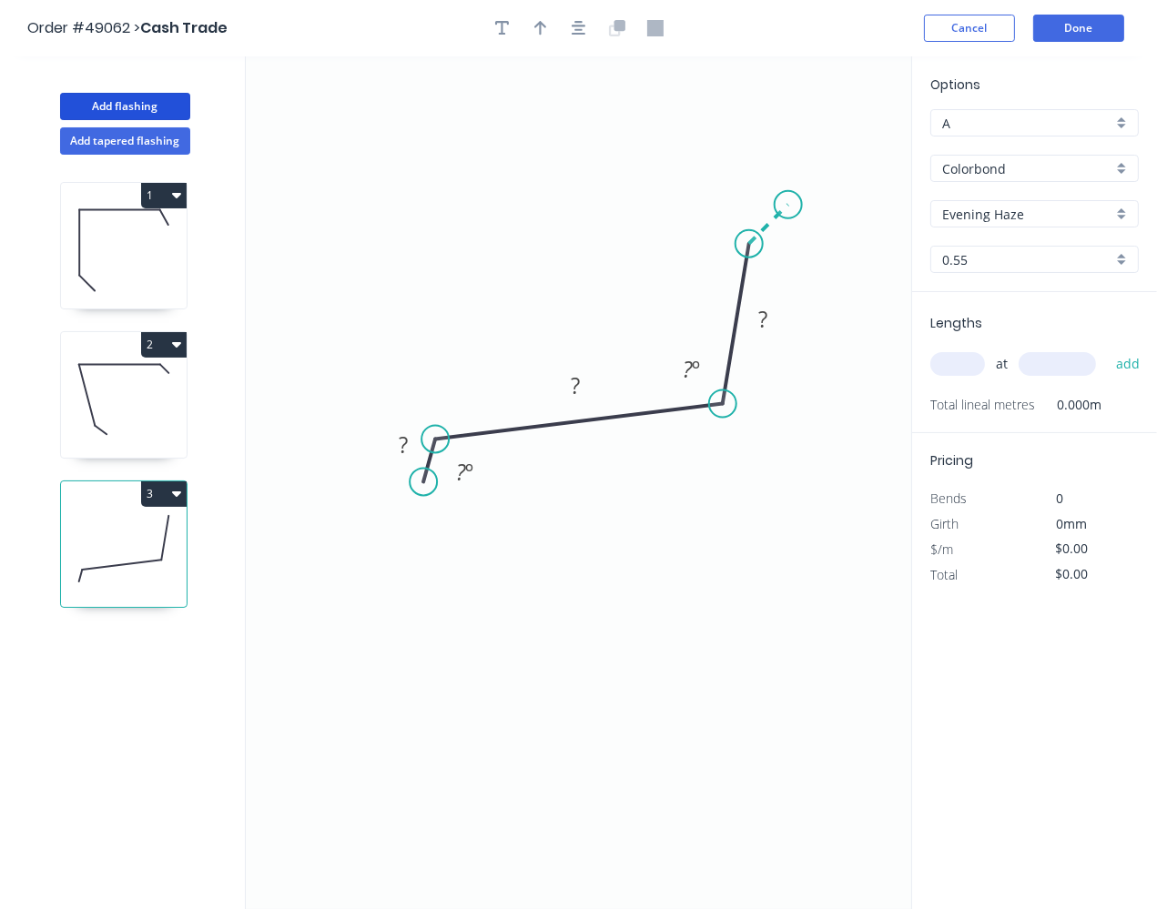
click at [788, 201] on icon "0 ? ? ? ? º ? º" at bounding box center [578, 482] width 665 height 853
click at [786, 208] on circle at bounding box center [788, 204] width 27 height 27
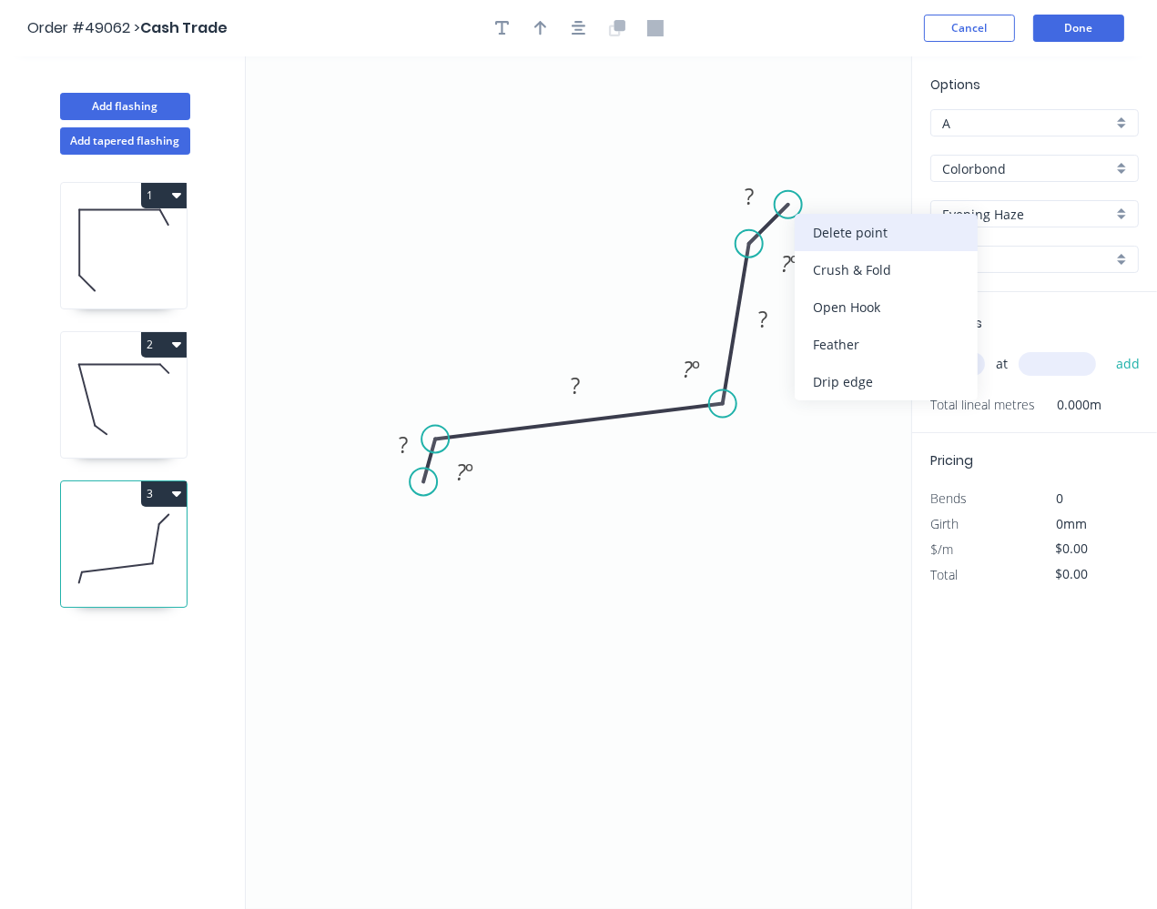
click at [821, 231] on div "Delete point" at bounding box center [886, 232] width 183 height 37
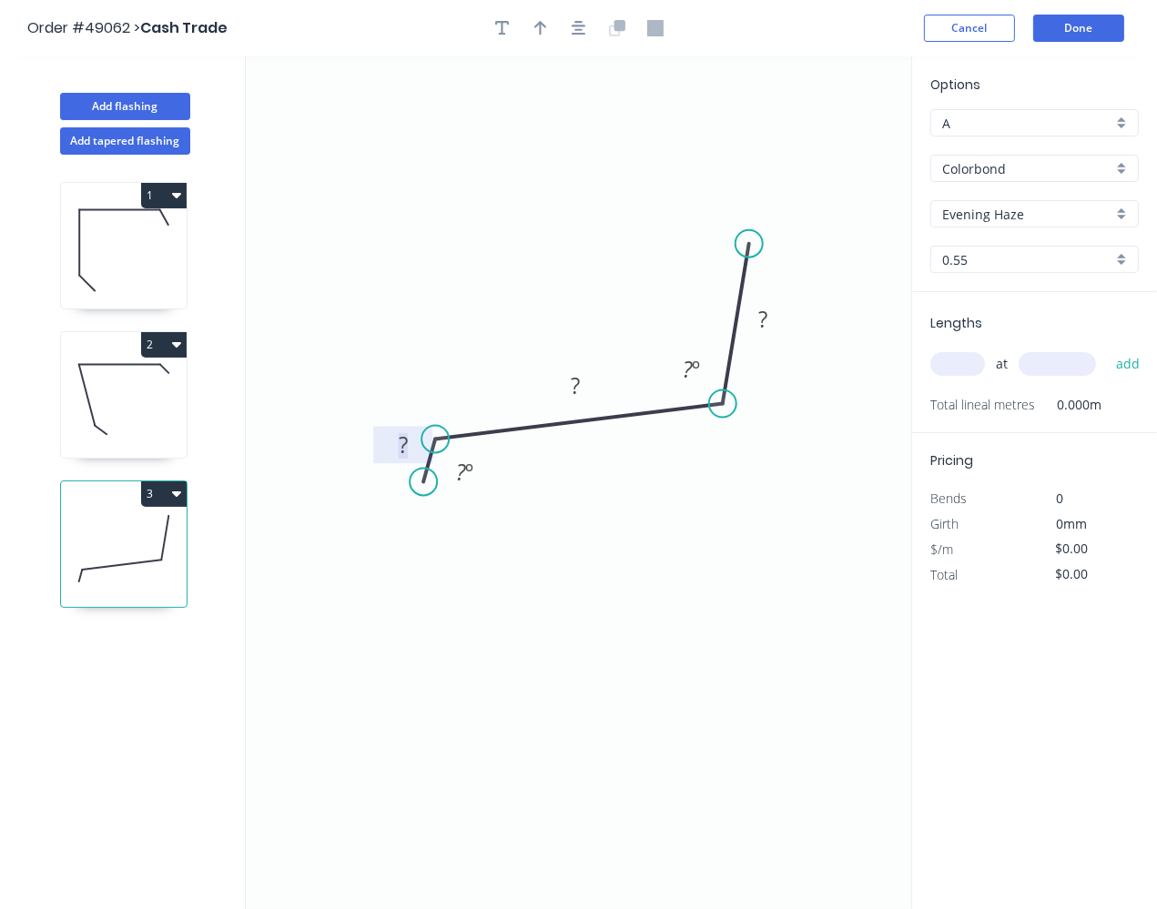
click at [405, 443] on tspan "?" at bounding box center [403, 445] width 9 height 30
click at [573, 376] on tspan "?" at bounding box center [575, 385] width 9 height 30
click at [774, 317] on rect at bounding box center [763, 321] width 36 height 25
click at [783, 400] on icon "0 10 200 70 ? º ? º" at bounding box center [578, 482] width 665 height 853
type input "$11.27"
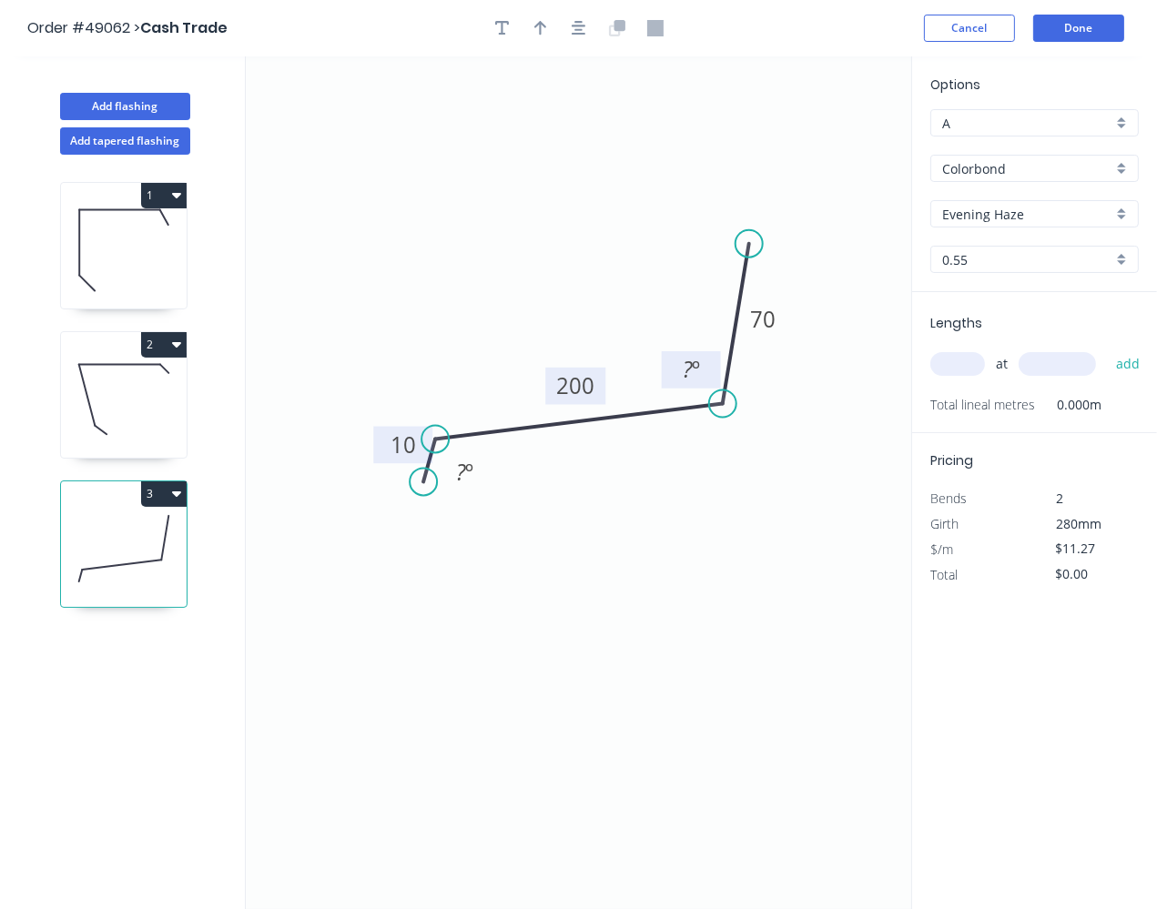
click at [674, 367] on rect at bounding box center [691, 371] width 36 height 25
click at [610, 562] on icon "0 10 200 70 ? º 170 º" at bounding box center [578, 482] width 665 height 853
click at [546, 32] on icon "button" at bounding box center [540, 28] width 13 height 16
drag, startPoint x: 816, startPoint y: 131, endPoint x: 582, endPoint y: 251, distance: 263.0
click at [569, 261] on icon "0 10 200 70 ? º 170 º" at bounding box center [578, 482] width 665 height 853
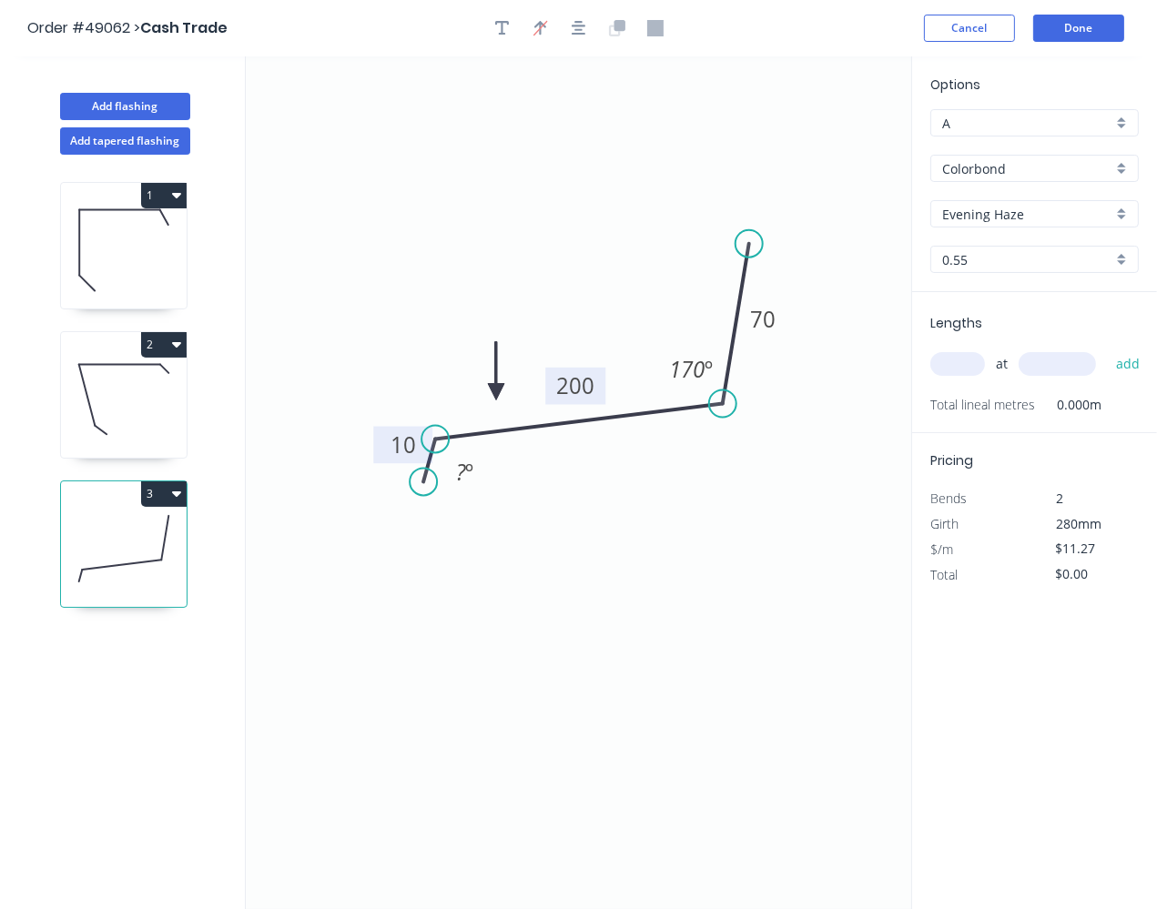
drag, startPoint x: 822, startPoint y: 148, endPoint x: 496, endPoint y: 391, distance: 406.5
click at [496, 391] on icon at bounding box center [496, 371] width 16 height 58
drag, startPoint x: 744, startPoint y: 603, endPoint x: 978, endPoint y: 451, distance: 280.2
click at [745, 603] on icon "0 10 200 70 ? º 170 º" at bounding box center [578, 482] width 665 height 853
click at [961, 370] on input "text" at bounding box center [957, 364] width 55 height 24
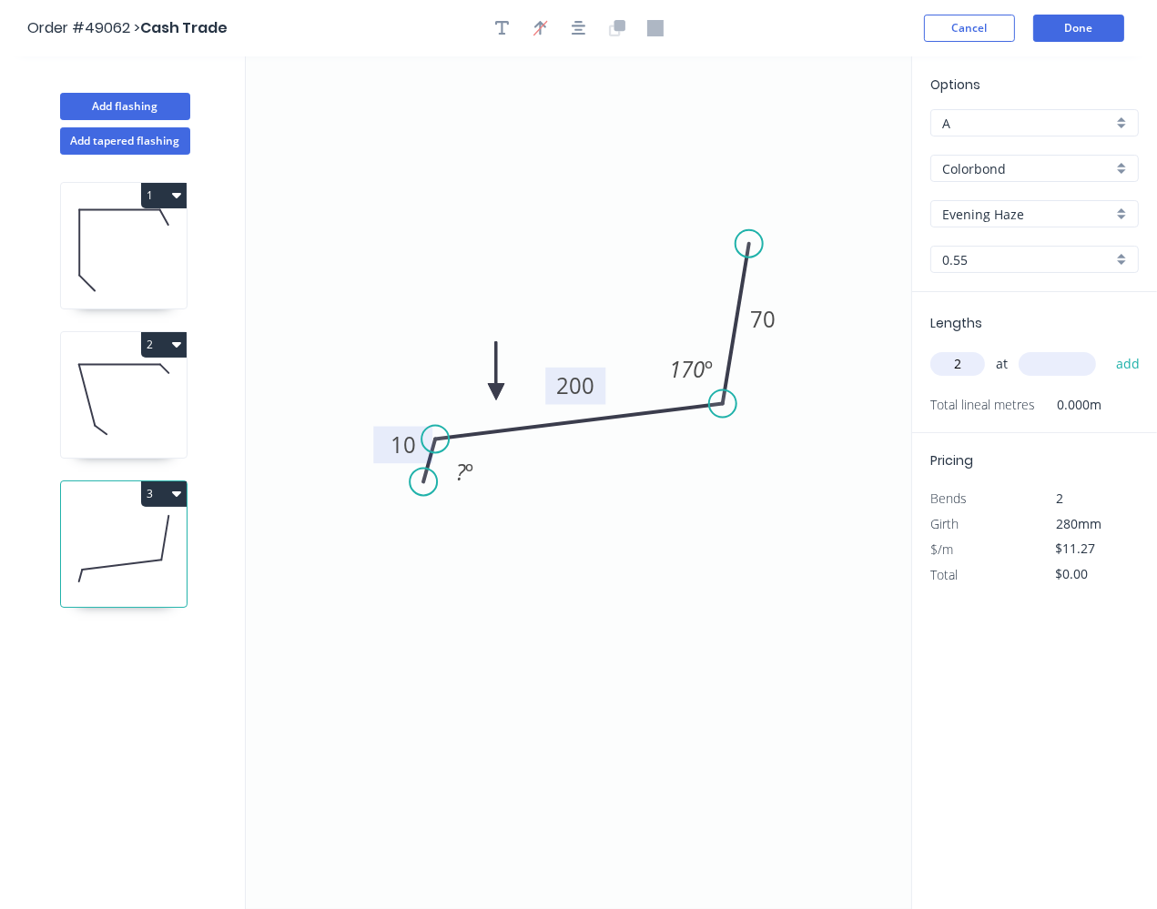
type input "2"
click at [1064, 364] on input "text" at bounding box center [1057, 364] width 77 height 24
type input "5000"
click at [1119, 370] on button "add" at bounding box center [1128, 364] width 43 height 31
type input "$112.70"
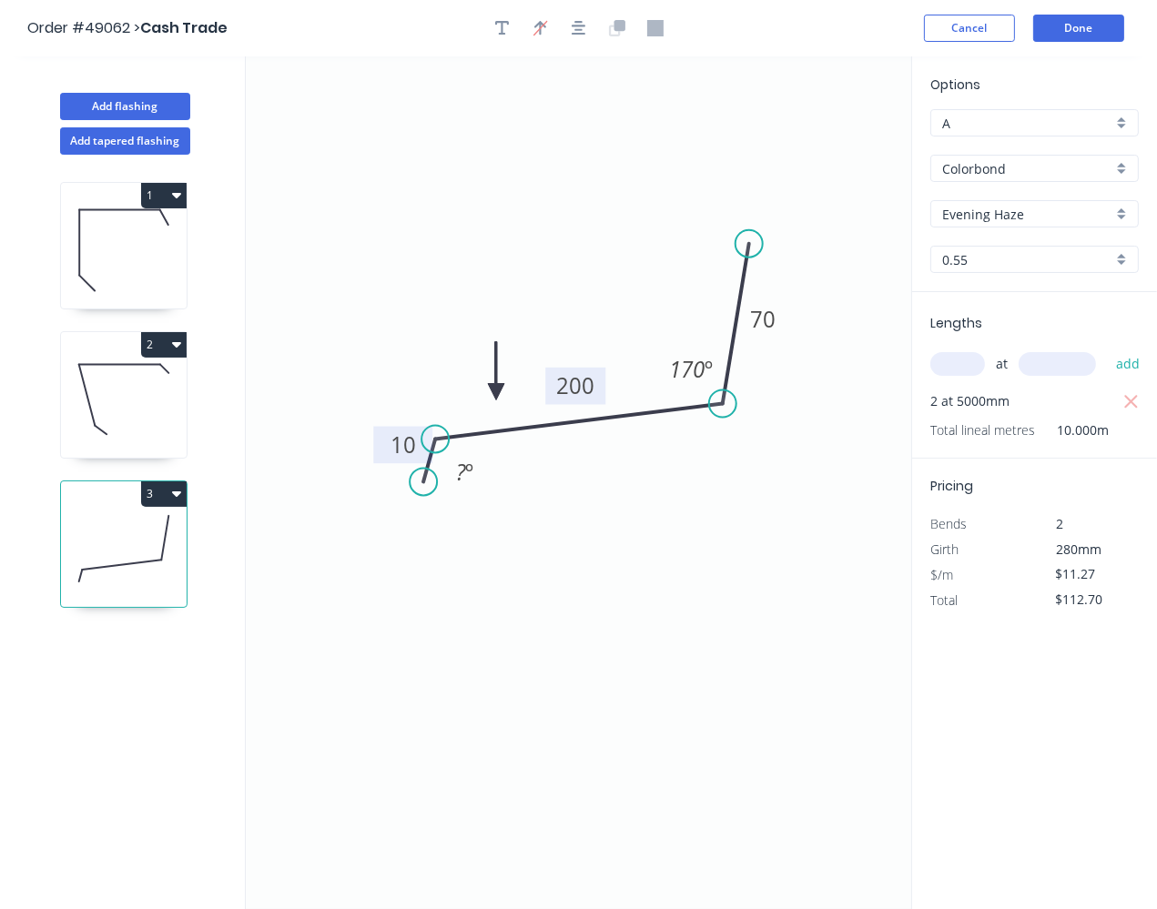
click at [119, 380] on icon at bounding box center [124, 399] width 126 height 117
type input "$15.53"
type input "$108.71"
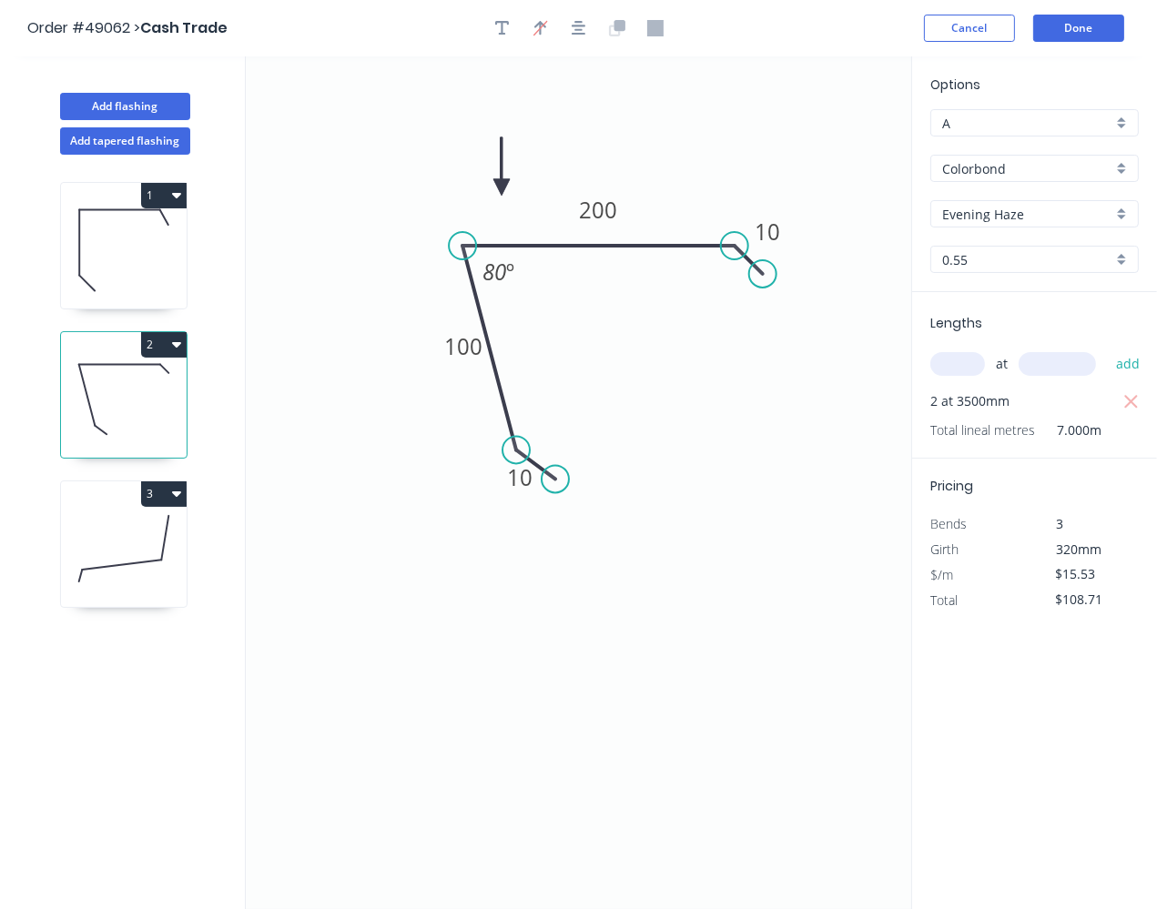
click at [1074, 43] on header "Order #49062 > Cash Trade Cancel Done" at bounding box center [578, 28] width 1157 height 56
click at [1076, 34] on button "Done" at bounding box center [1078, 28] width 91 height 27
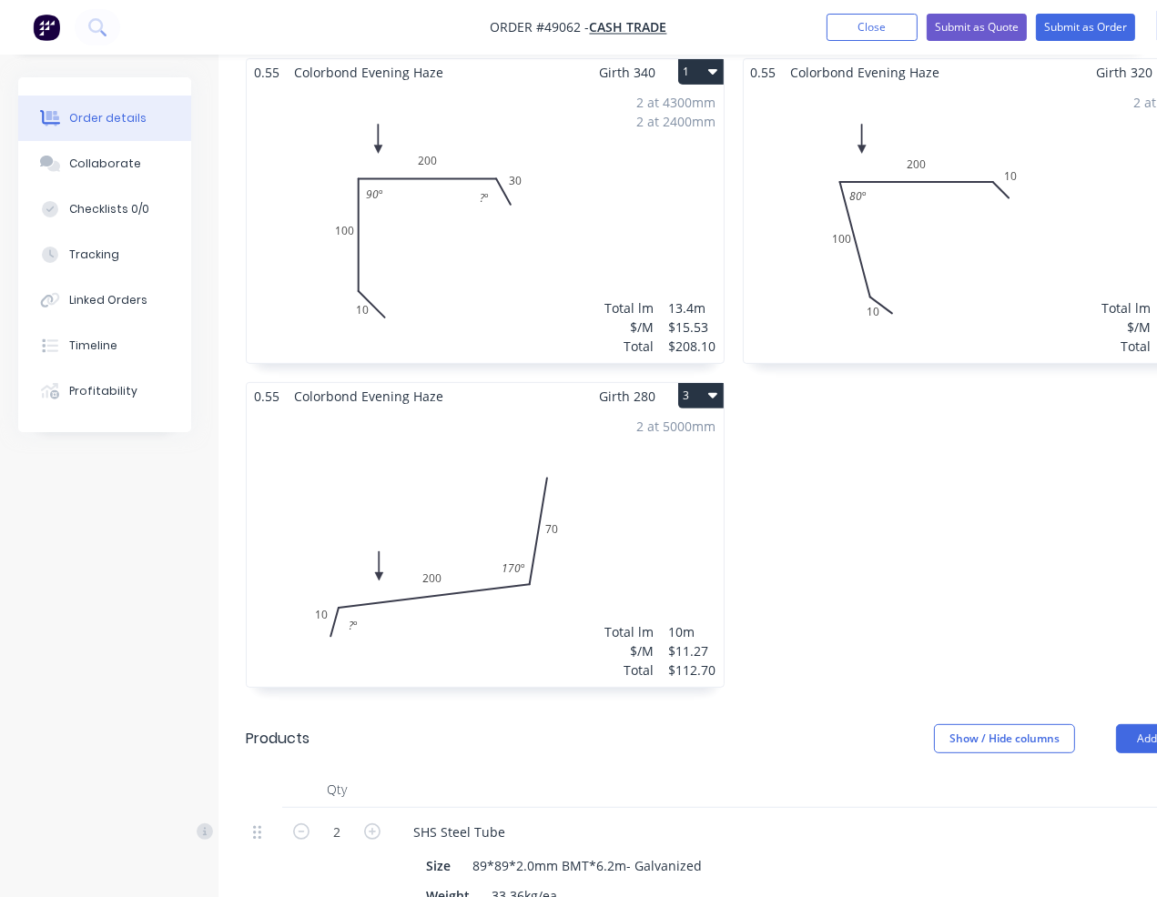
scroll to position [496, 0]
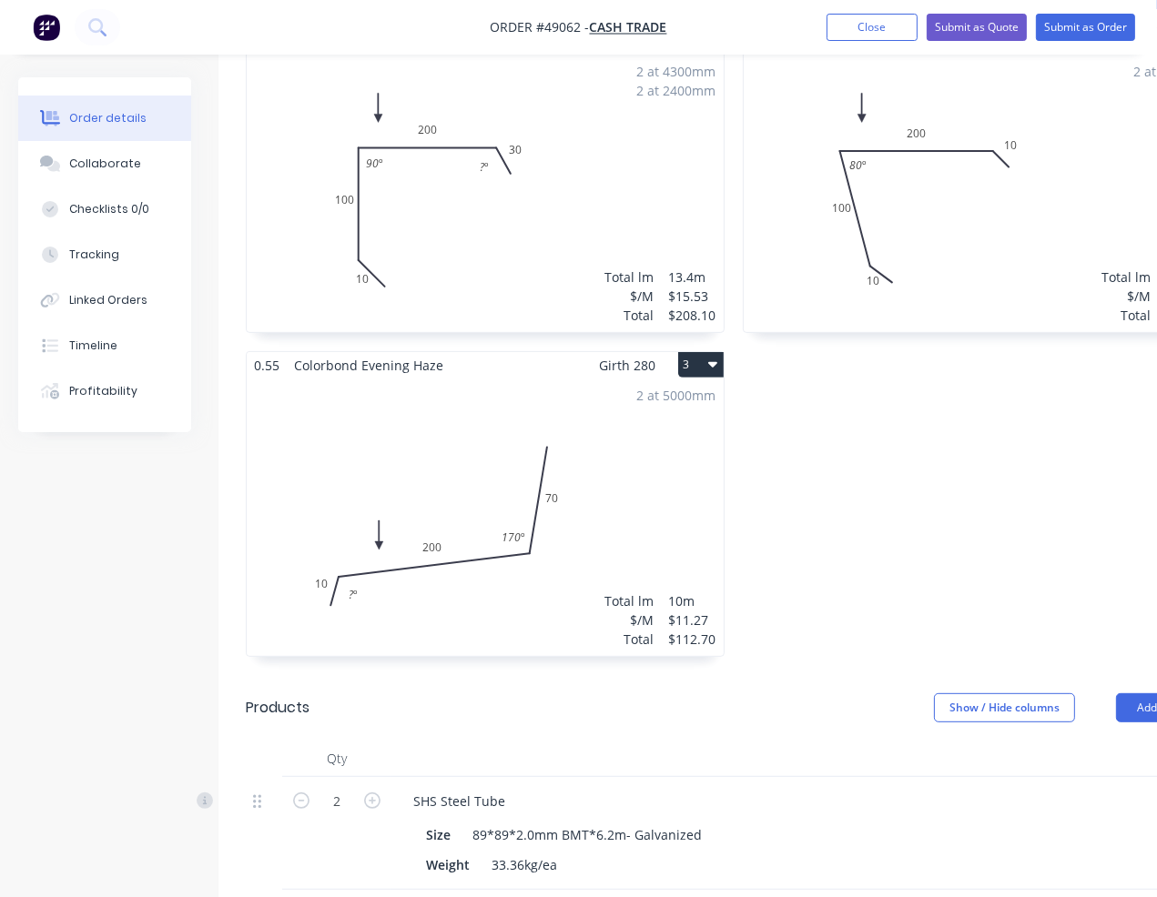
click at [439, 552] on div "2 at 5000mm Total lm $/M Total 10m $11.27 $112.70" at bounding box center [485, 518] width 477 height 278
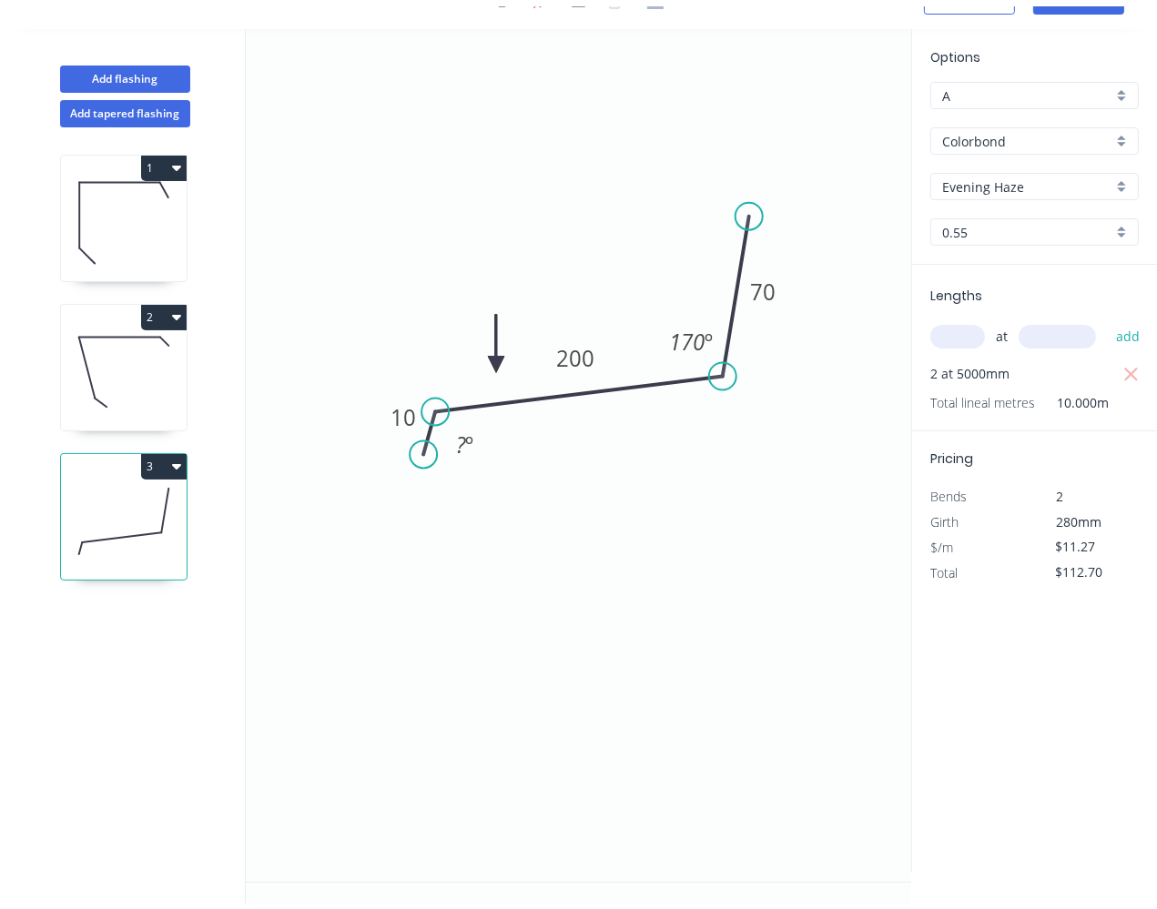
scroll to position [31, 0]
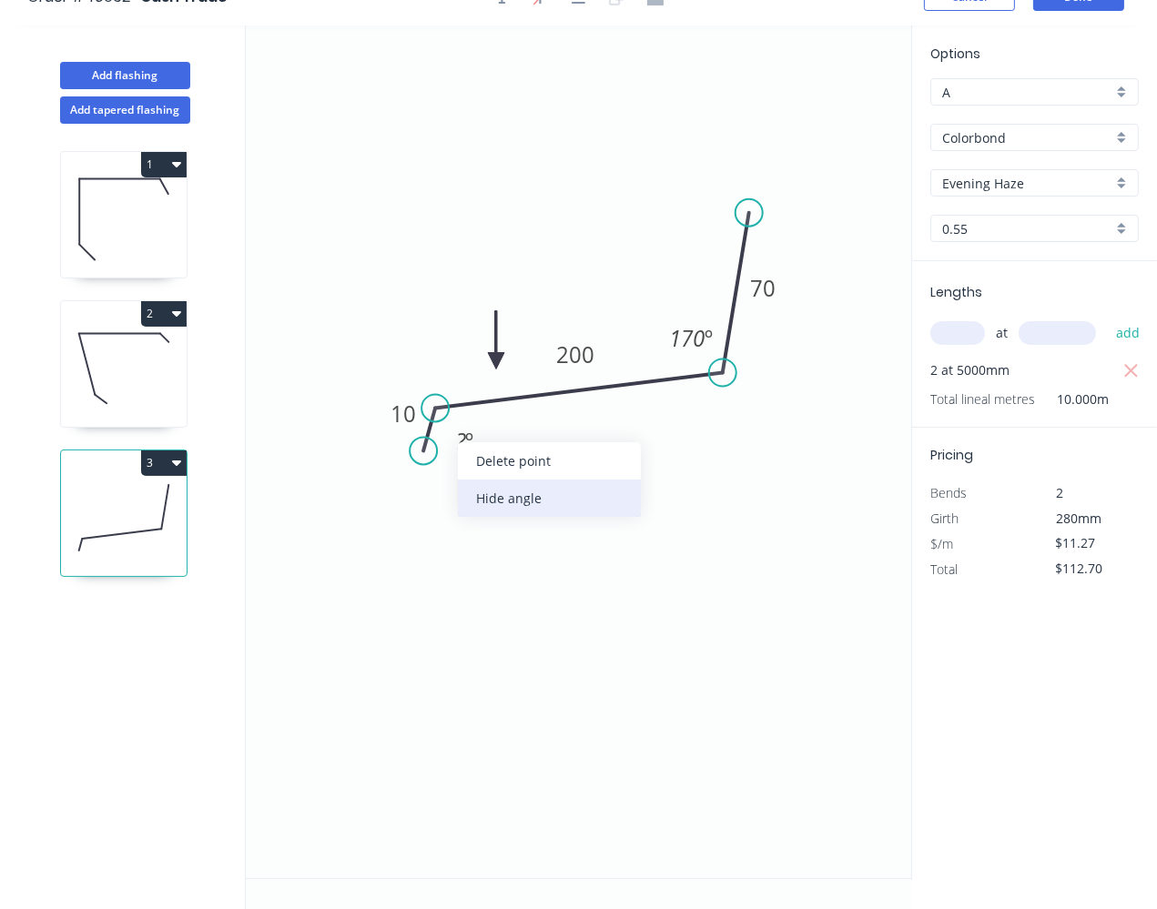
click at [486, 487] on div "Hide angle" at bounding box center [549, 498] width 183 height 37
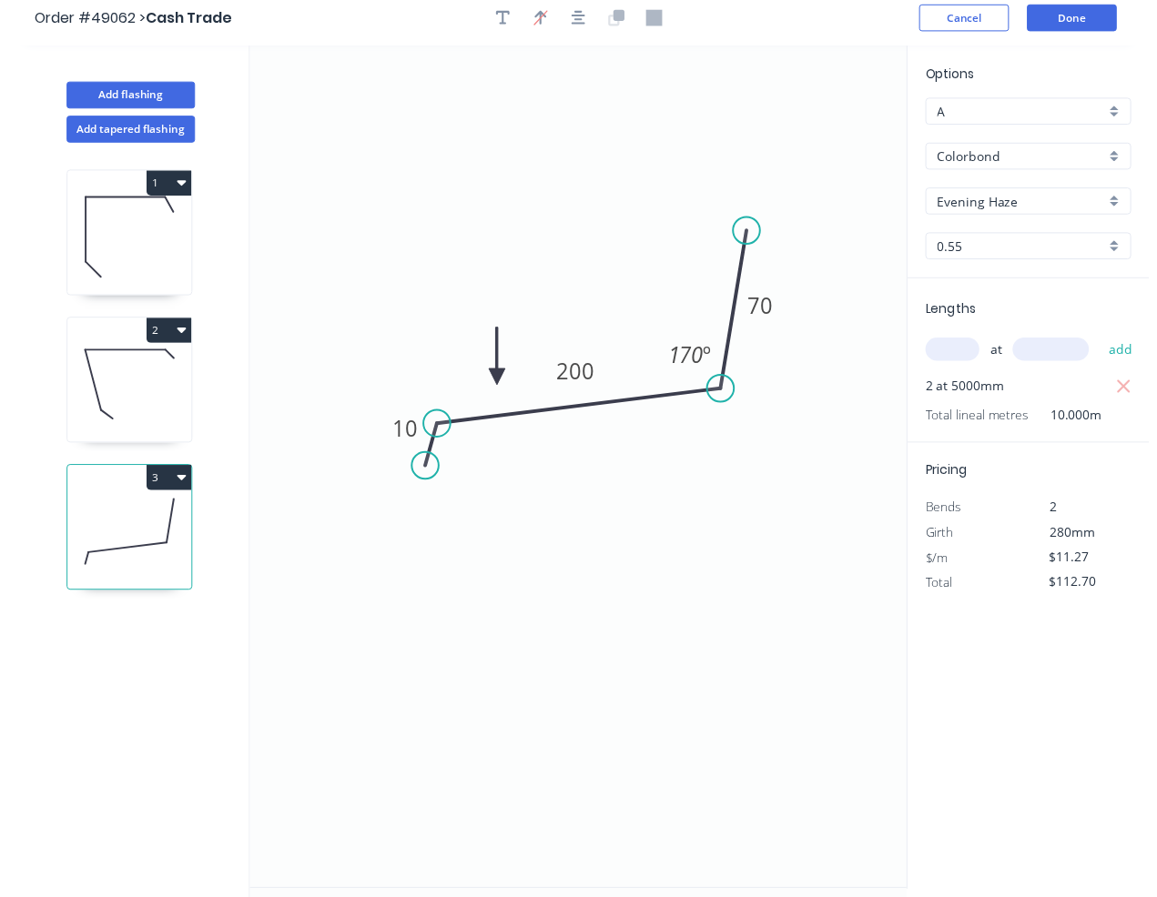
scroll to position [0, 0]
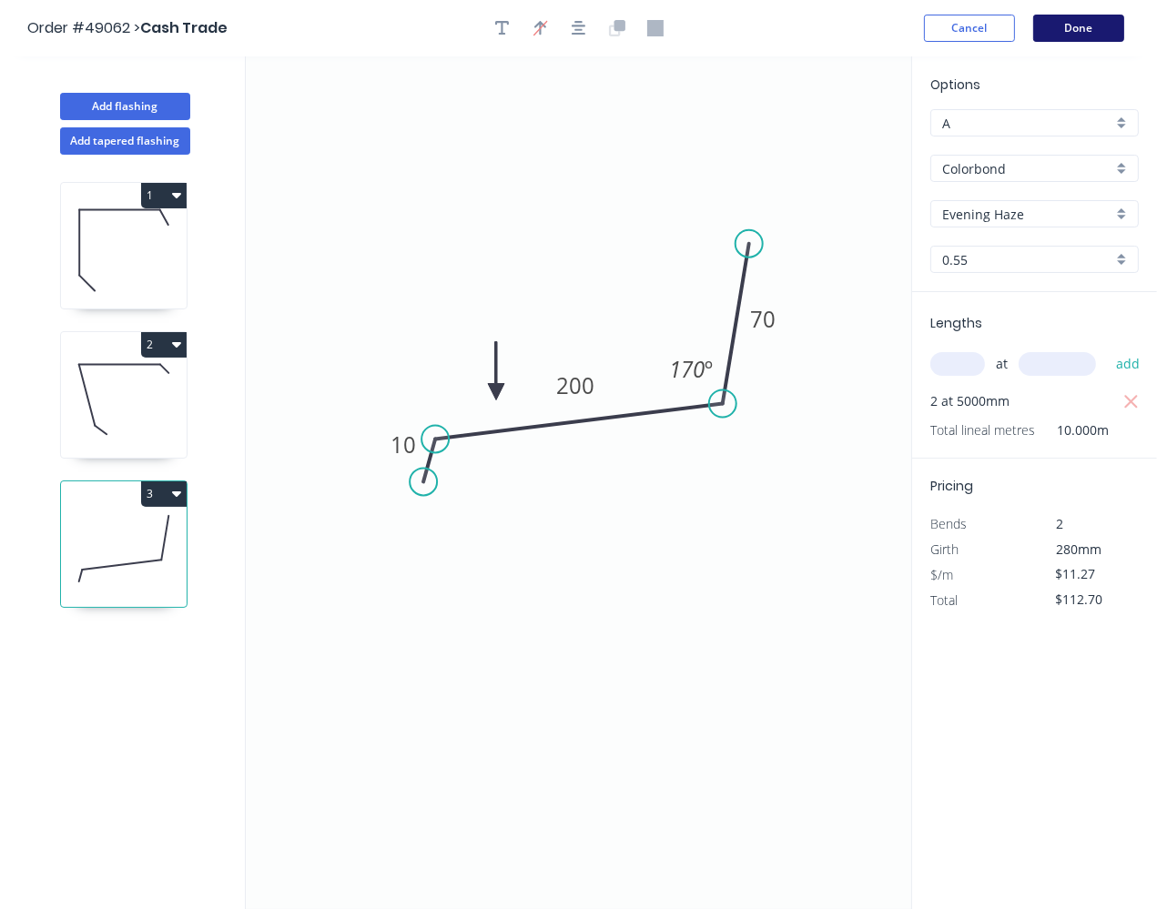
click at [1089, 27] on button "Done" at bounding box center [1078, 28] width 91 height 27
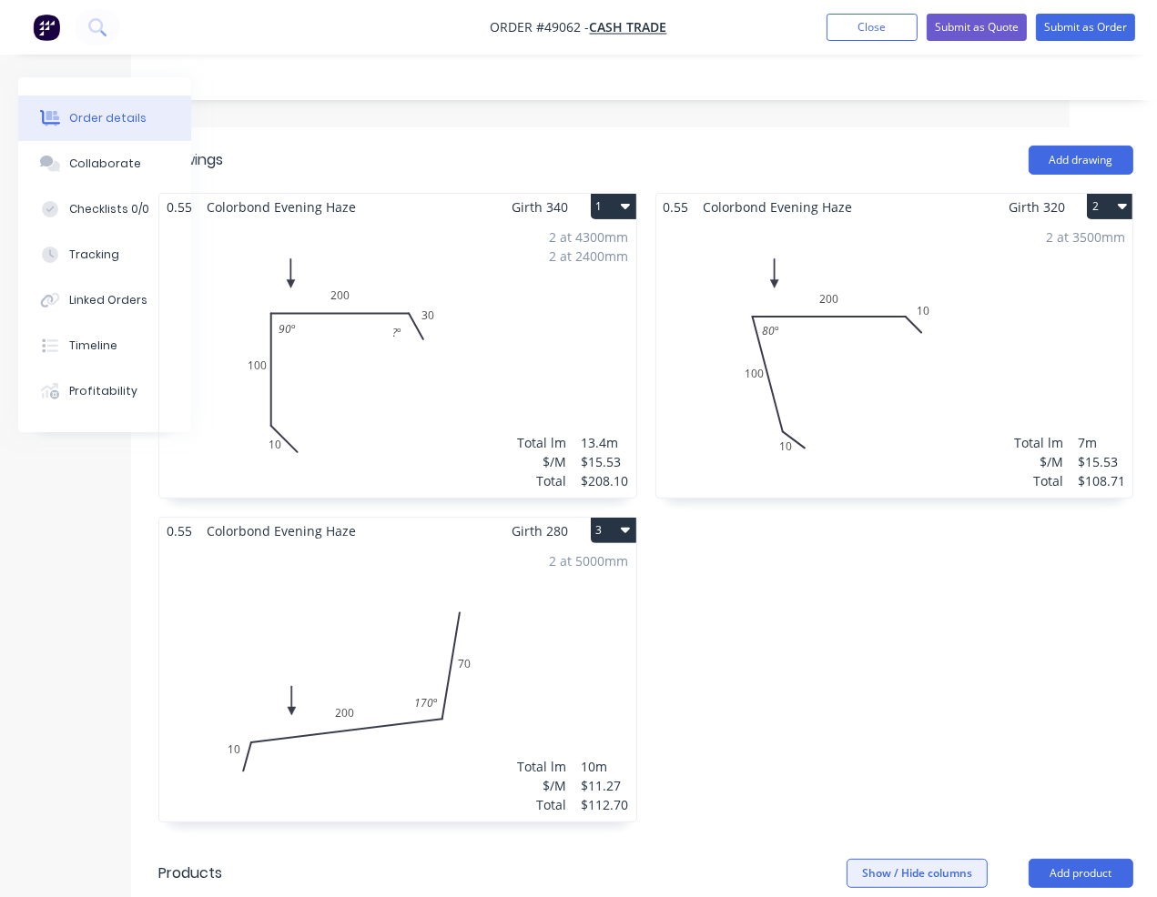
scroll to position [330, 96]
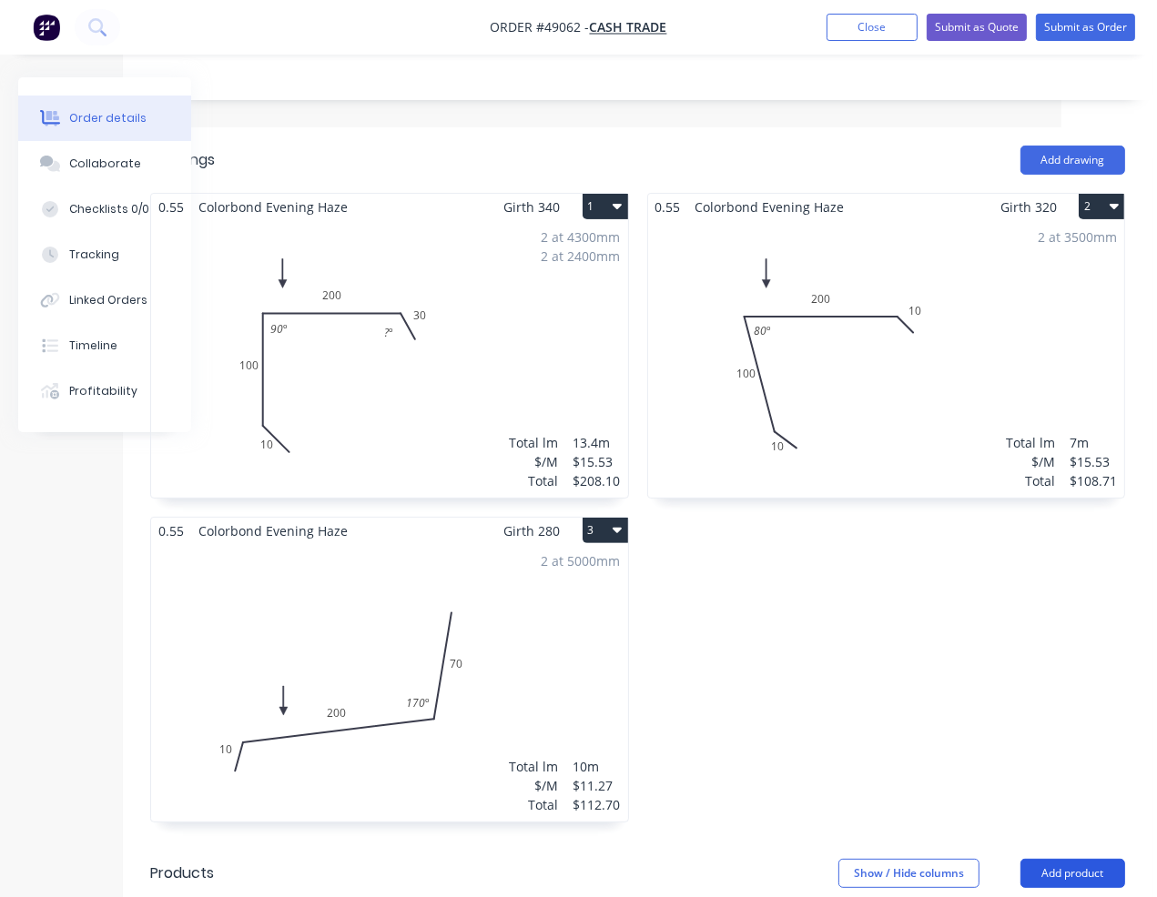
click at [1039, 859] on button "Add product" at bounding box center [1072, 873] width 105 height 29
click at [1055, 859] on button "Add product" at bounding box center [1072, 873] width 105 height 29
click at [1053, 871] on button "Add product" at bounding box center [1072, 873] width 105 height 29
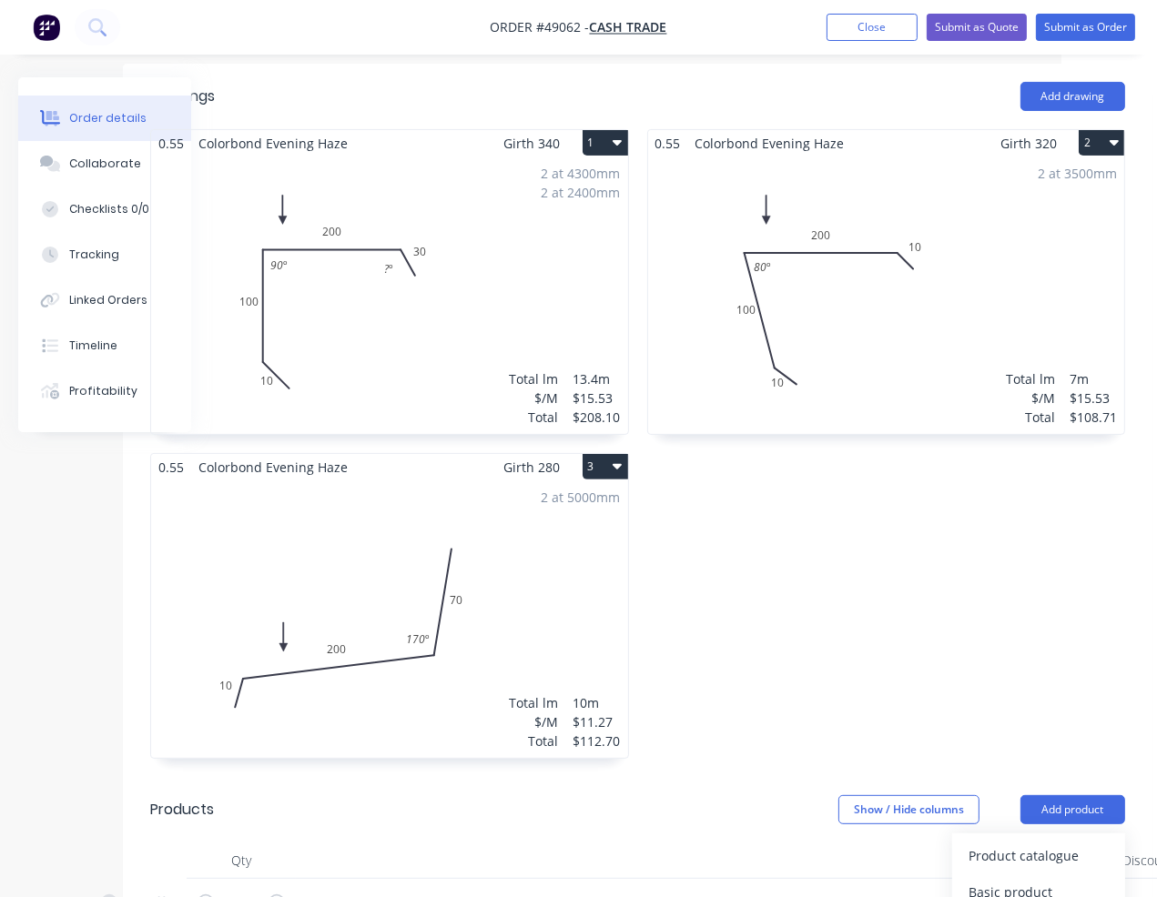
scroll to position [579, 96]
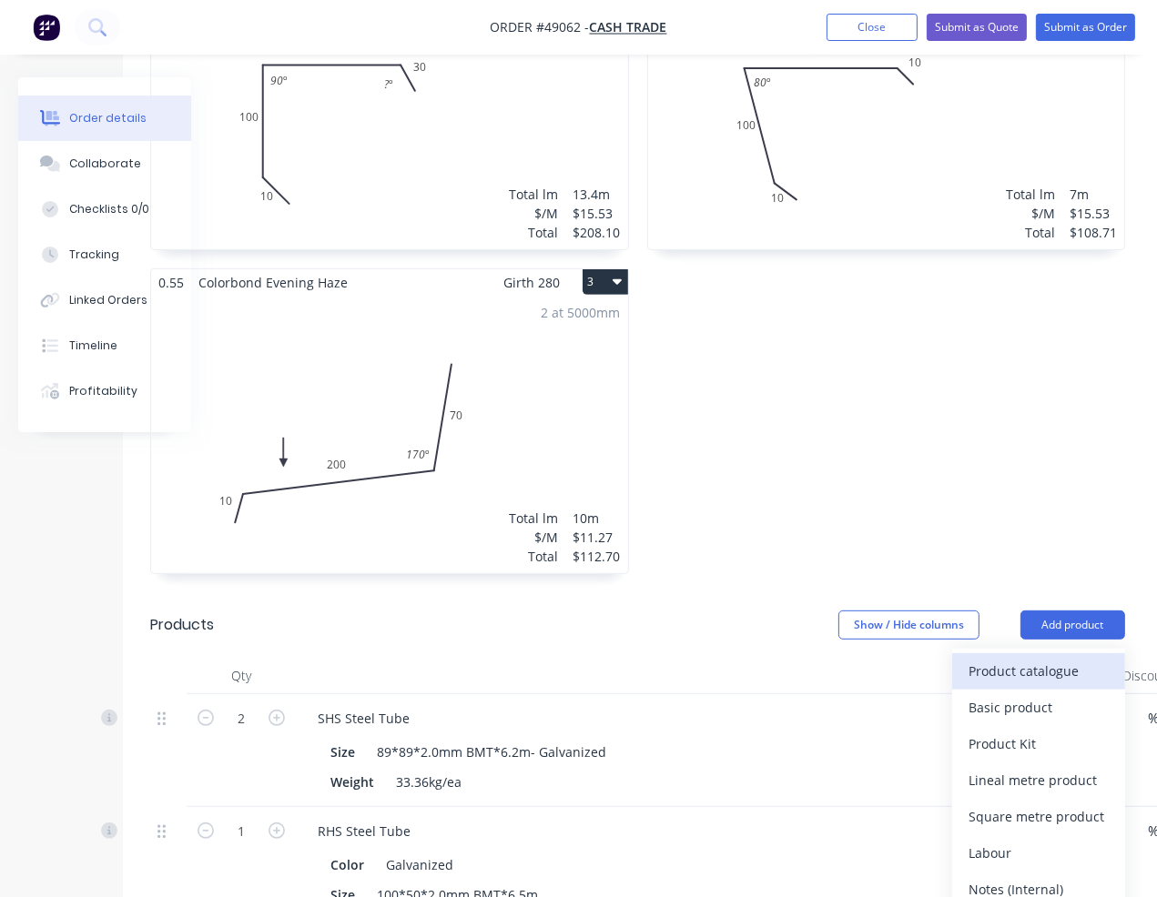
click at [1043, 664] on div "Product catalogue" at bounding box center [1038, 671] width 140 height 26
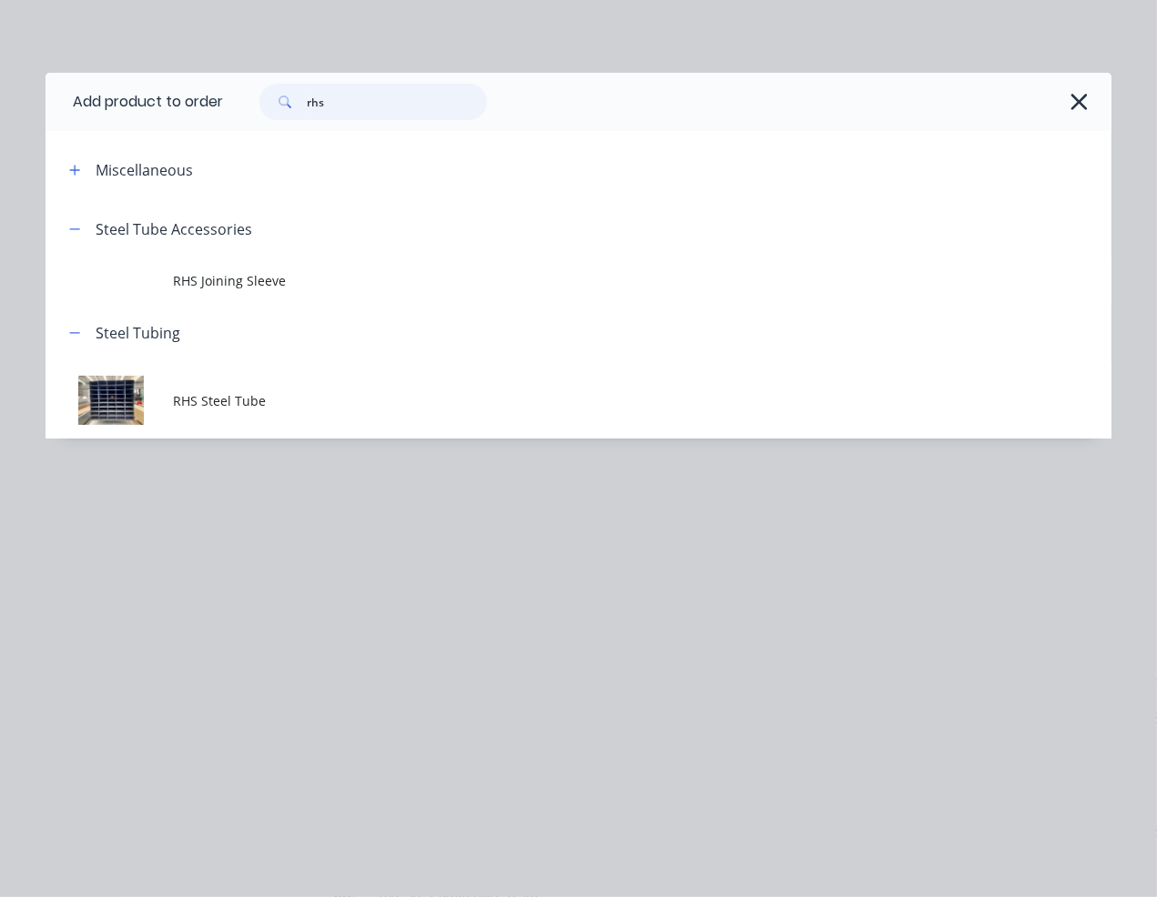
drag, startPoint x: 357, startPoint y: 107, endPoint x: 220, endPoint y: 103, distance: 136.6
click at [220, 103] on header "Add product to order rhs" at bounding box center [579, 102] width 1066 height 58
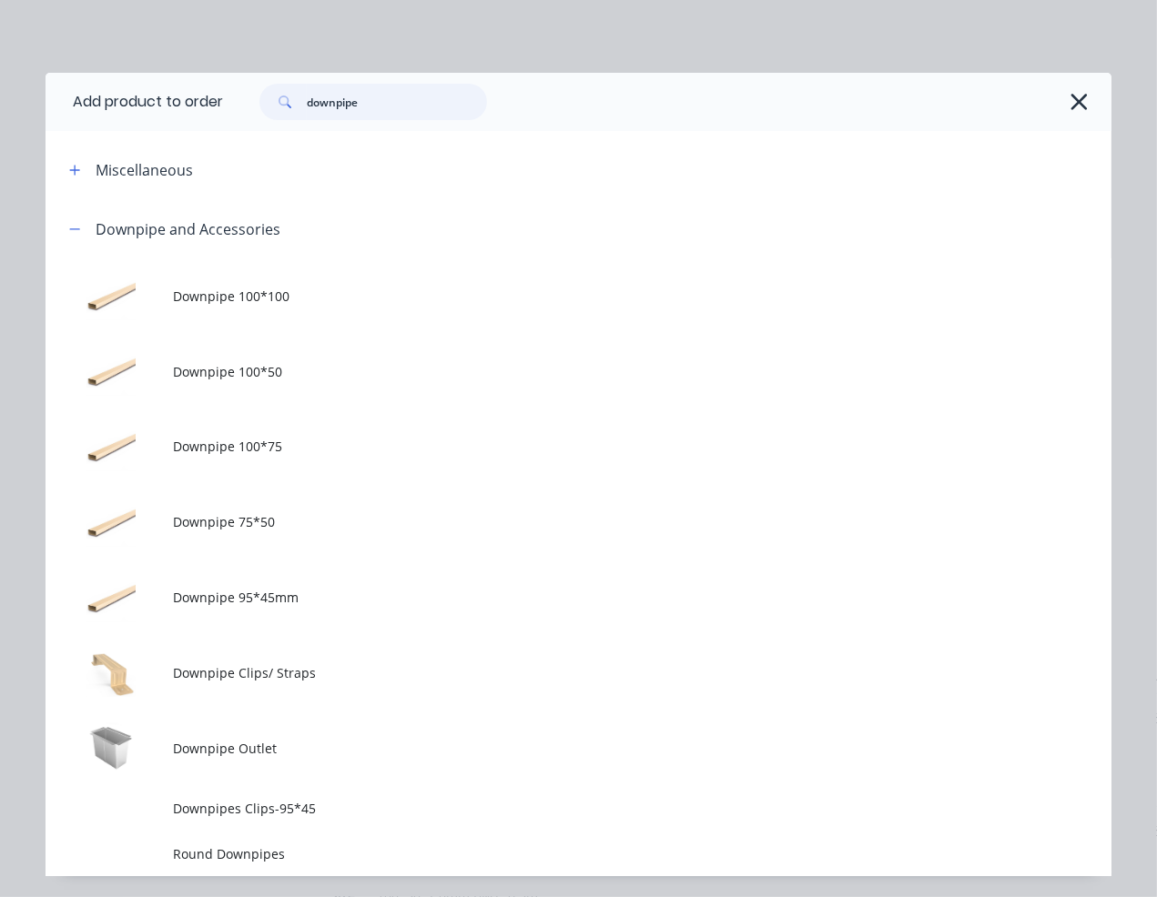
type input "downpipe"
drag, startPoint x: 407, startPoint y: 97, endPoint x: 260, endPoint y: 97, distance: 146.5
click at [260, 96] on div "downpipe" at bounding box center [373, 102] width 228 height 36
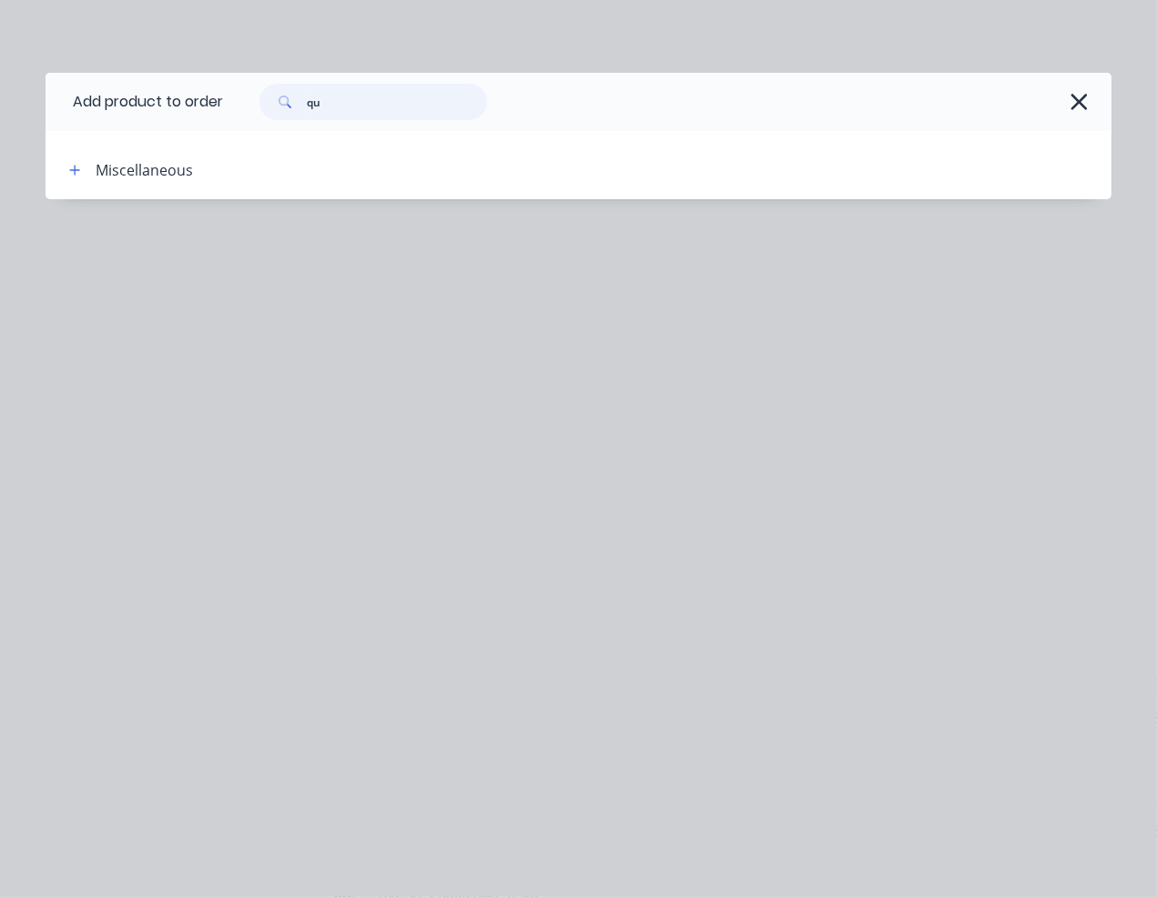
type input "q"
type input "concre"
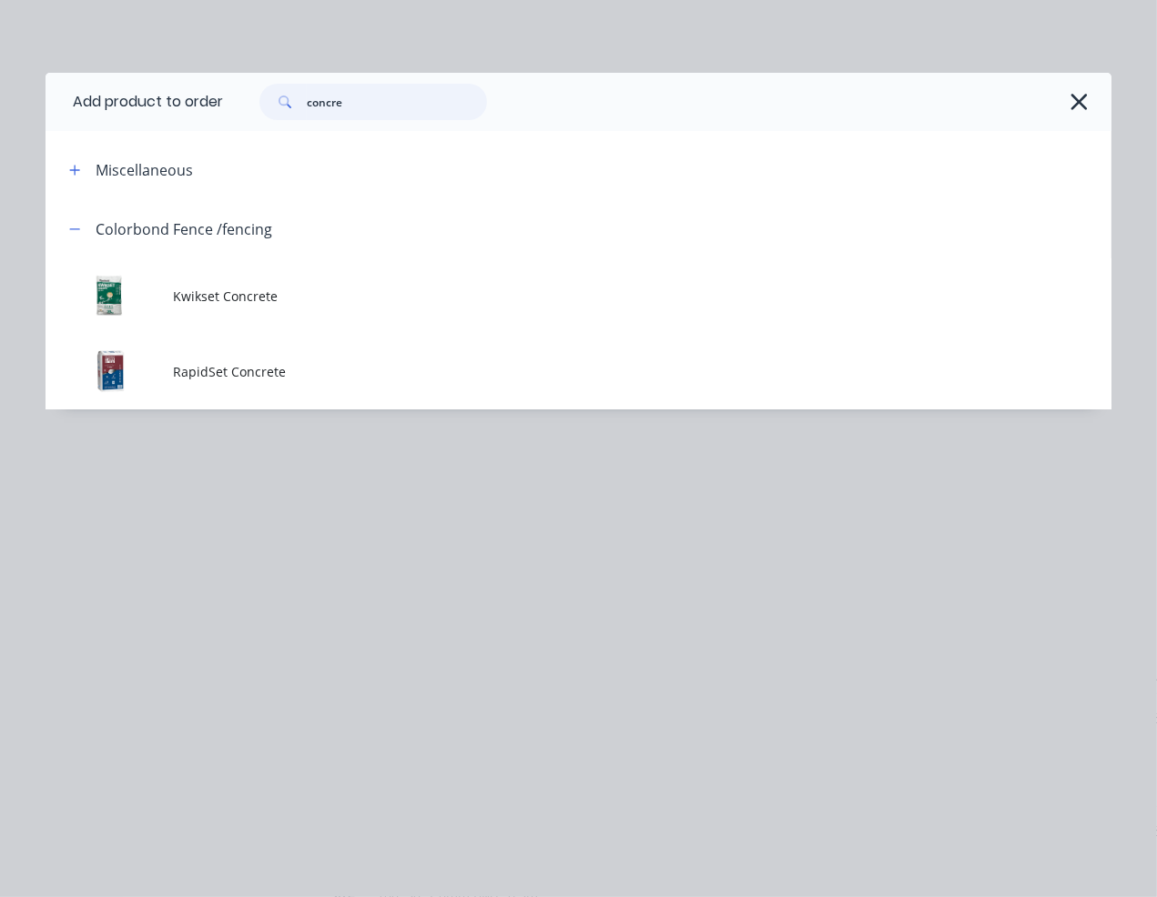
drag, startPoint x: 350, startPoint y: 97, endPoint x: 286, endPoint y: 99, distance: 64.7
click at [287, 99] on div "concre" at bounding box center [373, 102] width 228 height 36
type input "25"
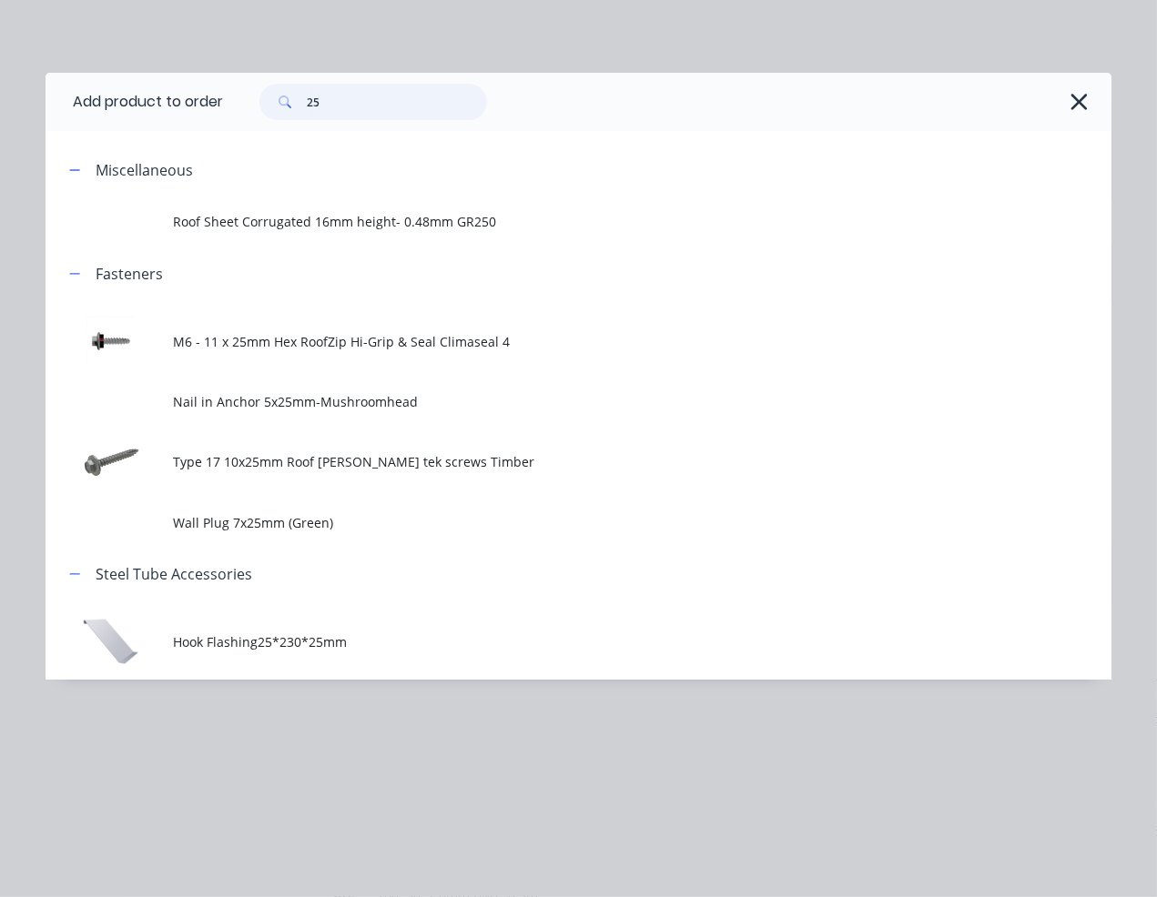
drag, startPoint x: 338, startPoint y: 91, endPoint x: 229, endPoint y: 89, distance: 108.3
click at [238, 93] on div "25" at bounding box center [658, 102] width 870 height 36
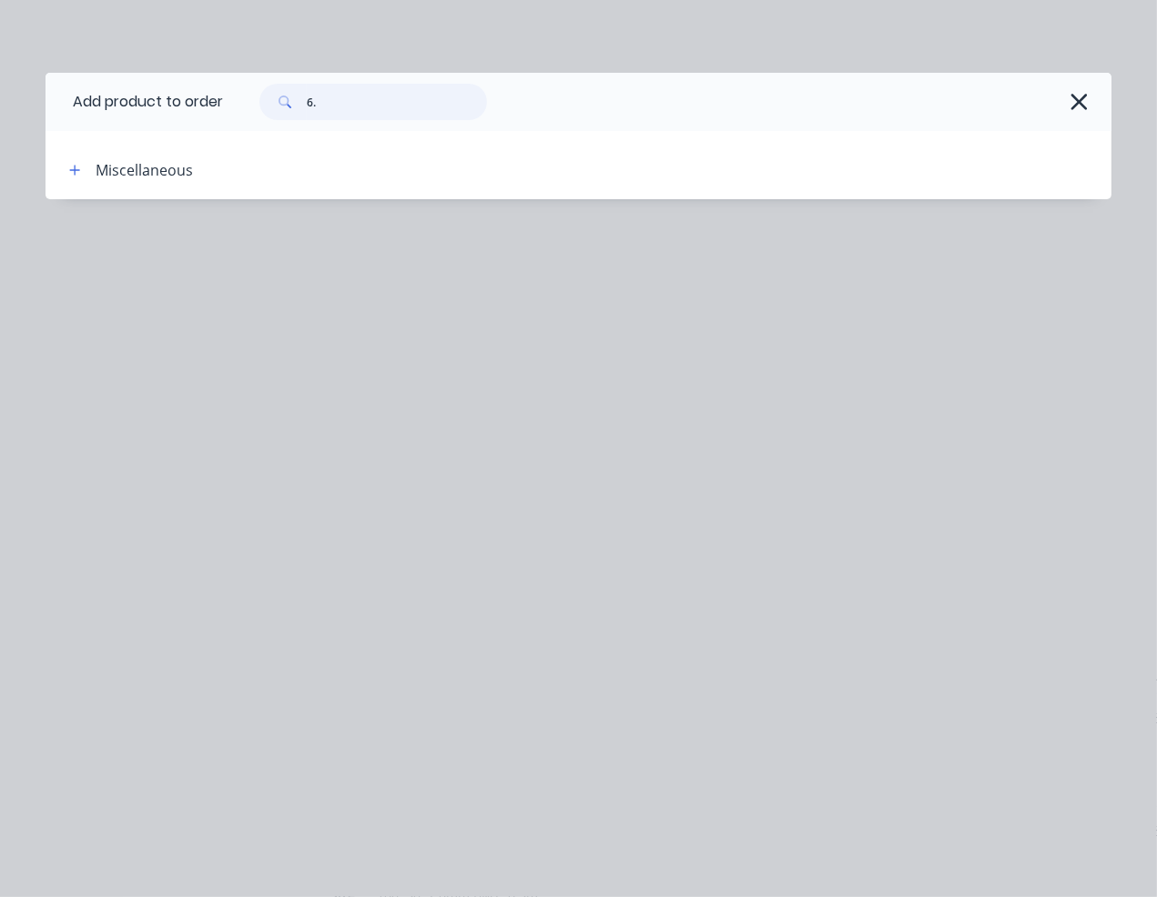
type input "6"
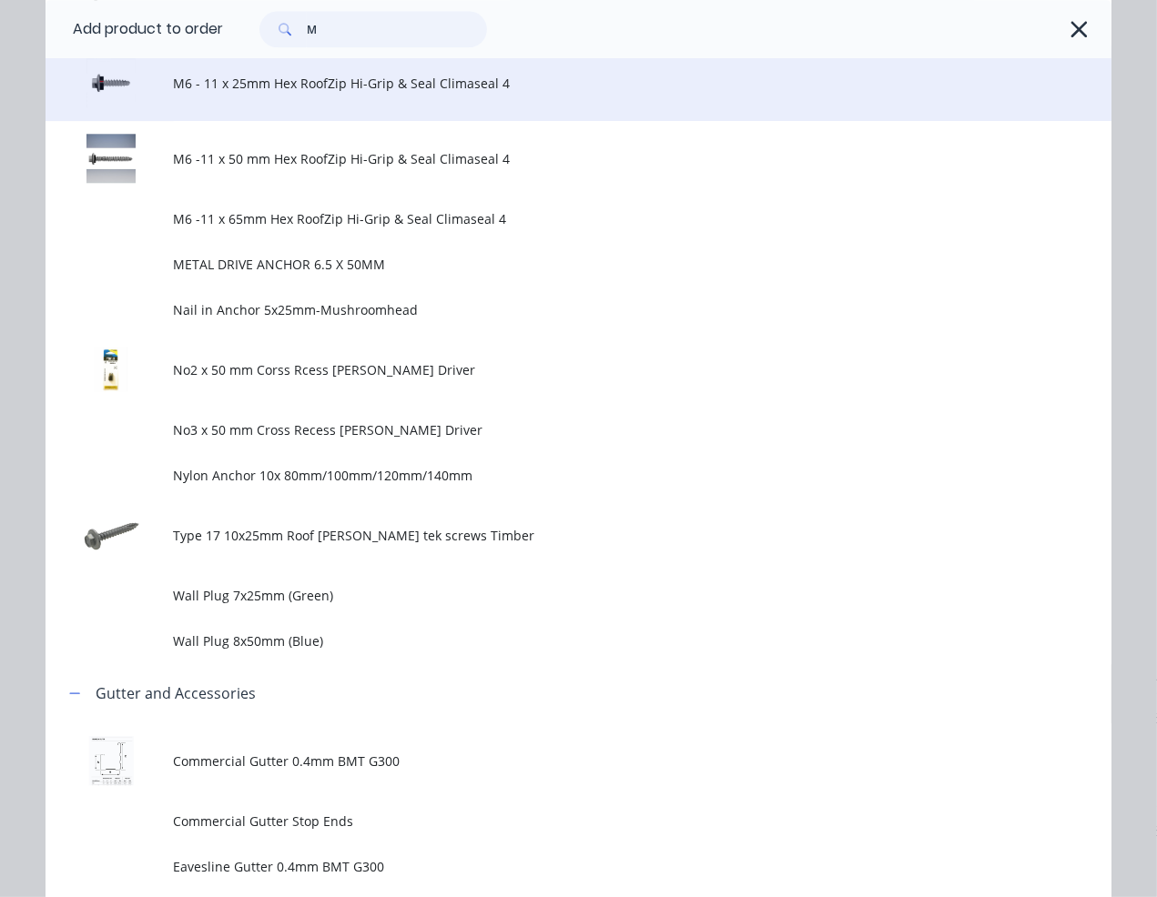
scroll to position [4468, 0]
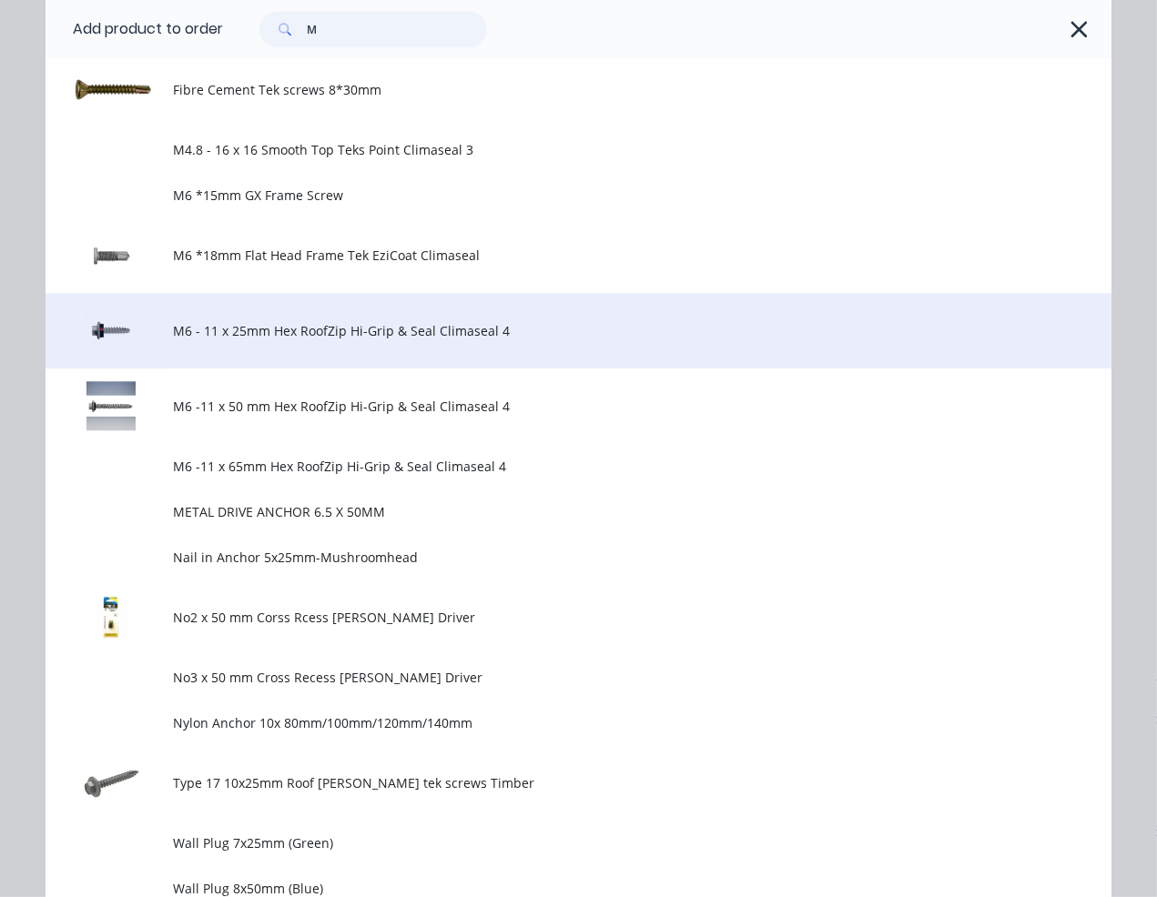
type input "M"
click at [338, 329] on span "M6 - 11 x 25mm Hex RoofZip Hi-Grip & Seal Climaseal 4" at bounding box center [549, 330] width 750 height 19
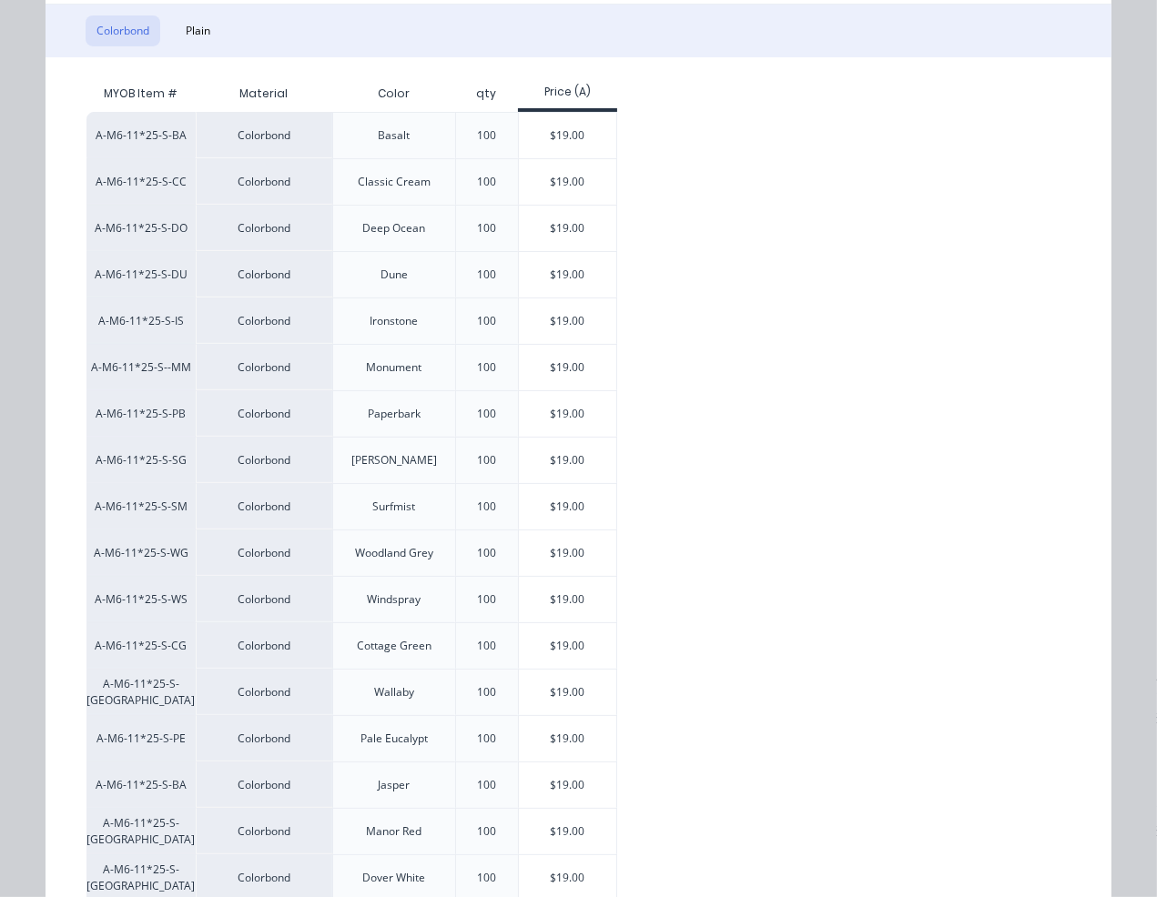
scroll to position [389, 0]
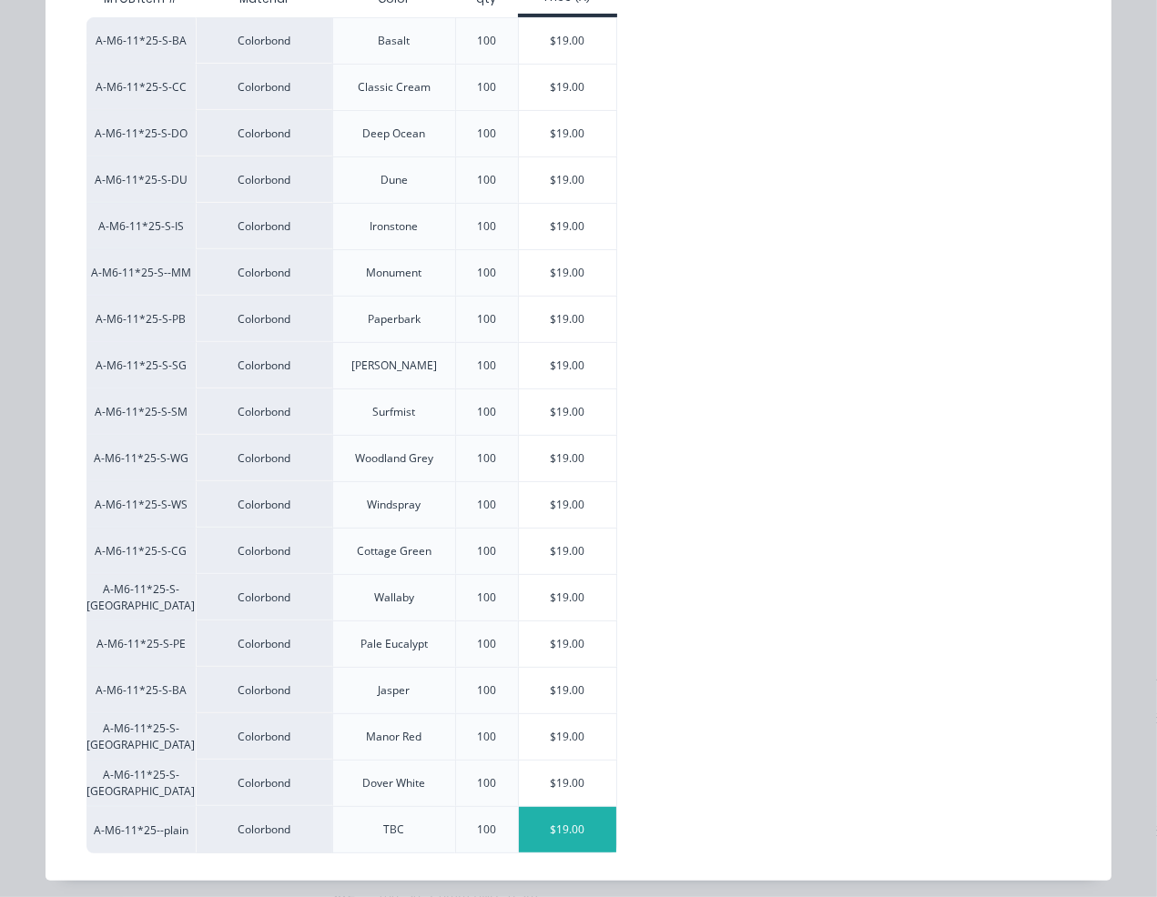
click at [557, 832] on div "$19.00" at bounding box center [567, 830] width 97 height 46
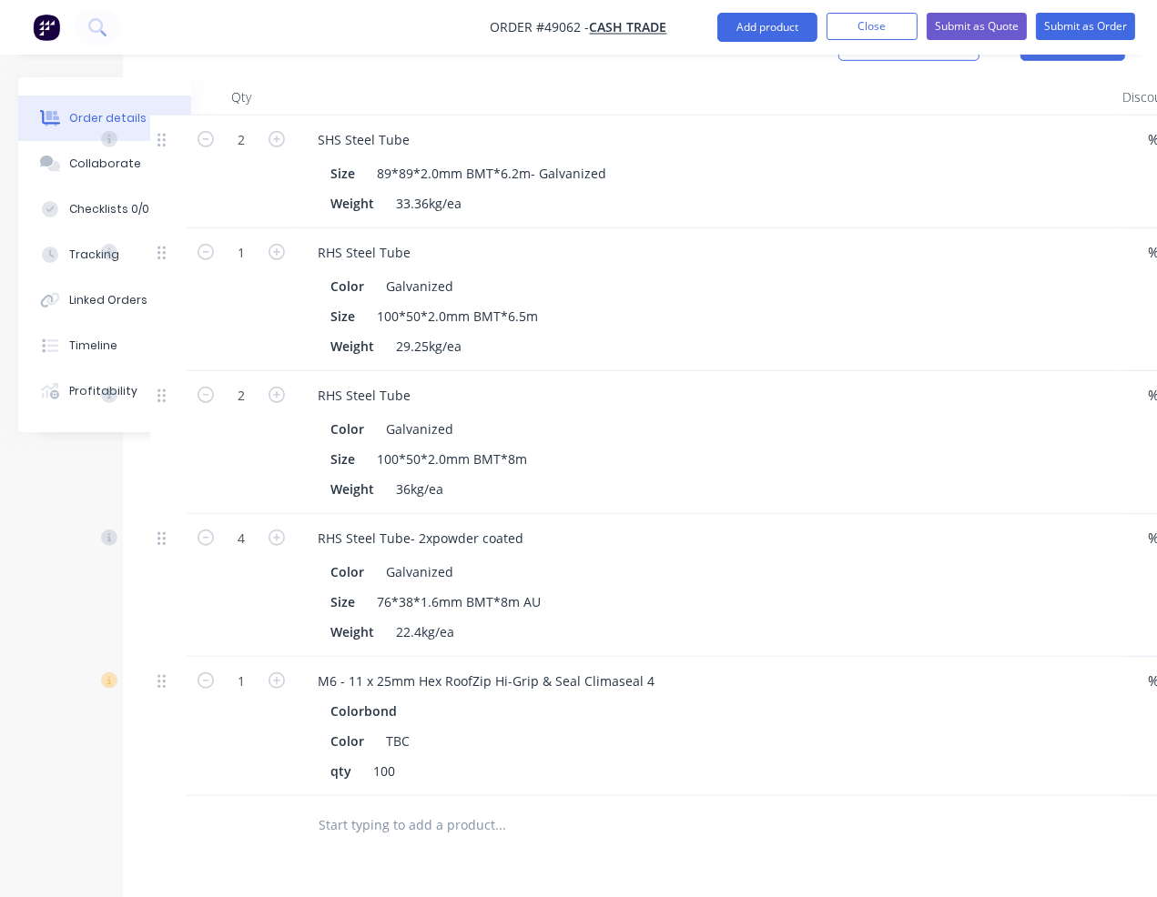
scroll to position [1241, 96]
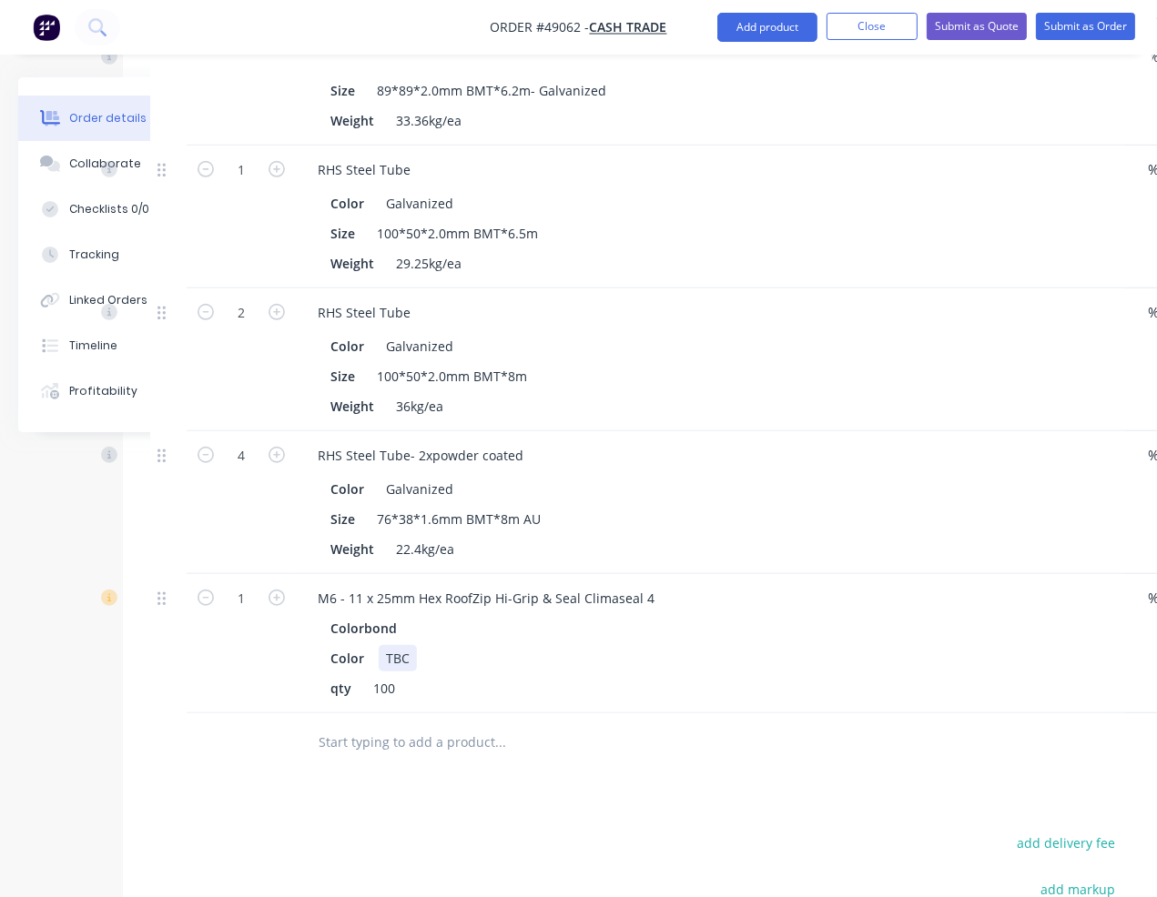
click at [406, 654] on div "TBC" at bounding box center [398, 658] width 38 height 26
click at [662, 585] on div "M6 - 11 x 25mm Hex RoofZip Hi-Grip & Seal Climaseal 4" at bounding box center [705, 598] width 805 height 26
click at [653, 590] on div "M6 - 11 x 25mm Hex RoofZip Hi-Grip & Seal Climaseal 4" at bounding box center [486, 598] width 366 height 26
click at [260, 744] on div at bounding box center [241, 743] width 109 height 59
click at [239, 593] on input "1" at bounding box center [241, 598] width 47 height 27
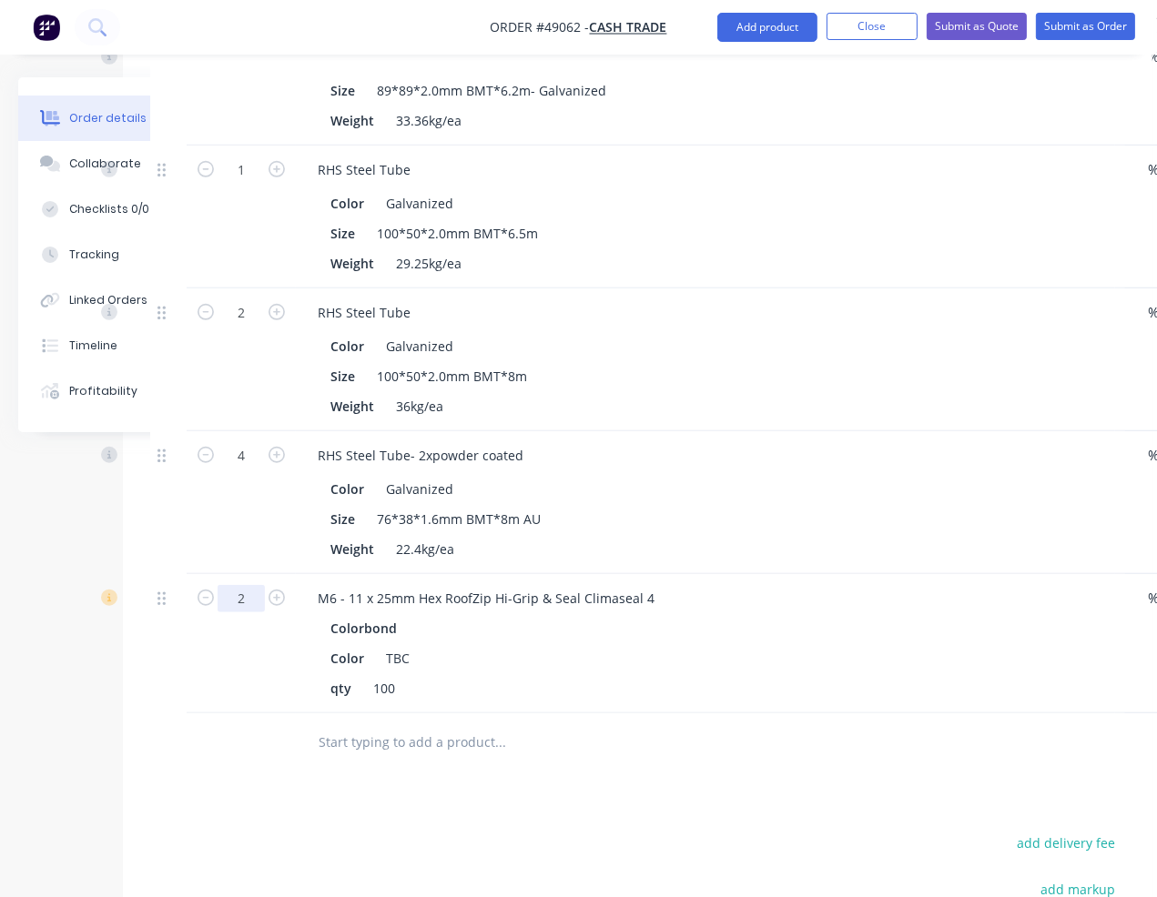
type input "2"
type input "$38.00"
click at [433, 787] on div "Drawings Add drawing 0.55 Colorbond Evening Haze Girth 340 1 0 10 100 200 30 ? …" at bounding box center [637, 193] width 1029 height 1952
click at [651, 587] on div "M6 - 11 x 25mm Hex RoofZip Hi-Grip & Seal Climaseal 4" at bounding box center [486, 598] width 366 height 26
click at [483, 744] on input "text" at bounding box center [500, 743] width 364 height 36
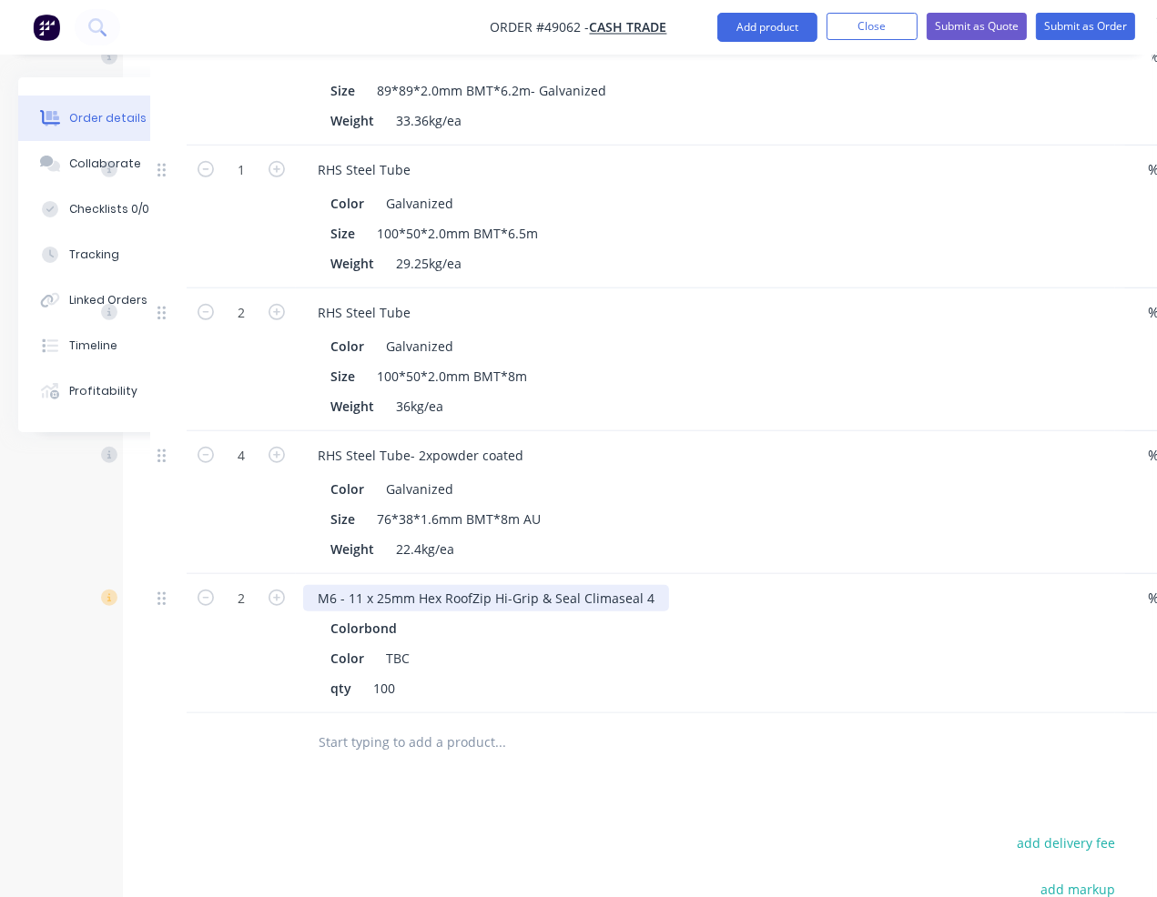
click at [643, 593] on div "M6 - 11 x 25mm Hex RoofZip Hi-Grip & Seal Climaseal 4" at bounding box center [486, 598] width 366 height 26
click at [405, 652] on div "TBC" at bounding box center [398, 658] width 38 height 26
drag, startPoint x: 664, startPoint y: 589, endPoint x: 676, endPoint y: 583, distance: 13.9
click at [664, 589] on div "M6 - 11 x 25mm Hex RoofZip Hi-Grip & Seal Climaseal 4- JN" at bounding box center [497, 598] width 388 height 26
click at [410, 654] on div "TBC" at bounding box center [398, 658] width 38 height 26
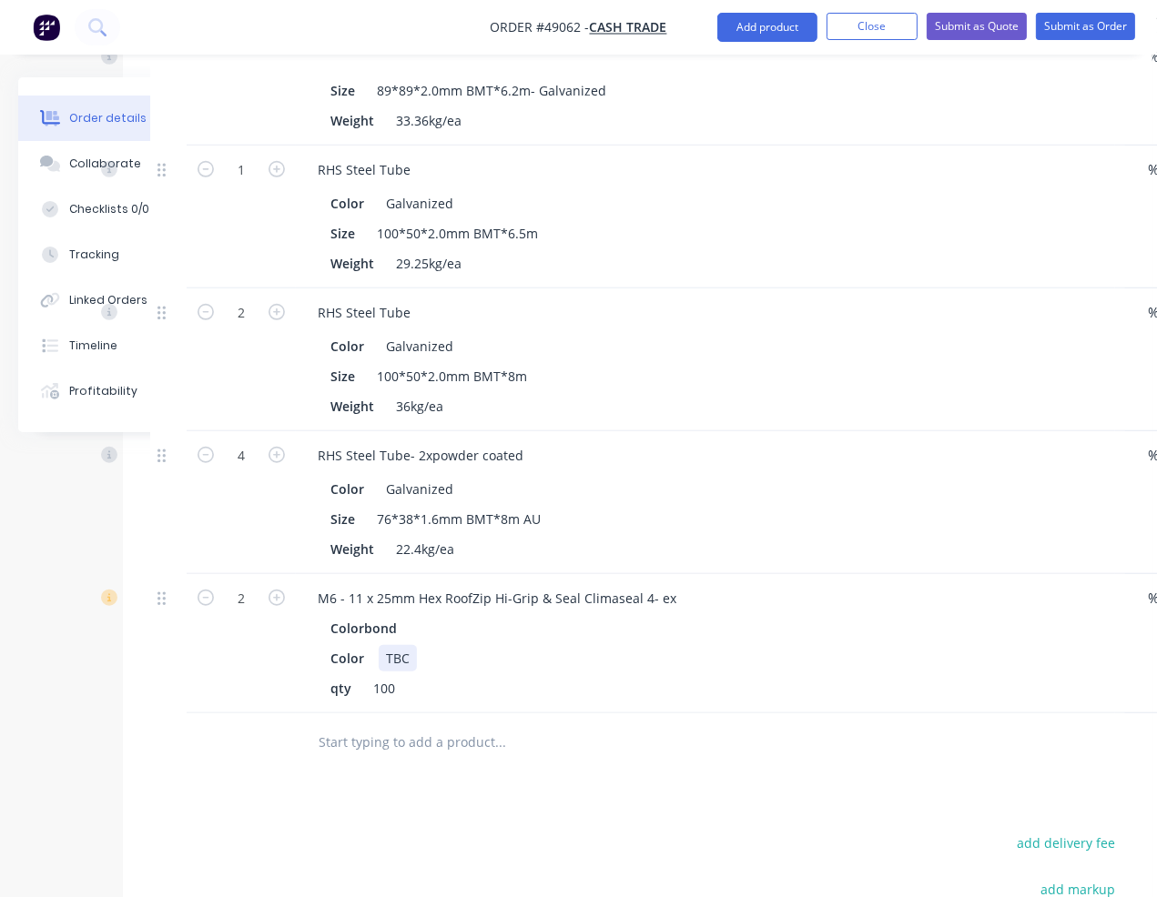
click at [410, 654] on div "TBC" at bounding box center [398, 658] width 38 height 26
drag, startPoint x: 409, startPoint y: 654, endPoint x: 385, endPoint y: 654, distance: 23.7
click at [385, 654] on div "TBC" at bounding box center [398, 658] width 38 height 26
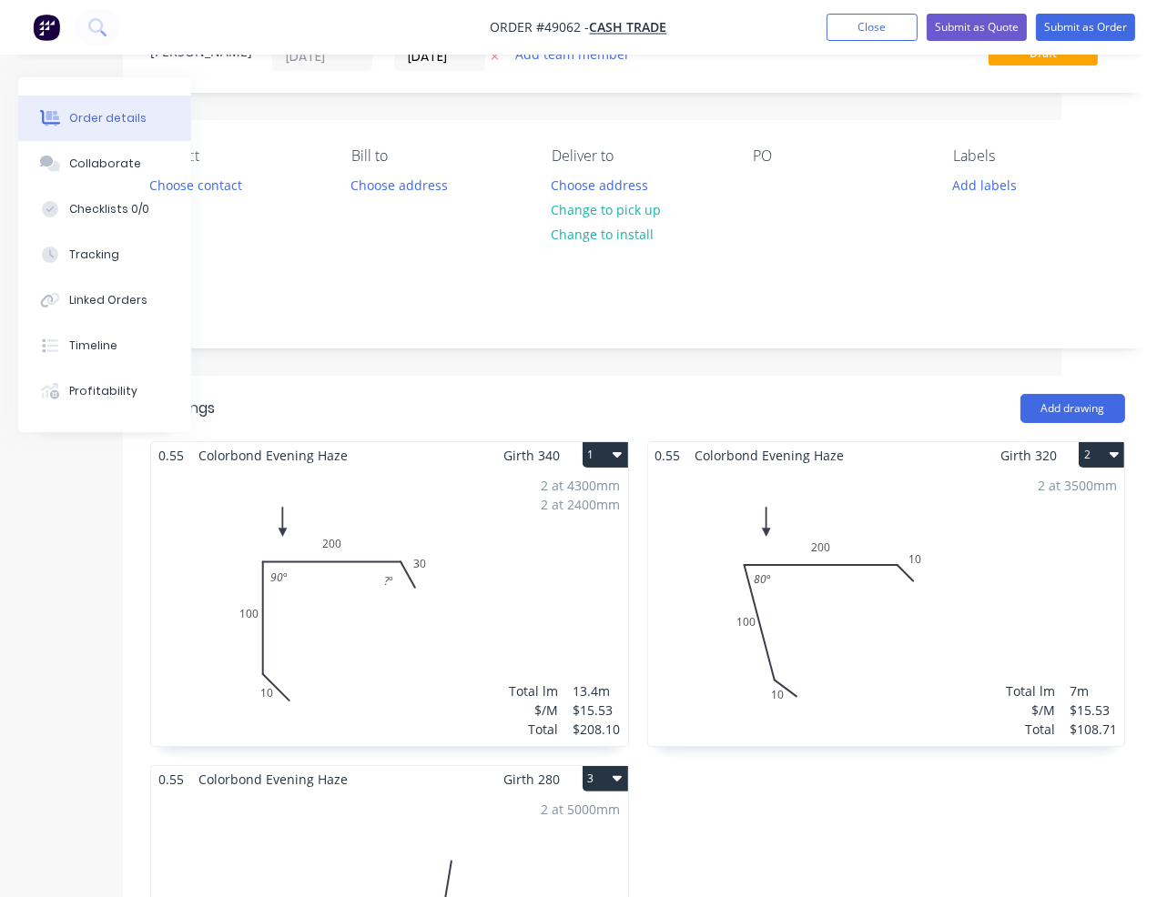
scroll to position [0, 96]
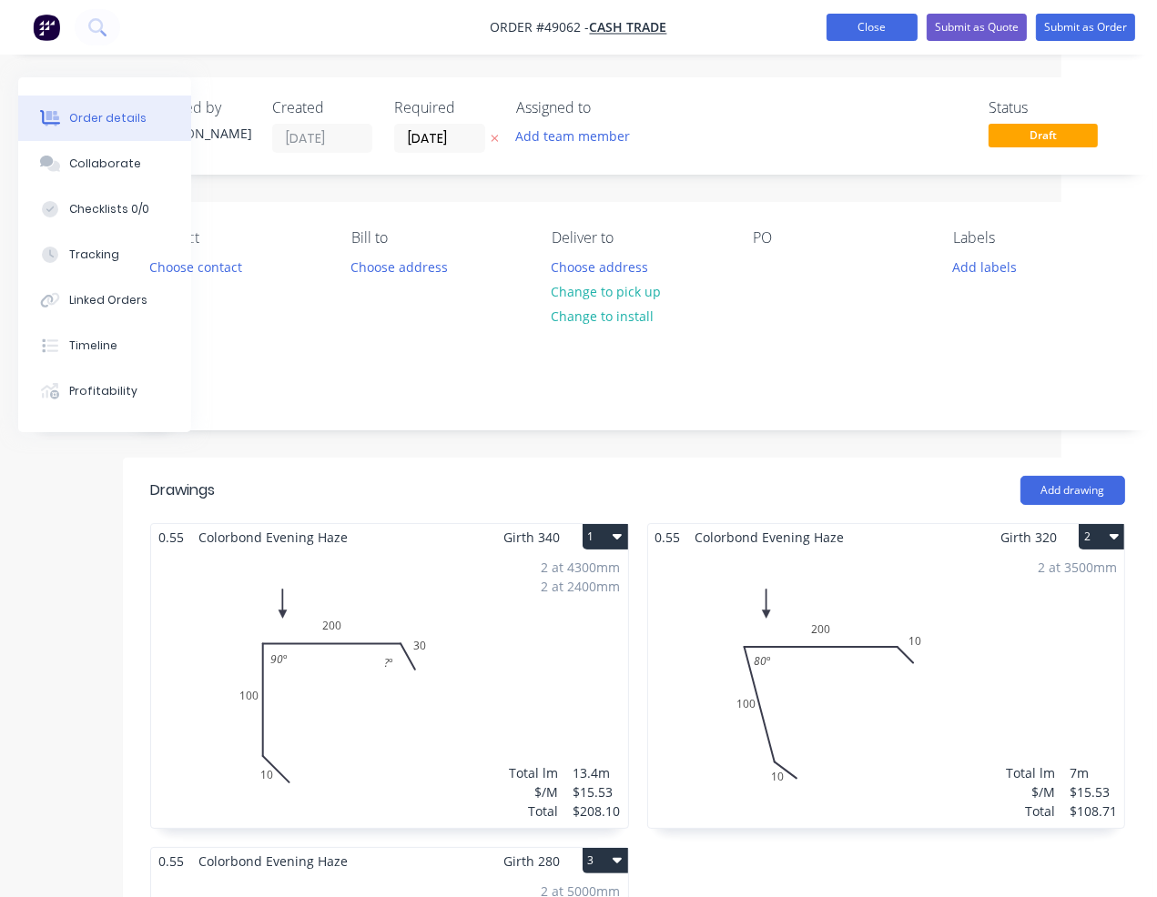
click at [865, 21] on button "Close" at bounding box center [871, 27] width 91 height 27
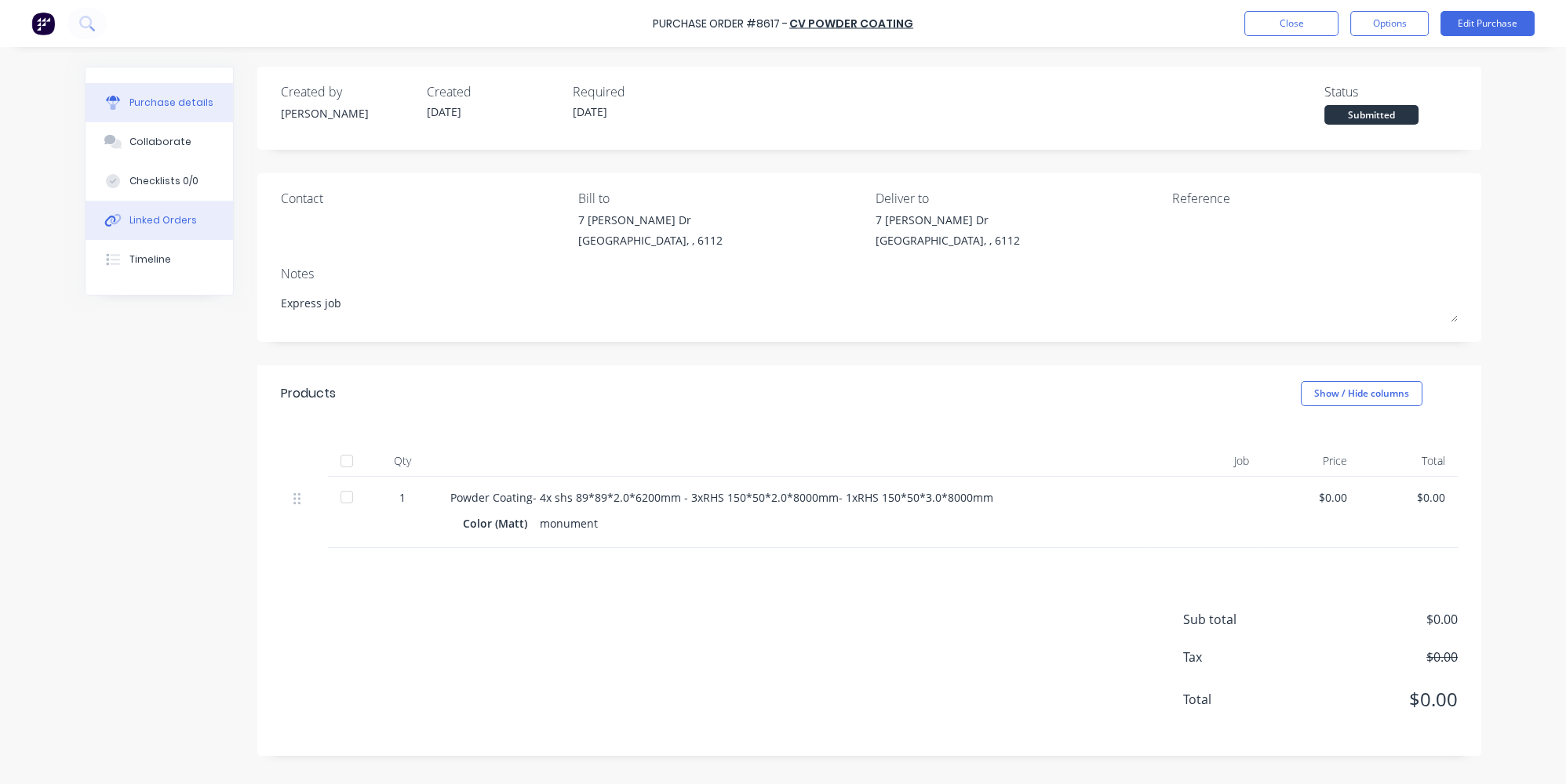
click at [153, 234] on button "Linked Orders" at bounding box center [159, 221] width 147 height 40
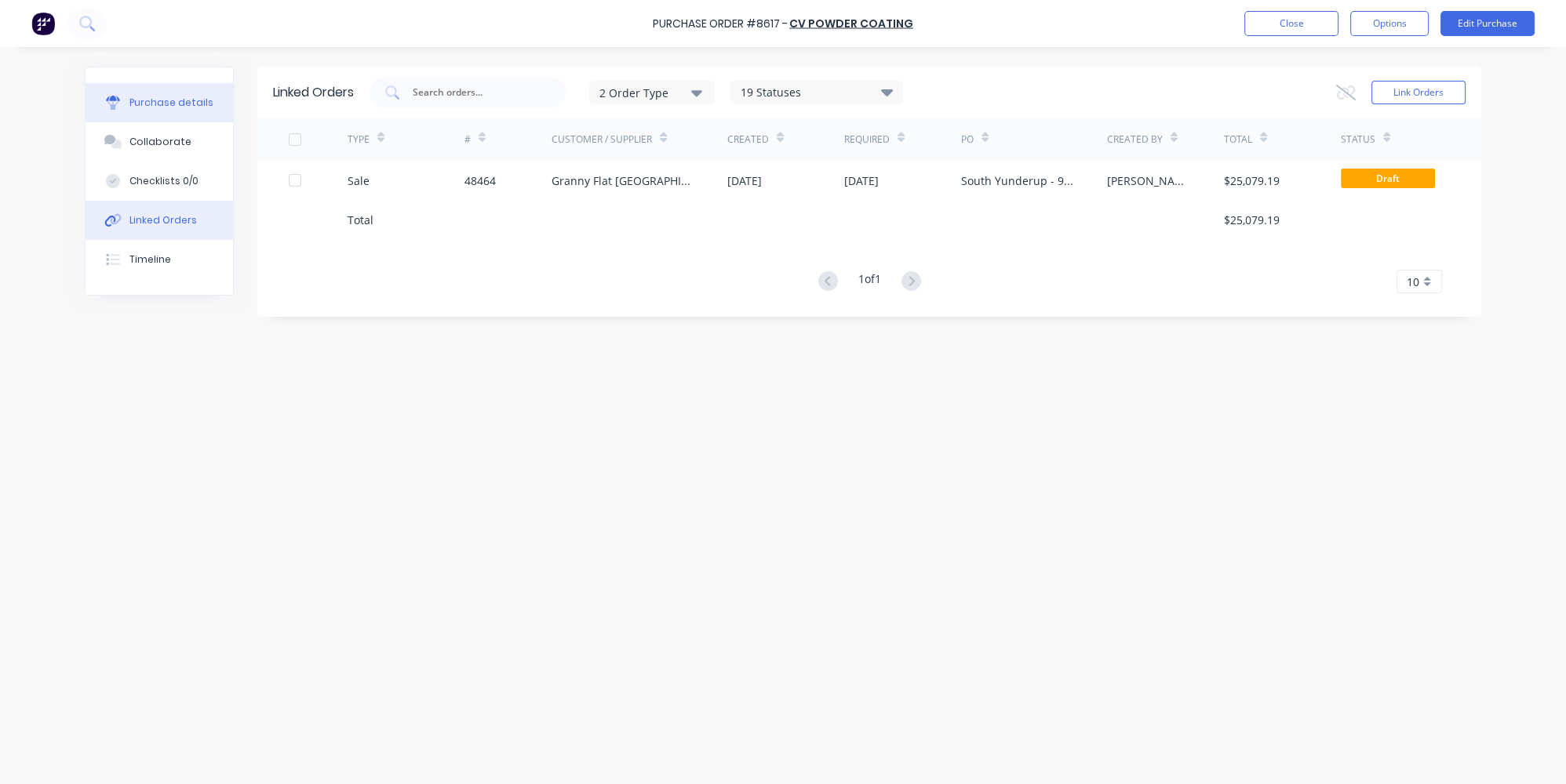
click at [147, 109] on button "Purchase details" at bounding box center [159, 103] width 147 height 40
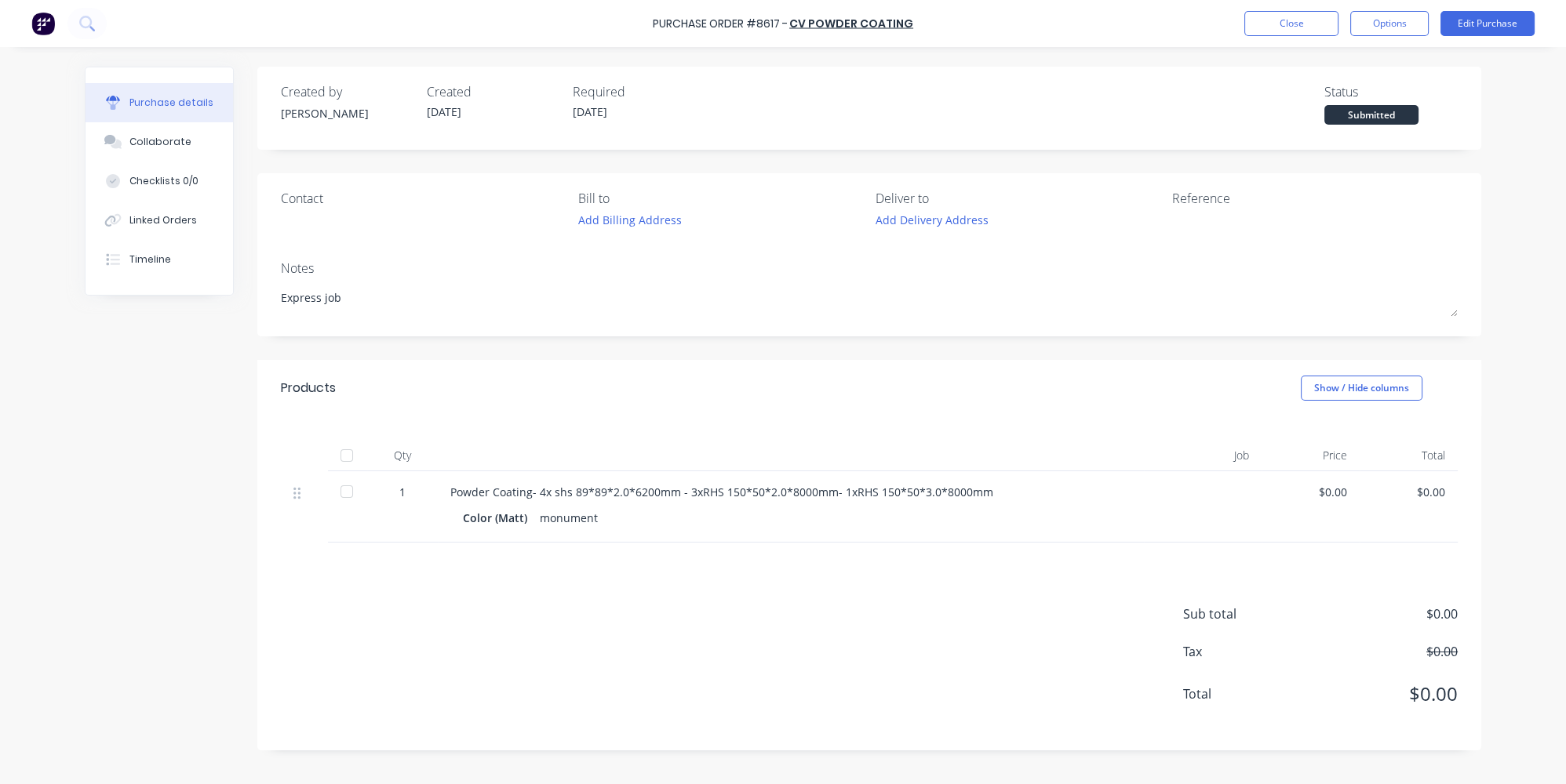
type textarea "x"
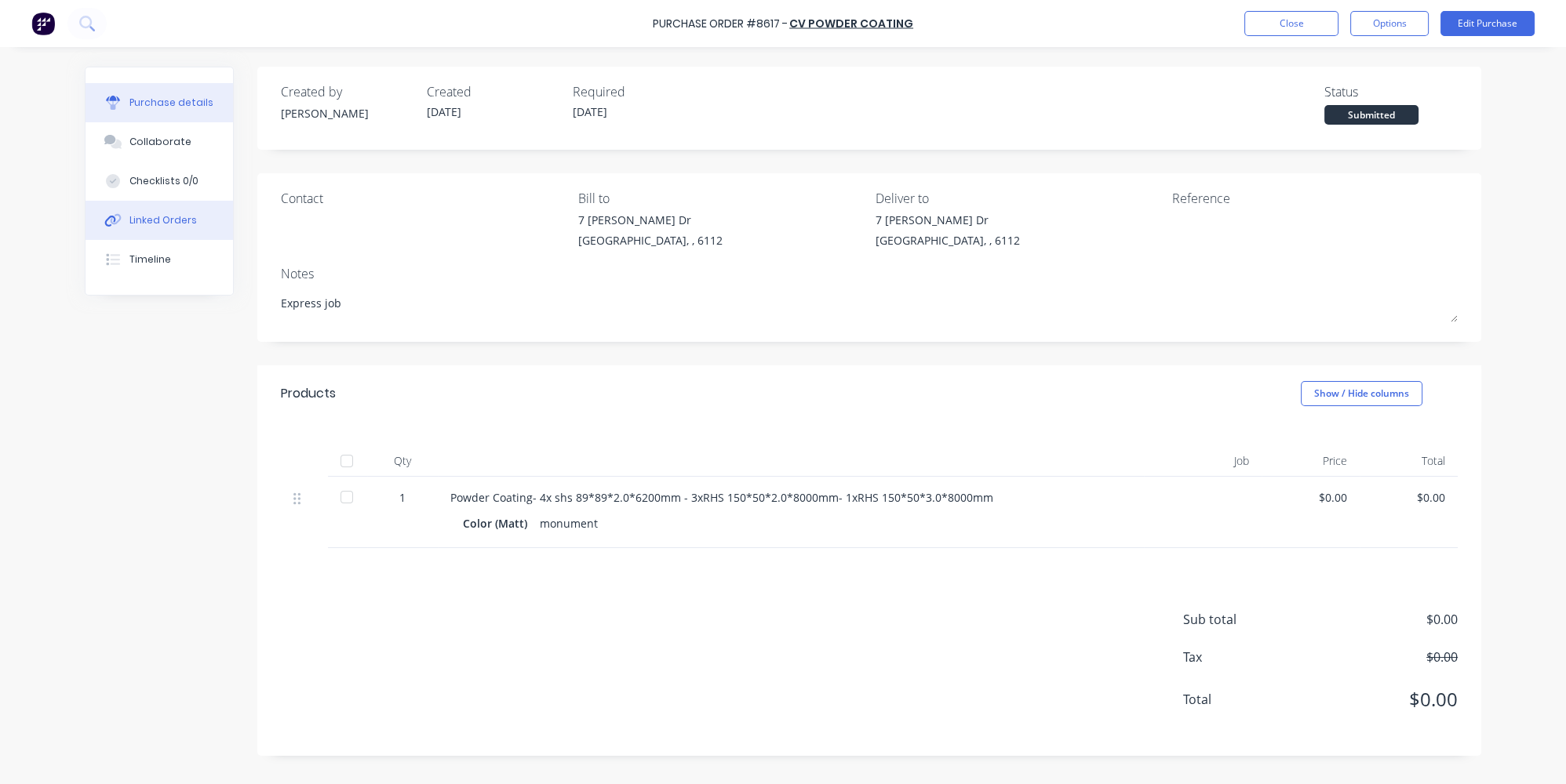
click at [167, 211] on button "Linked Orders" at bounding box center [159, 221] width 147 height 40
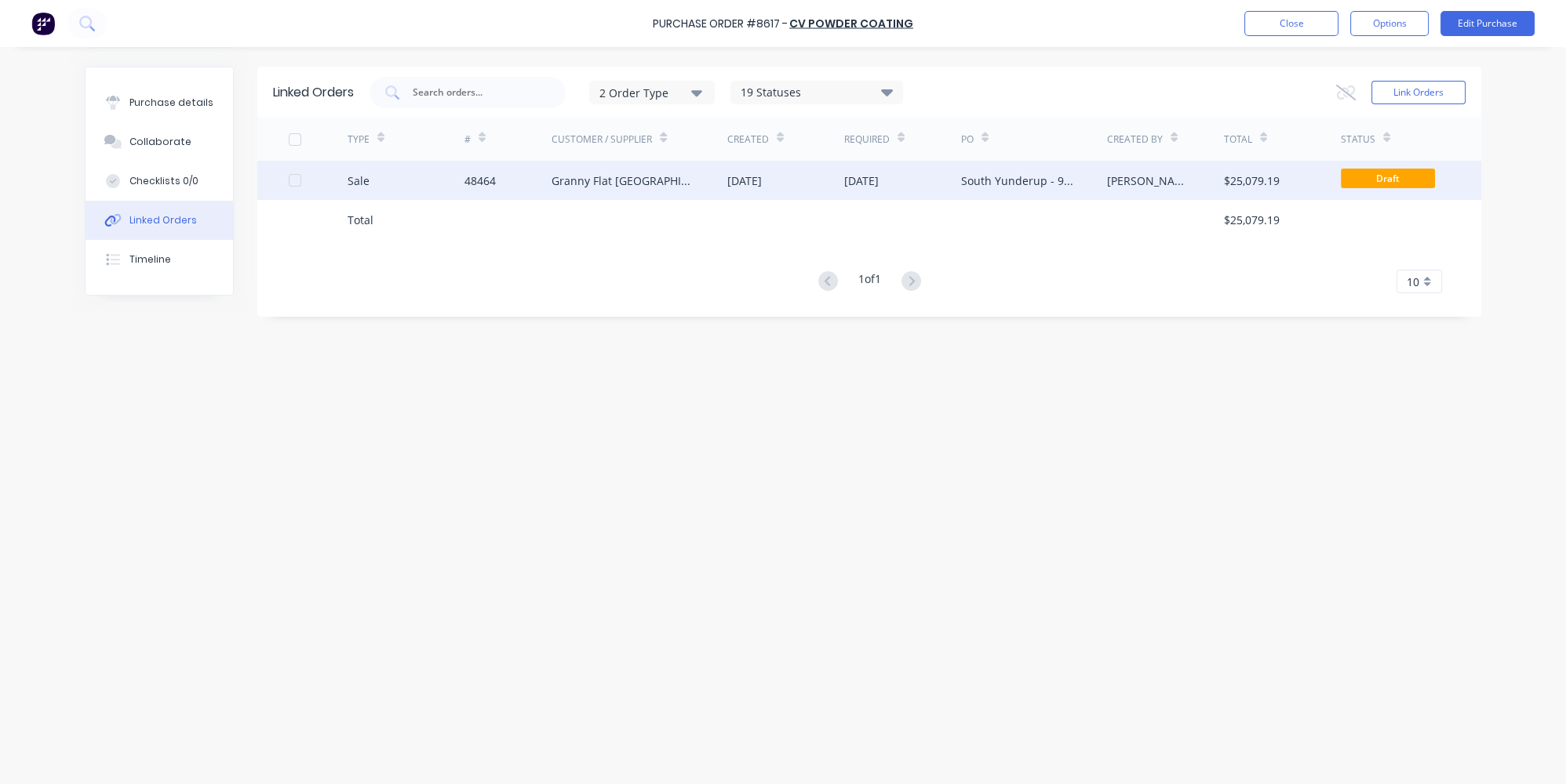
click at [471, 167] on div "48464" at bounding box center [508, 181] width 88 height 40
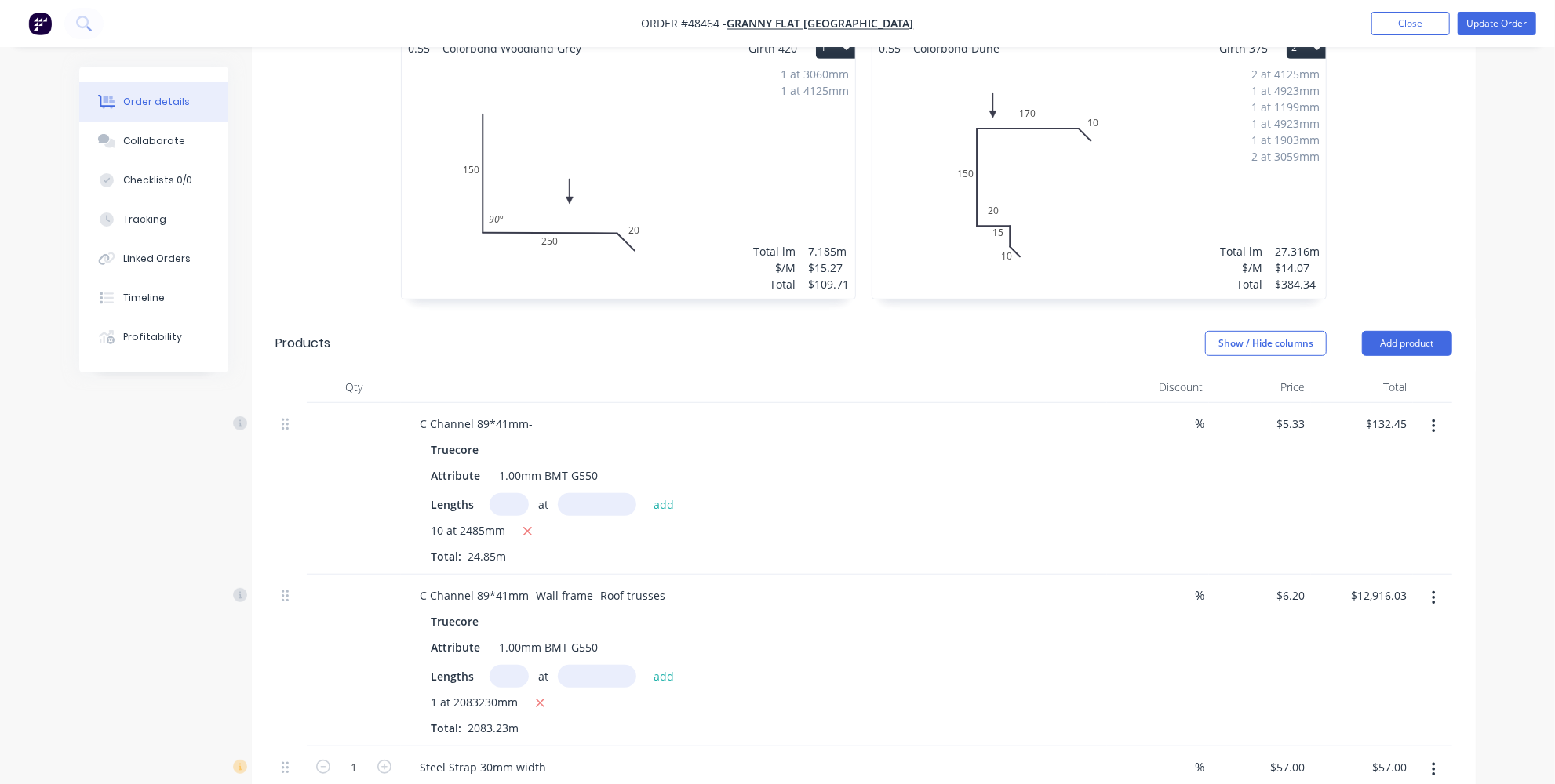
scroll to position [499, 0]
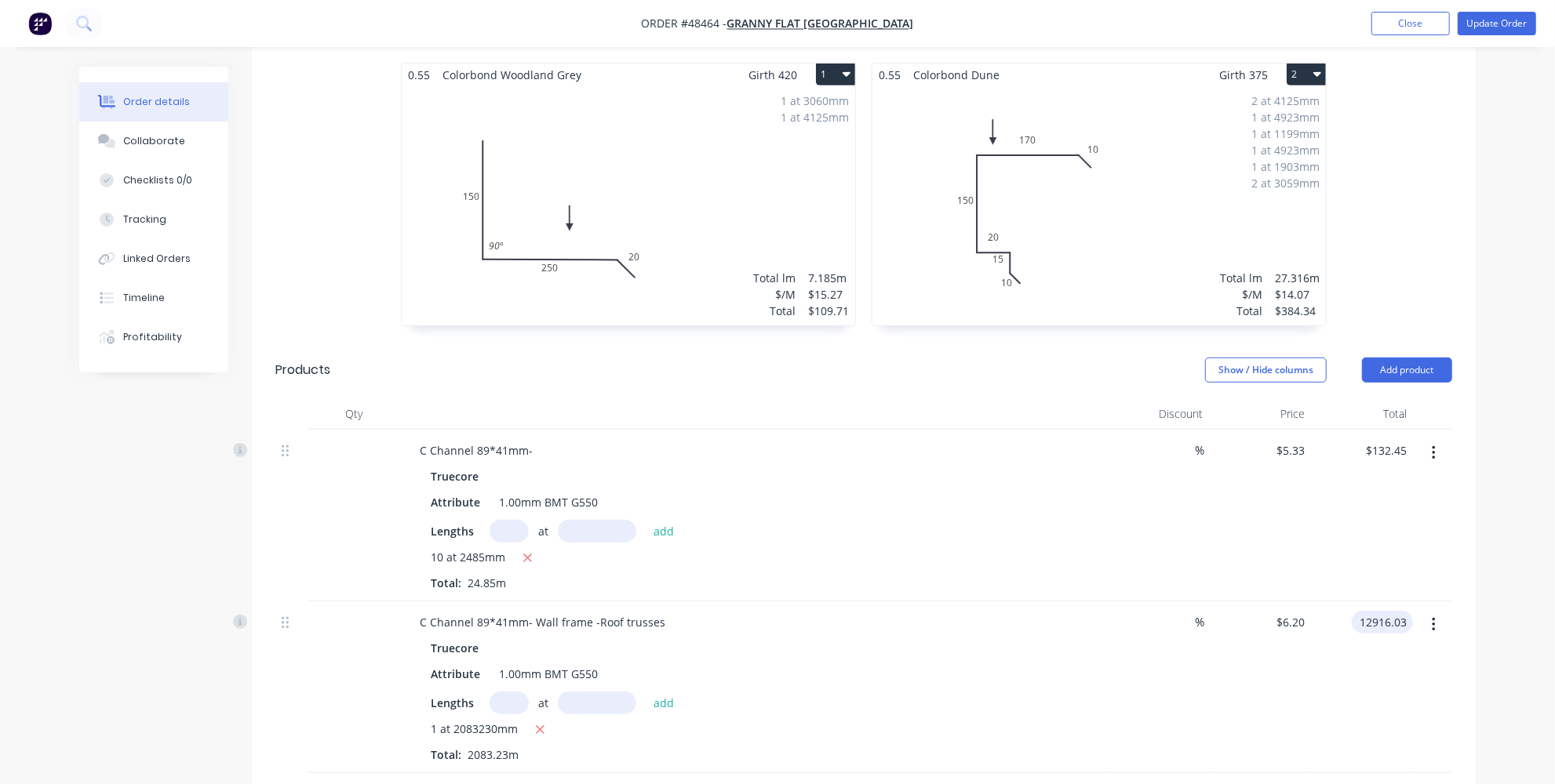
drag, startPoint x: 1358, startPoint y: 570, endPoint x: 1390, endPoint y: 573, distance: 32.1
click at [1390, 611] on input "12916.03" at bounding box center [1386, 622] width 55 height 22
type input "12916.03"
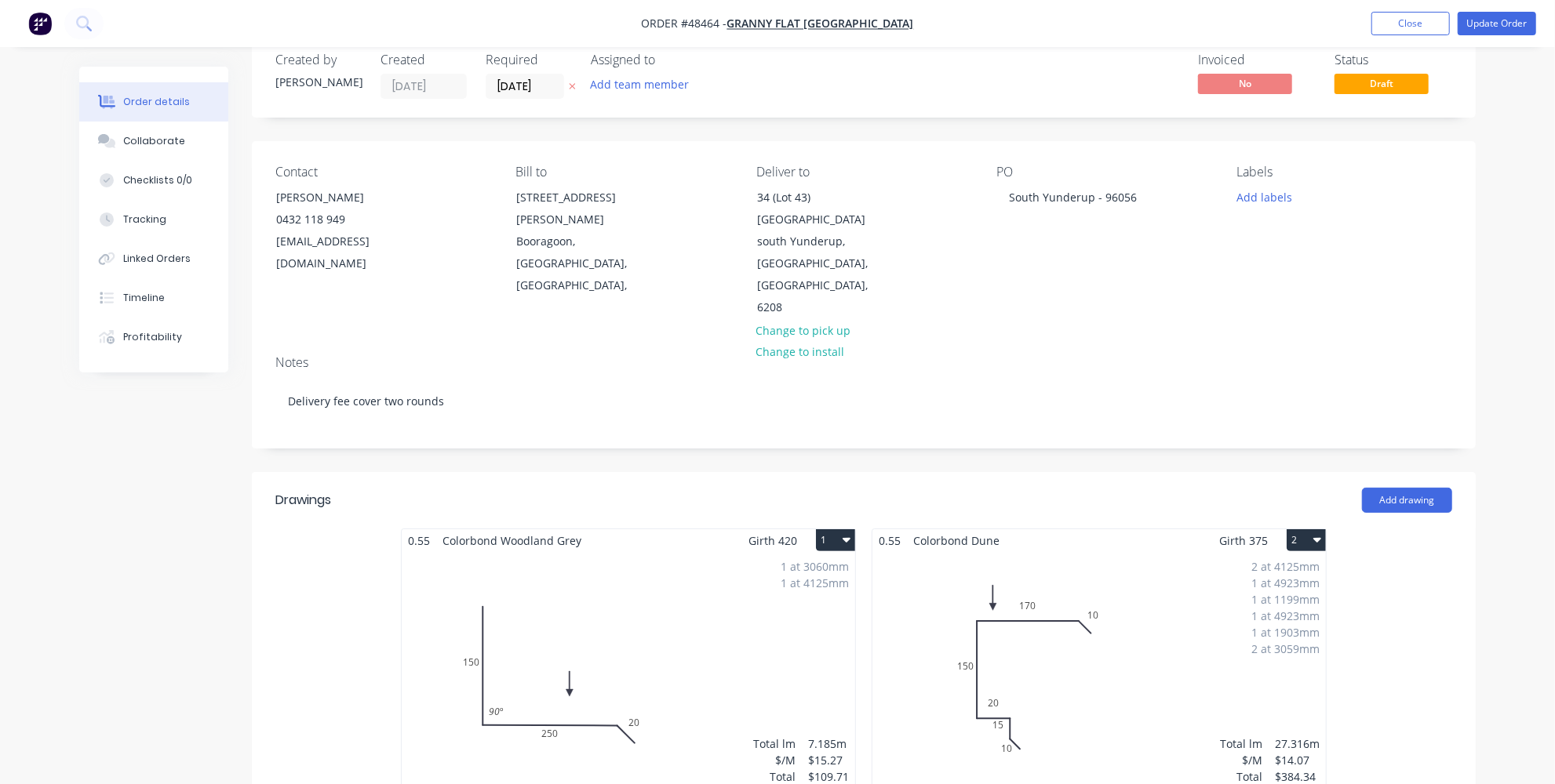
scroll to position [0, 0]
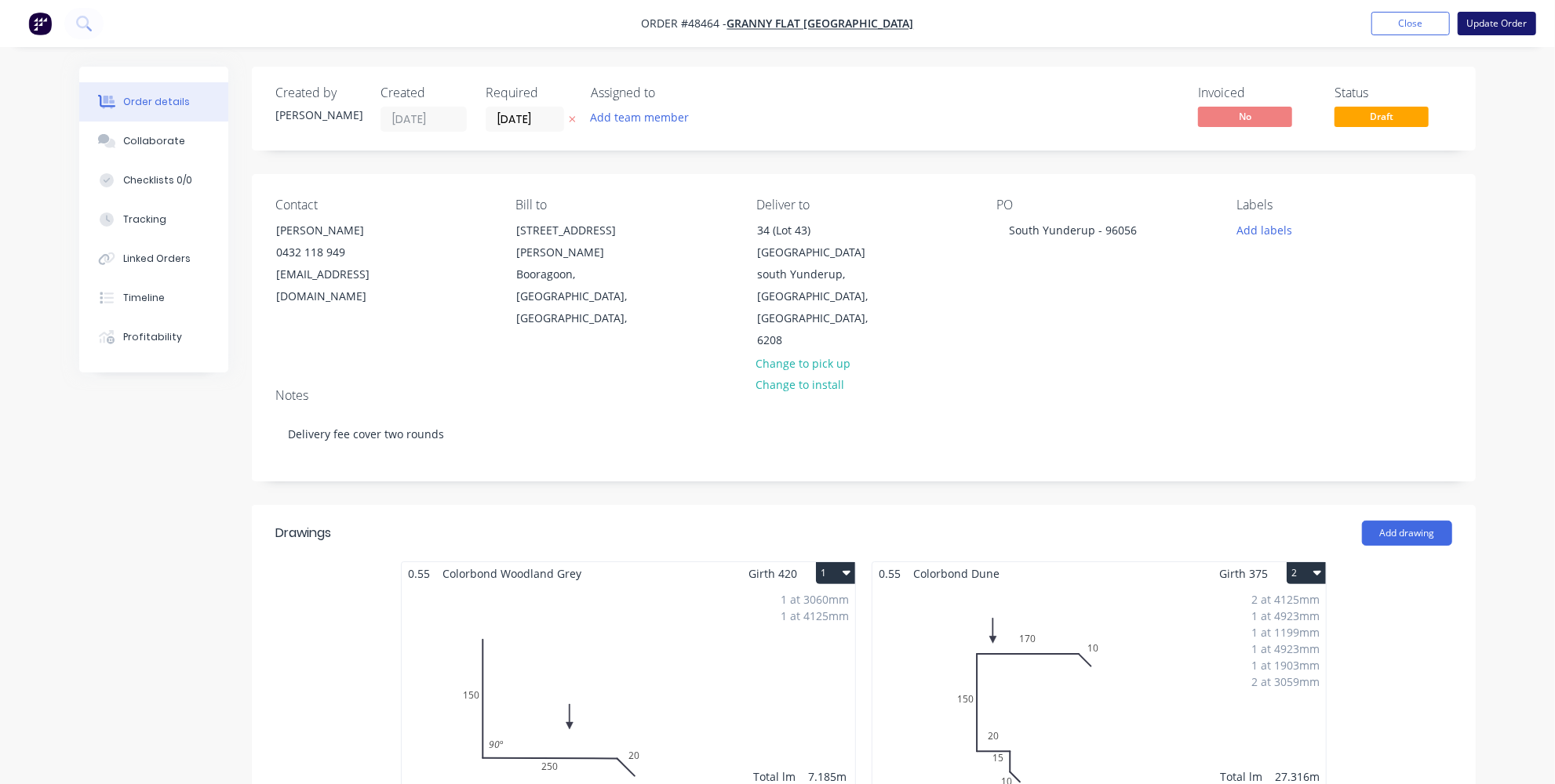
click at [1512, 20] on button "Update Order" at bounding box center [1496, 23] width 78 height 23
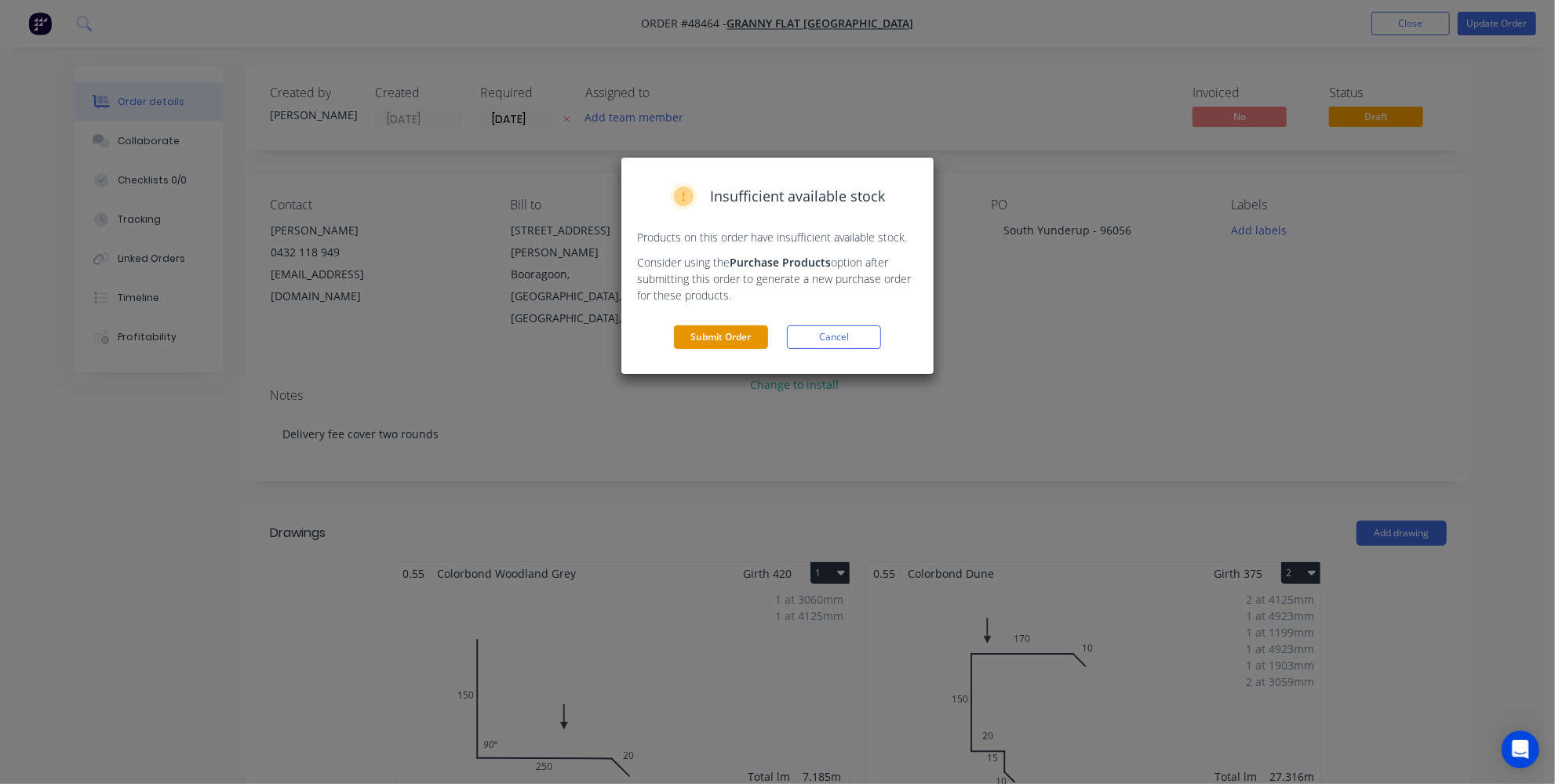
click at [738, 332] on button "Submit Order" at bounding box center [721, 337] width 94 height 23
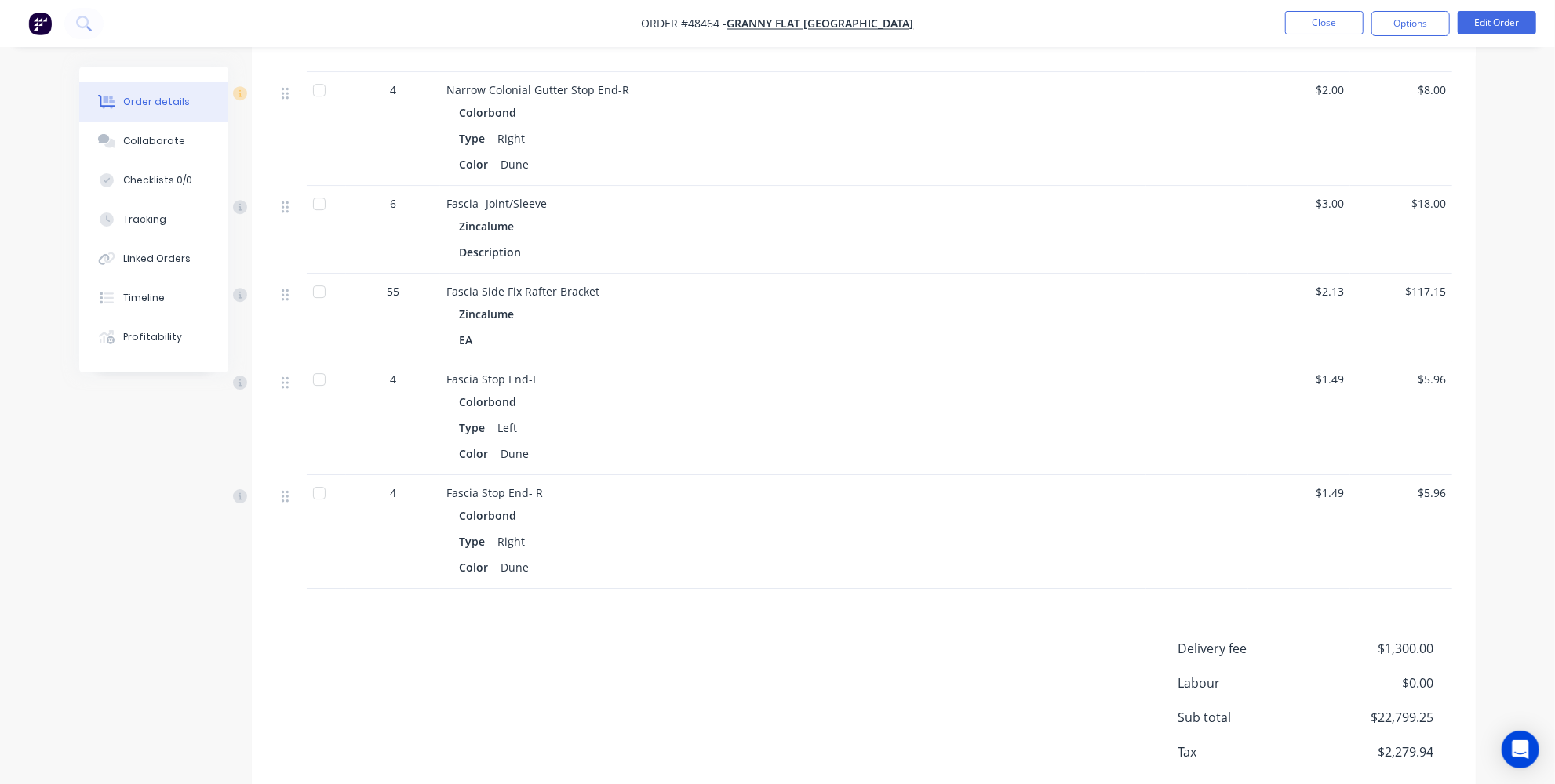
scroll to position [3786, 0]
